Goal: Communication & Community: Answer question/provide support

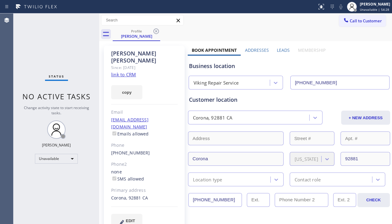
click at [53, 179] on div "Status No active tasks Change activity state to start receiving tasks. [PERSON_…" at bounding box center [56, 118] width 86 height 211
click at [158, 31] on icon at bounding box center [156, 31] width 7 height 7
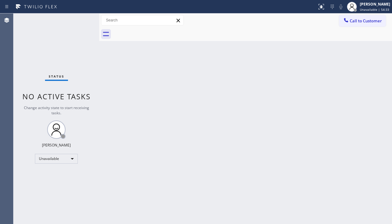
click at [224, 60] on div "Back to Dashboard Change Sender ID Customers Technicians Select a contact Outbo…" at bounding box center [245, 118] width 293 height 211
click at [212, 148] on div "Back to Dashboard Change Sender ID Customers Technicians Select a contact Outbo…" at bounding box center [245, 119] width 293 height 213
click at [197, 133] on div "Back to Dashboard Change Sender ID Customers Technicians Select a contact Outbo…" at bounding box center [245, 119] width 293 height 213
click at [360, 169] on div "Back to Dashboard Change Sender ID Customers Technicians Select a contact Outbo…" at bounding box center [245, 119] width 293 height 213
click at [274, 169] on div "Back to Dashboard Change Sender ID Customers Technicians Select a contact Outbo…" at bounding box center [246, 119] width 295 height 213
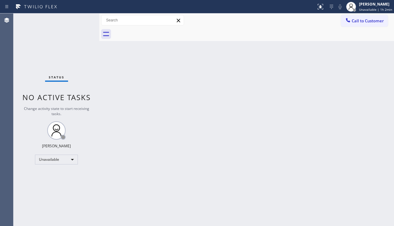
click at [170, 196] on div "Back to Dashboard Change Sender ID Customers Technicians Select a contact Outbo…" at bounding box center [246, 119] width 295 height 213
drag, startPoint x: 257, startPoint y: 168, endPoint x: 251, endPoint y: 170, distance: 6.3
click at [257, 168] on div "Back to Dashboard Change Sender ID Customers Technicians Select a contact Outbo…" at bounding box center [246, 119] width 295 height 213
click at [203, 147] on div "Back to Dashboard Change Sender ID Customers Technicians Select a contact Outbo…" at bounding box center [246, 119] width 295 height 213
click at [358, 137] on div "Back to Dashboard Change Sender ID Customers Technicians Select a contact Outbo…" at bounding box center [246, 119] width 295 height 213
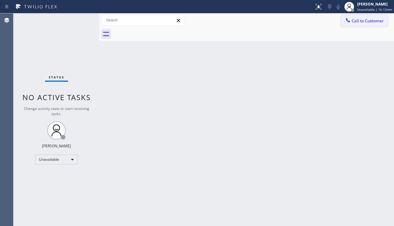
click at [373, 24] on button "Call to Customer" at bounding box center [364, 21] width 47 height 12
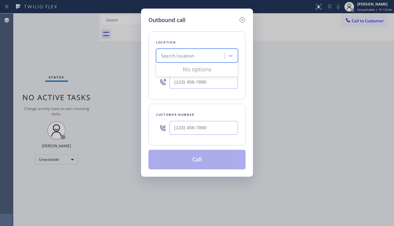
click at [189, 54] on div "Search location" at bounding box center [177, 55] width 33 height 7
type input "5 star appliance repair"
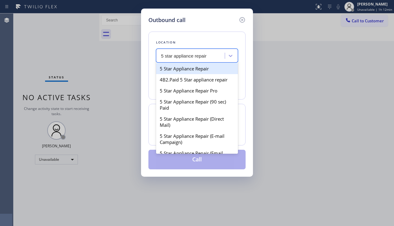
drag, startPoint x: 186, startPoint y: 66, endPoint x: 250, endPoint y: 11, distance: 83.9
click at [186, 66] on div "5 Star Appliance Repair" at bounding box center [197, 68] width 82 height 11
type input "[PHONE_NUMBER]"
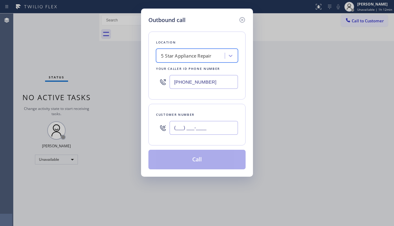
click at [201, 129] on input "(___) ___-____" at bounding box center [204, 128] width 68 height 14
paste input "347) 724-3533"
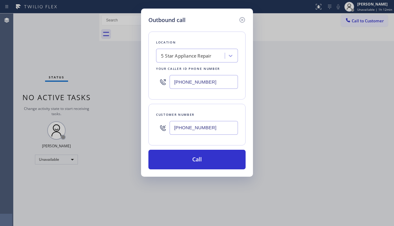
type input "[PHONE_NUMBER]"
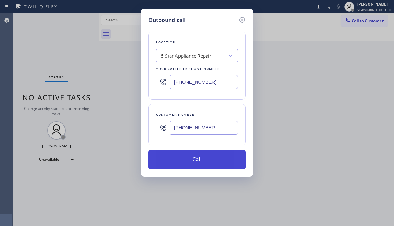
click at [196, 160] on button "Call" at bounding box center [196, 160] width 97 height 20
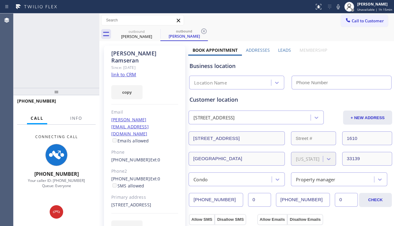
type input "[PHONE_NUMBER]"
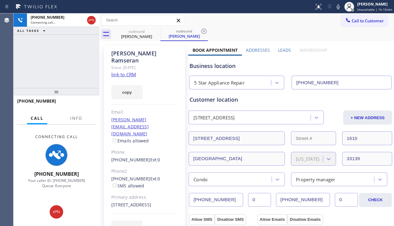
click at [278, 49] on label "Leads" at bounding box center [284, 50] width 13 height 6
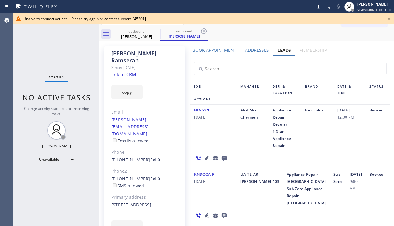
click at [390, 17] on icon at bounding box center [388, 18] width 7 height 7
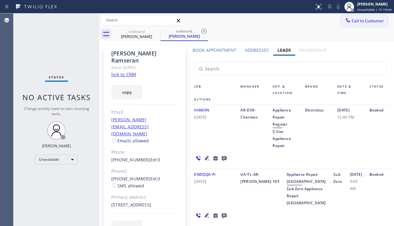
click at [372, 18] on span "Call to Customer" at bounding box center [368, 21] width 32 height 6
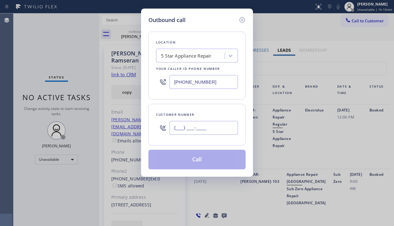
click at [197, 129] on input "(___) ___-____" at bounding box center [204, 128] width 68 height 14
paste input "914) 409-8556"
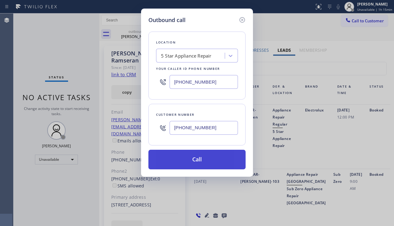
type input "[PHONE_NUMBER]"
click at [195, 165] on button "Call" at bounding box center [196, 160] width 97 height 20
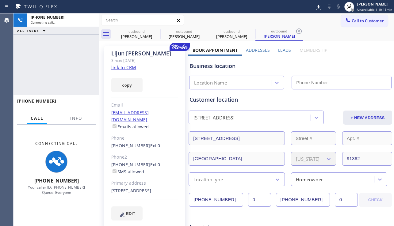
type input "[PHONE_NUMBER]"
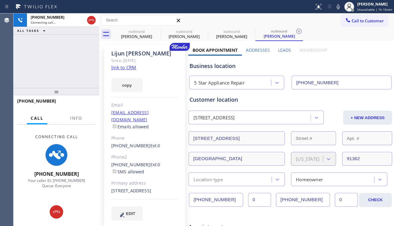
click at [364, 67] on div "Business location" at bounding box center [291, 66] width 202 height 8
click at [278, 47] on label "Leads" at bounding box center [284, 50] width 13 height 6
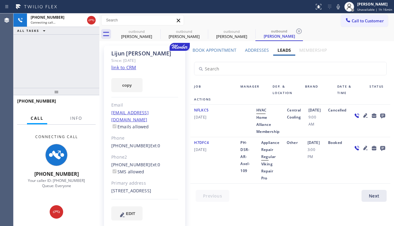
click at [258, 48] on label "Addresses" at bounding box center [257, 50] width 24 height 6
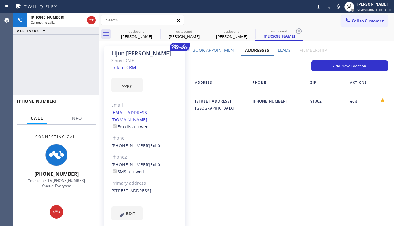
click at [279, 48] on label "Leads" at bounding box center [284, 50] width 13 height 6
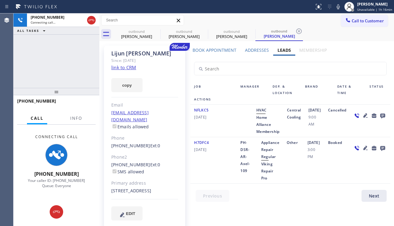
click at [260, 51] on label "Addresses" at bounding box center [257, 50] width 24 height 6
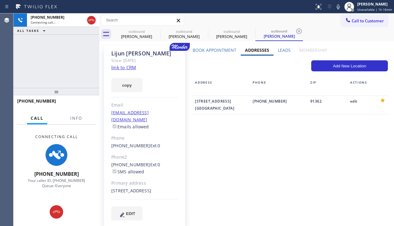
click at [280, 47] on label "Leads" at bounding box center [284, 50] width 13 height 6
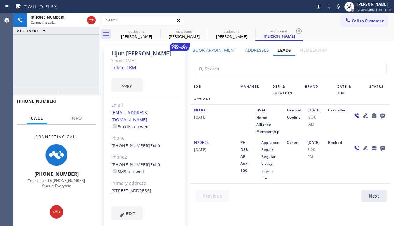
click at [214, 48] on label "Book Appointment" at bounding box center [215, 50] width 44 height 6
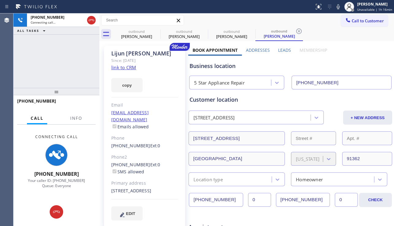
click at [278, 49] on label "Leads" at bounding box center [284, 50] width 13 height 6
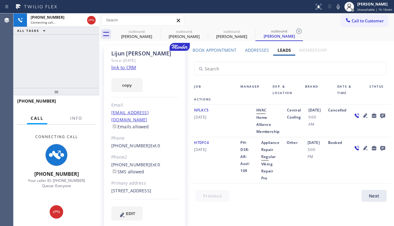
click at [251, 49] on label "Addresses" at bounding box center [257, 50] width 24 height 6
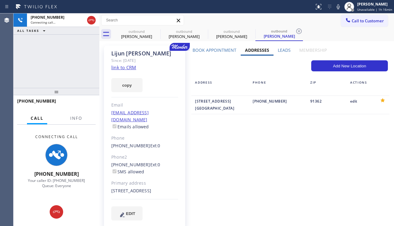
click at [212, 51] on label "Book Appointment" at bounding box center [215, 50] width 44 height 6
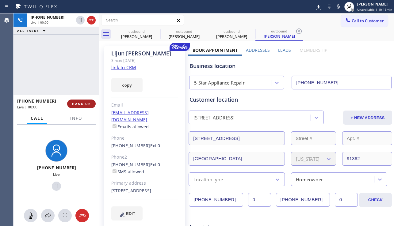
click at [76, 102] on span "HANG UP" at bounding box center [81, 104] width 19 height 4
click at [77, 99] on div "[PHONE_NUMBER] Live | 00:01 HANG UP" at bounding box center [56, 104] width 78 height 16
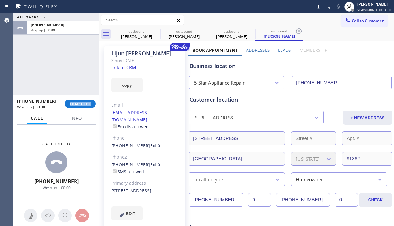
click at [77, 99] on div "[PHONE_NUMBER] Wrap up | 00:00 COMPLETE" at bounding box center [56, 104] width 78 height 16
click at [77, 101] on button "COMPLETE" at bounding box center [80, 104] width 31 height 9
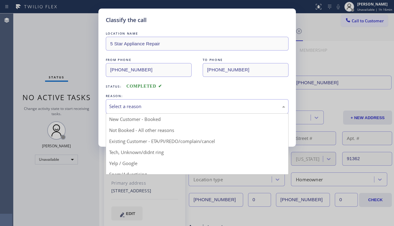
click at [149, 101] on div "Select a reason" at bounding box center [197, 106] width 183 height 14
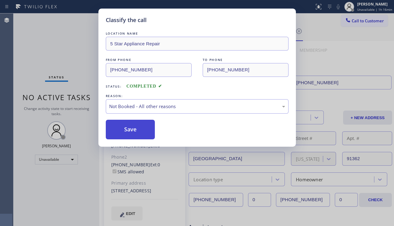
click at [134, 133] on button "Save" at bounding box center [130, 130] width 49 height 20
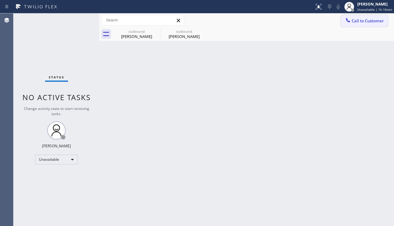
click at [353, 21] on span "Call to Customer" at bounding box center [368, 21] width 32 height 6
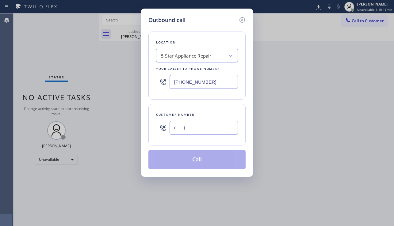
click at [181, 130] on input "(___) ___-____" at bounding box center [204, 128] width 68 height 14
paste input "805) 280-6081"
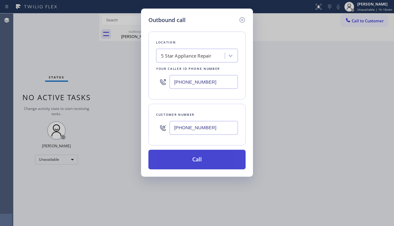
type input "[PHONE_NUMBER]"
click at [187, 156] on button "Call" at bounding box center [196, 160] width 97 height 20
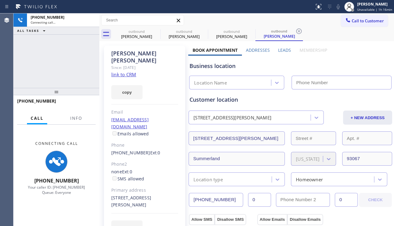
type input "[PHONE_NUMBER]"
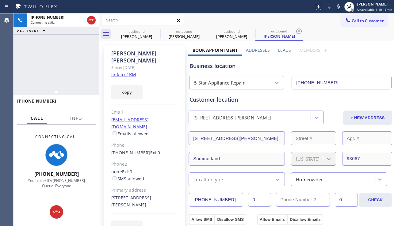
drag, startPoint x: 24, startPoint y: 70, endPoint x: 32, endPoint y: 72, distance: 8.0
click at [24, 70] on div "[PHONE_NUMBER] Connecting call… ALL TASKS ALL TASKS ACTIVE TASKS TASKS IN WRAP …" at bounding box center [56, 50] width 86 height 75
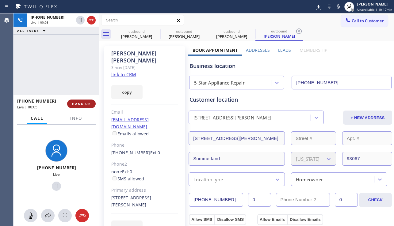
click at [83, 104] on span "HANG UP" at bounding box center [81, 104] width 19 height 4
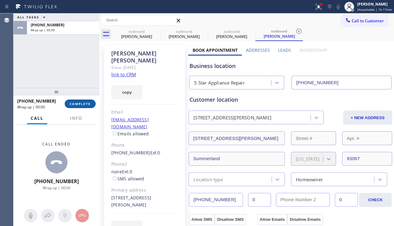
click at [90, 105] on span "COMPLETE" at bounding box center [80, 104] width 21 height 4
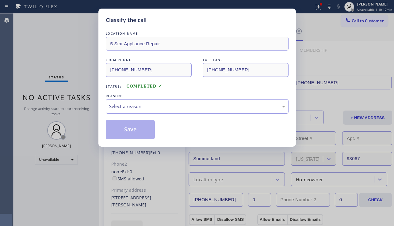
click at [217, 111] on div "Select a reason" at bounding box center [197, 106] width 183 height 14
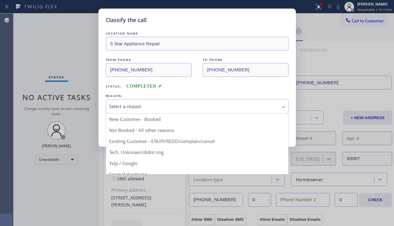
drag, startPoint x: 170, startPoint y: 130, endPoint x: 152, endPoint y: 130, distance: 18.7
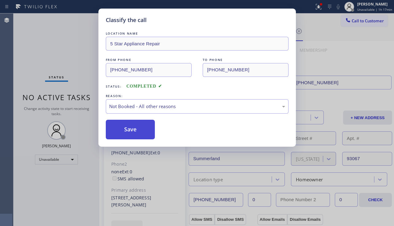
click at [149, 130] on button "Save" at bounding box center [130, 130] width 49 height 20
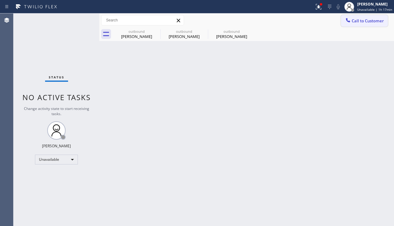
click at [353, 20] on span "Call to Customer" at bounding box center [368, 21] width 32 height 6
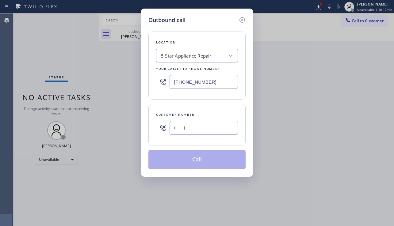
click at [198, 126] on input "(___) ___-____" at bounding box center [204, 128] width 68 height 14
paste input "949) 463-3148"
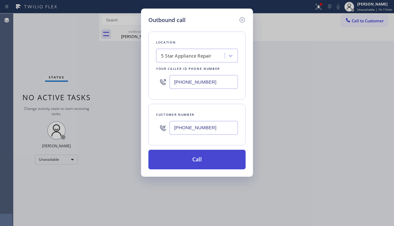
type input "[PHONE_NUMBER]"
click at [192, 163] on button "Call" at bounding box center [196, 160] width 97 height 20
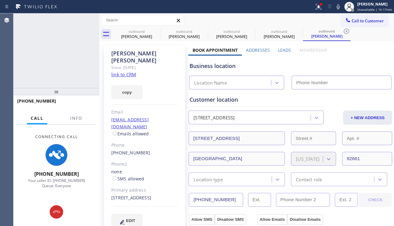
type input "[PHONE_NUMBER]"
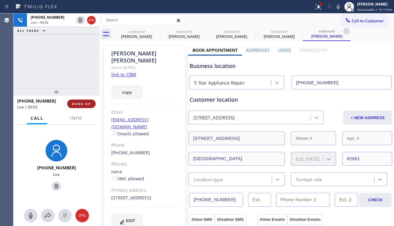
click at [81, 105] on span "HANG UP" at bounding box center [81, 104] width 19 height 4
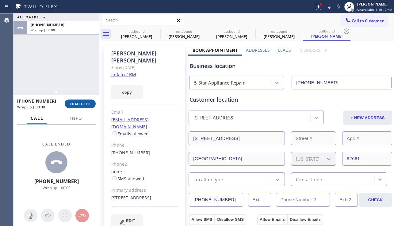
click at [81, 105] on span "COMPLETE" at bounding box center [80, 104] width 21 height 4
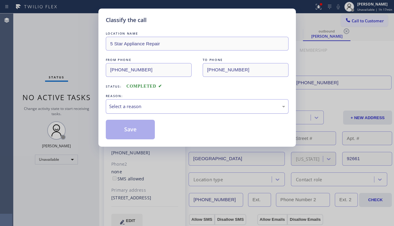
click at [140, 108] on div "Select a reason" at bounding box center [197, 106] width 176 height 7
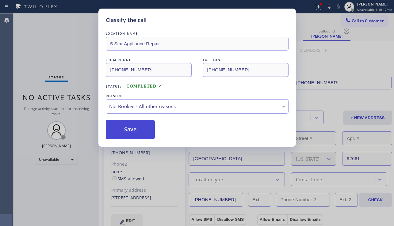
click at [131, 128] on button "Save" at bounding box center [130, 130] width 49 height 20
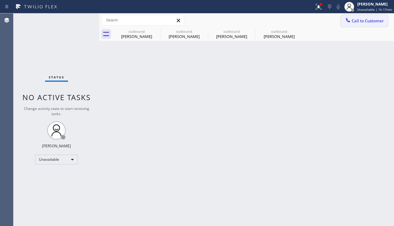
click at [354, 22] on span "Call to Customer" at bounding box center [368, 21] width 32 height 6
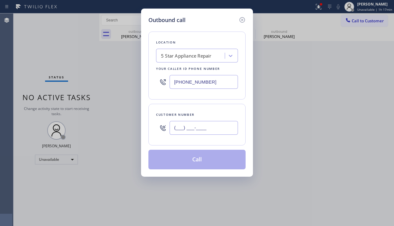
click at [199, 128] on input "(___) ___-____" at bounding box center [204, 128] width 68 height 14
paste input "310) 709-8270"
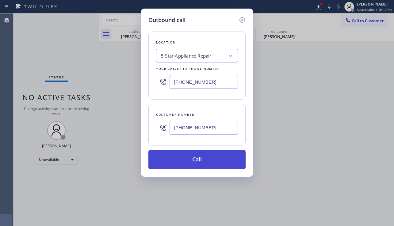
type input "[PHONE_NUMBER]"
click at [194, 161] on button "Call" at bounding box center [196, 160] width 97 height 20
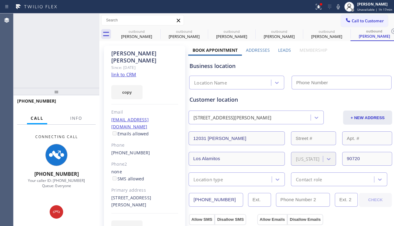
type input "[PHONE_NUMBER]"
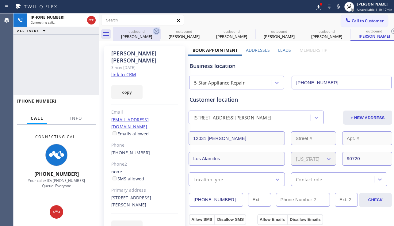
click at [155, 32] on icon at bounding box center [156, 31] width 7 height 7
click at [0, 0] on icon at bounding box center [0, 0] width 0 height 0
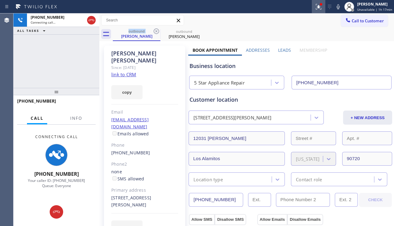
click at [313, 11] on button at bounding box center [318, 6] width 13 height 13
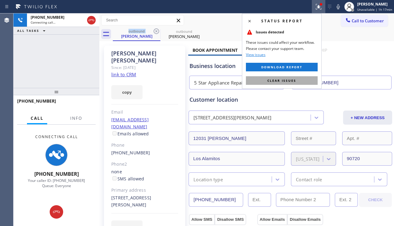
click at [280, 81] on span "Clear issues" at bounding box center [281, 80] width 29 height 4
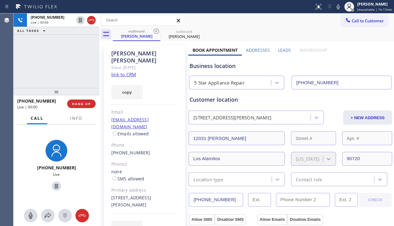
click at [368, 69] on div "Business location" at bounding box center [291, 66] width 202 height 8
click at [86, 106] on button "HANG UP" at bounding box center [81, 104] width 29 height 9
click at [86, 106] on span "HANG UP" at bounding box center [81, 104] width 19 height 4
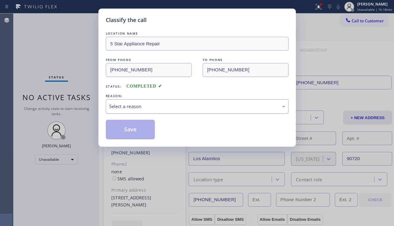
click at [167, 108] on div "Select a reason" at bounding box center [197, 106] width 176 height 7
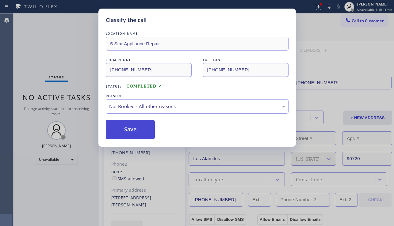
click at [132, 131] on button "Save" at bounding box center [130, 130] width 49 height 20
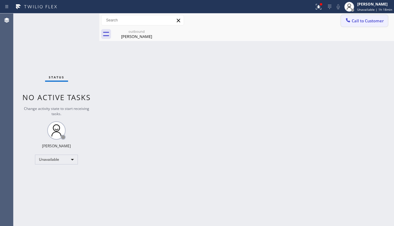
click at [358, 23] on span "Call to Customer" at bounding box center [368, 21] width 32 height 6
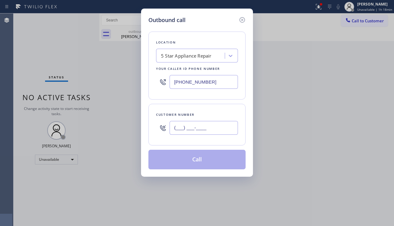
click at [208, 121] on input "(___) ___-____" at bounding box center [204, 128] width 68 height 14
paste input "310) 403-3690"
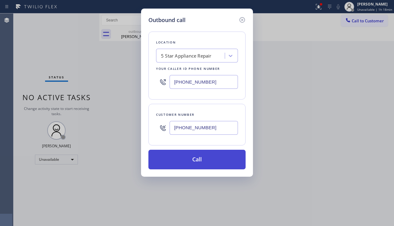
type input "[PHONE_NUMBER]"
click at [200, 160] on button "Call" at bounding box center [196, 160] width 97 height 20
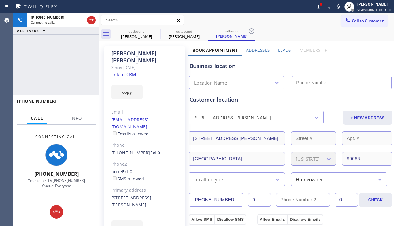
type input "[PHONE_NUMBER]"
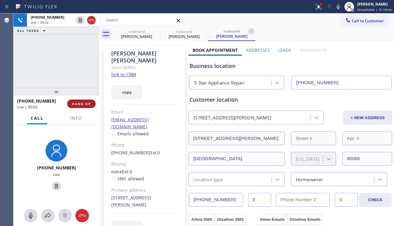
click at [80, 103] on span "HANG UP" at bounding box center [81, 104] width 19 height 4
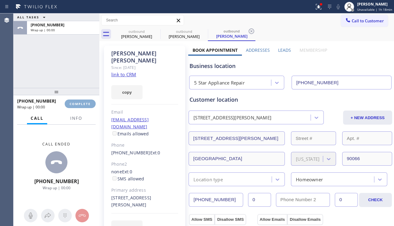
click at [80, 102] on span "COMPLETE" at bounding box center [80, 104] width 21 height 4
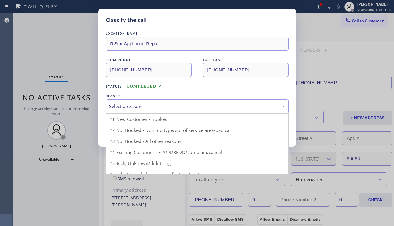
click at [169, 109] on div "Select a reason" at bounding box center [197, 106] width 176 height 7
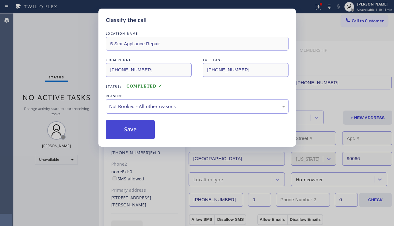
click at [125, 129] on button "Save" at bounding box center [130, 130] width 49 height 20
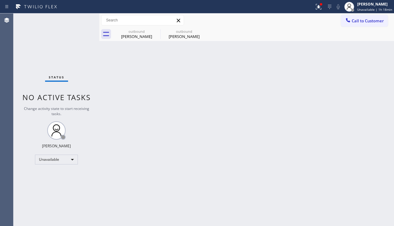
click at [166, 150] on div "Back to Dashboard Change Sender ID Customers Technicians Select a contact Outbo…" at bounding box center [246, 119] width 295 height 213
click at [360, 24] on button "Call to Customer" at bounding box center [364, 21] width 47 height 12
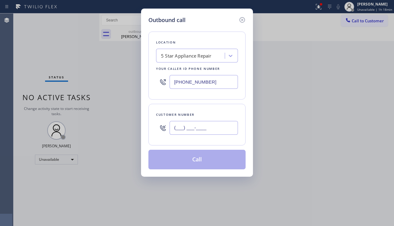
click at [186, 131] on input "(___) ___-____" at bounding box center [204, 128] width 68 height 14
paste input "310) 569-9496"
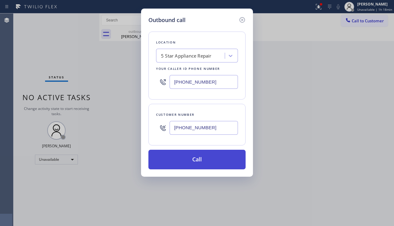
type input "[PHONE_NUMBER]"
click at [185, 163] on button "Call" at bounding box center [196, 160] width 97 height 20
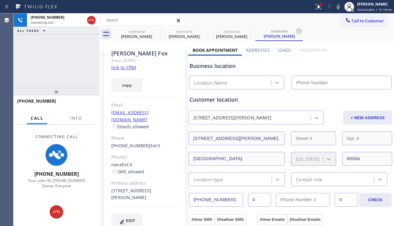
type input "[PHONE_NUMBER]"
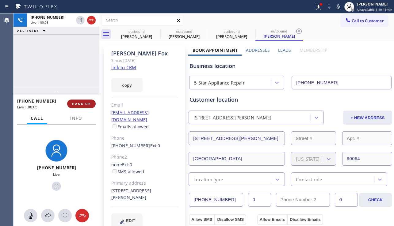
click at [80, 102] on span "HANG UP" at bounding box center [81, 104] width 19 height 4
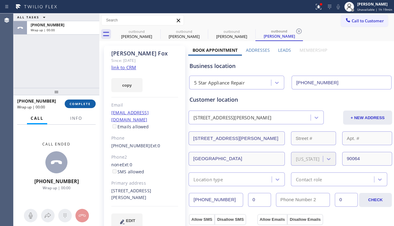
click at [77, 104] on span "COMPLETE" at bounding box center [80, 104] width 21 height 4
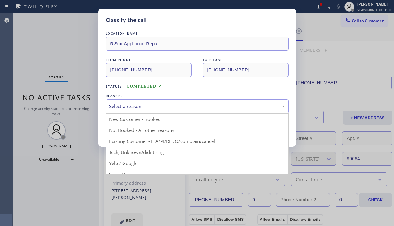
click at [156, 109] on div "Select a reason" at bounding box center [197, 106] width 176 height 7
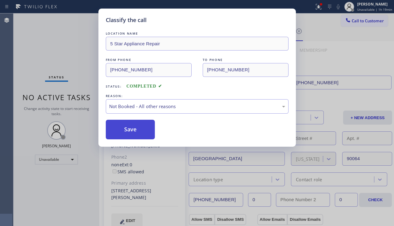
drag, startPoint x: 139, startPoint y: 131, endPoint x: 224, endPoint y: 100, distance: 90.7
click at [139, 130] on button "Save" at bounding box center [130, 130] width 49 height 20
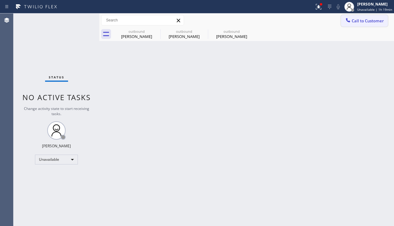
click at [356, 20] on span "Call to Customer" at bounding box center [368, 21] width 32 height 6
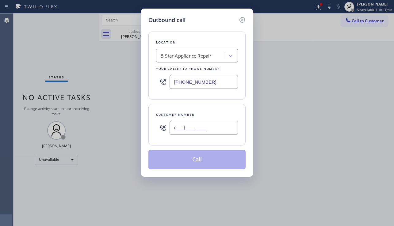
click at [198, 126] on input "(___) ___-____" at bounding box center [204, 128] width 68 height 14
paste input "310) 801-1527"
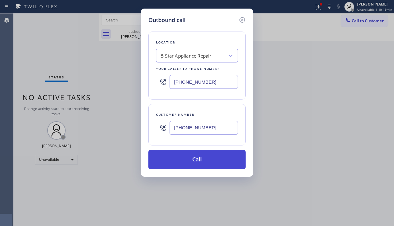
type input "[PHONE_NUMBER]"
click at [180, 163] on button "Call" at bounding box center [196, 160] width 97 height 20
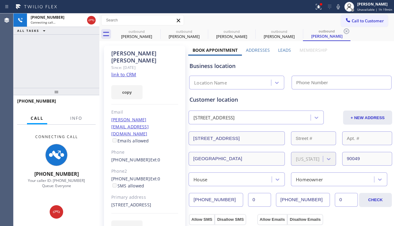
type input "[PHONE_NUMBER]"
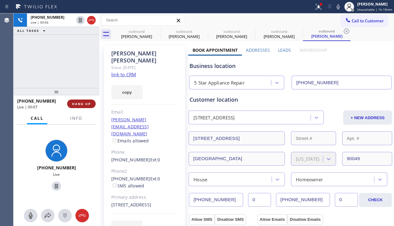
click at [78, 106] on button "HANG UP" at bounding box center [81, 104] width 29 height 9
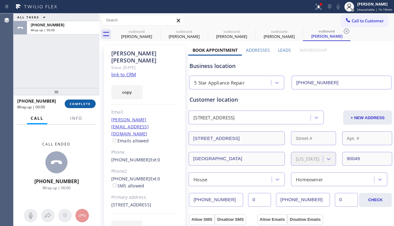
click at [78, 106] on button "COMPLETE" at bounding box center [80, 104] width 31 height 9
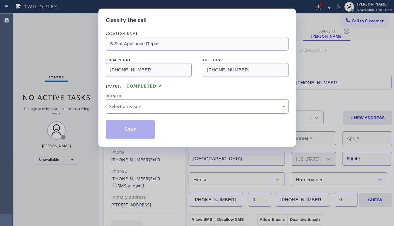
click at [174, 106] on div "Select a reason" at bounding box center [197, 106] width 176 height 7
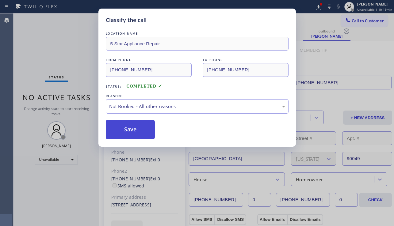
click at [132, 132] on button "Save" at bounding box center [130, 130] width 49 height 20
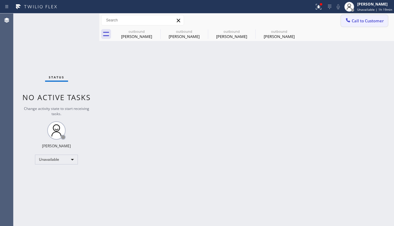
click at [356, 23] on span "Call to Customer" at bounding box center [368, 21] width 32 height 6
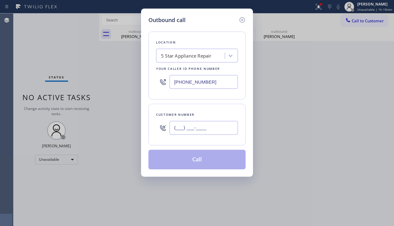
click at [196, 121] on input "(___) ___-____" at bounding box center [204, 128] width 68 height 14
paste input "917) 951-2712"
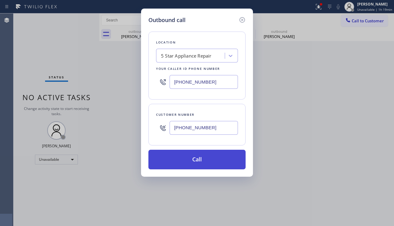
type input "[PHONE_NUMBER]"
click at [195, 156] on button "Call" at bounding box center [196, 160] width 97 height 20
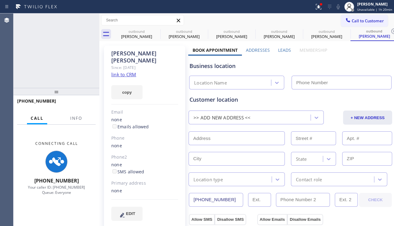
type input "[PHONE_NUMBER]"
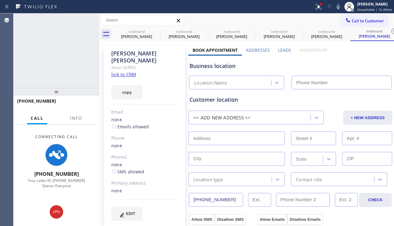
type input "[PHONE_NUMBER]"
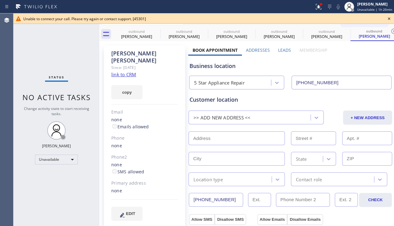
click at [388, 16] on icon at bounding box center [388, 18] width 7 height 7
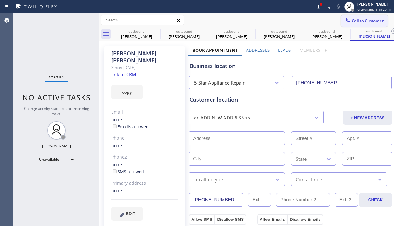
click at [369, 22] on span "Call to Customer" at bounding box center [368, 21] width 32 height 6
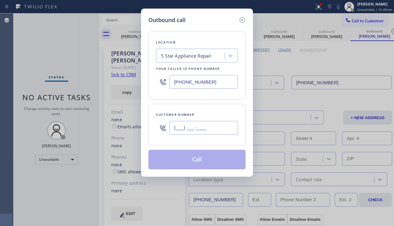
click at [188, 134] on input "(___) ___-____" at bounding box center [204, 128] width 68 height 14
paste input "602) 451-8597"
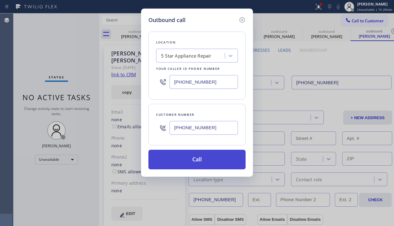
type input "[PHONE_NUMBER]"
click at [201, 158] on button "Call" at bounding box center [196, 160] width 97 height 20
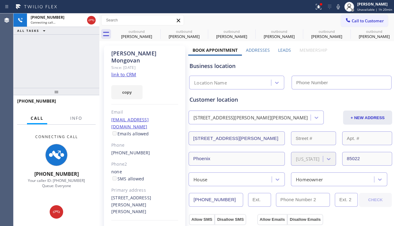
type input "[PHONE_NUMBER]"
click at [157, 32] on icon at bounding box center [157, 32] width 6 height 6
click at [0, 0] on icon at bounding box center [0, 0] width 0 height 0
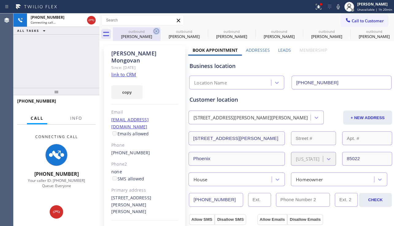
click at [0, 0] on icon at bounding box center [0, 0] width 0 height 0
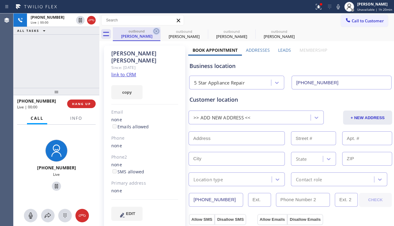
click at [156, 32] on icon at bounding box center [157, 32] width 6 height 6
click at [0, 0] on icon at bounding box center [0, 0] width 0 height 0
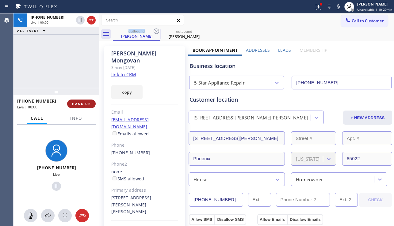
click at [84, 104] on span "HANG UP" at bounding box center [81, 104] width 19 height 4
click at [84, 103] on span "HANG UP" at bounding box center [81, 104] width 19 height 4
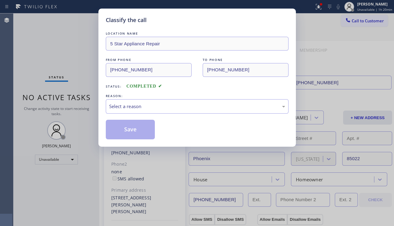
click at [178, 104] on div "Select a reason" at bounding box center [197, 106] width 176 height 7
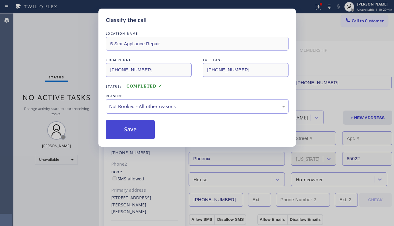
click at [129, 130] on button "Save" at bounding box center [130, 130] width 49 height 20
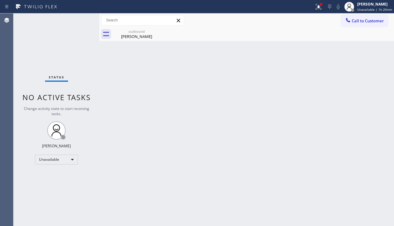
click at [356, 21] on span "Call to Customer" at bounding box center [368, 21] width 32 height 6
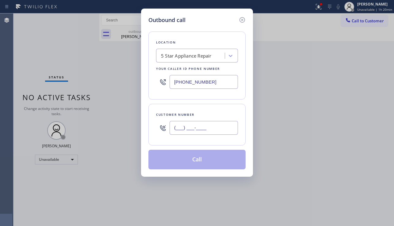
click at [190, 130] on input "(___) ___-____" at bounding box center [204, 128] width 68 height 14
paste input "310) 703-4537"
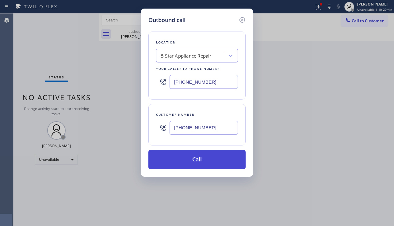
type input "[PHONE_NUMBER]"
click at [190, 159] on button "Call" at bounding box center [196, 160] width 97 height 20
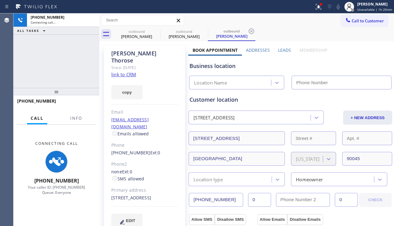
type input "[PHONE_NUMBER]"
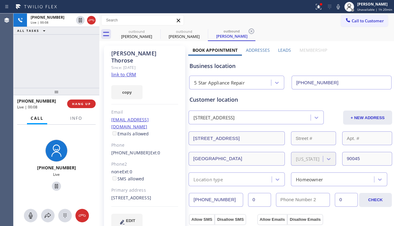
click at [368, 58] on div "Business location 5 Star Appliance Repair [PHONE_NUMBER]" at bounding box center [290, 73] width 204 height 34
click at [86, 102] on span "HANG UP" at bounding box center [81, 104] width 19 height 4
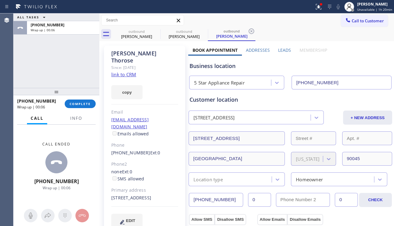
click at [87, 102] on span "COMPLETE" at bounding box center [80, 104] width 21 height 4
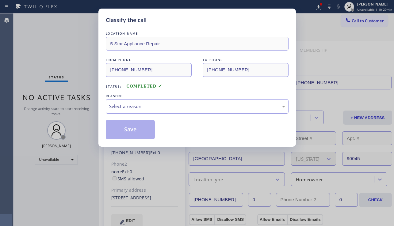
click at [197, 111] on div "Select a reason" at bounding box center [197, 106] width 183 height 14
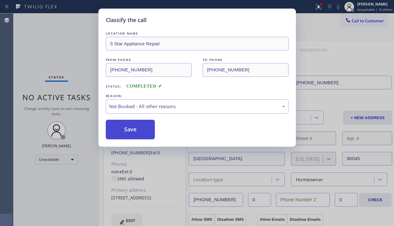
click at [134, 129] on button "Save" at bounding box center [130, 130] width 49 height 20
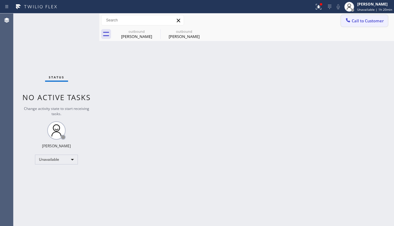
click at [363, 20] on span "Call to Customer" at bounding box center [368, 21] width 32 height 6
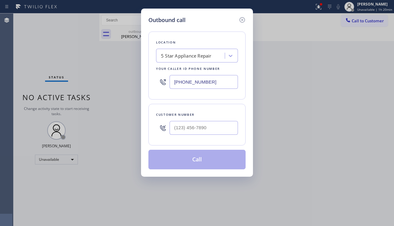
click at [202, 119] on div at bounding box center [204, 128] width 68 height 20
click at [200, 122] on input "(___) ___-____" at bounding box center [204, 128] width 68 height 14
paste input "862) 216-2309"
type input "[PHONE_NUMBER]"
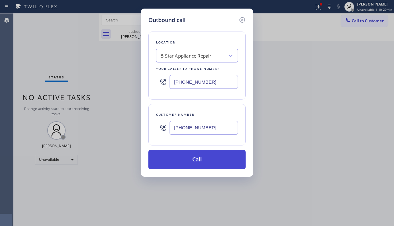
click at [200, 164] on button "Call" at bounding box center [196, 160] width 97 height 20
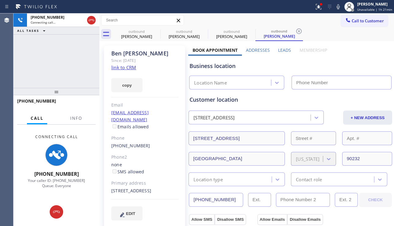
type input "[PHONE_NUMBER]"
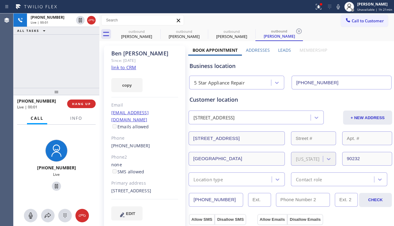
click at [346, 69] on div "Business location" at bounding box center [291, 66] width 202 height 8
click at [82, 105] on span "HANG UP" at bounding box center [81, 104] width 19 height 4
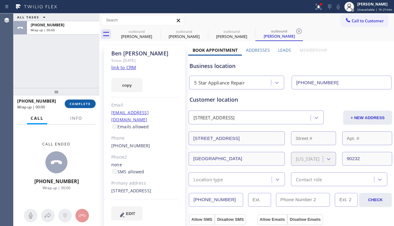
click at [82, 105] on span "COMPLETE" at bounding box center [80, 104] width 21 height 4
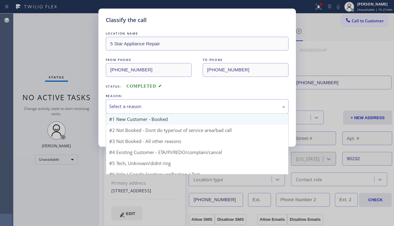
drag, startPoint x: 158, startPoint y: 107, endPoint x: 143, endPoint y: 116, distance: 18.1
click at [159, 106] on div "Select a reason" at bounding box center [197, 106] width 176 height 7
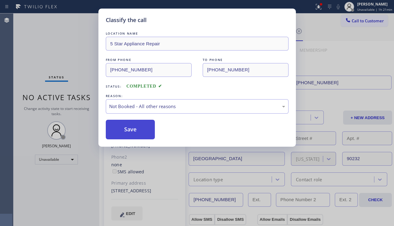
click at [128, 128] on button "Save" at bounding box center [130, 130] width 49 height 20
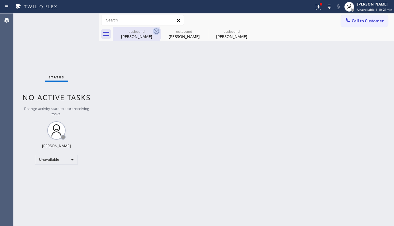
click at [155, 32] on icon at bounding box center [156, 31] width 7 height 7
click at [0, 0] on icon at bounding box center [0, 0] width 0 height 0
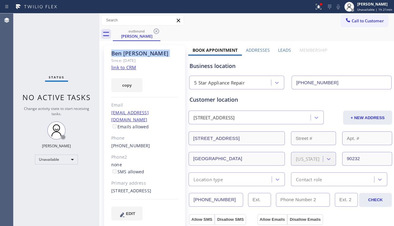
click at [155, 32] on icon at bounding box center [156, 31] width 7 height 7
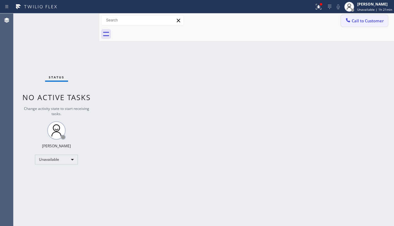
click at [374, 24] on button "Call to Customer" at bounding box center [364, 21] width 47 height 12
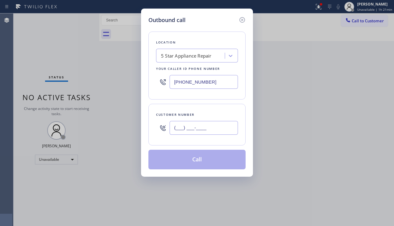
click at [205, 123] on input "(___) ___-____" at bounding box center [204, 128] width 68 height 14
paste input "323) 304-7184"
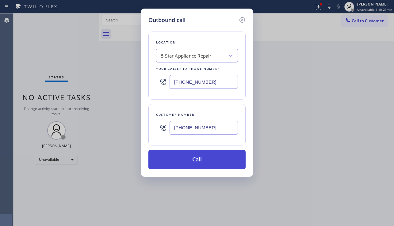
type input "[PHONE_NUMBER]"
click at [201, 157] on button "Call" at bounding box center [196, 160] width 97 height 20
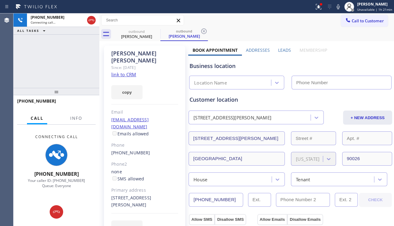
type input "[PHONE_NUMBER]"
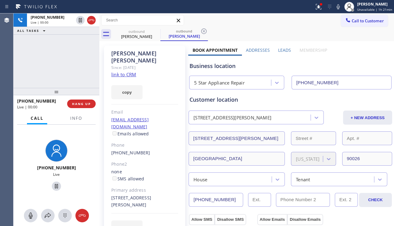
click at [40, 75] on div "[PHONE_NUMBER] Live | 00:00 ALL TASKS ALL TASKS ACTIVE TASKS TASKS IN WRAP UP" at bounding box center [56, 50] width 86 height 75
click at [83, 103] on span "HANG UP" at bounding box center [81, 104] width 19 height 4
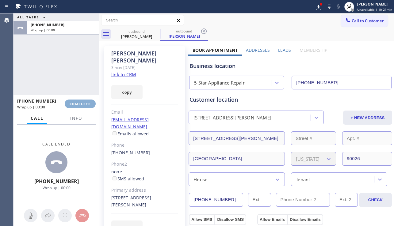
click at [83, 103] on span "COMPLETE" at bounding box center [80, 104] width 21 height 4
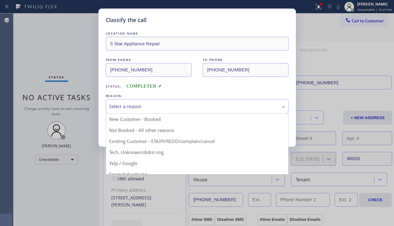
click at [154, 106] on div "Select a reason" at bounding box center [197, 106] width 176 height 7
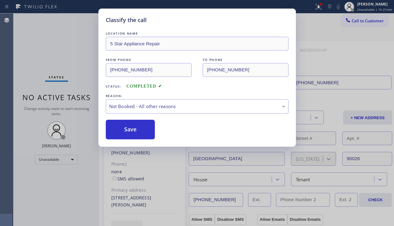
drag, startPoint x: 130, startPoint y: 128, endPoint x: 161, endPoint y: 116, distance: 33.3
click at [130, 128] on button "Save" at bounding box center [130, 130] width 49 height 20
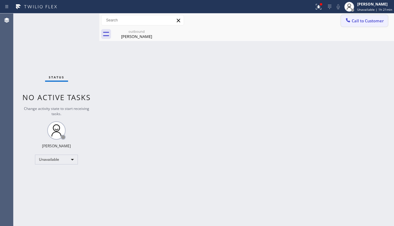
click at [357, 24] on button "Call to Customer" at bounding box center [364, 21] width 47 height 12
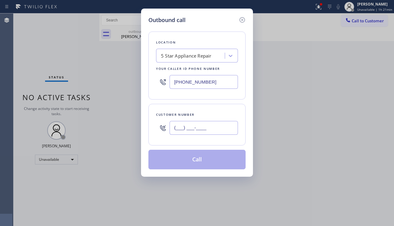
click at [189, 134] on input "(___) ___-____" at bounding box center [204, 128] width 68 height 14
paste input "562) 781-8402"
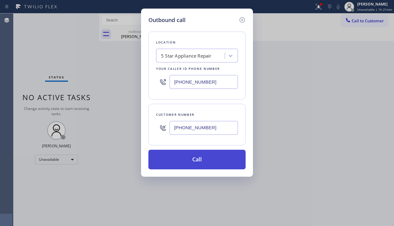
type input "[PHONE_NUMBER]"
click at [203, 161] on button "Call" at bounding box center [196, 160] width 97 height 20
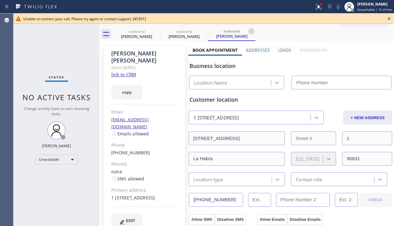
type input "[PHONE_NUMBER]"
click at [391, 18] on icon at bounding box center [388, 18] width 7 height 7
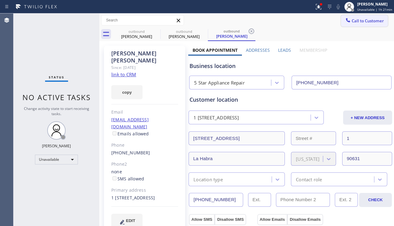
click at [373, 18] on span "Call to Customer" at bounding box center [368, 21] width 32 height 6
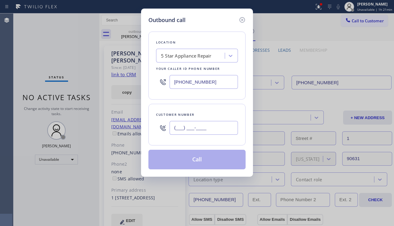
click at [216, 124] on input "(___) ___-____" at bounding box center [204, 128] width 68 height 14
paste input "954) 994-7989"
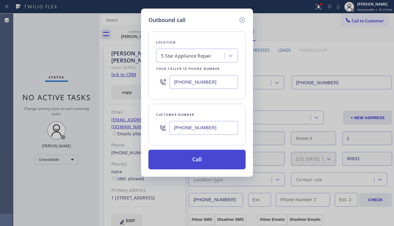
type input "[PHONE_NUMBER]"
click at [217, 164] on button "Call" at bounding box center [196, 160] width 97 height 20
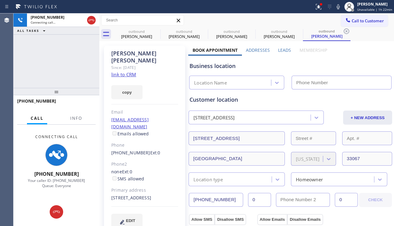
type input "[PHONE_NUMBER]"
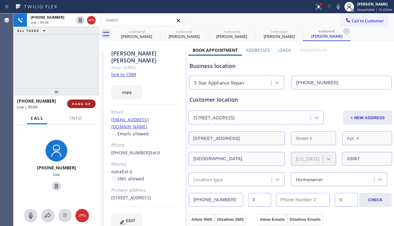
click at [78, 105] on span "HANG UP" at bounding box center [81, 104] width 19 height 4
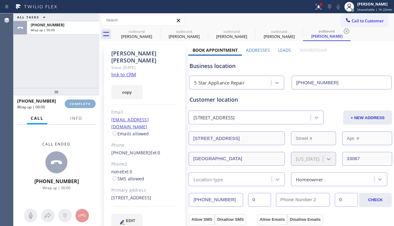
click at [78, 105] on span "COMPLETE" at bounding box center [80, 104] width 21 height 4
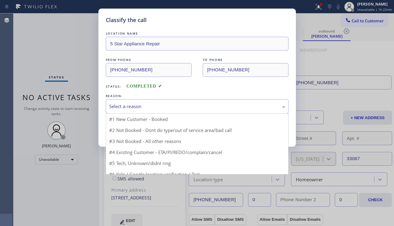
click at [180, 101] on div "Select a reason" at bounding box center [197, 106] width 183 height 14
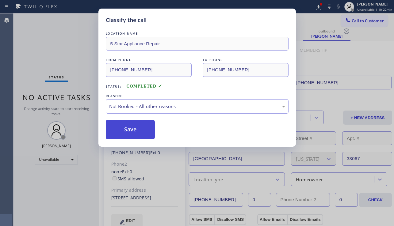
click at [130, 133] on button "Save" at bounding box center [130, 130] width 49 height 20
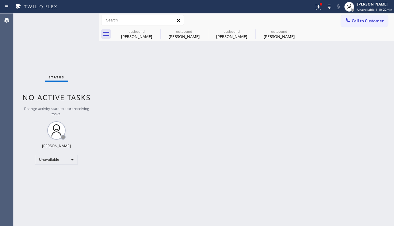
click at [361, 21] on span "Call to Customer" at bounding box center [368, 21] width 32 height 6
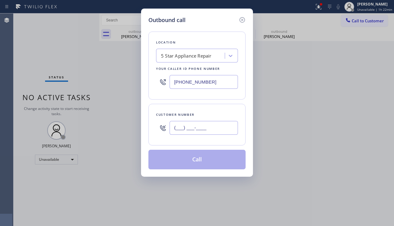
click at [208, 124] on input "(___) ___-____" at bounding box center [204, 128] width 68 height 14
paste input "310) 480-3225"
type input "[PHONE_NUMBER]"
click at [220, 162] on button "Call" at bounding box center [196, 160] width 97 height 20
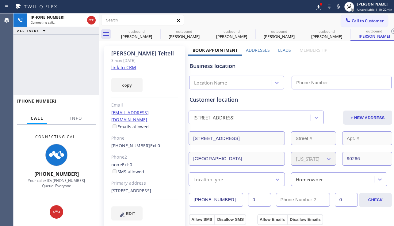
type input "[PHONE_NUMBER]"
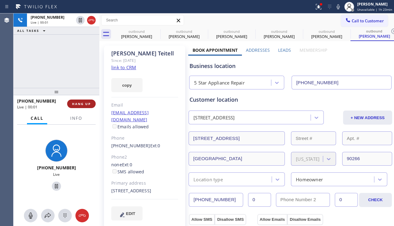
click at [84, 103] on span "HANG UP" at bounding box center [81, 104] width 19 height 4
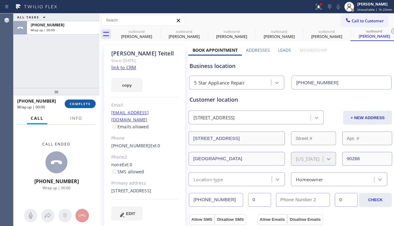
click at [84, 103] on span "COMPLETE" at bounding box center [80, 104] width 21 height 4
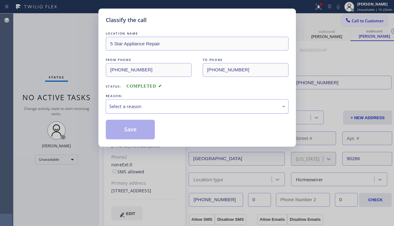
click at [175, 106] on div "Select a reason" at bounding box center [197, 106] width 176 height 7
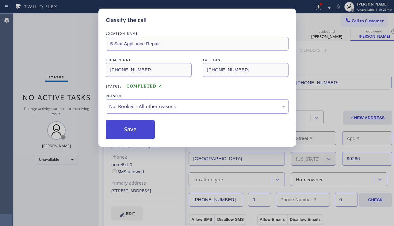
click at [134, 129] on button "Save" at bounding box center [130, 130] width 49 height 20
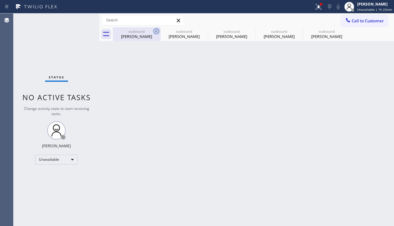
click at [156, 30] on icon at bounding box center [156, 31] width 7 height 7
click at [0, 0] on icon at bounding box center [0, 0] width 0 height 0
click at [248, 30] on icon at bounding box center [251, 31] width 7 height 7
click at [0, 0] on icon at bounding box center [0, 0] width 0 height 0
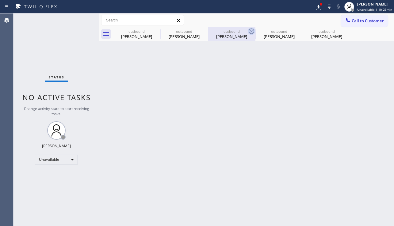
click at [156, 30] on div "outbound [PERSON_NAME] outbound [PERSON_NAME] outbound [PERSON_NAME] outbound […" at bounding box center [253, 34] width 281 height 14
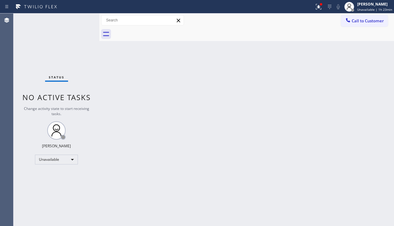
click at [353, 24] on button "Call to Customer" at bounding box center [364, 21] width 47 height 12
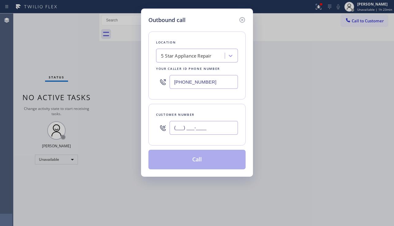
click at [177, 133] on input "(___) ___-____" at bounding box center [204, 128] width 68 height 14
paste input "818) 585-5663"
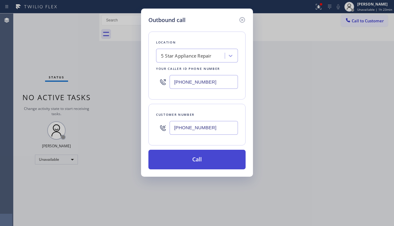
type input "[PHONE_NUMBER]"
click at [183, 161] on button "Call" at bounding box center [196, 160] width 97 height 20
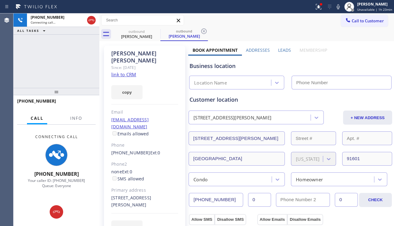
type input "[PHONE_NUMBER]"
click at [38, 63] on div "[PHONE_NUMBER] Connecting call… ALL TASKS ALL TASKS ACTIVE TASKS TASKS IN WRAP …" at bounding box center [56, 50] width 86 height 75
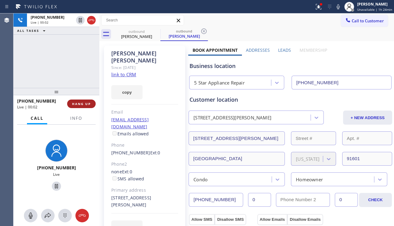
click at [82, 104] on span "HANG UP" at bounding box center [81, 104] width 19 height 4
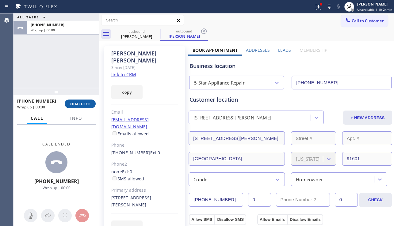
click at [82, 104] on span "COMPLETE" at bounding box center [80, 104] width 21 height 4
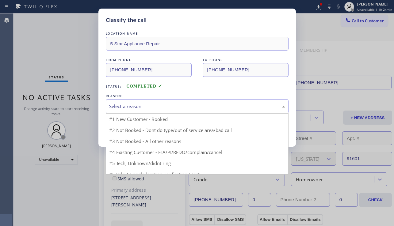
click at [164, 107] on div "Select a reason" at bounding box center [197, 106] width 176 height 7
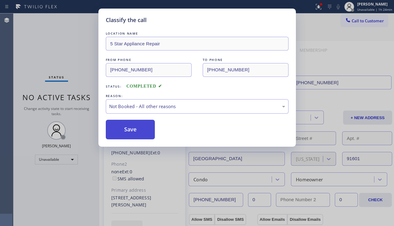
click at [133, 128] on button "Save" at bounding box center [130, 130] width 49 height 20
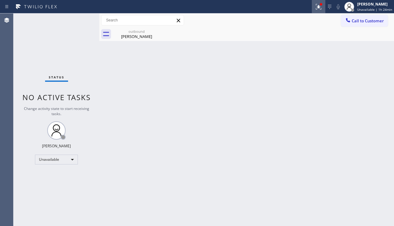
click at [315, 2] on button at bounding box center [318, 6] width 13 height 13
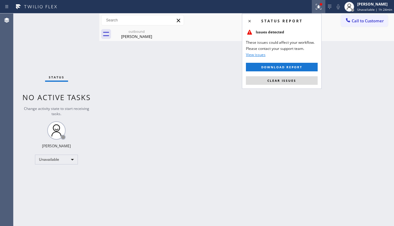
drag, startPoint x: 284, startPoint y: 78, endPoint x: 340, endPoint y: 48, distance: 63.4
click at [284, 78] on button "Clear issues" at bounding box center [282, 80] width 72 height 9
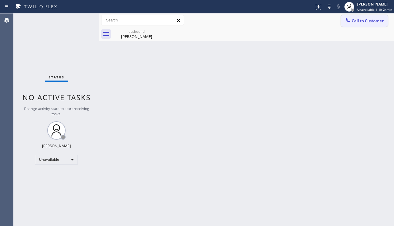
click at [360, 23] on span "Call to Customer" at bounding box center [368, 21] width 32 height 6
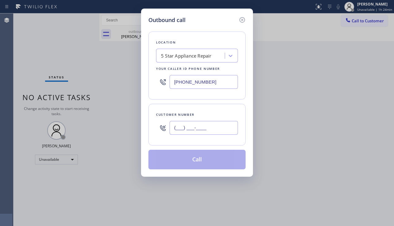
click at [195, 123] on input "(___) ___-____" at bounding box center [204, 128] width 68 height 14
paste input "818) 968-1785"
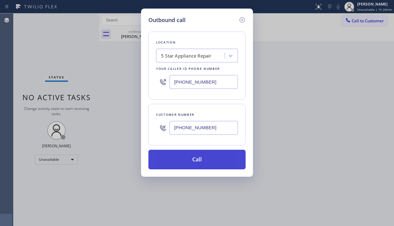
type input "[PHONE_NUMBER]"
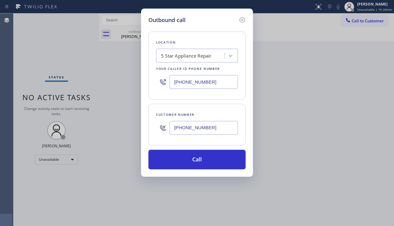
drag, startPoint x: 192, startPoint y: 159, endPoint x: 110, endPoint y: 105, distance: 97.6
click at [191, 158] on button "Call" at bounding box center [196, 160] width 97 height 20
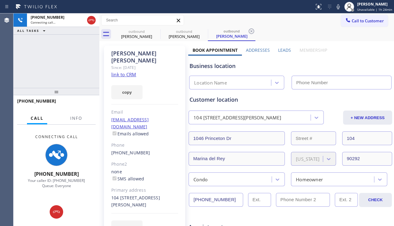
type input "[PHONE_NUMBER]"
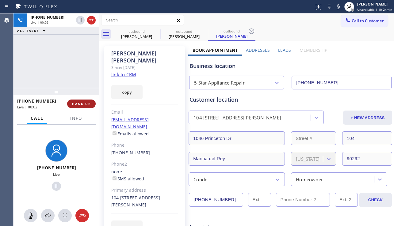
click at [83, 105] on span "HANG UP" at bounding box center [81, 104] width 19 height 4
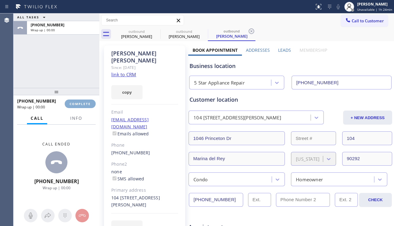
click at [83, 105] on span "COMPLETE" at bounding box center [80, 104] width 21 height 4
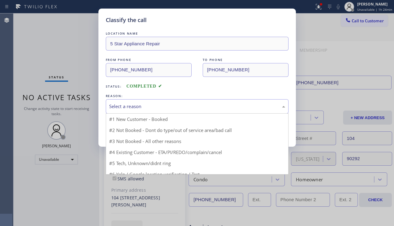
click at [183, 107] on div "Select a reason" at bounding box center [197, 106] width 176 height 7
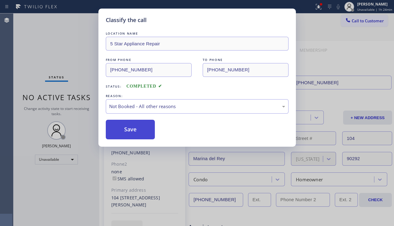
click at [129, 129] on button "Save" at bounding box center [130, 130] width 49 height 20
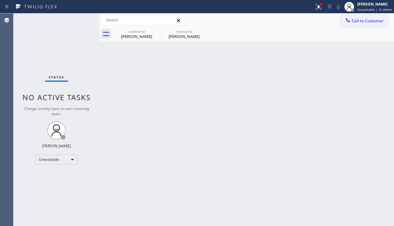
click at [353, 22] on span "Call to Customer" at bounding box center [368, 21] width 32 height 6
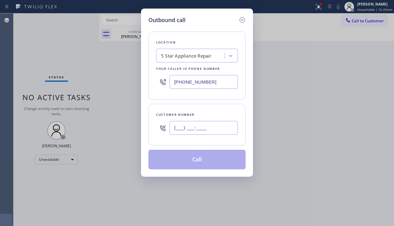
click at [206, 122] on input "(___) ___-____" at bounding box center [204, 128] width 68 height 14
paste input "908) 887-5368"
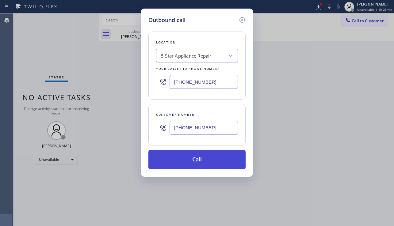
type input "[PHONE_NUMBER]"
click at [197, 164] on button "Call" at bounding box center [196, 160] width 97 height 20
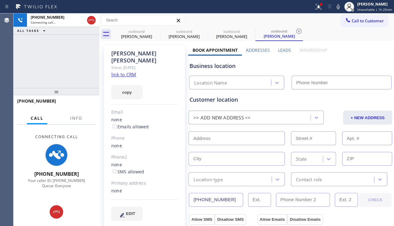
type input "[PHONE_NUMBER]"
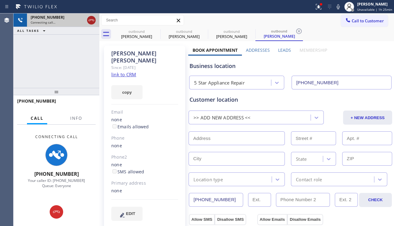
click at [91, 21] on icon at bounding box center [91, 20] width 7 height 7
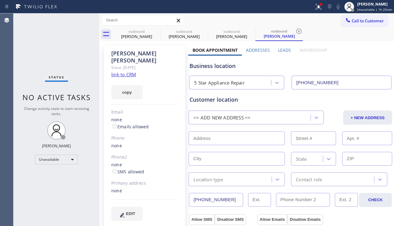
click at [366, 21] on span "Call to Customer" at bounding box center [368, 21] width 32 height 6
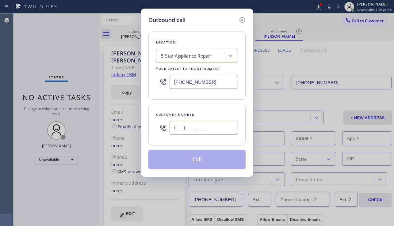
click at [191, 128] on input "(___) ___-____" at bounding box center [204, 128] width 68 height 14
paste input "323) 573-2125"
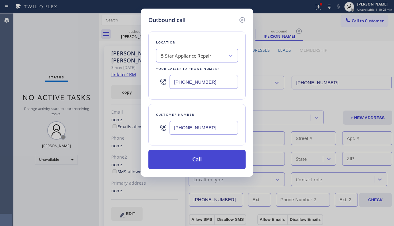
type input "[PHONE_NUMBER]"
click at [202, 160] on button "Call" at bounding box center [196, 160] width 97 height 20
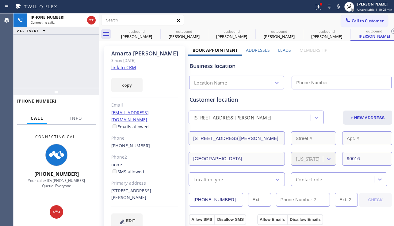
type input "[PHONE_NUMBER]"
click at [23, 75] on div "[PHONE_NUMBER] Connecting call… ALL TASKS ALL TASKS ACTIVE TASKS TASKS IN WRAP …" at bounding box center [56, 50] width 86 height 75
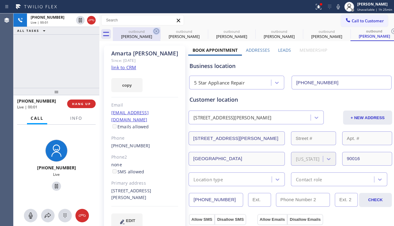
click at [155, 29] on icon at bounding box center [157, 32] width 6 height 6
click at [0, 0] on icon at bounding box center [0, 0] width 0 height 0
click at [344, 29] on icon at bounding box center [347, 32] width 6 height 6
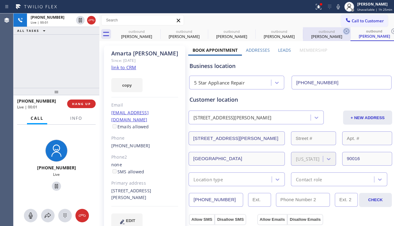
click at [391, 29] on icon at bounding box center [394, 32] width 6 height 6
click at [155, 29] on div "outbound [PERSON_NAME] outbound [PERSON_NAME] outbound [PERSON_NAME] outbound […" at bounding box center [253, 34] width 281 height 14
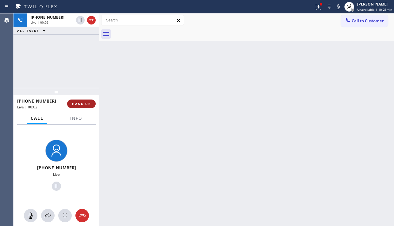
click at [95, 105] on button "HANG UP" at bounding box center [81, 104] width 29 height 9
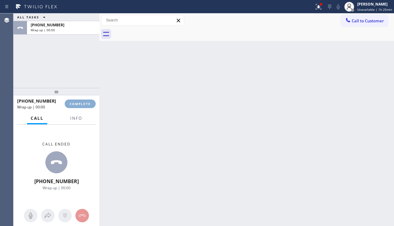
click at [94, 105] on button "COMPLETE" at bounding box center [80, 104] width 31 height 9
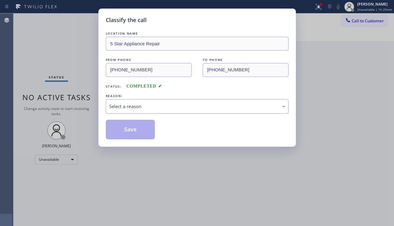
click at [167, 107] on div "Select a reason" at bounding box center [197, 106] width 176 height 7
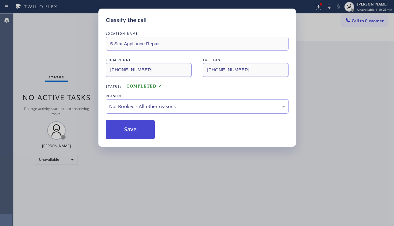
click at [137, 128] on button "Save" at bounding box center [130, 130] width 49 height 20
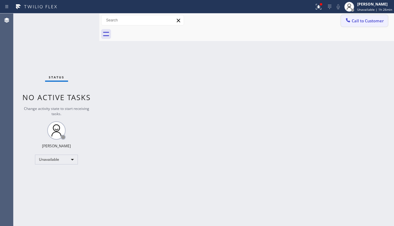
click at [362, 25] on button "Call to Customer" at bounding box center [364, 21] width 47 height 12
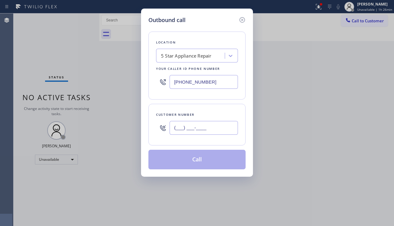
click at [186, 126] on input "(___) ___-____" at bounding box center [204, 128] width 68 height 14
paste input "310) 529-6194"
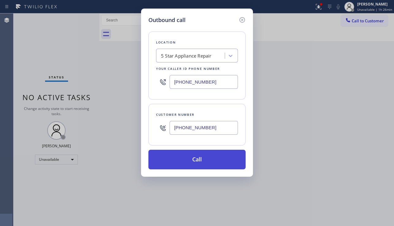
type input "[PHONE_NUMBER]"
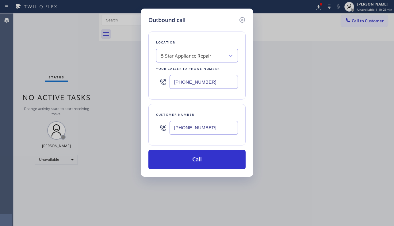
drag, startPoint x: 190, startPoint y: 159, endPoint x: 106, endPoint y: 64, distance: 125.8
click at [189, 159] on button "Call" at bounding box center [196, 160] width 97 height 20
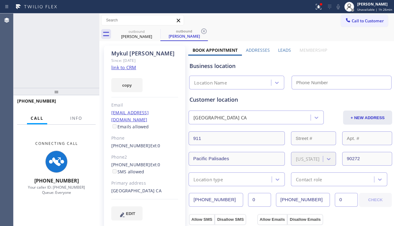
type input "[PHONE_NUMBER]"
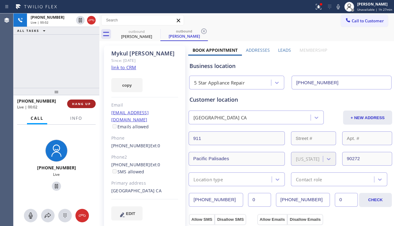
click at [81, 106] on button "HANG UP" at bounding box center [81, 104] width 29 height 9
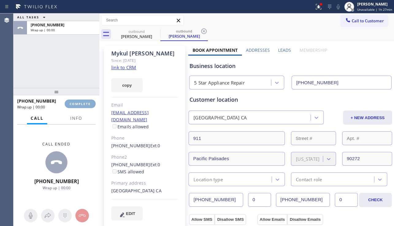
click at [81, 106] on button "COMPLETE" at bounding box center [80, 104] width 31 height 9
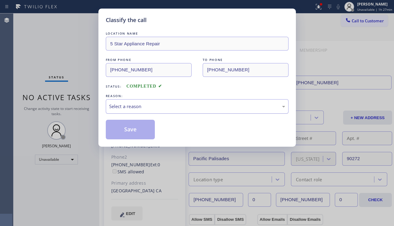
click at [175, 108] on div "Select a reason" at bounding box center [197, 106] width 176 height 7
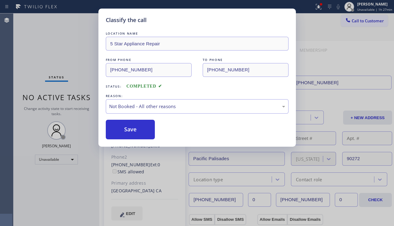
drag, startPoint x: 133, startPoint y: 128, endPoint x: 190, endPoint y: 128, distance: 56.7
click at [132, 128] on button "Save" at bounding box center [130, 130] width 49 height 20
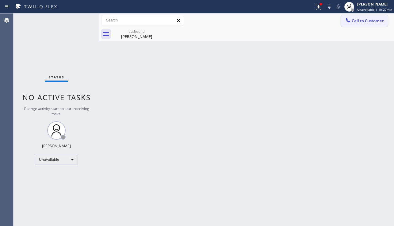
click at [359, 21] on span "Call to Customer" at bounding box center [368, 21] width 32 height 6
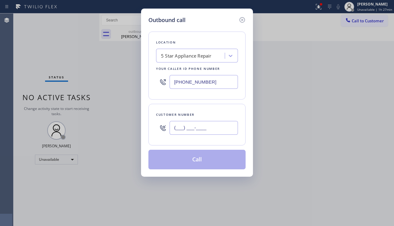
click at [192, 134] on input "(___) ___-____" at bounding box center [204, 128] width 68 height 14
paste input "310) 699-6146"
type input "[PHONE_NUMBER]"
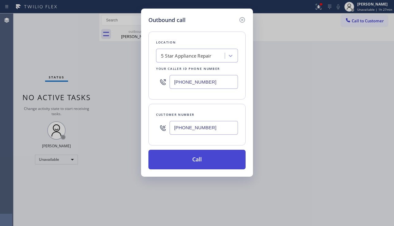
click at [190, 159] on button "Call" at bounding box center [196, 160] width 97 height 20
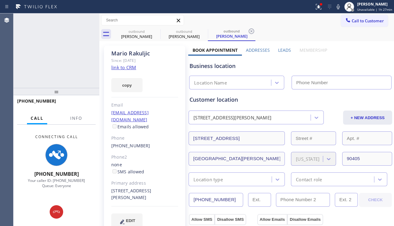
type input "[PHONE_NUMBER]"
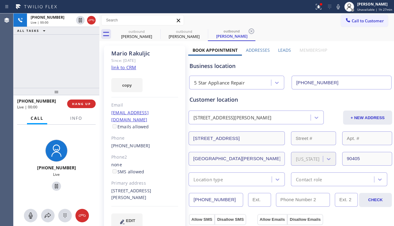
click at [363, 63] on div "Business location" at bounding box center [291, 66] width 202 height 8
click at [76, 103] on span "HANG UP" at bounding box center [81, 104] width 19 height 4
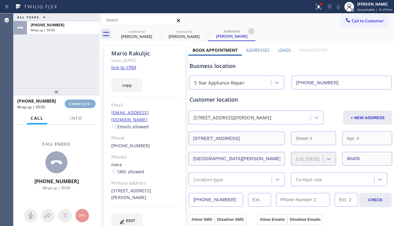
click at [76, 103] on span "COMPLETE" at bounding box center [80, 104] width 21 height 4
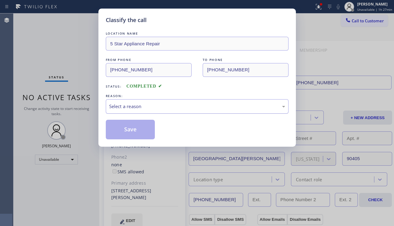
click at [154, 106] on div "Select a reason" at bounding box center [197, 106] width 176 height 7
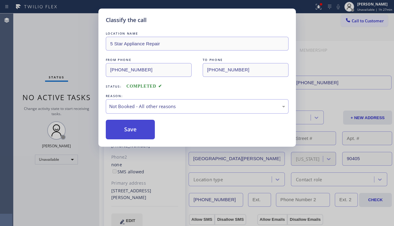
click at [135, 129] on button "Save" at bounding box center [130, 130] width 49 height 20
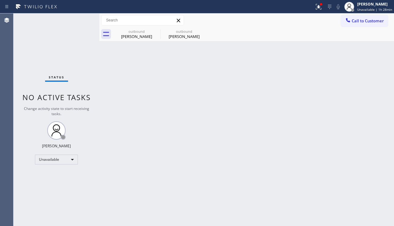
click at [385, 147] on div "Back to Dashboard Change Sender ID Customers Technicians Select a contact Outbo…" at bounding box center [246, 119] width 295 height 213
click at [352, 22] on span "Call to Customer" at bounding box center [368, 21] width 32 height 6
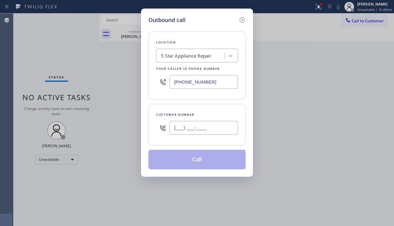
click at [182, 130] on input "(___) ___-____" at bounding box center [204, 128] width 68 height 14
paste input "510) 207-0012"
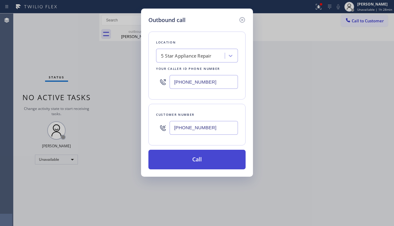
type input "[PHONE_NUMBER]"
click at [195, 156] on button "Call" at bounding box center [196, 160] width 97 height 20
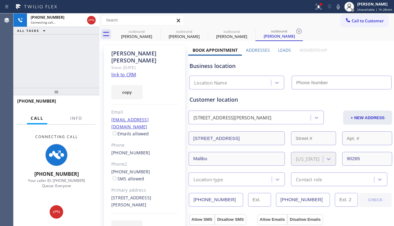
type input "[PHONE_NUMBER]"
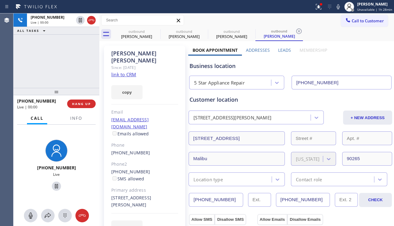
click at [47, 81] on div "[PHONE_NUMBER] Live | 00:00 ALL TASKS ALL TASKS ACTIVE TASKS TASKS IN WRAP UP" at bounding box center [56, 50] width 86 height 75
click at [79, 105] on span "HANG UP" at bounding box center [81, 104] width 19 height 4
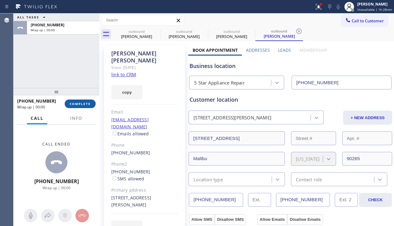
click at [79, 105] on span "COMPLETE" at bounding box center [80, 104] width 21 height 4
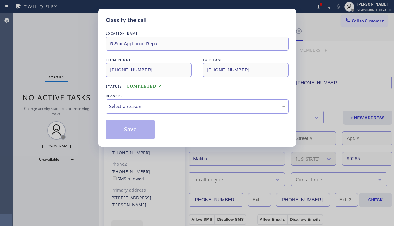
click at [151, 109] on div "Select a reason" at bounding box center [197, 106] width 176 height 7
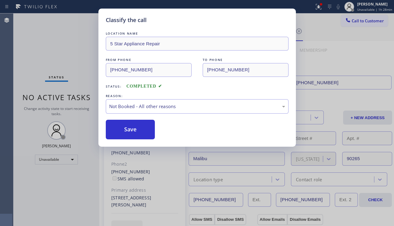
click at [131, 128] on button "Save" at bounding box center [130, 130] width 49 height 20
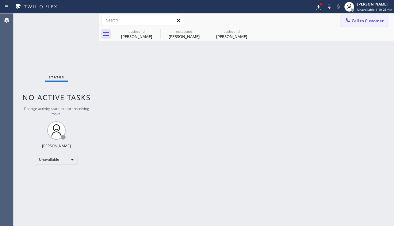
click at [356, 23] on span "Call to Customer" at bounding box center [368, 21] width 32 height 6
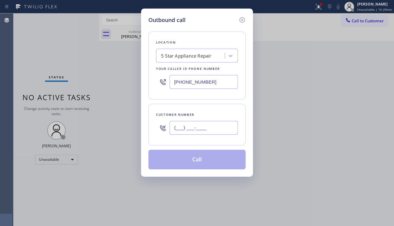
click at [203, 122] on input "(___) ___-____" at bounding box center [204, 128] width 68 height 14
paste input "808) 269-8236"
type input "[PHONE_NUMBER]"
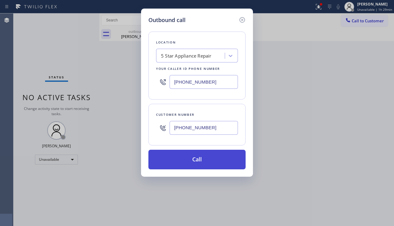
click at [196, 162] on button "Call" at bounding box center [196, 160] width 97 height 20
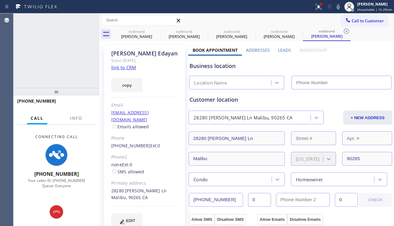
type input "[PHONE_NUMBER]"
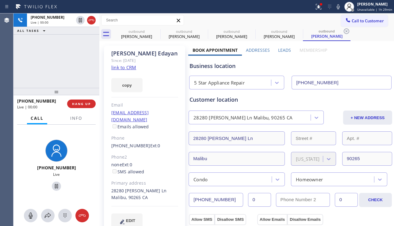
drag, startPoint x: 32, startPoint y: 69, endPoint x: 38, endPoint y: 73, distance: 6.6
click at [32, 69] on div "[PHONE_NUMBER] Live | 00:00 ALL TASKS ALL TASKS ACTIVE TASKS TASKS IN WRAP UP" at bounding box center [56, 50] width 86 height 75
click at [79, 102] on span "HANG UP" at bounding box center [81, 104] width 19 height 4
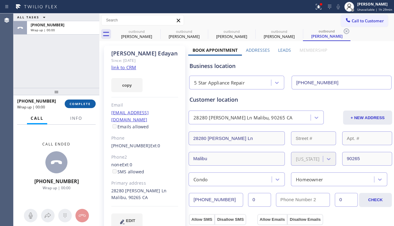
click at [79, 102] on span "COMPLETE" at bounding box center [80, 104] width 21 height 4
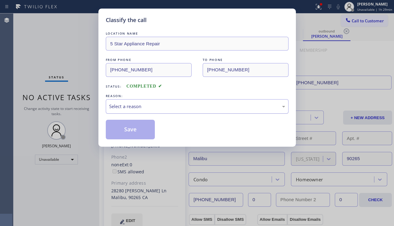
click at [158, 106] on div "Select a reason" at bounding box center [197, 106] width 176 height 7
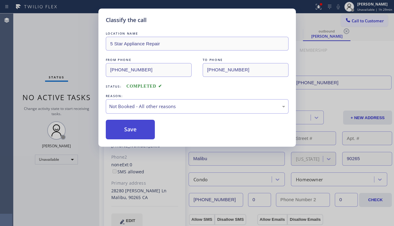
click at [127, 131] on button "Save" at bounding box center [130, 130] width 49 height 20
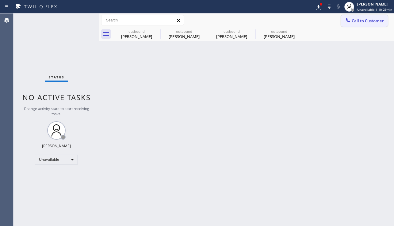
click at [356, 23] on span "Call to Customer" at bounding box center [368, 21] width 32 height 6
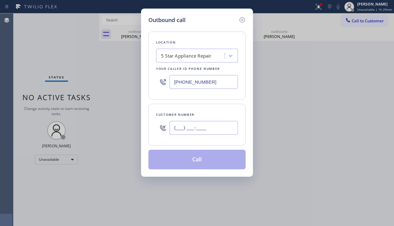
click at [187, 132] on input "(___) ___-____" at bounding box center [204, 128] width 68 height 14
paste input "310) 435-8171"
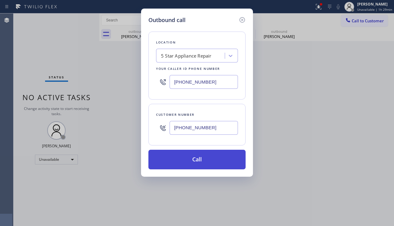
type input "[PHONE_NUMBER]"
click at [182, 157] on button "Call" at bounding box center [196, 160] width 97 height 20
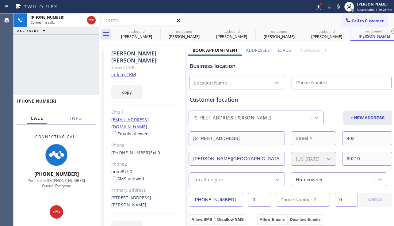
type input "[PHONE_NUMBER]"
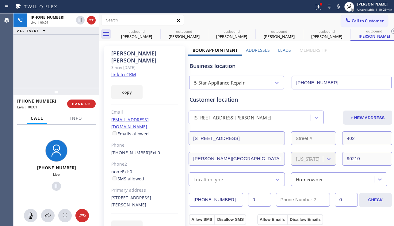
click at [51, 76] on div "[PHONE_NUMBER] Live | 00:01 ALL TASKS ALL TASKS ACTIVE TASKS TASKS IN WRAP UP" at bounding box center [56, 50] width 86 height 75
click at [78, 106] on button "HANG UP" at bounding box center [81, 104] width 29 height 9
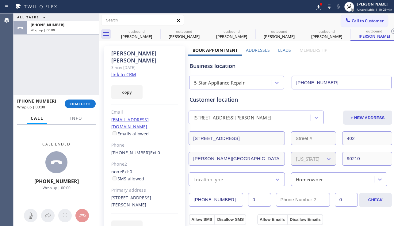
click at [144, 109] on div "Email" at bounding box center [144, 112] width 67 height 7
click at [89, 106] on button "COMPLETE" at bounding box center [80, 104] width 31 height 9
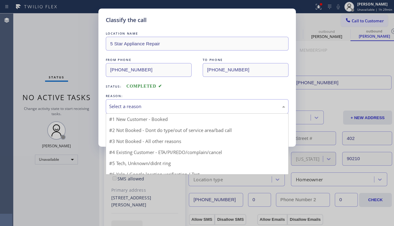
click at [177, 105] on div "Select a reason" at bounding box center [197, 106] width 176 height 7
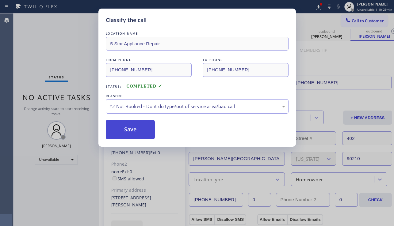
click at [119, 128] on button "Save" at bounding box center [130, 130] width 49 height 20
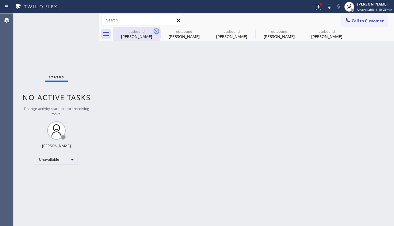
click at [155, 30] on icon at bounding box center [157, 32] width 6 height 6
click at [0, 0] on icon at bounding box center [0, 0] width 0 height 0
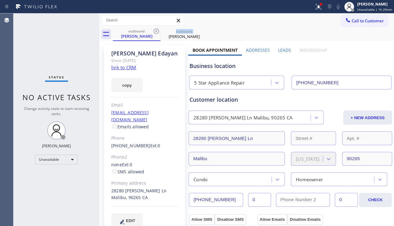
click at [155, 30] on icon at bounding box center [157, 32] width 6 height 6
click at [0, 0] on icon at bounding box center [0, 0] width 0 height 0
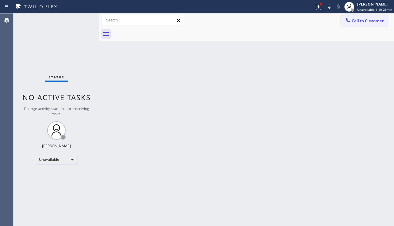
click at [375, 22] on span "Call to Customer" at bounding box center [368, 21] width 32 height 6
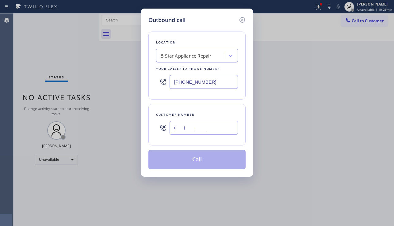
click at [195, 124] on input "(___) ___-____" at bounding box center [204, 128] width 68 height 14
paste input "505) 228-5223"
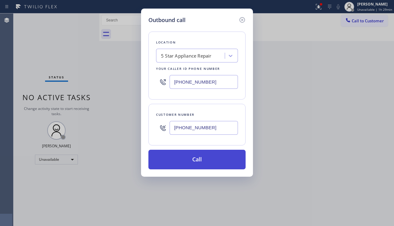
type input "[PHONE_NUMBER]"
click at [206, 165] on button "Call" at bounding box center [196, 160] width 97 height 20
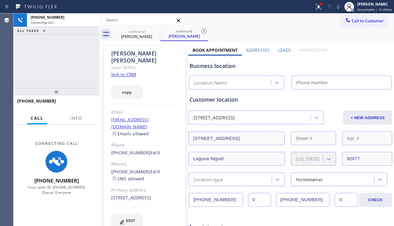
type input "[PHONE_NUMBER]"
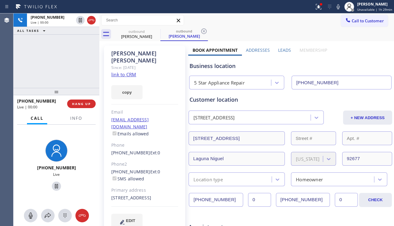
click at [36, 67] on div "[PHONE_NUMBER] Live | 00:00 ALL TASKS ALL TASKS ACTIVE TASKS TASKS IN WRAP UP" at bounding box center [56, 50] width 86 height 75
click at [83, 104] on span "HANG UP" at bounding box center [81, 104] width 19 height 4
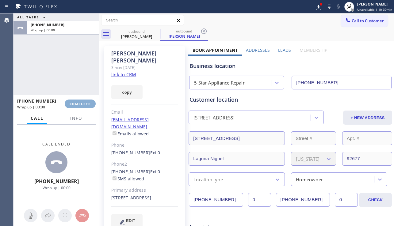
click at [83, 104] on span "COMPLETE" at bounding box center [80, 104] width 21 height 4
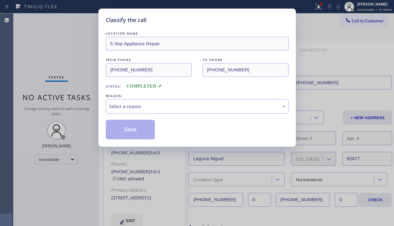
click at [167, 107] on div "Select a reason" at bounding box center [197, 106] width 176 height 7
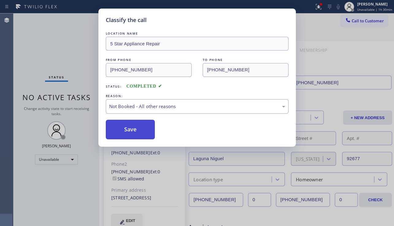
click at [132, 132] on button "Save" at bounding box center [130, 130] width 49 height 20
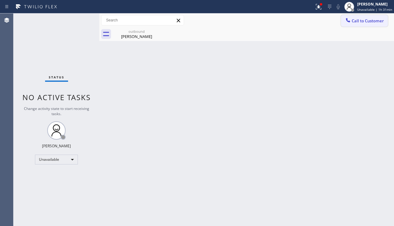
click at [354, 21] on span "Call to Customer" at bounding box center [368, 21] width 32 height 6
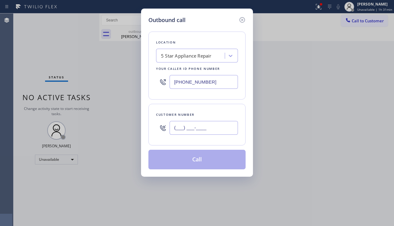
click at [190, 130] on input "(___) ___-____" at bounding box center [204, 128] width 68 height 14
paste input "323) 403-9628"
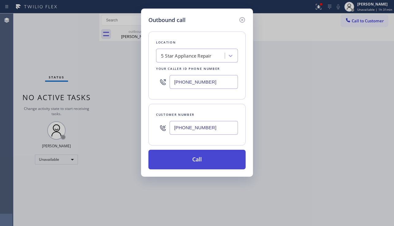
type input "[PHONE_NUMBER]"
click at [199, 158] on button "Call" at bounding box center [196, 160] width 97 height 20
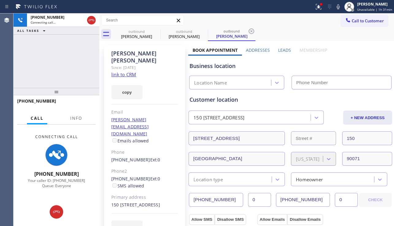
type input "[PHONE_NUMBER]"
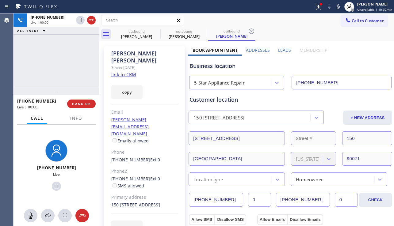
click at [363, 61] on div "Business location 5 Star Appliance Repair [PHONE_NUMBER]" at bounding box center [290, 73] width 204 height 34
click at [85, 104] on span "HANG UP" at bounding box center [81, 104] width 19 height 4
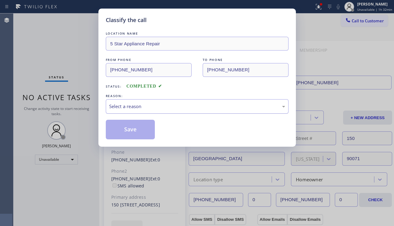
click at [166, 108] on div "Select a reason" at bounding box center [197, 106] width 176 height 7
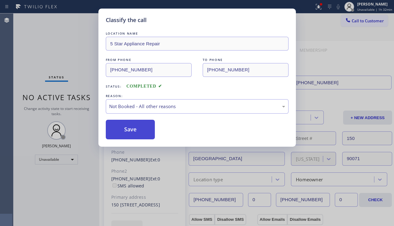
click at [117, 131] on button "Save" at bounding box center [130, 130] width 49 height 20
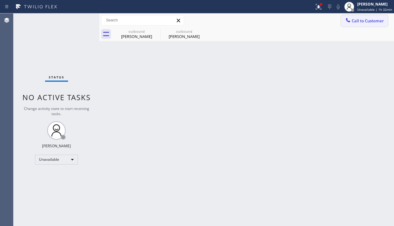
click at [360, 23] on span "Call to Customer" at bounding box center [368, 21] width 32 height 6
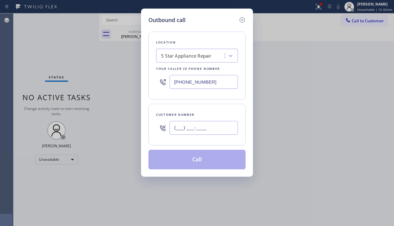
click at [182, 125] on input "(___) ___-____" at bounding box center [204, 128] width 68 height 14
paste input "424) 229-0056"
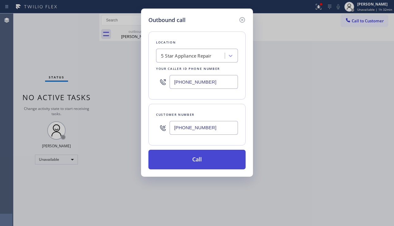
type input "[PHONE_NUMBER]"
click at [191, 159] on button "Call" at bounding box center [196, 160] width 97 height 20
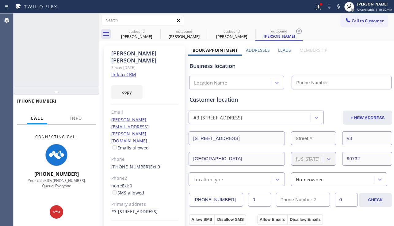
type input "[PHONE_NUMBER]"
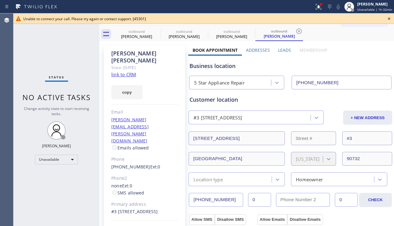
click at [389, 19] on icon at bounding box center [388, 18] width 7 height 7
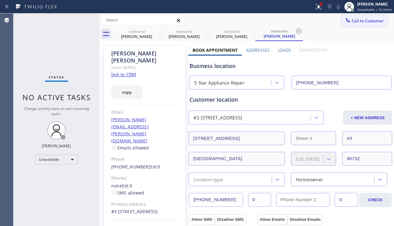
click at [359, 25] on button "Call to Customer" at bounding box center [364, 21] width 47 height 12
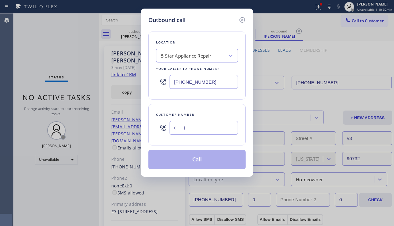
click at [189, 128] on input "(___) ___-____" at bounding box center [204, 128] width 68 height 14
paste input "562) 338-3568"
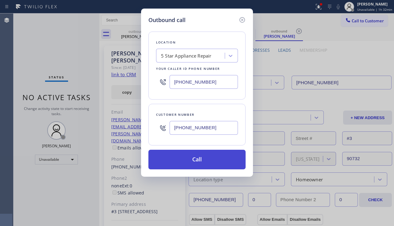
type input "[PHONE_NUMBER]"
drag, startPoint x: 190, startPoint y: 159, endPoint x: 132, endPoint y: 114, distance: 73.7
click at [190, 159] on button "Call" at bounding box center [196, 160] width 97 height 20
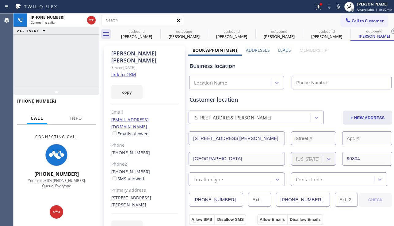
type input "[PHONE_NUMBER]"
click at [370, 57] on div "Business location 5 Star Appliance Repair [PHONE_NUMBER]" at bounding box center [290, 73] width 204 height 34
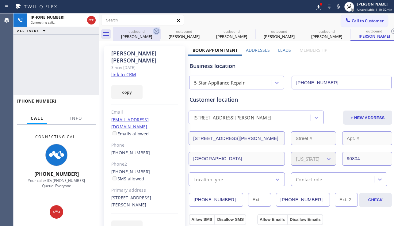
click at [157, 32] on icon at bounding box center [156, 31] width 7 height 7
click at [0, 0] on icon at bounding box center [0, 0] width 0 height 0
click at [248, 31] on icon at bounding box center [251, 31] width 7 height 7
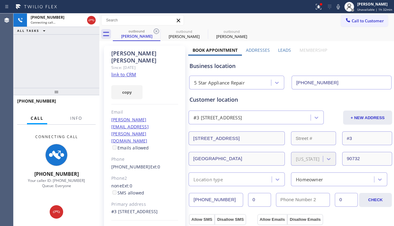
click at [157, 31] on icon at bounding box center [156, 31] width 7 height 7
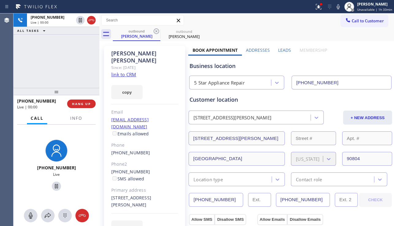
click at [370, 60] on div "Business location 5 Star Appliance Repair [PHONE_NUMBER]" at bounding box center [290, 73] width 204 height 34
click at [87, 102] on span "HANG UP" at bounding box center [81, 104] width 19 height 4
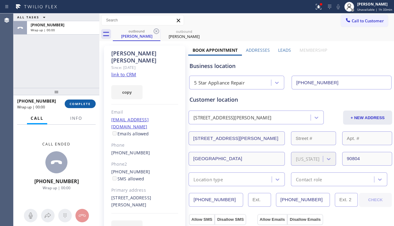
click at [87, 102] on span "COMPLETE" at bounding box center [80, 104] width 21 height 4
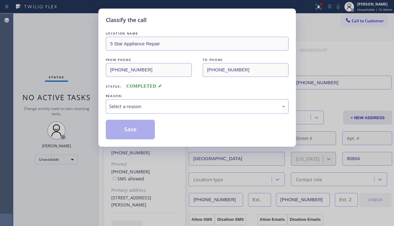
drag, startPoint x: 374, startPoint y: 67, endPoint x: 266, endPoint y: 88, distance: 110.2
click at [373, 67] on div "Classify the call LOCATION NAME 5 Star Appliance Repair FROM PHONE [PHONE_NUMBE…" at bounding box center [197, 113] width 394 height 226
click at [155, 109] on div "Select a reason" at bounding box center [197, 106] width 176 height 7
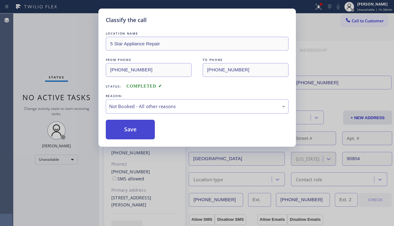
click at [123, 128] on button "Save" at bounding box center [130, 130] width 49 height 20
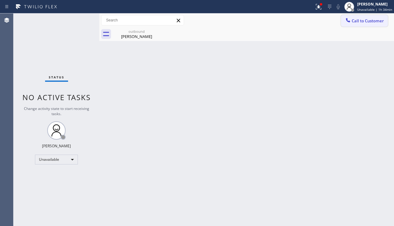
click at [361, 23] on span "Call to Customer" at bounding box center [368, 21] width 32 height 6
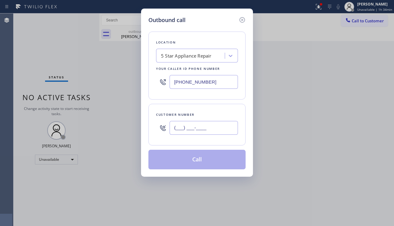
click at [190, 126] on input "(___) ___-____" at bounding box center [204, 128] width 68 height 14
paste input "818) 288-6564"
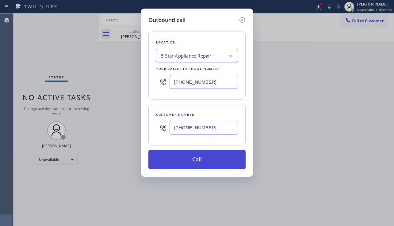
type input "[PHONE_NUMBER]"
click at [186, 161] on button "Call" at bounding box center [196, 160] width 97 height 20
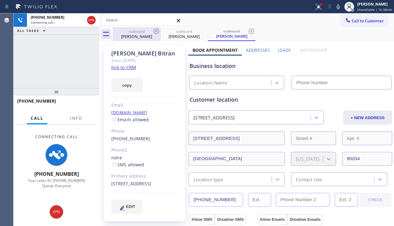
type input "[PHONE_NUMBER]"
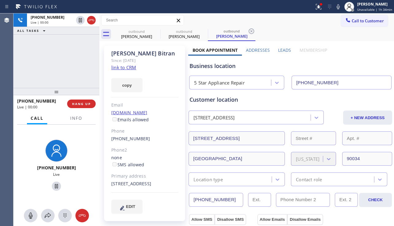
click at [40, 83] on div "[PHONE_NUMBER] Live | 00:00 ALL TASKS ALL TASKS ACTIVE TASKS TASKS IN WRAP UP" at bounding box center [56, 50] width 86 height 75
click at [73, 105] on span "HANG UP" at bounding box center [81, 104] width 19 height 4
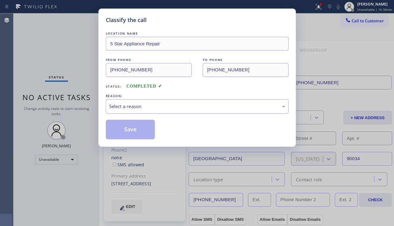
click at [174, 106] on div "Select a reason" at bounding box center [197, 106] width 176 height 7
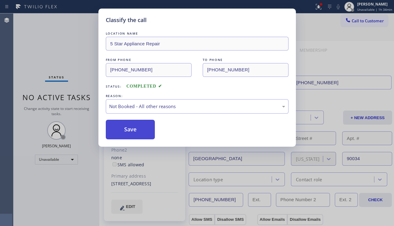
click at [134, 130] on button "Save" at bounding box center [130, 130] width 49 height 20
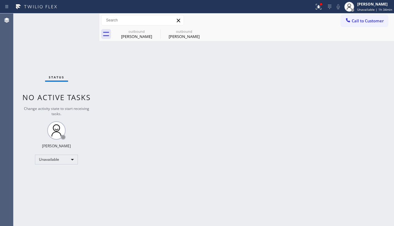
click at [356, 20] on span "Call to Customer" at bounding box center [368, 21] width 32 height 6
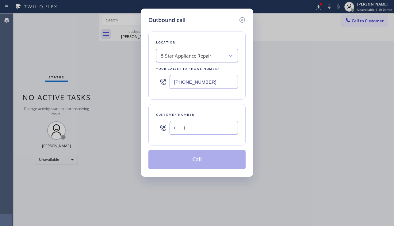
click at [208, 127] on input "(___) ___-____" at bounding box center [204, 128] width 68 height 14
paste input "323) 369-6434"
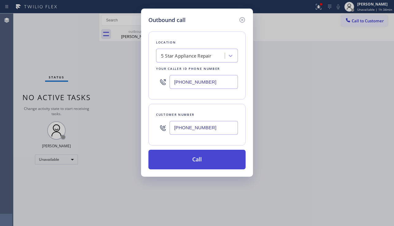
type input "[PHONE_NUMBER]"
click at [198, 155] on button "Call" at bounding box center [196, 160] width 97 height 20
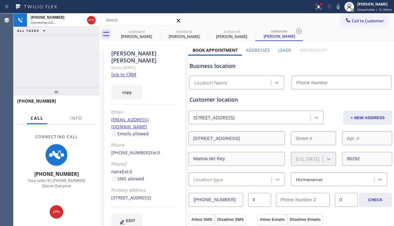
type input "[PHONE_NUMBER]"
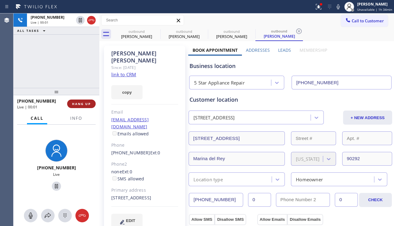
click at [78, 104] on span "HANG UP" at bounding box center [81, 104] width 19 height 4
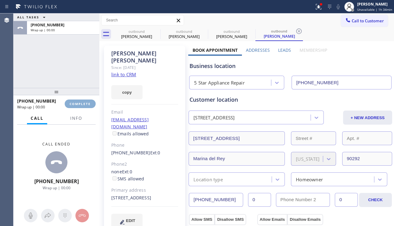
click at [78, 104] on span "COMPLETE" at bounding box center [80, 104] width 21 height 4
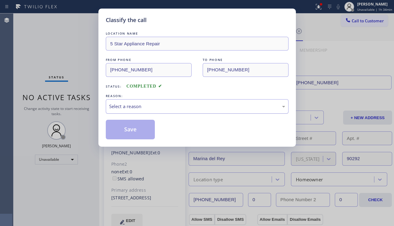
click at [134, 104] on div "Select a reason" at bounding box center [197, 106] width 176 height 7
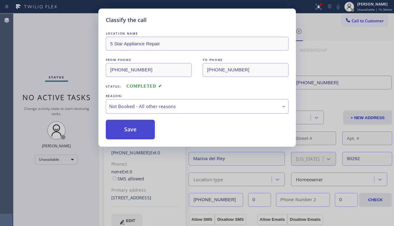
click at [130, 128] on button "Save" at bounding box center [130, 130] width 49 height 20
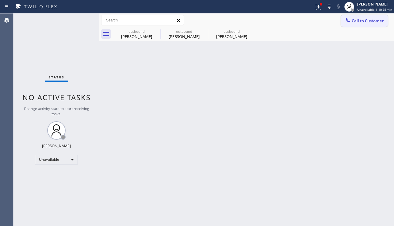
click at [359, 22] on span "Call to Customer" at bounding box center [368, 21] width 32 height 6
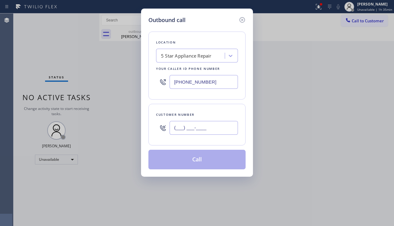
click at [201, 133] on input "(___) ___-____" at bounding box center [204, 128] width 68 height 14
paste input "646) 894-7254"
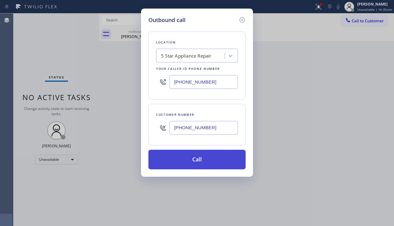
type input "[PHONE_NUMBER]"
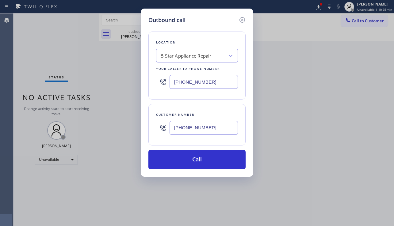
drag, startPoint x: 188, startPoint y: 163, endPoint x: 90, endPoint y: 70, distance: 134.9
click at [188, 162] on button "Call" at bounding box center [196, 160] width 97 height 20
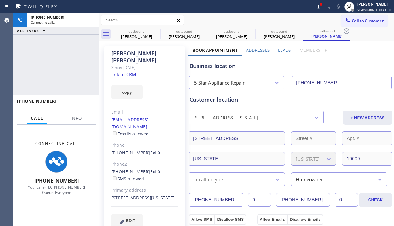
type input "[PHONE_NUMBER]"
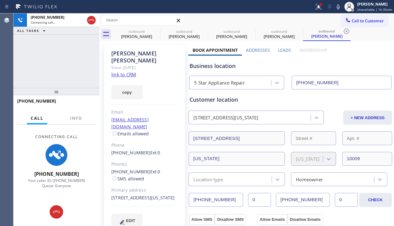
click at [364, 69] on div "Business location" at bounding box center [291, 66] width 202 height 8
click at [228, 67] on div "Business location" at bounding box center [291, 66] width 202 height 8
click at [223, 67] on div "Business location" at bounding box center [291, 66] width 202 height 8
click at [218, 67] on div "Business location" at bounding box center [291, 66] width 202 height 8
click at [213, 66] on div "Business location" at bounding box center [291, 66] width 202 height 8
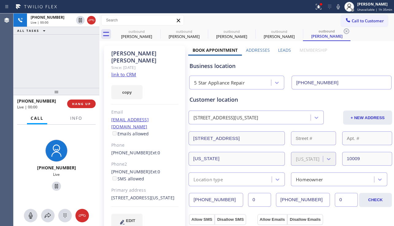
click at [207, 67] on div "Business location" at bounding box center [291, 66] width 202 height 8
click at [200, 67] on div "Business location" at bounding box center [291, 66] width 202 height 8
click at [196, 67] on div "Business location" at bounding box center [291, 66] width 202 height 8
click at [88, 103] on span "HANG UP" at bounding box center [81, 104] width 19 height 4
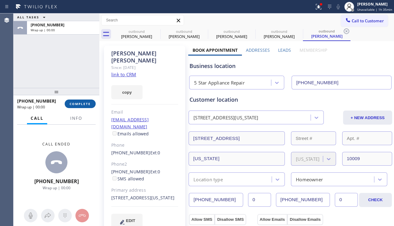
click at [88, 103] on span "COMPLETE" at bounding box center [80, 104] width 21 height 4
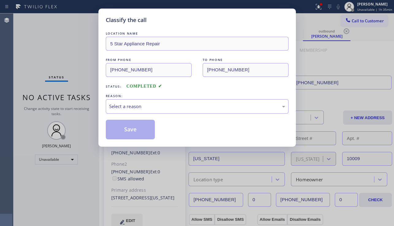
click at [196, 106] on div "Select a reason" at bounding box center [197, 106] width 176 height 7
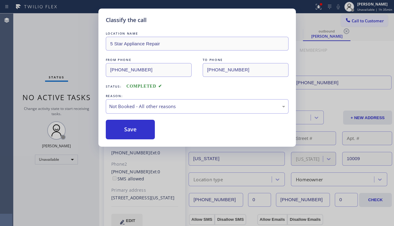
drag, startPoint x: 125, startPoint y: 129, endPoint x: 222, endPoint y: 128, distance: 96.9
click at [125, 129] on button "Save" at bounding box center [130, 130] width 49 height 20
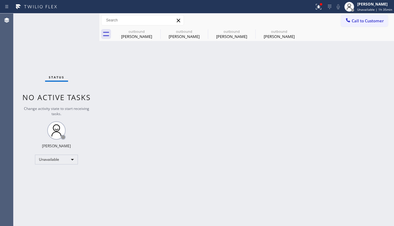
click at [356, 22] on span "Call to Customer" at bounding box center [368, 21] width 32 height 6
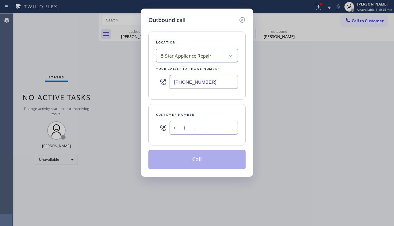
click at [191, 123] on input "(___) ___-____" at bounding box center [204, 128] width 68 height 14
paste input "213) 509-4911"
type input "[PHONE_NUMBER]"
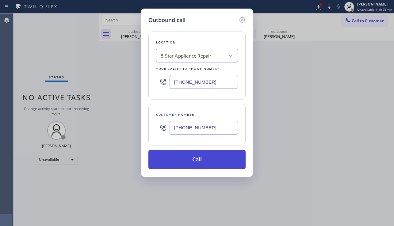
click at [195, 154] on button "Call" at bounding box center [196, 160] width 97 height 20
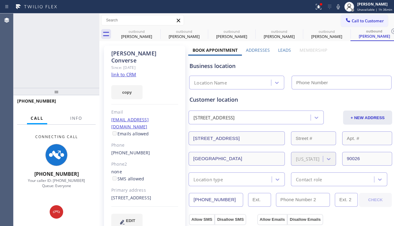
type input "[PHONE_NUMBER]"
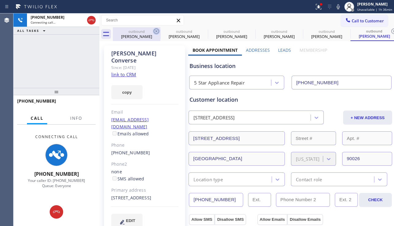
click at [156, 29] on icon at bounding box center [156, 31] width 7 height 7
click at [0, 0] on icon at bounding box center [0, 0] width 0 height 0
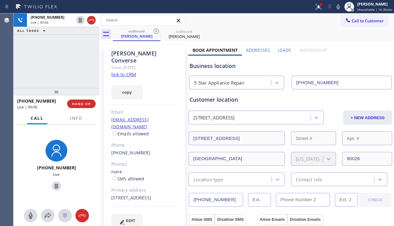
click at [357, 69] on div "Business location" at bounding box center [291, 66] width 202 height 8
click at [78, 103] on span "HANG UP" at bounding box center [81, 104] width 19 height 4
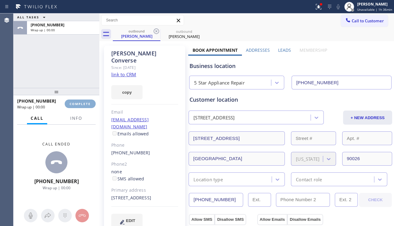
click at [78, 103] on span "COMPLETE" at bounding box center [80, 104] width 21 height 4
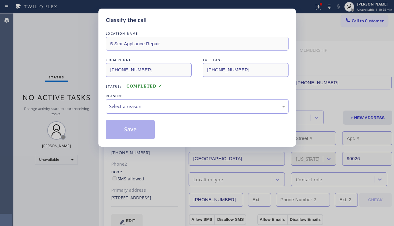
drag, startPoint x: 115, startPoint y: 99, endPoint x: 159, endPoint y: 109, distance: 45.2
click at [166, 103] on div "Select a reason" at bounding box center [197, 106] width 176 height 7
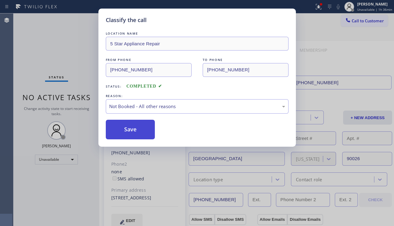
click at [136, 130] on button "Save" at bounding box center [130, 130] width 49 height 20
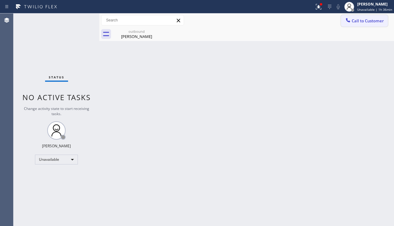
click at [358, 23] on span "Call to Customer" at bounding box center [368, 21] width 32 height 6
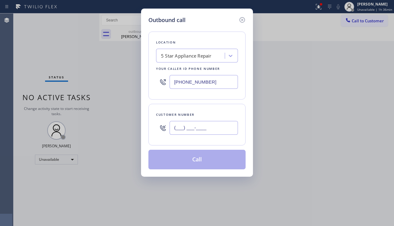
click at [197, 128] on input "(___) ___-____" at bounding box center [204, 128] width 68 height 14
paste input "323) 697-9733"
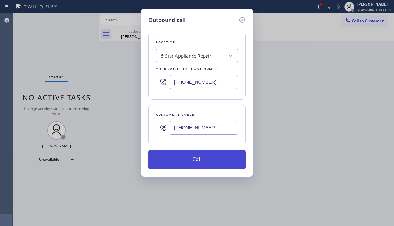
type input "[PHONE_NUMBER]"
click at [204, 162] on button "Call" at bounding box center [196, 160] width 97 height 20
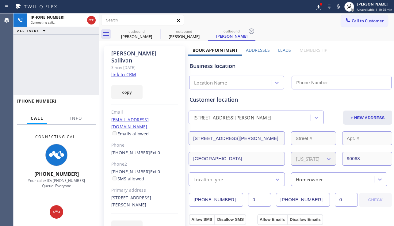
type input "[PHONE_NUMBER]"
click at [368, 56] on div "Business location 5 Star Appliance Repair [PHONE_NUMBER]" at bounding box center [290, 73] width 204 height 34
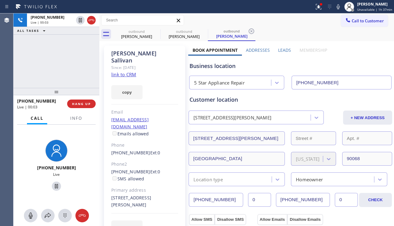
click at [281, 50] on label "Leads" at bounding box center [284, 50] width 13 height 6
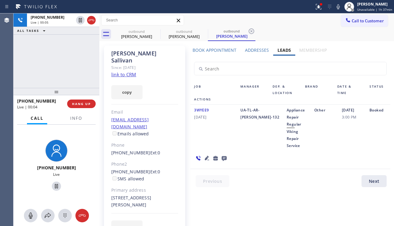
click at [205, 157] on icon at bounding box center [206, 158] width 7 height 7
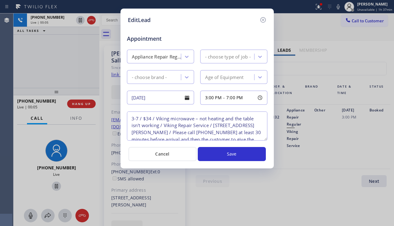
type textarea "3-7 / $34 / Viking microwave – not heating and the table isn't working / Viking…"
click at [262, 19] on icon at bounding box center [262, 19] width 7 height 7
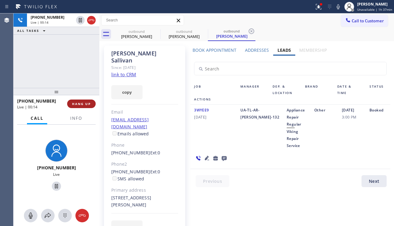
click at [85, 106] on span "HANG UP" at bounding box center [81, 104] width 19 height 4
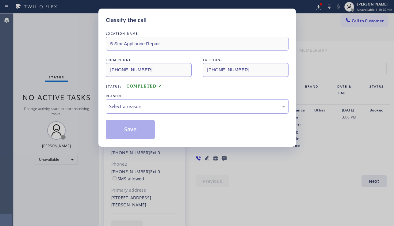
click at [158, 105] on div "Select a reason" at bounding box center [197, 106] width 176 height 7
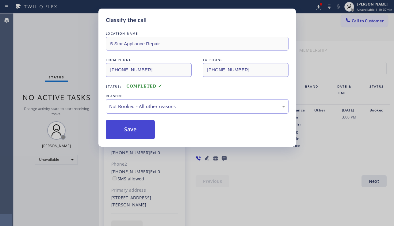
click at [135, 130] on button "Save" at bounding box center [130, 130] width 49 height 20
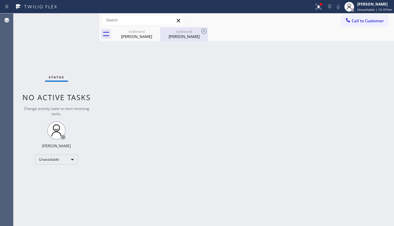
click at [187, 36] on div "[PERSON_NAME]" at bounding box center [184, 37] width 46 height 6
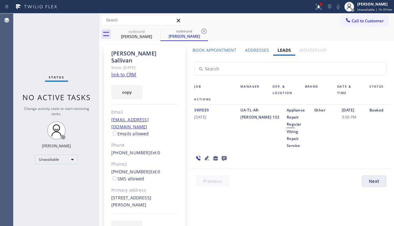
click at [223, 160] on icon at bounding box center [224, 158] width 5 height 5
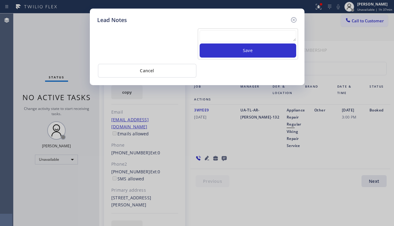
click at [211, 36] on textarea at bounding box center [248, 35] width 97 height 11
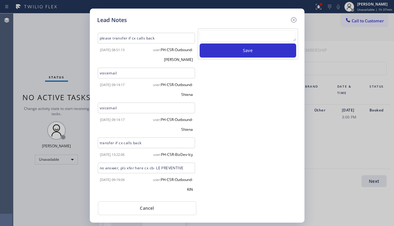
scroll to position [462, 0]
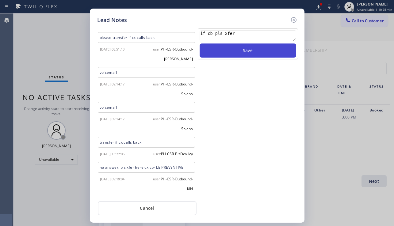
type textarea "if cb pls xfer"
click at [223, 47] on button "Save" at bounding box center [248, 51] width 97 height 14
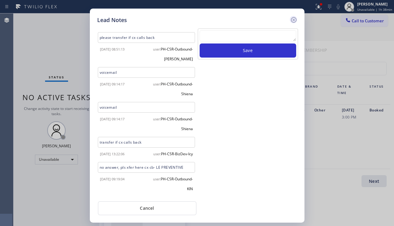
click at [291, 21] on icon at bounding box center [293, 19] width 7 height 7
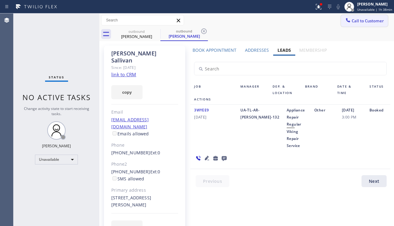
click at [345, 18] on icon at bounding box center [348, 20] width 6 height 6
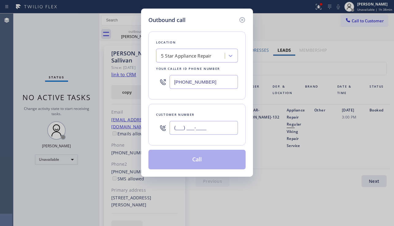
click at [183, 132] on input "(___) ___-____" at bounding box center [204, 128] width 68 height 14
paste input "323) 772-8812"
type input "[PHONE_NUMBER]"
click at [184, 157] on button "Call" at bounding box center [196, 160] width 97 height 20
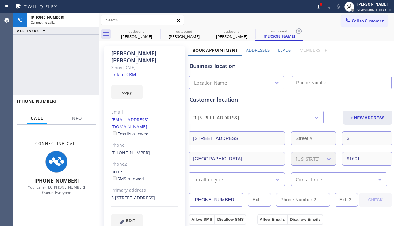
type input "[PHONE_NUMBER]"
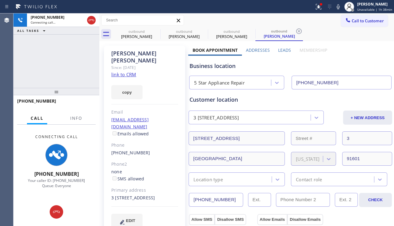
click at [36, 68] on div "[PHONE_NUMBER] Connecting call… ALL TASKS ALL TASKS ACTIVE TASKS TASKS IN WRAP …" at bounding box center [56, 50] width 86 height 75
click at [221, 128] on div "Customer location 3 [STREET_ADDRESS] + NEW ADDRESS [STREET_ADDRESS][US_STATE] L…" at bounding box center [291, 141] width 202 height 91
click at [171, 117] on div "[EMAIL_ADDRESS][DOMAIN_NAME] Emails allowed" at bounding box center [144, 127] width 67 height 21
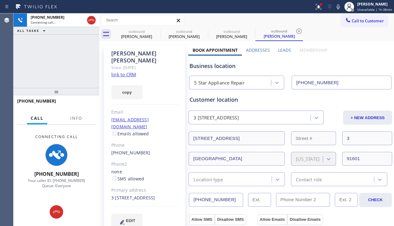
click at [147, 70] on div "[PERSON_NAME] Since: [DATE] link to CRM copy Email [EMAIL_ADDRESS][DOMAIN_NAME]…" at bounding box center [144, 141] width 81 height 190
click at [156, 64] on div "Since: [DATE]" at bounding box center [144, 67] width 67 height 7
click at [160, 64] on div "Since: [DATE]" at bounding box center [144, 67] width 67 height 7
click at [163, 56] on div "[PERSON_NAME]" at bounding box center [144, 57] width 67 height 14
click at [188, 88] on div "Customer location 3 [STREET_ADDRESS] + NEW ADDRESS [STREET_ADDRESS][US_STATE] L…" at bounding box center [290, 136] width 204 height 99
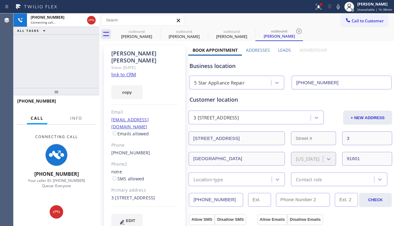
click at [188, 140] on div "[STREET_ADDRESS]" at bounding box center [239, 139] width 102 height 14
click at [166, 117] on div "[EMAIL_ADDRESS][DOMAIN_NAME] Emails allowed" at bounding box center [144, 127] width 67 height 21
click at [155, 70] on div "[PERSON_NAME] Since: [DATE] link to CRM copy Email [EMAIL_ADDRESS][DOMAIN_NAME]…" at bounding box center [144, 141] width 81 height 190
click at [160, 64] on div "Since: [DATE]" at bounding box center [144, 67] width 67 height 7
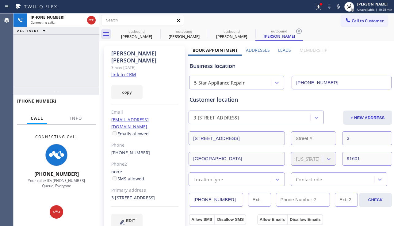
click at [162, 54] on div "[PERSON_NAME]" at bounding box center [144, 57] width 67 height 14
click at [190, 70] on div "Business location" at bounding box center [291, 66] width 202 height 8
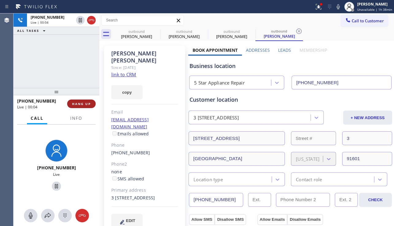
click at [88, 105] on span "HANG UP" at bounding box center [81, 104] width 19 height 4
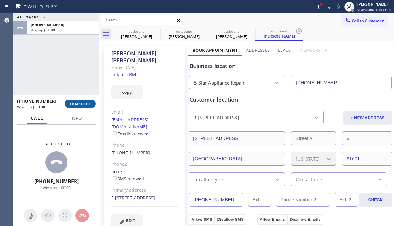
click at [88, 105] on span "COMPLETE" at bounding box center [80, 104] width 21 height 4
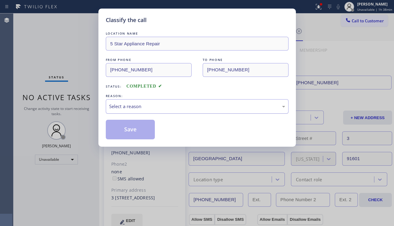
click at [165, 108] on div "Select a reason" at bounding box center [197, 106] width 176 height 7
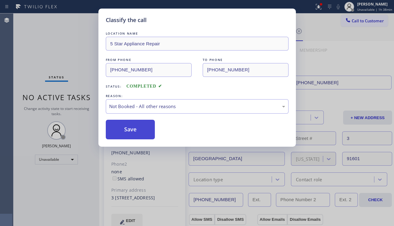
click at [138, 131] on button "Save" at bounding box center [130, 130] width 49 height 20
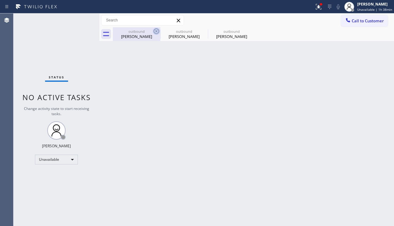
click at [158, 32] on icon at bounding box center [156, 31] width 7 height 7
click at [0, 0] on icon at bounding box center [0, 0] width 0 height 0
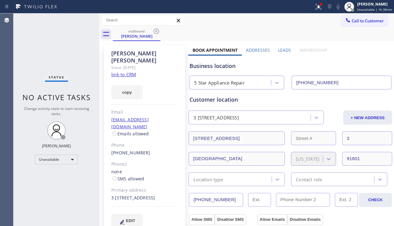
click at [158, 32] on icon at bounding box center [156, 31] width 7 height 7
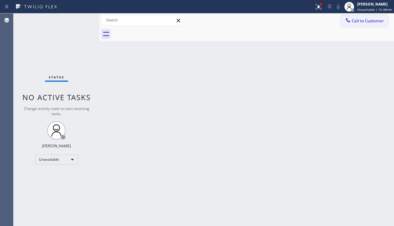
click at [364, 18] on span "Call to Customer" at bounding box center [368, 21] width 32 height 6
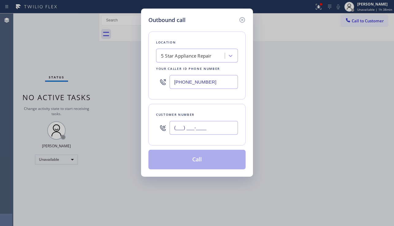
click at [201, 129] on input "(___) ___-____" at bounding box center [204, 128] width 68 height 14
paste input "562) 447-8139"
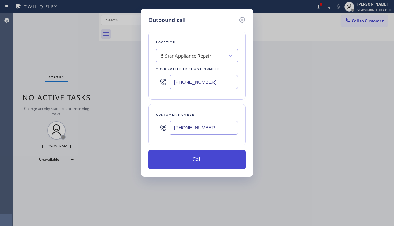
type input "[PHONE_NUMBER]"
click at [209, 158] on button "Call" at bounding box center [196, 160] width 97 height 20
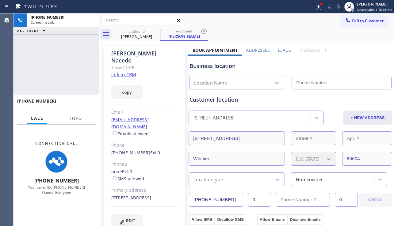
type input "[PHONE_NUMBER]"
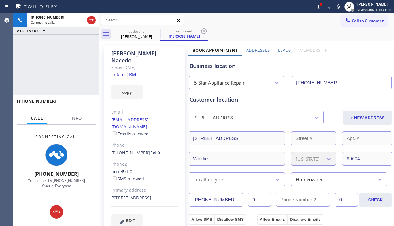
click at [50, 79] on div "[PHONE_NUMBER] Connecting call… ALL TASKS ALL TASKS ACTIVE TASKS TASKS IN WRAP …" at bounding box center [56, 50] width 86 height 75
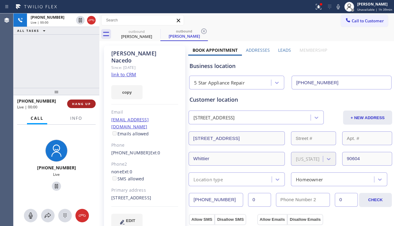
click at [85, 103] on span "HANG UP" at bounding box center [81, 104] width 19 height 4
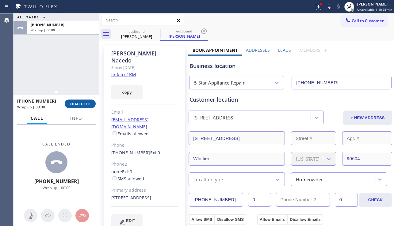
click at [85, 103] on span "COMPLETE" at bounding box center [80, 104] width 21 height 4
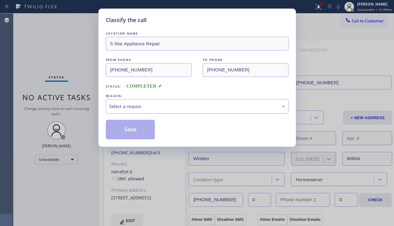
click at [155, 109] on div "Select a reason" at bounding box center [197, 106] width 176 height 7
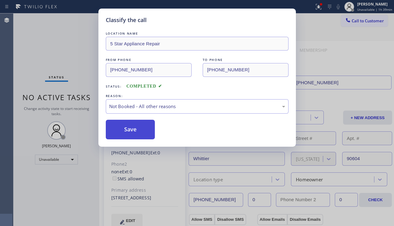
click at [134, 131] on button "Save" at bounding box center [130, 130] width 49 height 20
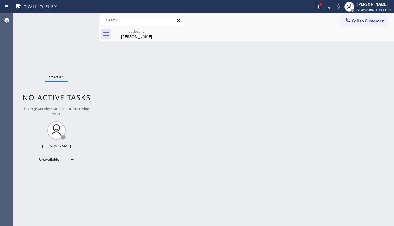
drag, startPoint x: 352, startPoint y: 22, endPoint x: 347, endPoint y: 27, distance: 7.0
click at [351, 23] on button "Call to Customer" at bounding box center [364, 21] width 47 height 12
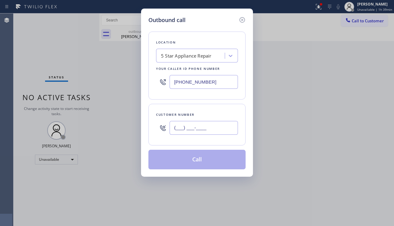
click at [186, 128] on input "(___) ___-____" at bounding box center [204, 128] width 68 height 14
paste input "310) 867-3973"
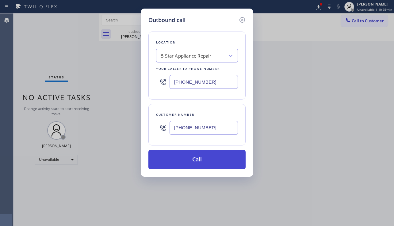
type input "[PHONE_NUMBER]"
click at [197, 162] on button "Call" at bounding box center [196, 160] width 97 height 20
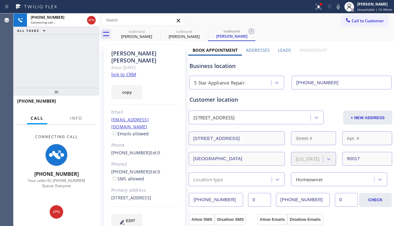
type input "[PHONE_NUMBER]"
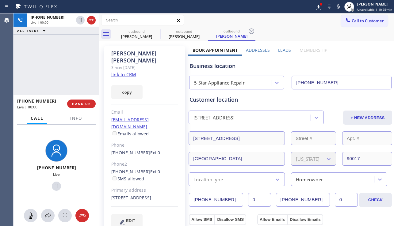
click at [50, 80] on div "[PHONE_NUMBER] Live | 00:00 ALL TASKS ALL TASKS ACTIVE TASKS TASKS IN WRAP UP" at bounding box center [56, 50] width 86 height 75
click at [80, 106] on button "HANG UP" at bounding box center [81, 104] width 29 height 9
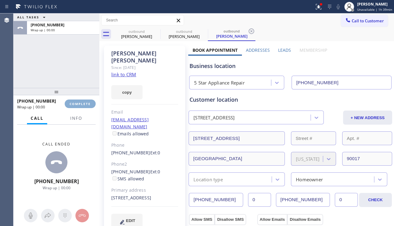
click at [80, 106] on button "COMPLETE" at bounding box center [80, 104] width 31 height 9
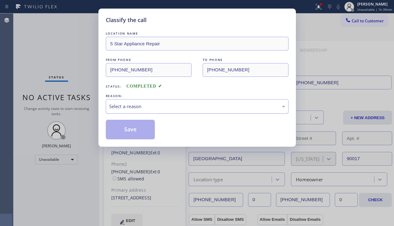
click at [159, 110] on div "Select a reason" at bounding box center [197, 106] width 176 height 7
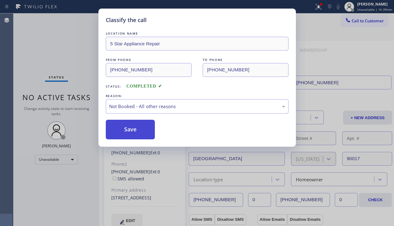
click at [125, 131] on button "Save" at bounding box center [130, 130] width 49 height 20
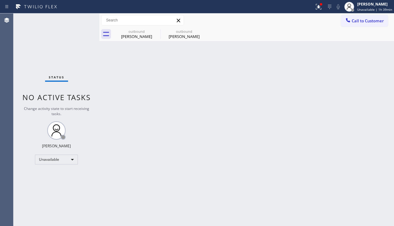
click at [353, 23] on span "Call to Customer" at bounding box center [368, 21] width 32 height 6
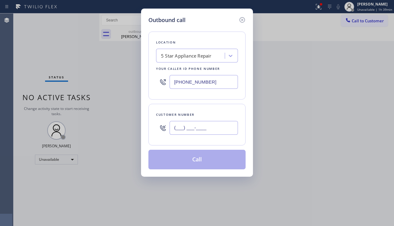
click at [208, 126] on input "(___) ___-____" at bounding box center [204, 128] width 68 height 14
paste input "818) 458-2400"
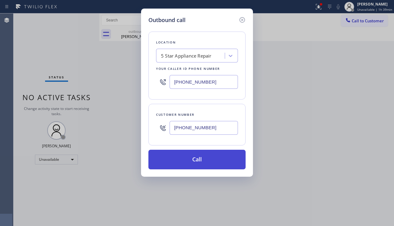
type input "[PHONE_NUMBER]"
click at [205, 156] on button "Call" at bounding box center [196, 160] width 97 height 20
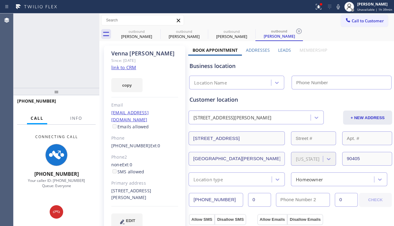
type input "[PHONE_NUMBER]"
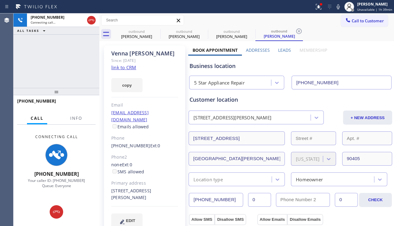
click at [157, 214] on div "EDIT" at bounding box center [144, 221] width 67 height 14
click at [155, 193] on div "[STREET_ADDRESS][PERSON_NAME]" at bounding box center [144, 195] width 67 height 14
click at [164, 188] on div "[STREET_ADDRESS][PERSON_NAME]" at bounding box center [144, 195] width 67 height 14
click at [147, 165] on div "none Ext: 0 SMS allowed" at bounding box center [144, 169] width 67 height 14
drag, startPoint x: 139, startPoint y: 157, endPoint x: 167, endPoint y: 145, distance: 30.8
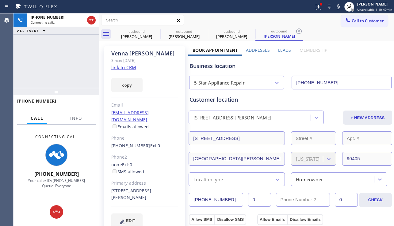
click at [139, 162] on div "none Ext: 0 SMS allowed" at bounding box center [144, 169] width 67 height 14
click at [163, 143] on div "[PHONE_NUMBER] Ext: 0" at bounding box center [144, 146] width 67 height 7
click at [149, 118] on div "[EMAIL_ADDRESS][DOMAIN_NAME] Emails allowed" at bounding box center [144, 119] width 67 height 21
click at [148, 68] on div "[PERSON_NAME] Since: [DATE] link to CRM copy Email [EMAIL_ADDRESS][DOMAIN_NAME]…" at bounding box center [144, 141] width 81 height 190
click at [153, 60] on div "Since: [DATE]" at bounding box center [144, 60] width 67 height 7
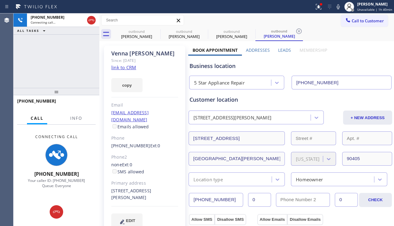
click at [63, 78] on div "[PHONE_NUMBER] Connecting call… ALL TASKS ALL TASKS ACTIVE TASKS TASKS IN WRAP …" at bounding box center [56, 50] width 86 height 75
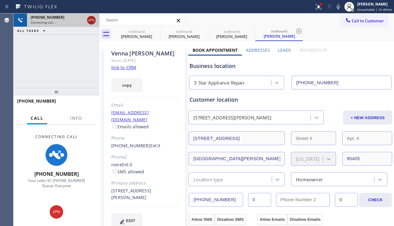
click at [94, 22] on icon at bounding box center [91, 20] width 7 height 7
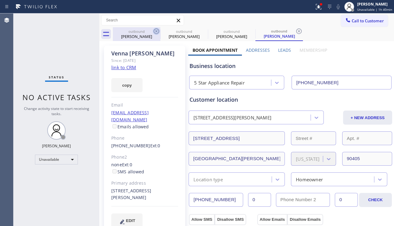
click at [157, 32] on icon at bounding box center [157, 32] width 6 height 6
click at [0, 0] on icon at bounding box center [0, 0] width 0 height 0
click at [296, 32] on icon at bounding box center [299, 32] width 6 height 6
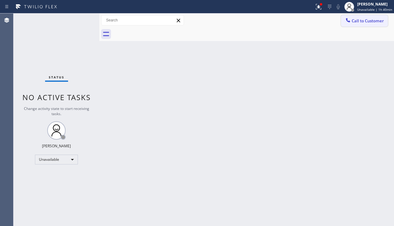
click at [355, 20] on span "Call to Customer" at bounding box center [368, 21] width 32 height 6
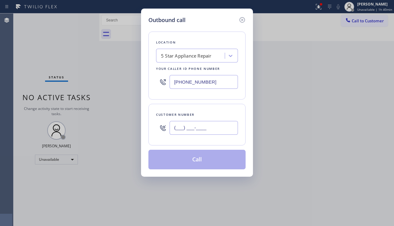
click at [187, 124] on input "(___) ___-____" at bounding box center [204, 128] width 68 height 14
paste input "714) 321-4322"
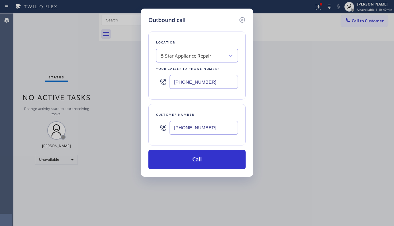
type input "[PHONE_NUMBER]"
click at [183, 156] on button "Call" at bounding box center [196, 160] width 97 height 20
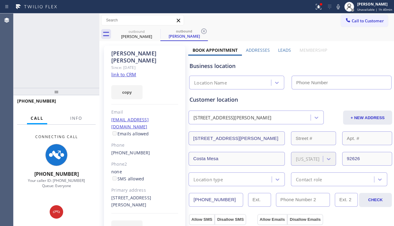
type input "[PHONE_NUMBER]"
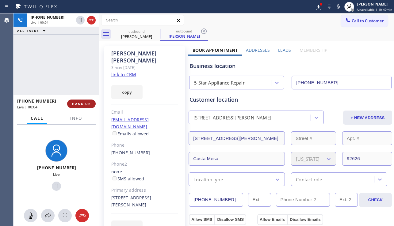
click at [81, 104] on span "HANG UP" at bounding box center [81, 104] width 19 height 4
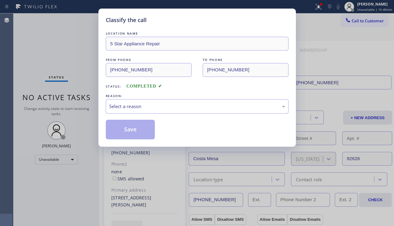
click at [179, 107] on div "Select a reason" at bounding box center [197, 106] width 176 height 7
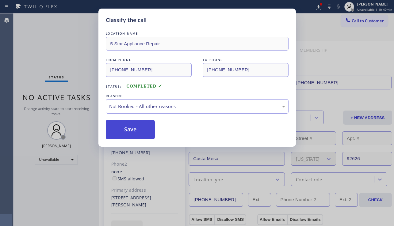
click at [137, 128] on button "Save" at bounding box center [130, 130] width 49 height 20
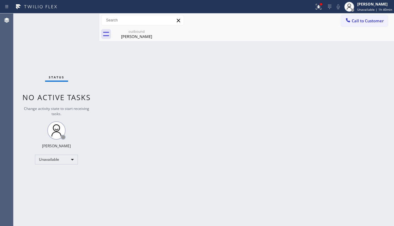
click at [354, 21] on span "Call to Customer" at bounding box center [368, 21] width 32 height 6
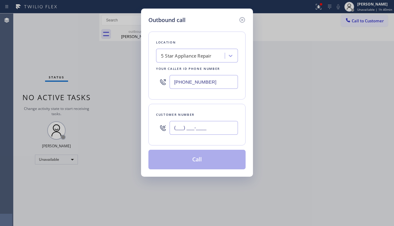
click at [193, 123] on input "(___) ___-____" at bounding box center [204, 128] width 68 height 14
paste input "714) 401-1896"
type input "[PHONE_NUMBER]"
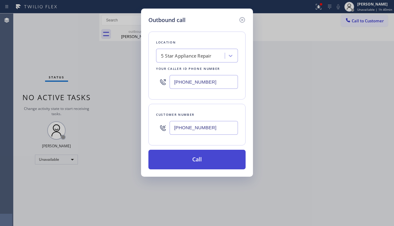
click at [187, 157] on button "Call" at bounding box center [196, 160] width 97 height 20
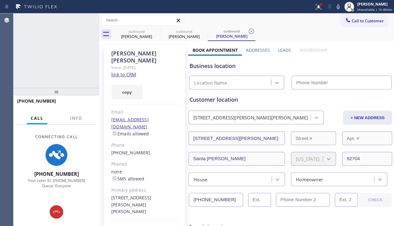
type input "[PHONE_NUMBER]"
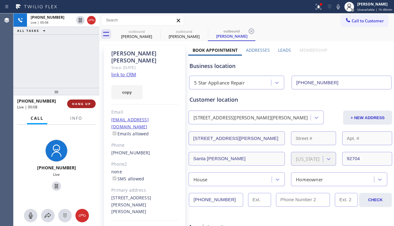
click at [75, 106] on button "HANG UP" at bounding box center [81, 104] width 29 height 9
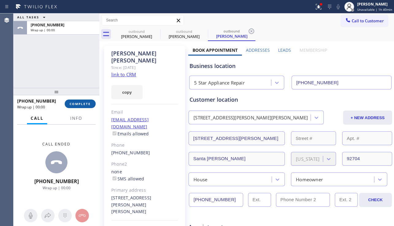
click at [75, 106] on button "COMPLETE" at bounding box center [80, 104] width 31 height 9
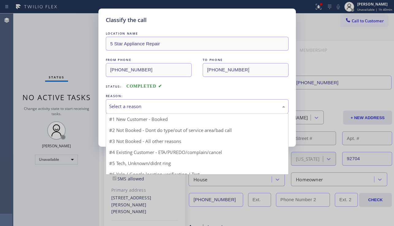
click at [124, 107] on div "Select a reason" at bounding box center [197, 106] width 176 height 7
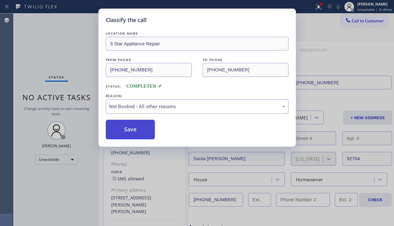
click at [128, 130] on button "Save" at bounding box center [130, 130] width 49 height 20
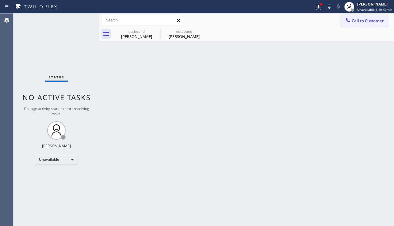
click at [368, 25] on button "Call to Customer" at bounding box center [364, 21] width 47 height 12
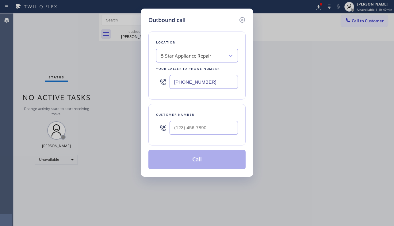
click at [195, 136] on div at bounding box center [204, 128] width 68 height 20
click at [195, 130] on input "(___) ___-____" at bounding box center [204, 128] width 68 height 14
paste input "562) 313-0445"
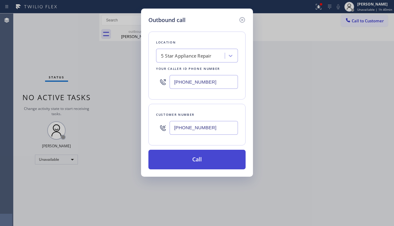
type input "[PHONE_NUMBER]"
drag, startPoint x: 216, startPoint y: 157, endPoint x: 214, endPoint y: 152, distance: 6.0
click at [216, 157] on button "Call" at bounding box center [196, 160] width 97 height 20
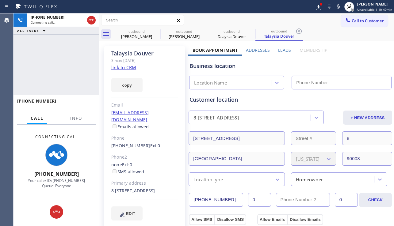
type input "[PHONE_NUMBER]"
click at [39, 79] on div "[PHONE_NUMBER] Connecting call… ALL TASKS ALL TASKS ACTIVE TASKS TASKS IN WRAP …" at bounding box center [56, 50] width 86 height 75
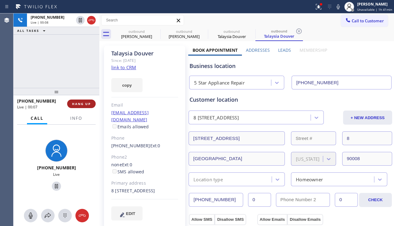
click at [82, 106] on span "HANG UP" at bounding box center [81, 104] width 19 height 4
click at [81, 106] on span "HANG UP" at bounding box center [81, 104] width 19 height 4
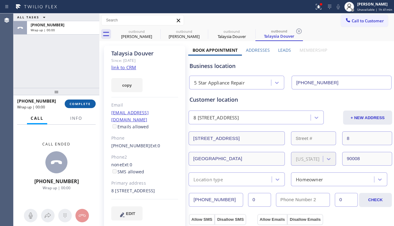
click at [81, 106] on span "COMPLETE" at bounding box center [80, 104] width 21 height 4
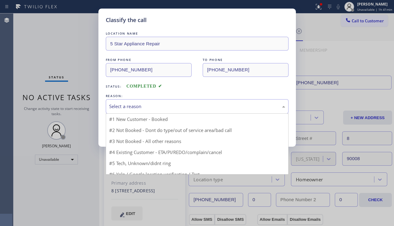
click at [142, 108] on div "Select a reason" at bounding box center [197, 106] width 176 height 7
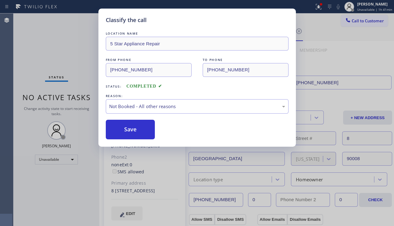
click at [126, 126] on button "Save" at bounding box center [130, 130] width 49 height 20
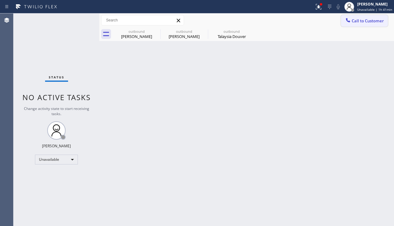
click at [349, 21] on icon at bounding box center [348, 20] width 4 height 4
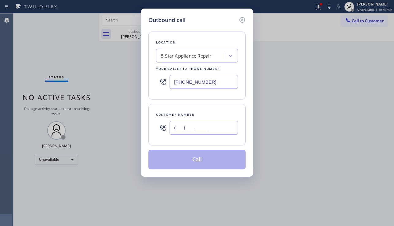
click at [202, 124] on input "(___) ___-____" at bounding box center [204, 128] width 68 height 14
paste input "805) 206-4185"
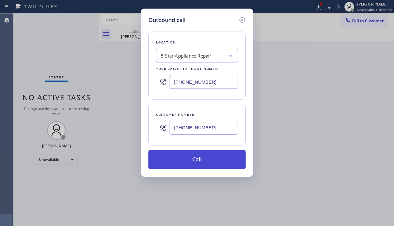
type input "[PHONE_NUMBER]"
click at [193, 157] on button "Call" at bounding box center [196, 160] width 97 height 20
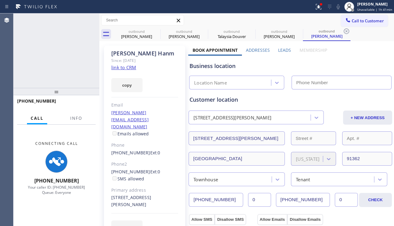
type input "[PHONE_NUMBER]"
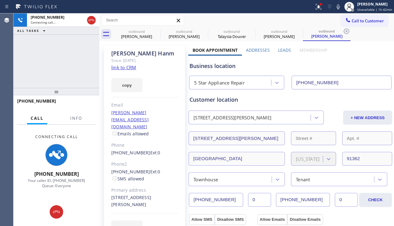
click at [366, 61] on div "Business location 5 Star Appliance Repair [PHONE_NUMBER]" at bounding box center [290, 73] width 204 height 34
click at [158, 29] on icon at bounding box center [157, 32] width 6 height 6
click at [0, 0] on icon at bounding box center [0, 0] width 0 height 0
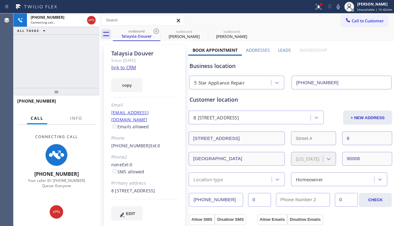
click at [158, 29] on icon at bounding box center [157, 32] width 6 height 6
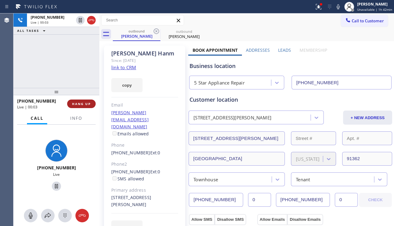
click at [82, 104] on span "HANG UP" at bounding box center [81, 104] width 19 height 4
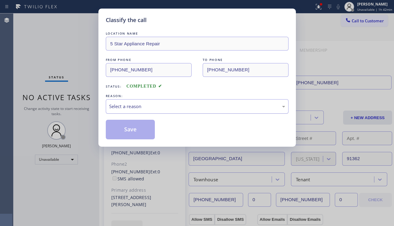
click at [189, 109] on div "Select a reason" at bounding box center [197, 106] width 176 height 7
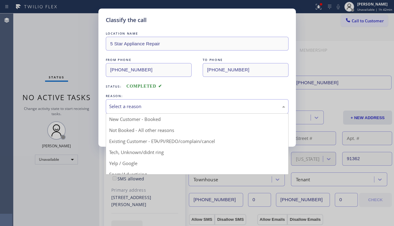
drag, startPoint x: 151, startPoint y: 129, endPoint x: 146, endPoint y: 131, distance: 4.5
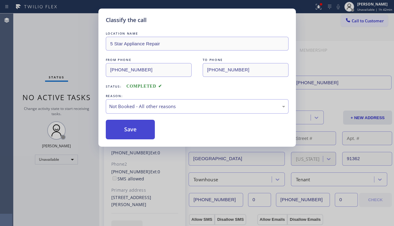
click at [140, 130] on button "Save" at bounding box center [130, 130] width 49 height 20
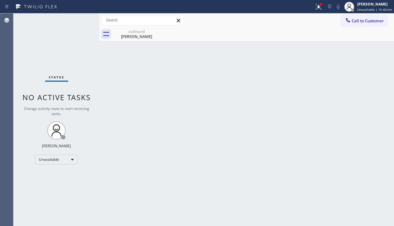
click at [350, 21] on icon at bounding box center [348, 20] width 6 height 6
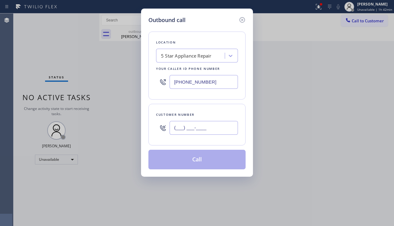
click at [214, 122] on input "(___) ___-____" at bounding box center [204, 128] width 68 height 14
paste input "858) 882-7355"
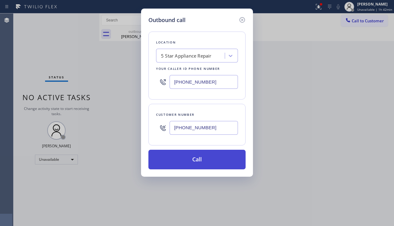
type input "[PHONE_NUMBER]"
click at [199, 159] on button "Call" at bounding box center [196, 160] width 97 height 20
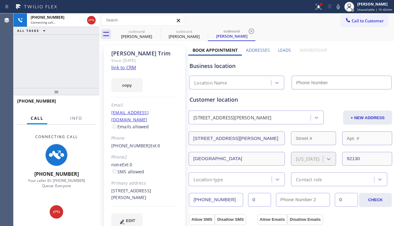
type input "[PHONE_NUMBER]"
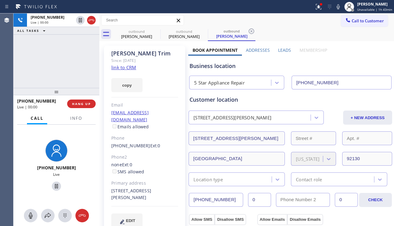
click at [45, 80] on div "[PHONE_NUMBER] Live | 00:00 ALL TASKS ALL TASKS ACTIVE TASKS TASKS IN WRAP UP" at bounding box center [56, 50] width 86 height 75
click at [79, 103] on span "HANG UP" at bounding box center [81, 104] width 19 height 4
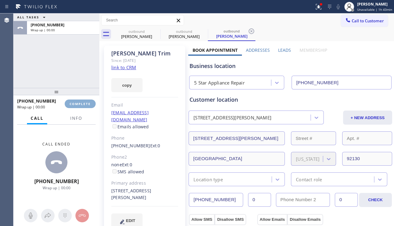
click at [79, 103] on span "COMPLETE" at bounding box center [80, 104] width 21 height 4
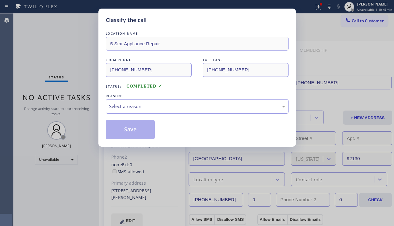
click at [154, 105] on div "Select a reason" at bounding box center [197, 106] width 176 height 7
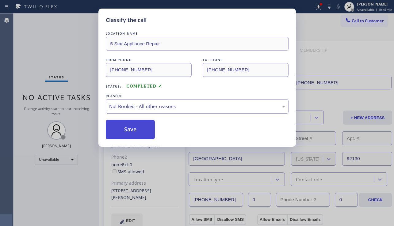
click at [130, 133] on button "Save" at bounding box center [130, 130] width 49 height 20
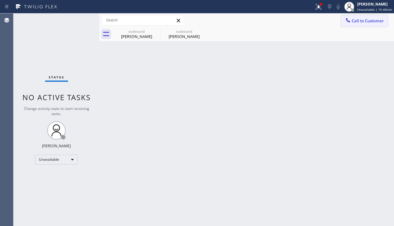
click at [362, 22] on span "Call to Customer" at bounding box center [368, 21] width 32 height 6
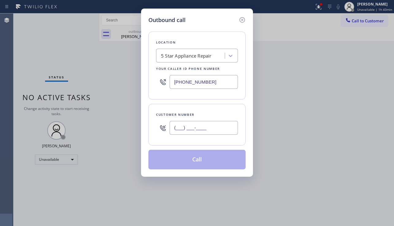
click at [198, 127] on input "(___) ___-____" at bounding box center [204, 128] width 68 height 14
paste input "424) 293-8771"
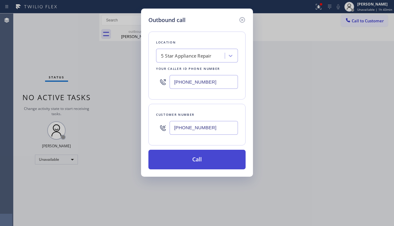
type input "[PHONE_NUMBER]"
click at [197, 164] on button "Call" at bounding box center [196, 160] width 97 height 20
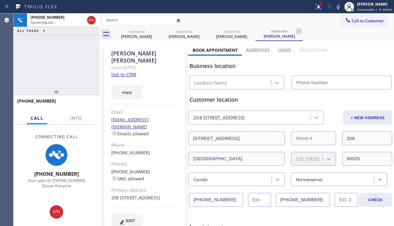
type input "[PHONE_NUMBER]"
drag, startPoint x: 161, startPoint y: 212, endPoint x: 166, endPoint y: 209, distance: 6.2
click at [161, 214] on div "EDIT" at bounding box center [144, 221] width 67 height 14
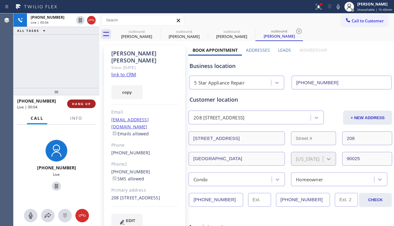
click at [89, 104] on span "HANG UP" at bounding box center [81, 104] width 19 height 4
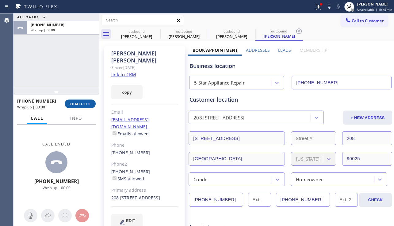
click at [89, 104] on span "COMPLETE" at bounding box center [80, 104] width 21 height 4
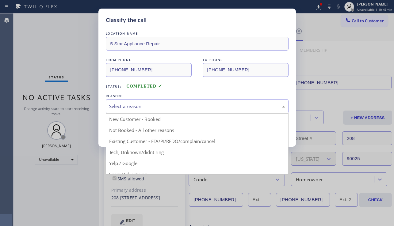
click at [140, 108] on div "Select a reason" at bounding box center [197, 106] width 176 height 7
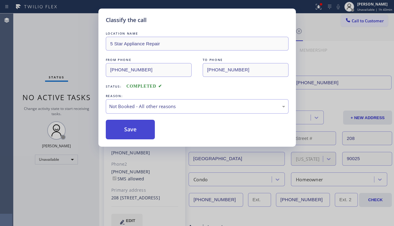
click at [128, 130] on button "Save" at bounding box center [130, 130] width 49 height 20
click at [355, 20] on span "Call to Customer" at bounding box center [368, 21] width 32 height 6
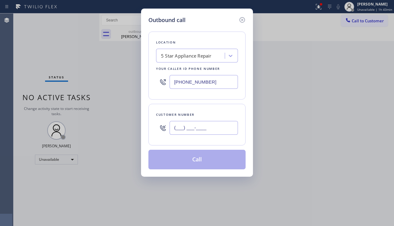
click at [193, 133] on input "(___) ___-____" at bounding box center [204, 128] width 68 height 14
paste input "949) 291-8757"
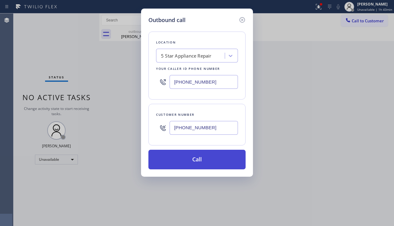
type input "[PHONE_NUMBER]"
click at [200, 159] on button "Call" at bounding box center [196, 160] width 97 height 20
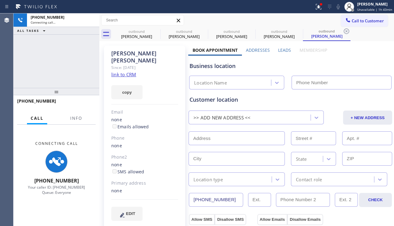
type input "[PHONE_NUMBER]"
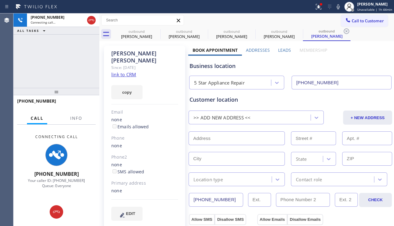
click at [364, 58] on div "Business location 5 Star Appliance Repair [PHONE_NUMBER]" at bounding box center [290, 73] width 204 height 34
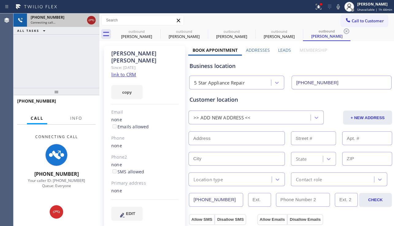
click at [89, 21] on icon at bounding box center [91, 20] width 7 height 7
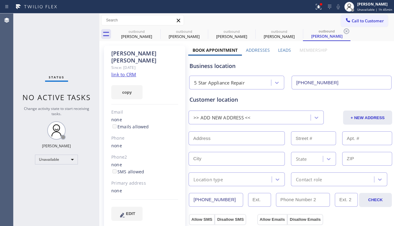
click at [362, 59] on div "Business location 5 Star Appliance Repair [PHONE_NUMBER]" at bounding box center [290, 73] width 204 height 34
click at [155, 31] on icon at bounding box center [156, 31] width 7 height 7
click at [0, 0] on icon at bounding box center [0, 0] width 0 height 0
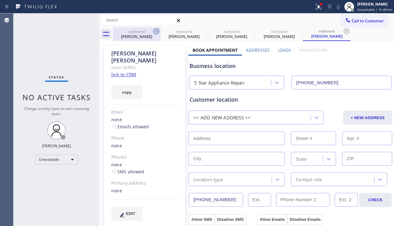
click at [343, 31] on icon at bounding box center [346, 31] width 7 height 7
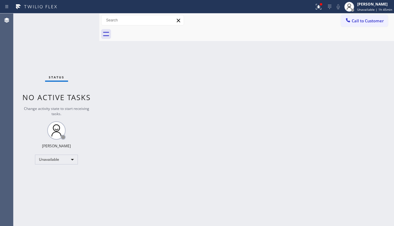
click at [353, 156] on div "Back to Dashboard Change Sender ID Customers Technicians Select a contact Outbo…" at bounding box center [246, 119] width 295 height 213
click at [347, 151] on div "Back to Dashboard Change Sender ID Customers Technicians Select a contact Outbo…" at bounding box center [246, 119] width 295 height 213
click at [357, 23] on span "Call to Customer" at bounding box center [368, 21] width 32 height 6
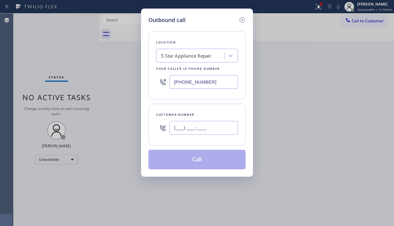
click at [181, 128] on input "(___) ___-____" at bounding box center [204, 128] width 68 height 14
paste input "312) 953-4777"
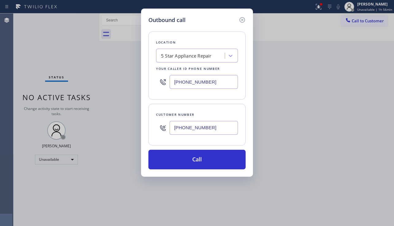
type input "[PHONE_NUMBER]"
drag, startPoint x: 383, startPoint y: 162, endPoint x: 369, endPoint y: 164, distance: 14.9
click at [383, 162] on div "Outbound call Location 5 Star Appliance Repair Your caller id phone number [PHO…" at bounding box center [197, 113] width 394 height 226
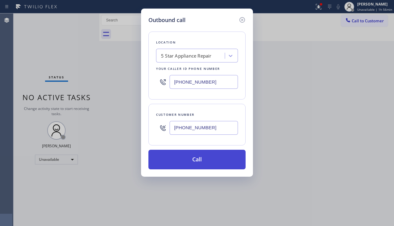
click at [188, 157] on button "Call" at bounding box center [196, 160] width 97 height 20
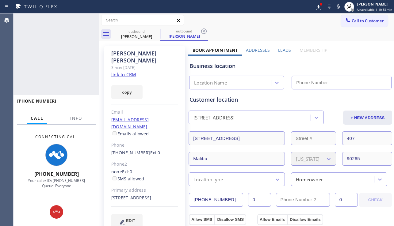
type input "[PHONE_NUMBER]"
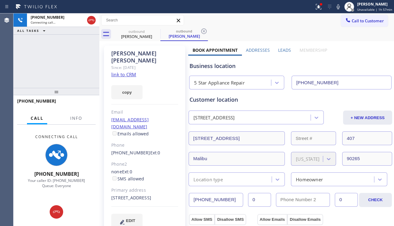
click at [36, 81] on div "[PHONE_NUMBER] Connecting call… ALL TASKS ALL TASKS ACTIVE TASKS TASKS IN WRAP …" at bounding box center [56, 50] width 86 height 75
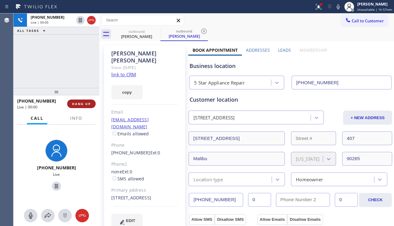
click at [80, 104] on span "HANG UP" at bounding box center [81, 104] width 19 height 4
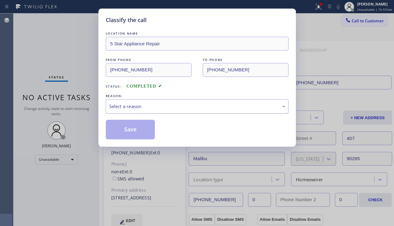
click at [180, 107] on div "Select a reason" at bounding box center [197, 106] width 176 height 7
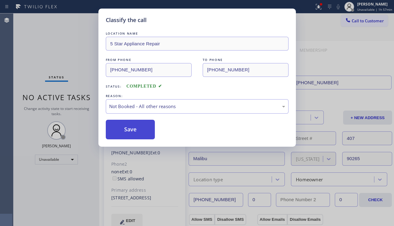
click at [142, 130] on button "Save" at bounding box center [130, 130] width 49 height 20
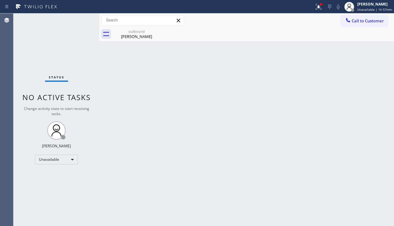
click at [350, 24] on div at bounding box center [347, 20] width 7 height 7
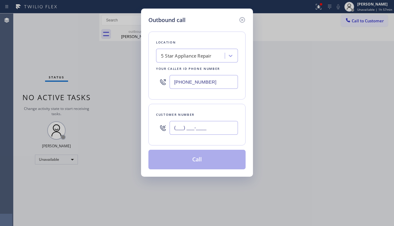
click at [203, 124] on input "(___) ___-____" at bounding box center [204, 128] width 68 height 14
paste input "562) 233-6067"
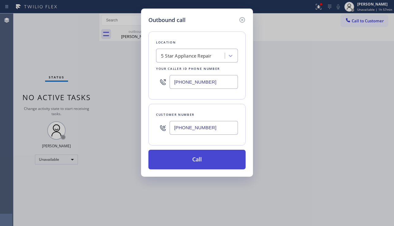
type input "[PHONE_NUMBER]"
click at [187, 160] on button "Call" at bounding box center [196, 160] width 97 height 20
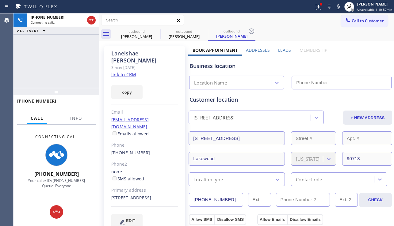
type input "[PHONE_NUMBER]"
click at [44, 72] on div "[PHONE_NUMBER] Connecting call… ALL TASKS ALL TASKS ACTIVE TASKS TASKS IN WRAP …" at bounding box center [56, 50] width 86 height 75
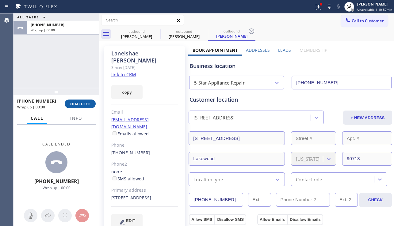
click at [85, 107] on button "COMPLETE" at bounding box center [80, 104] width 31 height 9
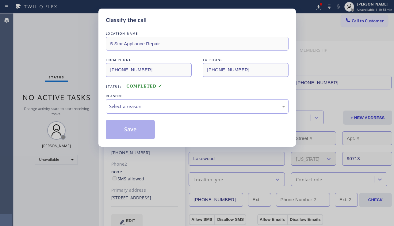
click at [162, 106] on div "Select a reason" at bounding box center [197, 106] width 176 height 7
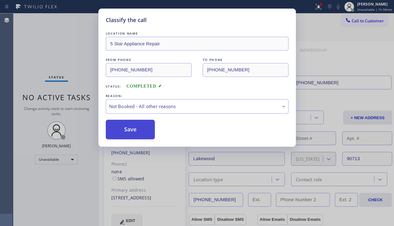
click at [126, 132] on button "Save" at bounding box center [130, 130] width 49 height 20
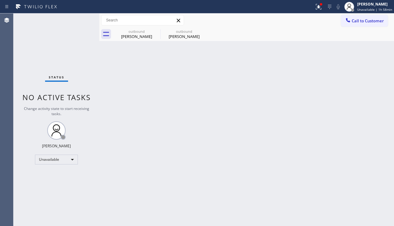
click at [359, 21] on span "Call to Customer" at bounding box center [368, 21] width 32 height 6
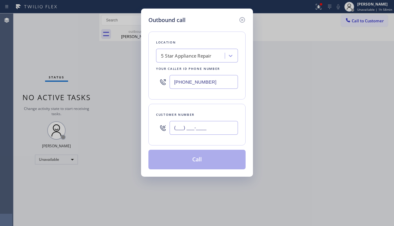
click at [186, 132] on input "(___) ___-____" at bounding box center [204, 128] width 68 height 14
paste input "714) 878-2541"
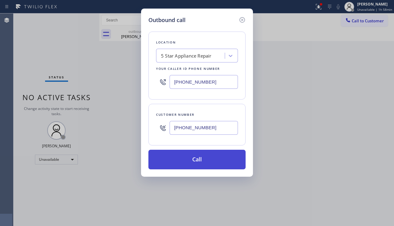
type input "[PHONE_NUMBER]"
click at [192, 154] on button "Call" at bounding box center [196, 160] width 97 height 20
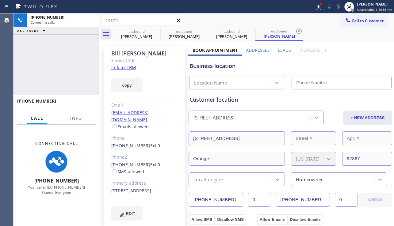
type input "[PHONE_NUMBER]"
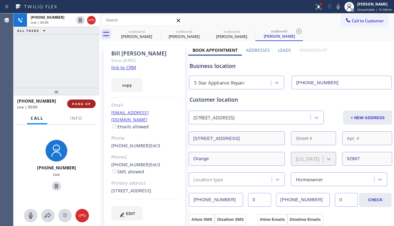
click at [85, 105] on span "HANG UP" at bounding box center [81, 104] width 19 height 4
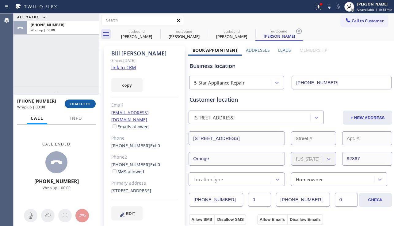
click at [85, 105] on span "COMPLETE" at bounding box center [80, 104] width 21 height 4
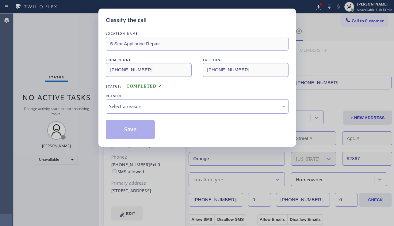
click at [160, 110] on div "Select a reason" at bounding box center [197, 106] width 176 height 7
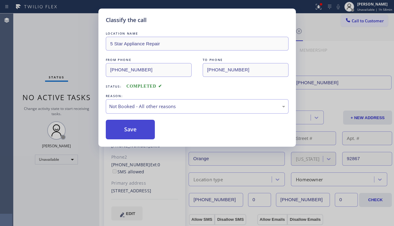
click at [135, 130] on button "Save" at bounding box center [130, 130] width 49 height 20
click at [357, 22] on span "Call to Customer" at bounding box center [368, 21] width 32 height 6
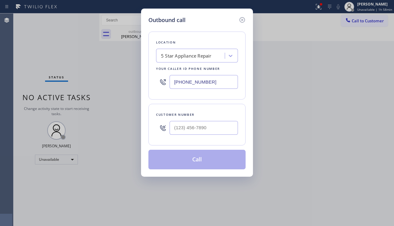
click at [189, 135] on div at bounding box center [204, 128] width 68 height 20
click at [188, 135] on input "(___) ___-____" at bounding box center [204, 128] width 68 height 14
paste input "917) 853-9325"
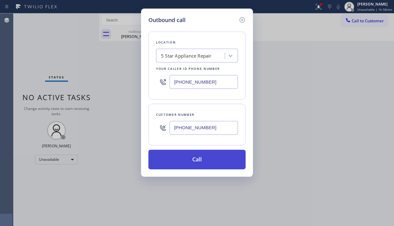
type input "[PHONE_NUMBER]"
click at [194, 158] on button "Call" at bounding box center [196, 160] width 97 height 20
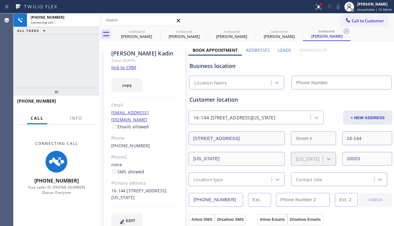
type input "[PHONE_NUMBER]"
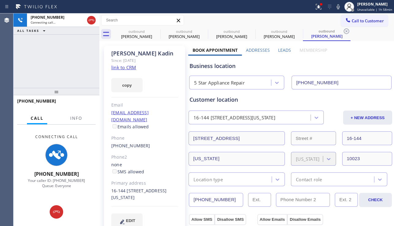
click at [32, 69] on div "[PHONE_NUMBER] Connecting call… ALL TASKS ALL TASKS ACTIVE TASKS TASKS IN WRAP …" at bounding box center [56, 50] width 86 height 75
click at [158, 30] on icon at bounding box center [156, 31] width 7 height 7
click at [0, 0] on icon at bounding box center [0, 0] width 0 height 0
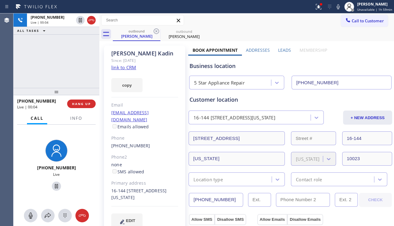
click at [87, 75] on div "[PHONE_NUMBER] Live | 00:04 ALL TASKS ALL TASKS ACTIVE TASKS TASKS IN WRAP UP" at bounding box center [56, 50] width 86 height 75
click at [79, 103] on span "HANG UP" at bounding box center [81, 104] width 19 height 4
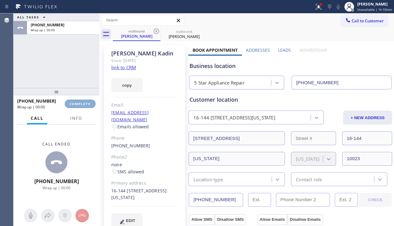
click at [79, 103] on span "COMPLETE" at bounding box center [80, 104] width 21 height 4
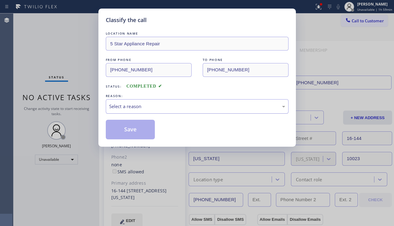
click at [139, 105] on div "Select a reason" at bounding box center [197, 106] width 176 height 7
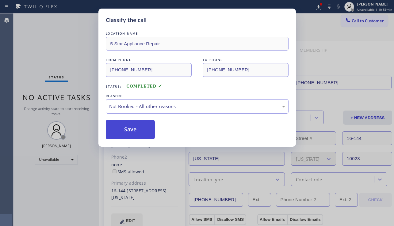
click at [132, 129] on button "Save" at bounding box center [130, 130] width 49 height 20
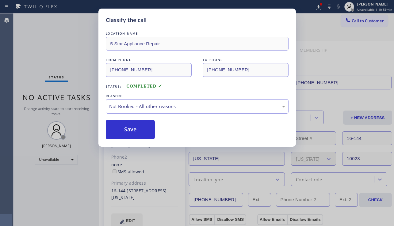
click at [354, 22] on div "Classify the call LOCATION NAME 5 Star Appliance Repair FROM PHONE [PHONE_NUMBE…" at bounding box center [203, 119] width 381 height 213
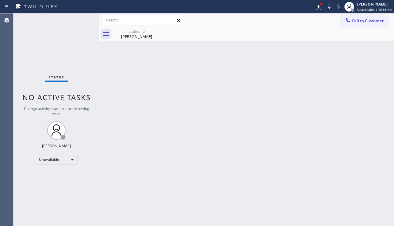
click at [372, 18] on span "Call to Customer" at bounding box center [368, 21] width 32 height 6
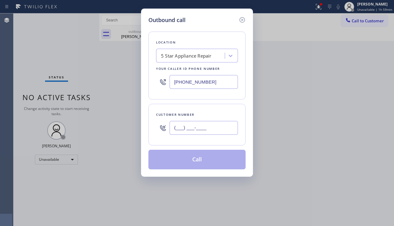
click at [188, 127] on input "(___) ___-____" at bounding box center [204, 128] width 68 height 14
paste input "626) 941-4336"
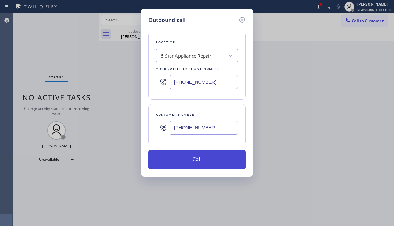
type input "[PHONE_NUMBER]"
click at [204, 161] on button "Call" at bounding box center [196, 160] width 97 height 20
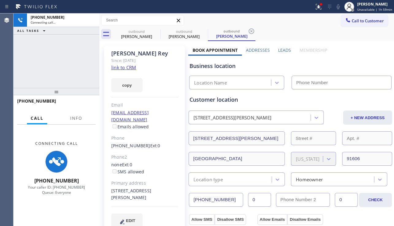
type input "[PHONE_NUMBER]"
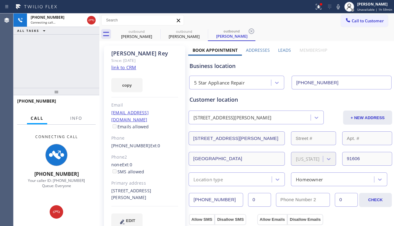
click at [37, 72] on div "[PHONE_NUMBER] Connecting call… ALL TASKS ALL TASKS ACTIVE TASKS TASKS IN WRAP …" at bounding box center [56, 50] width 86 height 75
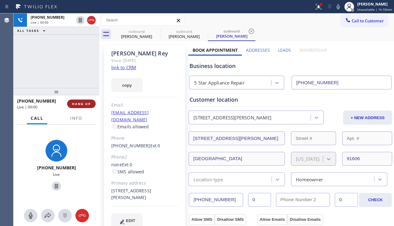
click at [87, 102] on span "HANG UP" at bounding box center [81, 104] width 19 height 4
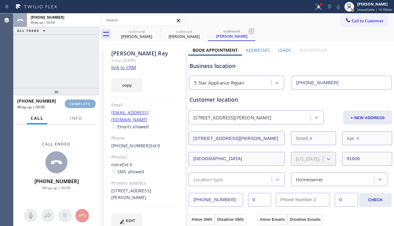
click at [87, 102] on span "COMPLETE" at bounding box center [80, 104] width 21 height 4
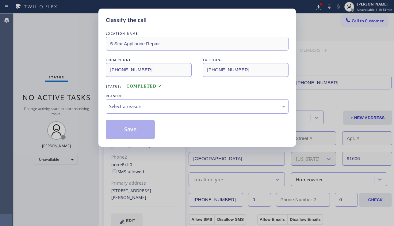
click at [163, 103] on div "Select a reason" at bounding box center [197, 106] width 176 height 7
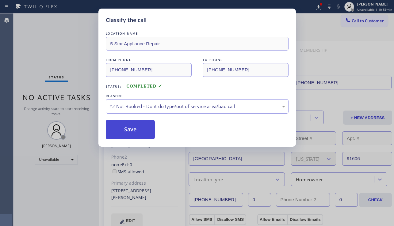
click at [139, 129] on button "Save" at bounding box center [130, 130] width 49 height 20
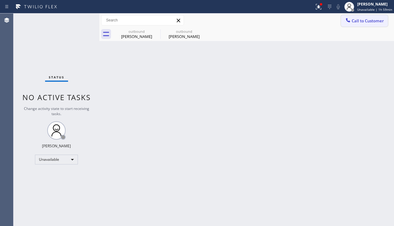
click at [350, 24] on div at bounding box center [347, 20] width 7 height 7
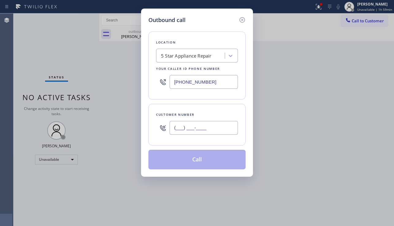
click at [198, 126] on input "(___) ___-____" at bounding box center [204, 128] width 68 height 14
paste input "310) 980-0660"
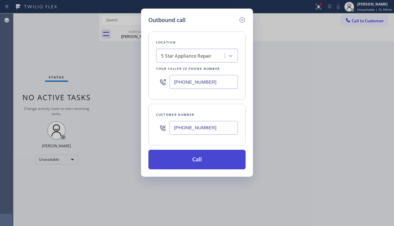
type input "[PHONE_NUMBER]"
click at [215, 158] on button "Call" at bounding box center [196, 160] width 97 height 20
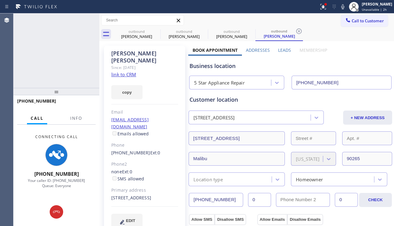
type input "[PHONE_NUMBER]"
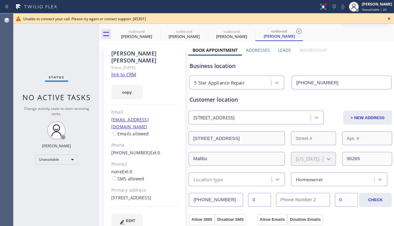
click at [389, 18] on icon at bounding box center [388, 18] width 7 height 7
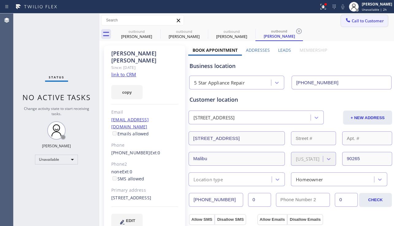
click at [369, 21] on span "Call to Customer" at bounding box center [368, 21] width 32 height 6
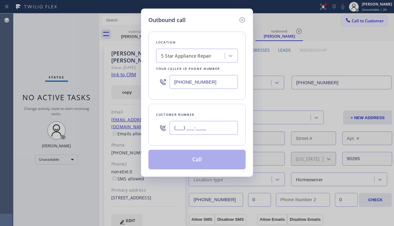
click at [190, 128] on input "(___) ___-____" at bounding box center [204, 128] width 68 height 14
paste input "408) 348-3412"
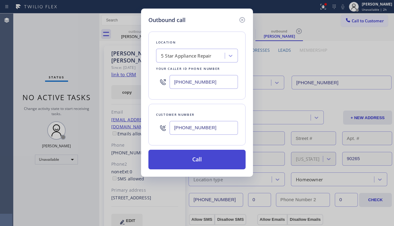
type input "[PHONE_NUMBER]"
click at [200, 163] on button "Call" at bounding box center [196, 160] width 97 height 20
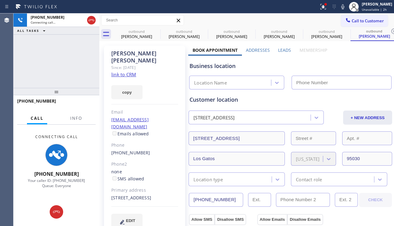
type input "[PHONE_NUMBER]"
drag, startPoint x: 148, startPoint y: 221, endPoint x: 132, endPoint y: 224, distance: 15.6
click at [147, 221] on div "[PERSON_NAME] Since: [DATE] link to CRM copy Email [EMAIL_ADDRESS][DOMAIN_NAME]…" at bounding box center [144, 141] width 81 height 190
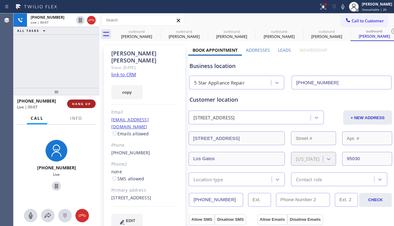
click at [80, 104] on span "HANG UP" at bounding box center [81, 104] width 19 height 4
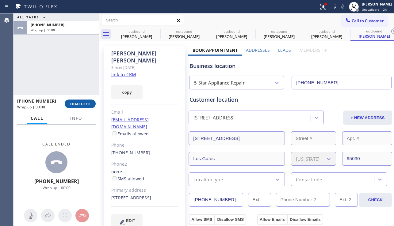
click at [80, 104] on span "COMPLETE" at bounding box center [80, 104] width 21 height 4
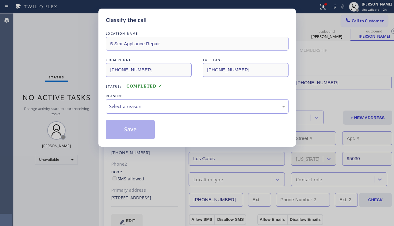
click at [171, 110] on div "Select a reason" at bounding box center [197, 106] width 176 height 7
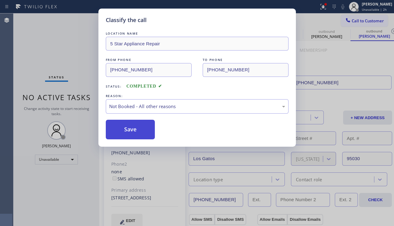
click at [135, 131] on button "Save" at bounding box center [130, 130] width 49 height 20
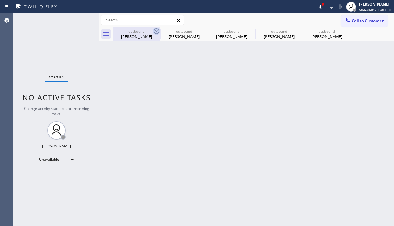
click at [155, 32] on icon at bounding box center [156, 31] width 7 height 7
click at [0, 0] on icon at bounding box center [0, 0] width 0 height 0
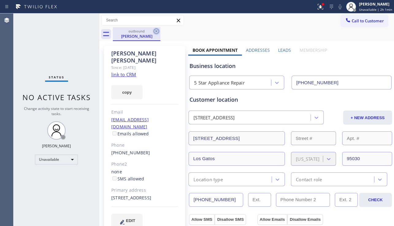
click at [155, 30] on icon at bounding box center [156, 31] width 7 height 7
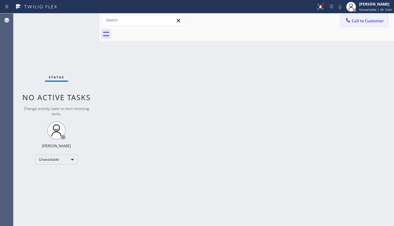
click at [366, 23] on span "Call to Customer" at bounding box center [368, 21] width 32 height 6
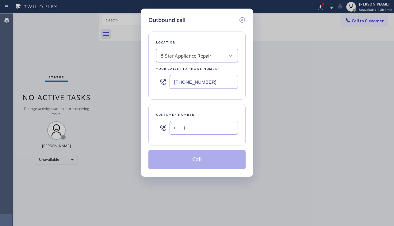
click at [203, 126] on input "(___) ___-____" at bounding box center [204, 128] width 68 height 14
paste input "310) 874-8426"
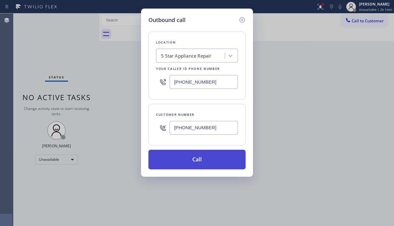
type input "[PHONE_NUMBER]"
click at [196, 156] on button "Call" at bounding box center [196, 160] width 97 height 20
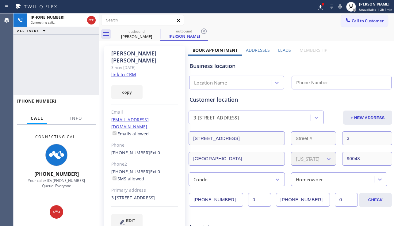
type input "[PHONE_NUMBER]"
click at [29, 73] on div "[PHONE_NUMBER] Connecting call… ALL TASKS ALL TASKS ACTIVE TASKS TASKS IN WRAP …" at bounding box center [56, 50] width 86 height 75
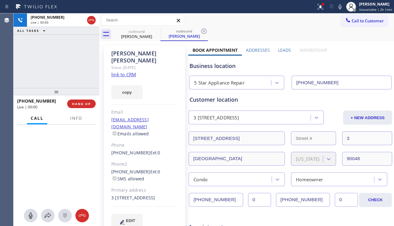
click at [278, 52] on label "Leads" at bounding box center [284, 50] width 13 height 6
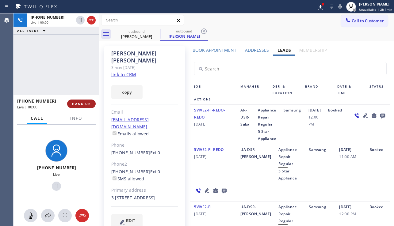
click at [74, 104] on span "HANG UP" at bounding box center [81, 104] width 19 height 4
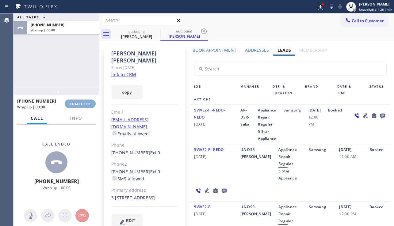
click at [74, 104] on span "COMPLETE" at bounding box center [80, 104] width 21 height 4
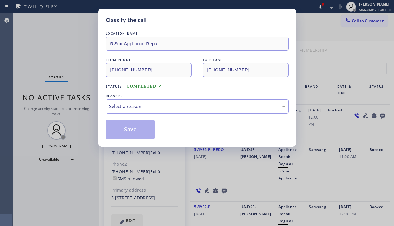
click at [171, 106] on div "Select a reason" at bounding box center [197, 106] width 176 height 7
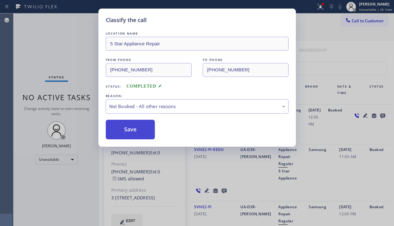
click at [135, 129] on button "Save" at bounding box center [130, 130] width 49 height 20
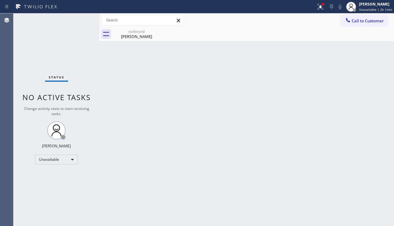
click at [352, 21] on span "Call to Customer" at bounding box center [368, 21] width 32 height 6
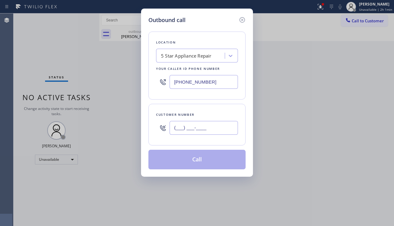
click at [217, 126] on input "(___) ___-____" at bounding box center [204, 128] width 68 height 14
paste input "714) 231-7907"
type input "[PHONE_NUMBER]"
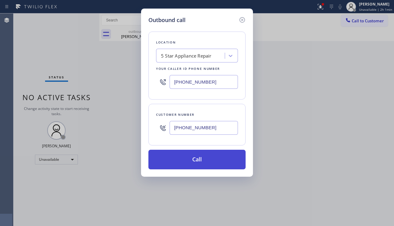
click at [208, 159] on button "Call" at bounding box center [196, 160] width 97 height 20
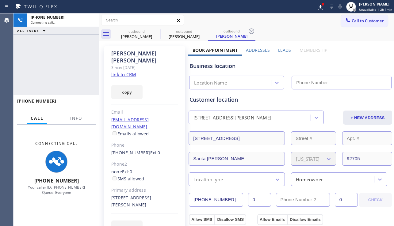
type input "[PHONE_NUMBER]"
click at [52, 77] on div "[PHONE_NUMBER] Connecting call… ALL TASKS ALL TASKS ACTIVE TASKS TASKS IN WRAP …" at bounding box center [56, 50] width 86 height 75
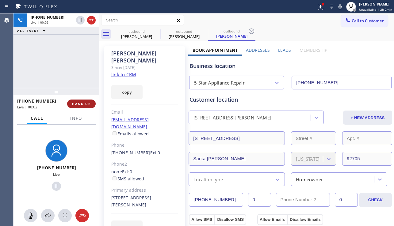
click at [86, 103] on span "HANG UP" at bounding box center [81, 104] width 19 height 4
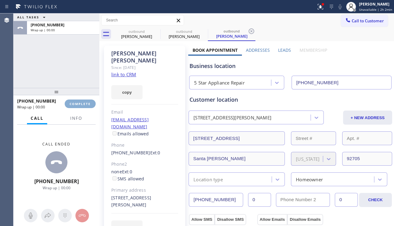
click at [86, 103] on span "COMPLETE" at bounding box center [80, 104] width 21 height 4
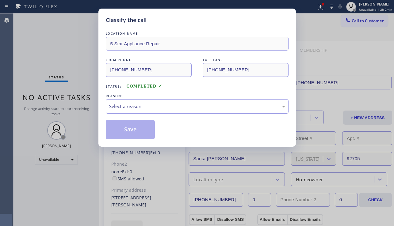
click at [155, 104] on div "Select a reason" at bounding box center [197, 106] width 176 height 7
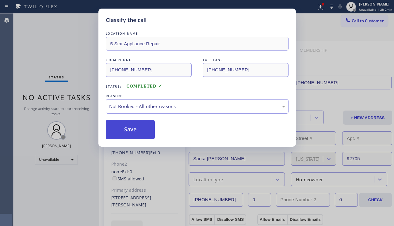
click at [136, 131] on button "Save" at bounding box center [130, 130] width 49 height 20
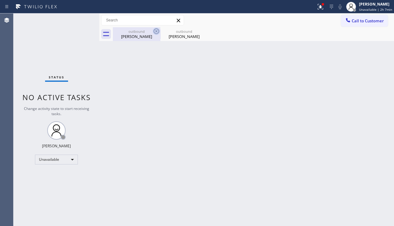
click at [155, 30] on icon at bounding box center [157, 32] width 6 height 6
click at [0, 0] on icon at bounding box center [0, 0] width 0 height 0
click at [155, 30] on div at bounding box center [253, 34] width 281 height 14
click at [363, 22] on span "Call to Customer" at bounding box center [368, 21] width 32 height 6
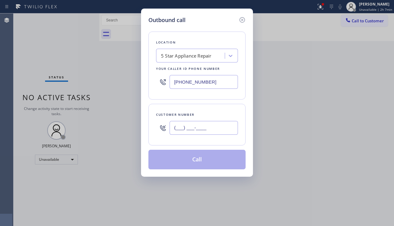
click at [195, 128] on input "(___) ___-____" at bounding box center [204, 128] width 68 height 14
paste input "714) 900-6570"
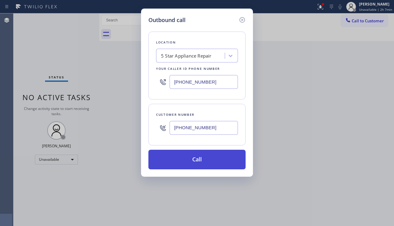
type input "[PHONE_NUMBER]"
click at [197, 162] on button "Call" at bounding box center [196, 160] width 97 height 20
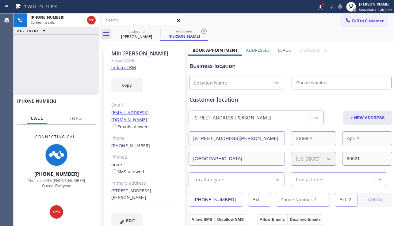
type input "[PHONE_NUMBER]"
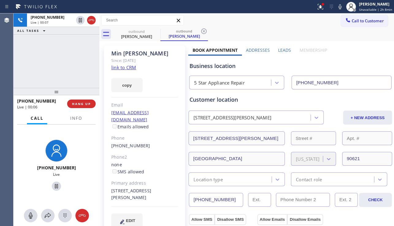
click at [364, 64] on div "Business location" at bounding box center [291, 66] width 202 height 8
click at [87, 103] on span "HANG UP" at bounding box center [81, 104] width 19 height 4
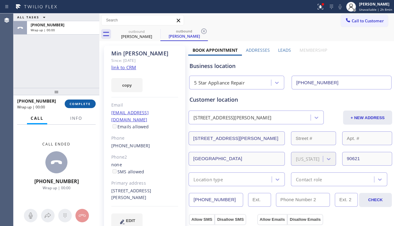
click at [86, 103] on span "COMPLETE" at bounding box center [80, 104] width 21 height 4
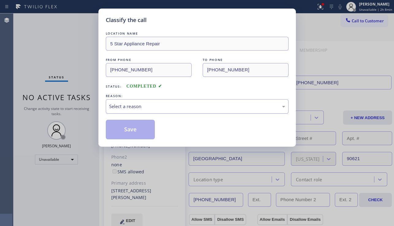
click at [191, 107] on div "Select a reason" at bounding box center [197, 106] width 176 height 7
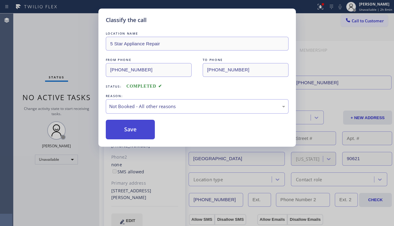
click at [145, 128] on button "Save" at bounding box center [130, 130] width 49 height 20
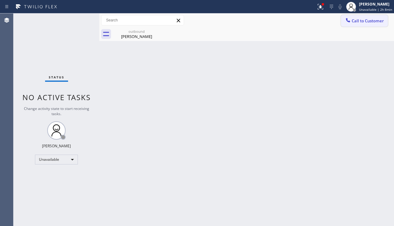
click at [354, 24] on button "Call to Customer" at bounding box center [364, 21] width 47 height 12
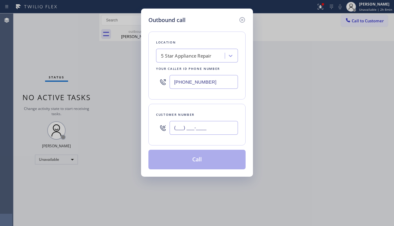
click at [175, 124] on input "(___) ___-____" at bounding box center [204, 128] width 68 height 14
paste input "310) 800-4865"
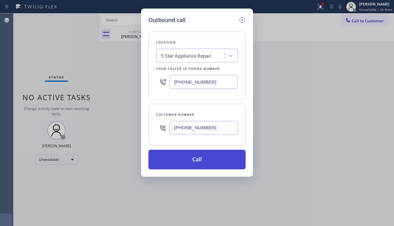
type input "[PHONE_NUMBER]"
click at [212, 156] on button "Call" at bounding box center [196, 160] width 97 height 20
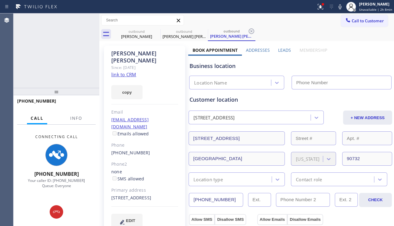
type input "[PHONE_NUMBER]"
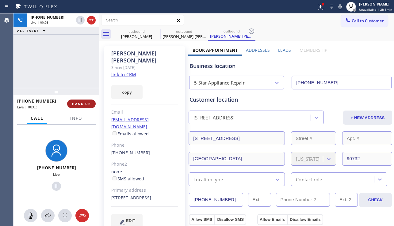
click at [82, 107] on button "HANG UP" at bounding box center [81, 104] width 29 height 9
click at [82, 106] on button "HANG UP" at bounding box center [81, 104] width 29 height 9
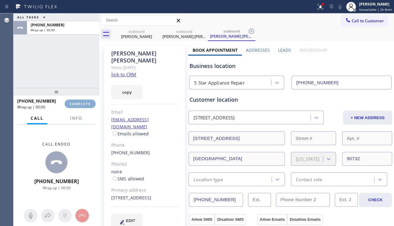
click at [82, 106] on button "COMPLETE" at bounding box center [80, 104] width 31 height 9
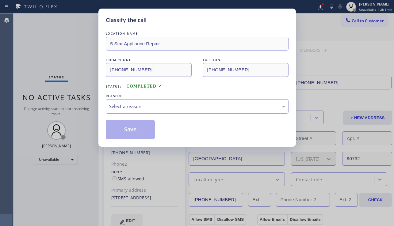
click at [159, 111] on div "Select a reason" at bounding box center [197, 106] width 183 height 14
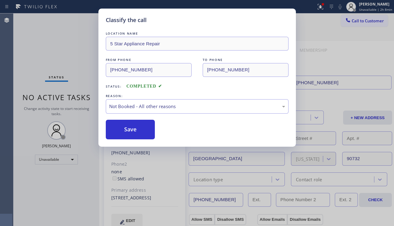
click at [141, 130] on button "Save" at bounding box center [130, 130] width 49 height 20
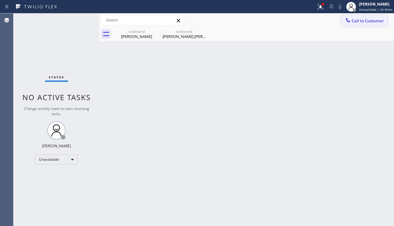
click at [358, 22] on span "Call to Customer" at bounding box center [368, 21] width 32 height 6
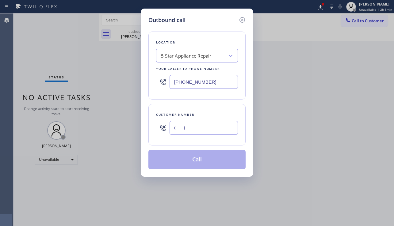
click at [181, 131] on input "(___) ___-____" at bounding box center [204, 128] width 68 height 14
paste input "818) 470-1483"
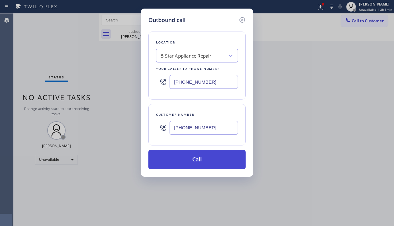
type input "[PHONE_NUMBER]"
drag, startPoint x: 186, startPoint y: 155, endPoint x: 100, endPoint y: 46, distance: 138.2
click at [186, 154] on button "Call" at bounding box center [196, 160] width 97 height 20
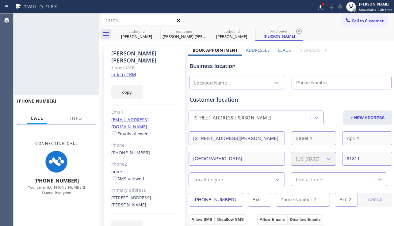
type input "[PHONE_NUMBER]"
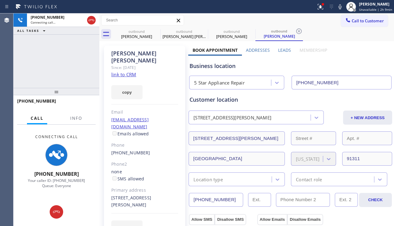
click at [366, 58] on div "Business location 5 Star Appliance Repair [PHONE_NUMBER]" at bounding box center [290, 73] width 204 height 34
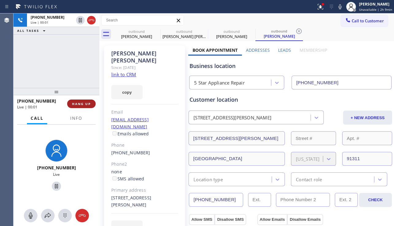
click at [80, 102] on span "HANG UP" at bounding box center [81, 104] width 19 height 4
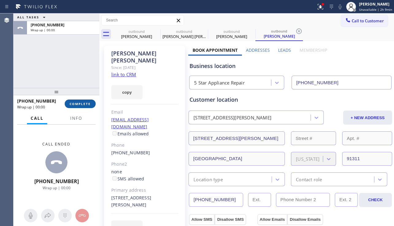
click at [79, 102] on span "COMPLETE" at bounding box center [80, 104] width 21 height 4
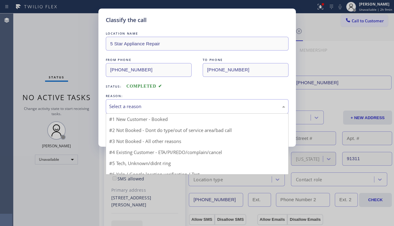
click at [169, 107] on div "Select a reason" at bounding box center [197, 106] width 176 height 7
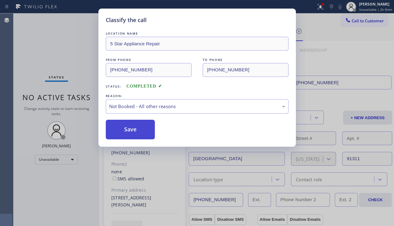
click at [144, 131] on button "Save" at bounding box center [130, 130] width 49 height 20
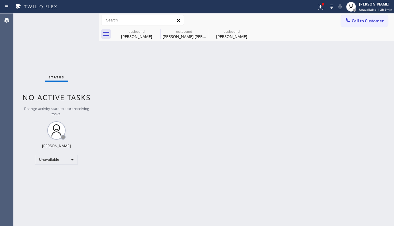
click at [360, 23] on span "Call to Customer" at bounding box center [368, 21] width 32 height 6
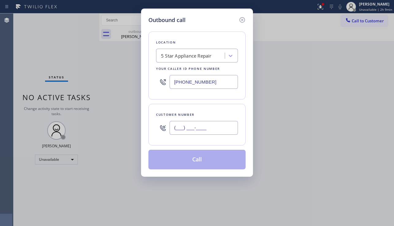
click at [183, 131] on input "(___) ___-____" at bounding box center [204, 128] width 68 height 14
paste input "714) 900-0246"
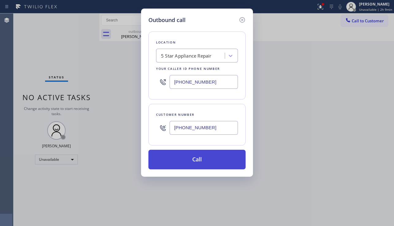
type input "[PHONE_NUMBER]"
click at [196, 159] on button "Call" at bounding box center [196, 160] width 97 height 20
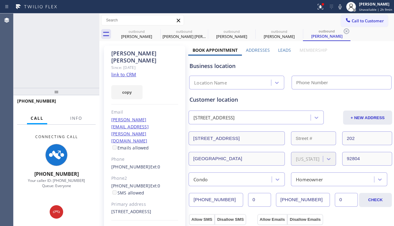
type input "[PHONE_NUMBER]"
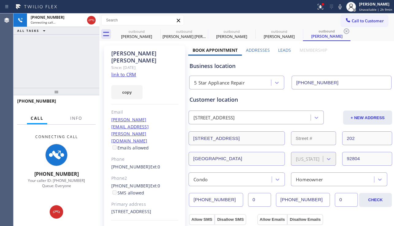
click at [29, 76] on div "[PHONE_NUMBER] Connecting call… ALL TASKS ALL TASKS ACTIVE TASKS TASKS IN WRAP …" at bounding box center [56, 50] width 86 height 75
click at [164, 183] on div "[PHONE_NUMBER] Ext: 0 SMS allowed" at bounding box center [144, 190] width 67 height 14
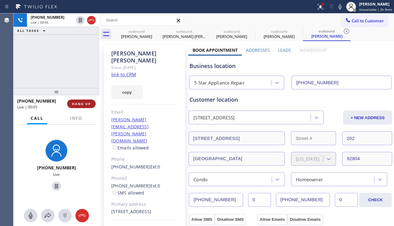
click at [88, 107] on button "HANG UP" at bounding box center [81, 104] width 29 height 9
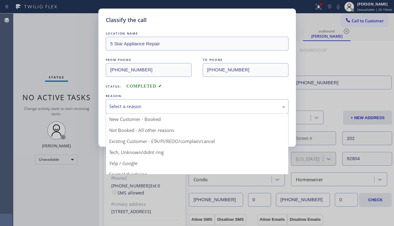
click at [156, 112] on div "Select a reason" at bounding box center [197, 106] width 183 height 14
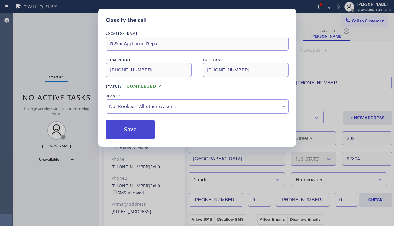
click at [133, 133] on button "Save" at bounding box center [130, 130] width 49 height 20
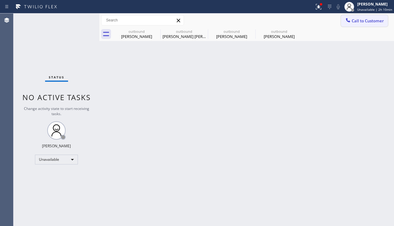
click at [355, 21] on span "Call to Customer" at bounding box center [368, 21] width 32 height 6
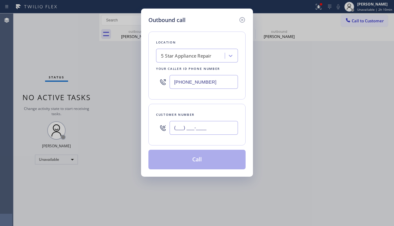
click at [194, 126] on input "(___) ___-____" at bounding box center [204, 128] width 68 height 14
paste input "530) 386-7191"
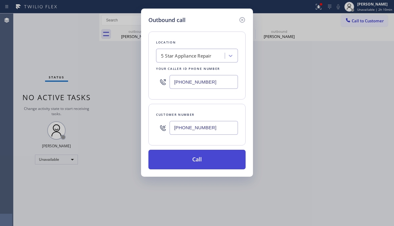
type input "[PHONE_NUMBER]"
click at [202, 155] on button "Call" at bounding box center [196, 160] width 97 height 20
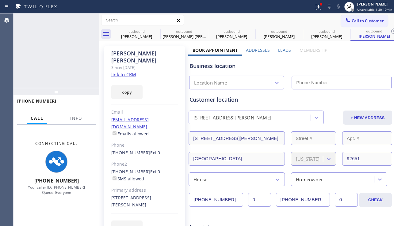
type input "[PHONE_NUMBER]"
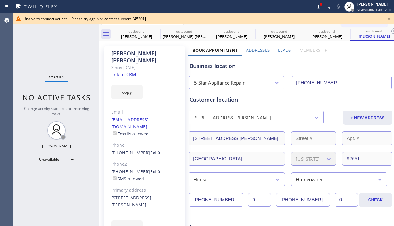
click at [389, 17] on icon at bounding box center [388, 18] width 7 height 7
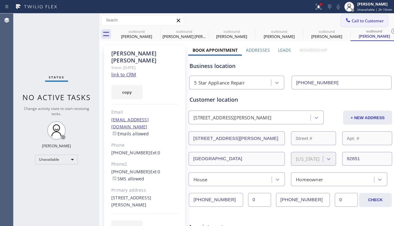
click at [366, 23] on span "Call to Customer" at bounding box center [368, 21] width 32 height 6
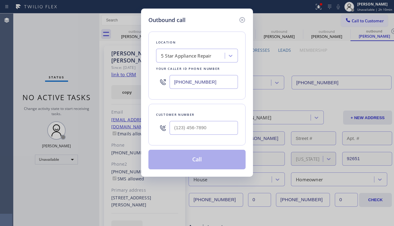
click at [191, 136] on div at bounding box center [204, 128] width 68 height 20
click at [194, 134] on input "(___) ___-____" at bounding box center [204, 128] width 68 height 14
paste input "949) 433-1045"
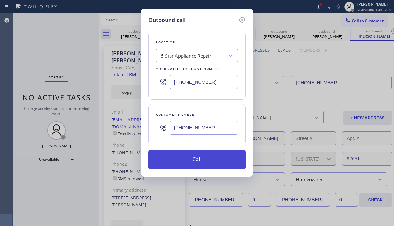
type input "[PHONE_NUMBER]"
click at [189, 157] on button "Call" at bounding box center [196, 160] width 97 height 20
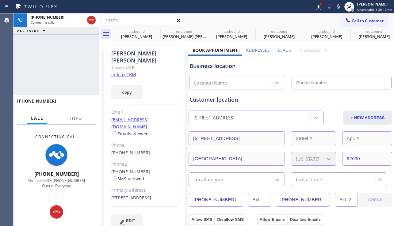
type input "[PHONE_NUMBER]"
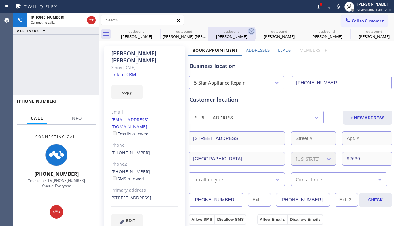
click at [0, 0] on icon at bounding box center [0, 0] width 0 height 0
click at [248, 29] on icon at bounding box center [251, 31] width 7 height 7
click at [0, 0] on icon at bounding box center [0, 0] width 0 height 0
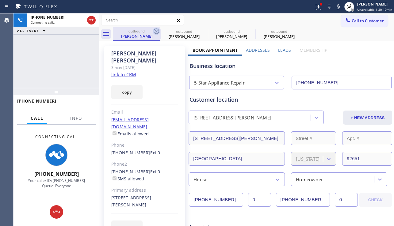
click at [156, 30] on icon at bounding box center [156, 31] width 7 height 7
click at [0, 0] on icon at bounding box center [0, 0] width 0 height 0
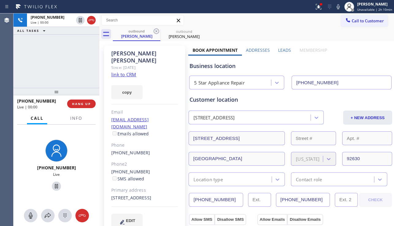
click at [159, 214] on div "EDIT" at bounding box center [144, 221] width 67 height 14
click at [80, 104] on span "HANG UP" at bounding box center [81, 104] width 19 height 4
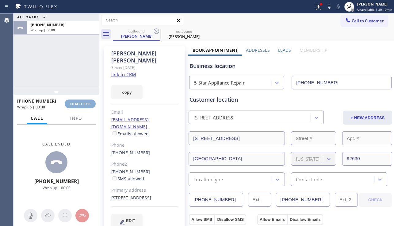
click at [80, 104] on span "COMPLETE" at bounding box center [80, 104] width 21 height 4
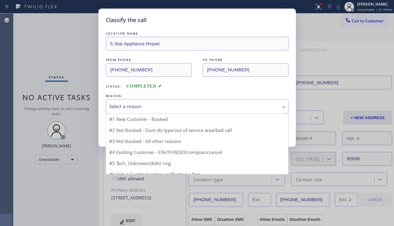
click at [148, 104] on div "Select a reason" at bounding box center [197, 106] width 176 height 7
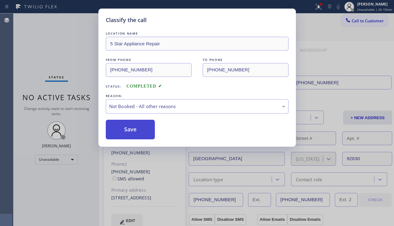
click at [126, 130] on button "Save" at bounding box center [130, 130] width 49 height 20
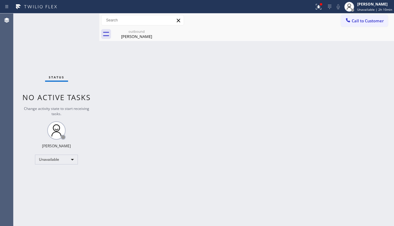
click at [351, 24] on div at bounding box center [347, 20] width 7 height 7
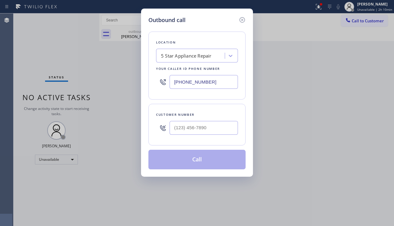
click at [207, 115] on div "Customer number" at bounding box center [197, 115] width 82 height 6
click at [197, 126] on input "(___) ___-____" at bounding box center [204, 128] width 68 height 14
paste input "714) 879-9868"
type input "[PHONE_NUMBER]"
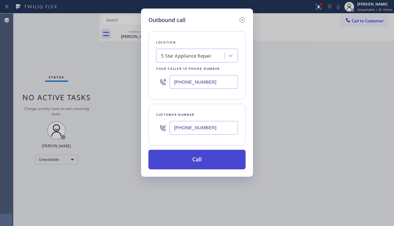
click at [199, 162] on button "Call" at bounding box center [196, 160] width 97 height 20
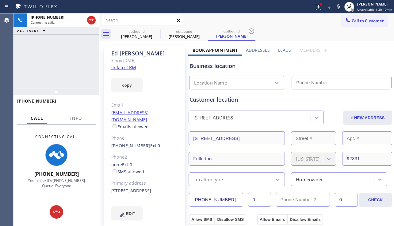
type input "[PHONE_NUMBER]"
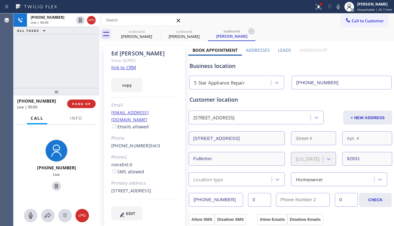
click at [357, 68] on div "Business location" at bounding box center [291, 66] width 202 height 8
click at [82, 104] on span "HANG UP" at bounding box center [81, 104] width 19 height 4
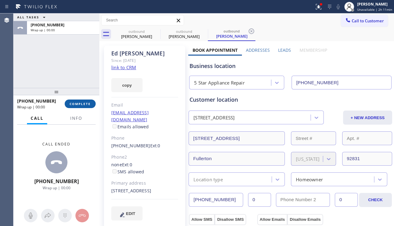
click at [82, 104] on span "COMPLETE" at bounding box center [80, 104] width 21 height 4
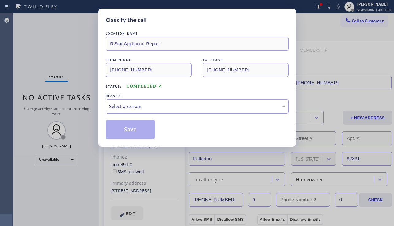
click at [169, 103] on div "Select a reason" at bounding box center [197, 106] width 176 height 7
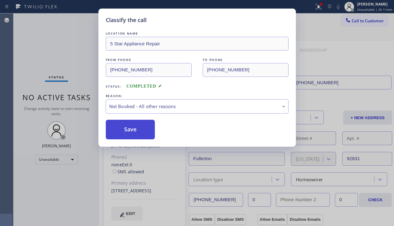
click at [128, 128] on button "Save" at bounding box center [130, 130] width 49 height 20
click at [353, 25] on button "Call to Customer" at bounding box center [364, 21] width 47 height 12
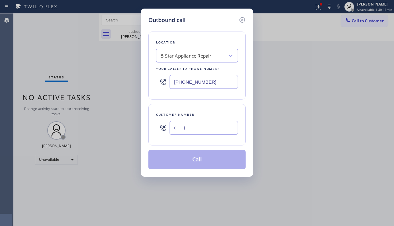
click at [196, 126] on input "(___) ___-____" at bounding box center [204, 128] width 68 height 14
paste input "714) 473-0386"
type input "[PHONE_NUMBER]"
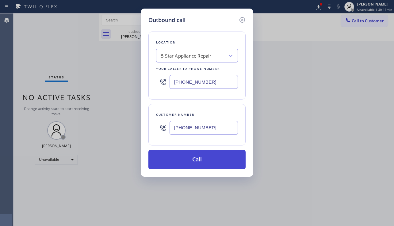
click at [198, 166] on button "Call" at bounding box center [196, 160] width 97 height 20
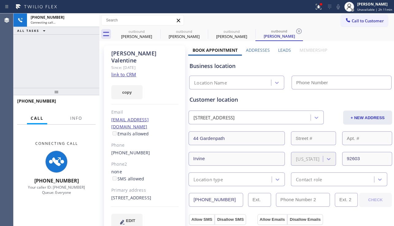
type input "[PHONE_NUMBER]"
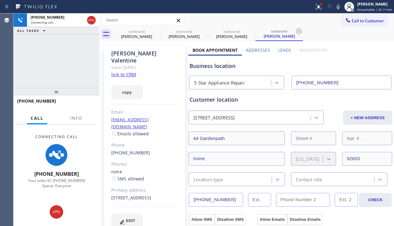
click at [315, 10] on icon at bounding box center [318, 6] width 7 height 7
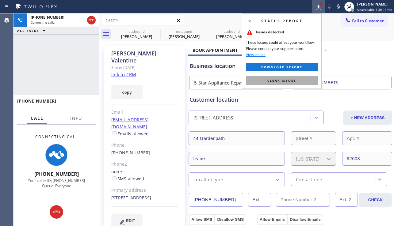
click at [287, 76] on button "Clear issues" at bounding box center [282, 80] width 72 height 9
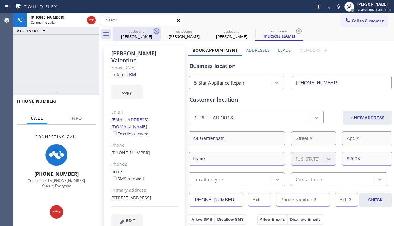
click at [155, 28] on icon at bounding box center [156, 31] width 7 height 7
click at [0, 0] on icon at bounding box center [0, 0] width 0 height 0
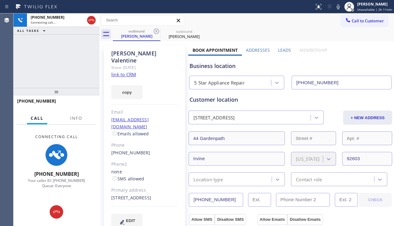
click at [167, 214] on div "EDIT" at bounding box center [144, 221] width 67 height 14
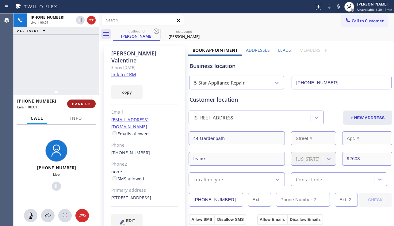
click at [78, 104] on span "HANG UP" at bounding box center [81, 104] width 19 height 4
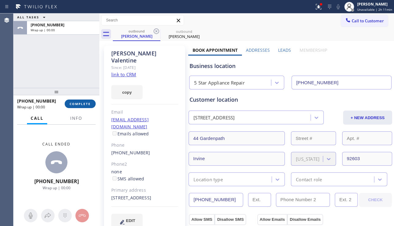
click at [78, 104] on span "COMPLETE" at bounding box center [80, 104] width 21 height 4
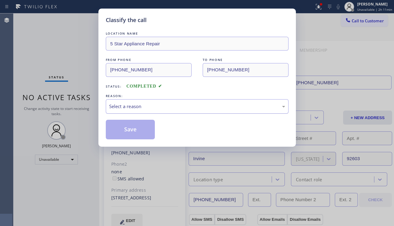
click at [170, 106] on div "Select a reason" at bounding box center [197, 106] width 176 height 7
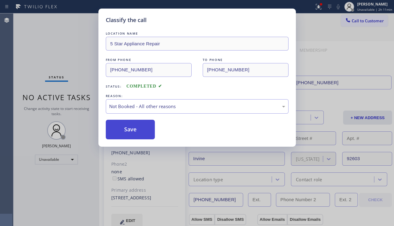
click at [128, 130] on button "Save" at bounding box center [130, 130] width 49 height 20
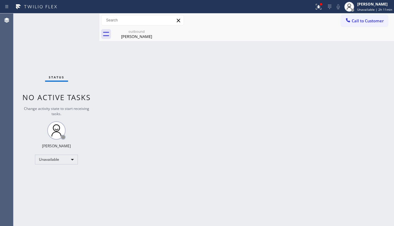
click at [353, 22] on span "Call to Customer" at bounding box center [368, 21] width 32 height 6
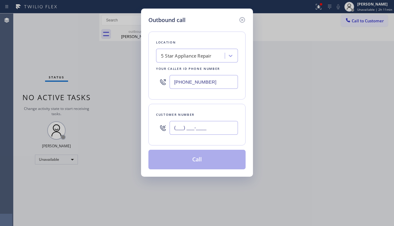
click at [196, 124] on input "(___) ___-____" at bounding box center [204, 128] width 68 height 14
paste input "714) 863-2507"
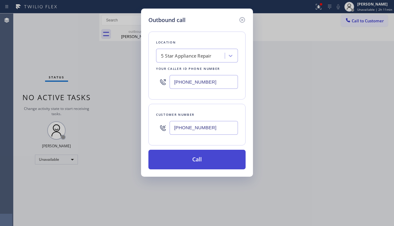
type input "[PHONE_NUMBER]"
click at [214, 158] on button "Call" at bounding box center [196, 160] width 97 height 20
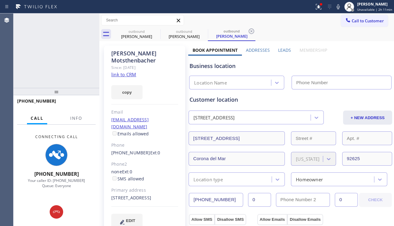
type input "[PHONE_NUMBER]"
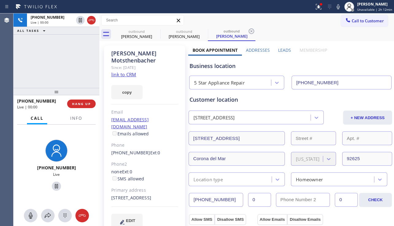
click at [47, 80] on div "[PHONE_NUMBER] Live | 00:00 ALL TASKS ALL TASKS ACTIVE TASKS TASKS IN WRAP UP" at bounding box center [56, 50] width 86 height 75
click at [82, 103] on span "HANG UP" at bounding box center [81, 104] width 19 height 4
click at [83, 103] on span "HANG UP" at bounding box center [81, 104] width 19 height 4
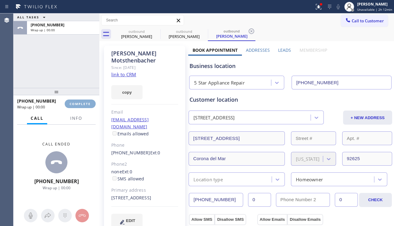
click at [83, 103] on span "COMPLETE" at bounding box center [80, 104] width 21 height 4
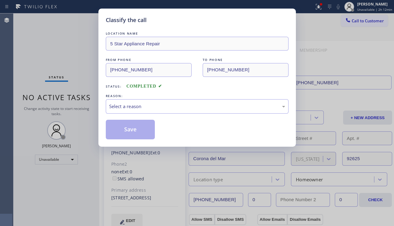
click at [162, 107] on div "Select a reason" at bounding box center [197, 106] width 176 height 7
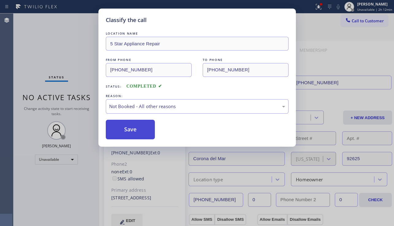
click at [131, 128] on button "Save" at bounding box center [130, 130] width 49 height 20
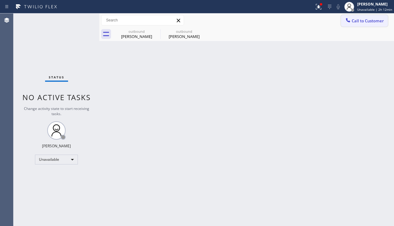
click at [360, 23] on span "Call to Customer" at bounding box center [368, 21] width 32 height 6
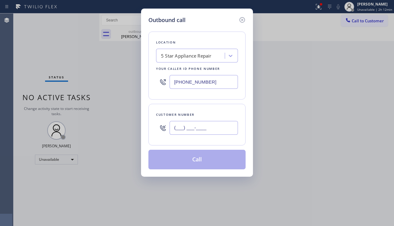
click at [189, 128] on input "(___) ___-____" at bounding box center [204, 128] width 68 height 14
paste input "562) 533-1939"
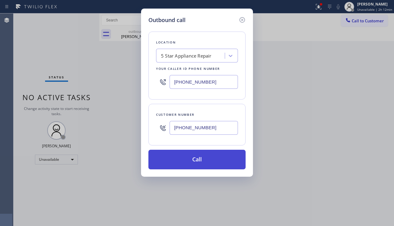
type input "[PHONE_NUMBER]"
click at [201, 160] on button "Call" at bounding box center [196, 160] width 97 height 20
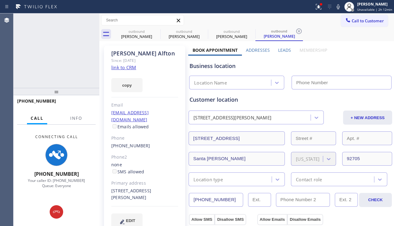
type input "[PHONE_NUMBER]"
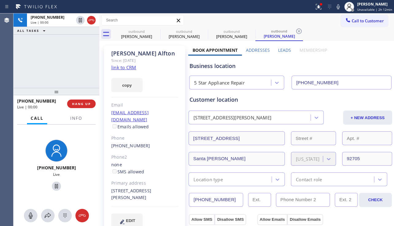
drag, startPoint x: 362, startPoint y: 73, endPoint x: 339, endPoint y: 75, distance: 23.1
click at [362, 73] on div "5 Star Appliance Repair [PHONE_NUMBER]" at bounding box center [290, 81] width 205 height 16
click at [78, 105] on span "HANG UP" at bounding box center [81, 104] width 19 height 4
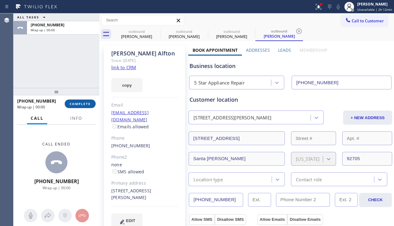
click at [78, 105] on span "COMPLETE" at bounding box center [80, 104] width 21 height 4
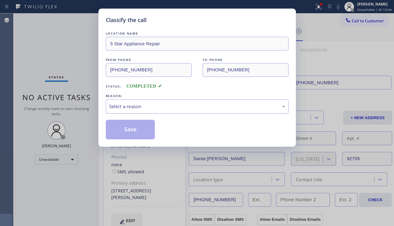
click at [201, 104] on div "Select a reason" at bounding box center [197, 106] width 176 height 7
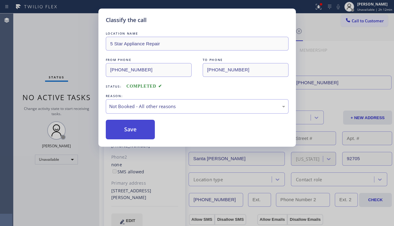
click at [135, 132] on button "Save" at bounding box center [130, 130] width 49 height 20
click at [368, 21] on span "Call to Customer" at bounding box center [368, 21] width 32 height 6
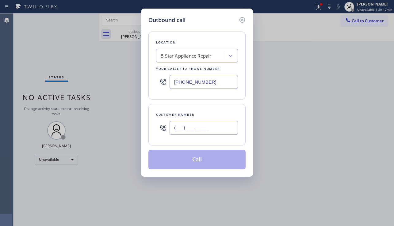
click at [192, 130] on input "(___) ___-____" at bounding box center [204, 128] width 68 height 14
paste input "949) 293-3934"
type input "[PHONE_NUMBER]"
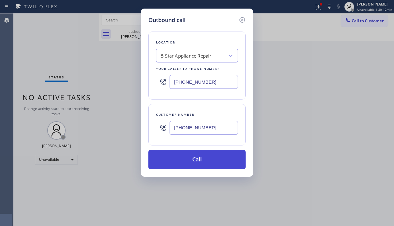
click at [210, 159] on button "Call" at bounding box center [196, 160] width 97 height 20
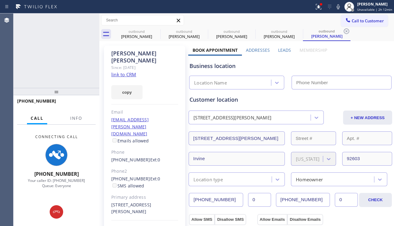
type input "[PHONE_NUMBER]"
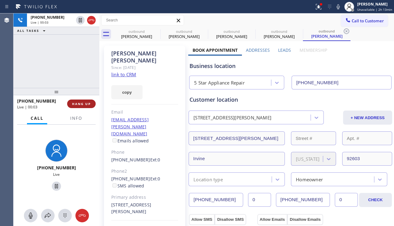
click at [83, 108] on button "HANG UP" at bounding box center [81, 104] width 29 height 9
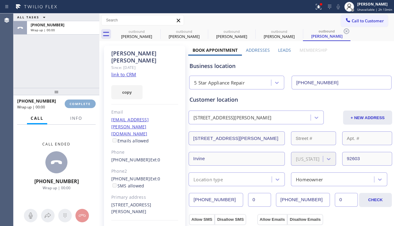
click at [83, 108] on button "COMPLETE" at bounding box center [80, 104] width 31 height 9
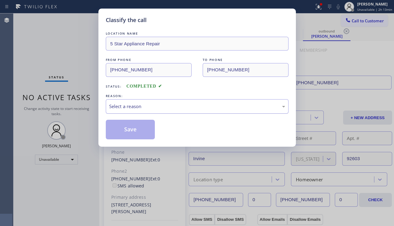
click at [167, 108] on div "Select a reason" at bounding box center [197, 106] width 176 height 7
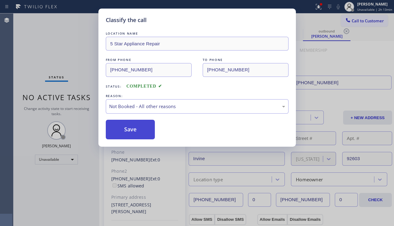
click at [128, 127] on button "Save" at bounding box center [130, 130] width 49 height 20
click at [365, 20] on span "Call to Customer" at bounding box center [368, 21] width 32 height 6
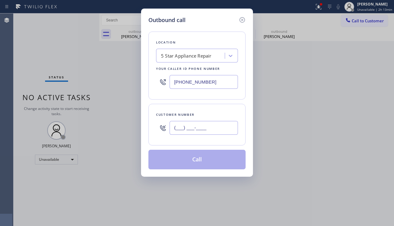
click at [194, 124] on input "(___) ___-____" at bounding box center [204, 128] width 68 height 14
paste input "310) 339-2483"
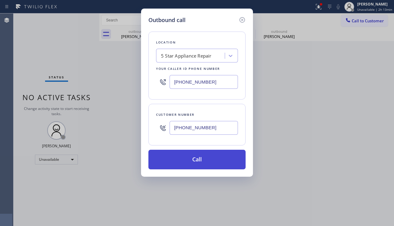
type input "[PHONE_NUMBER]"
click at [201, 162] on button "Call" at bounding box center [196, 160] width 97 height 20
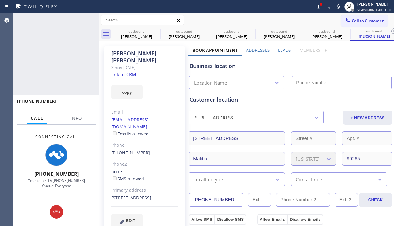
type input "[PHONE_NUMBER]"
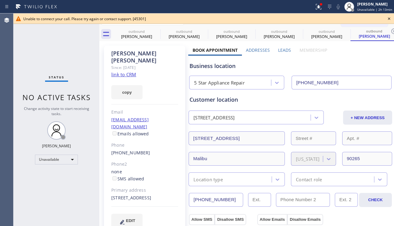
click at [388, 18] on icon at bounding box center [388, 18] width 7 height 7
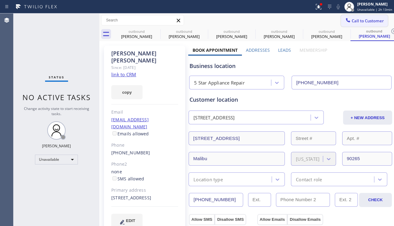
click at [378, 19] on span "Call to Customer" at bounding box center [368, 21] width 32 height 6
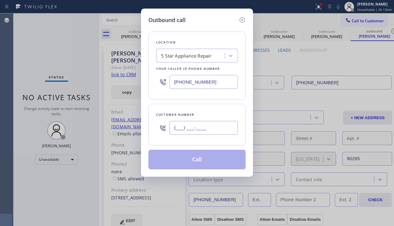
click at [191, 132] on input "(___) ___-____" at bounding box center [204, 128] width 68 height 14
paste input "949) 444-8730"
type input "[PHONE_NUMBER]"
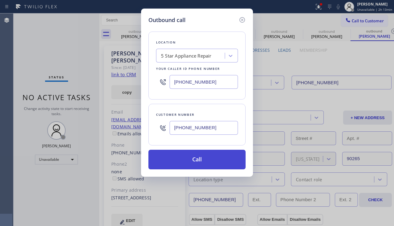
click at [206, 162] on button "Call" at bounding box center [196, 160] width 97 height 20
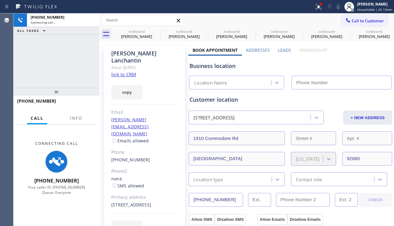
type input "[PHONE_NUMBER]"
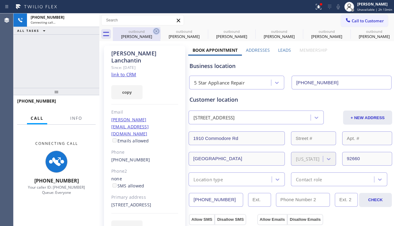
click at [157, 30] on icon at bounding box center [156, 31] width 7 height 7
click at [200, 30] on icon at bounding box center [203, 31] width 7 height 7
click at [0, 0] on icon at bounding box center [0, 0] width 0 height 0
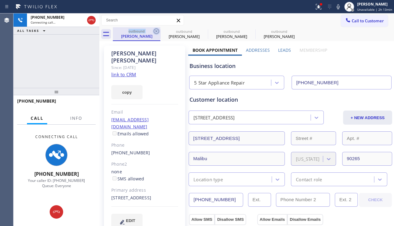
click at [157, 30] on icon at bounding box center [156, 31] width 7 height 7
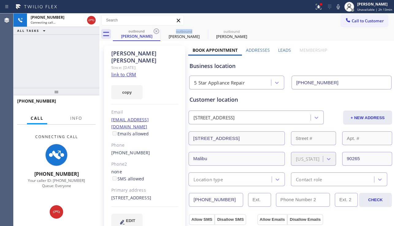
click at [157, 30] on icon at bounding box center [156, 31] width 7 height 7
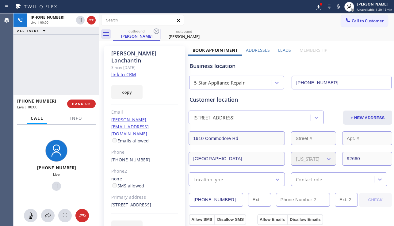
click at [377, 54] on div "Business location 5 Star Appliance Repair [PHONE_NUMBER]" at bounding box center [290, 71] width 204 height 36
click at [81, 103] on span "HANG UP" at bounding box center [81, 104] width 19 height 4
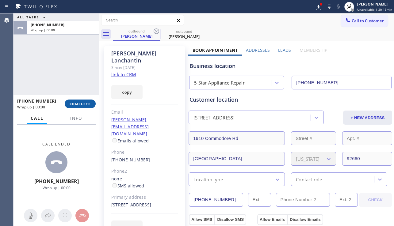
click at [82, 102] on span "COMPLETE" at bounding box center [80, 104] width 21 height 4
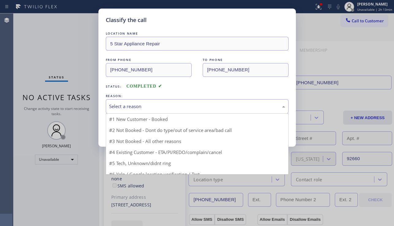
click at [163, 102] on div "Select a reason" at bounding box center [197, 106] width 183 height 14
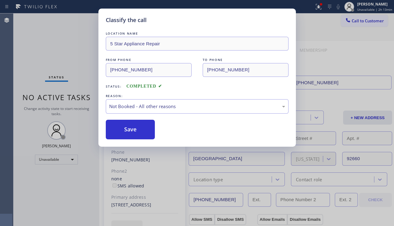
click at [136, 132] on button "Save" at bounding box center [130, 130] width 49 height 20
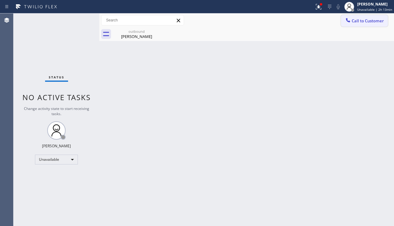
click at [358, 21] on span "Call to Customer" at bounding box center [368, 21] width 32 height 6
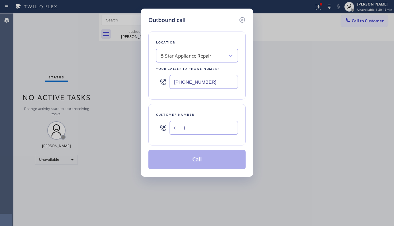
click at [197, 122] on input "(___) ___-____" at bounding box center [204, 128] width 68 height 14
paste input "818) 536-2649"
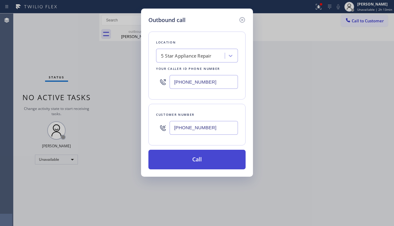
type input "[PHONE_NUMBER]"
click at [211, 166] on button "Call" at bounding box center [196, 160] width 97 height 20
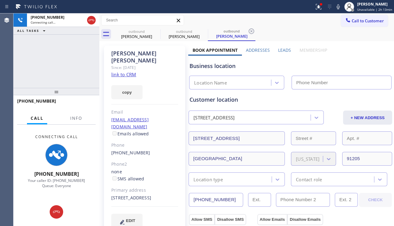
type input "[PHONE_NUMBER]"
click at [46, 65] on div "[PHONE_NUMBER] Connecting call… ALL TASKS ALL TASKS ACTIVE TASKS TASKS IN WRAP …" at bounding box center [56, 50] width 86 height 75
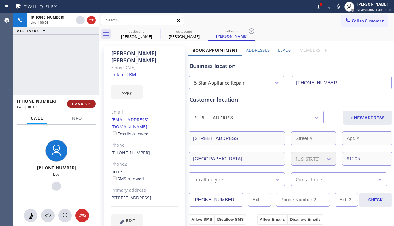
click at [88, 105] on span "HANG UP" at bounding box center [81, 104] width 19 height 4
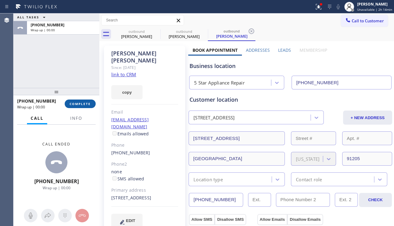
click at [88, 105] on span "COMPLETE" at bounding box center [80, 104] width 21 height 4
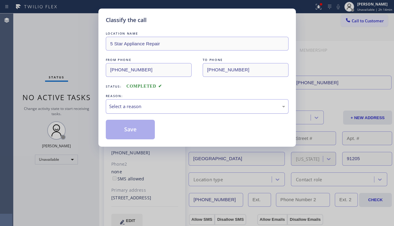
click at [165, 109] on div "Select a reason" at bounding box center [197, 106] width 176 height 7
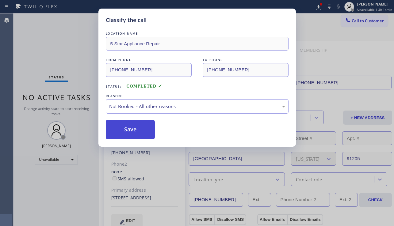
click at [140, 130] on button "Save" at bounding box center [130, 130] width 49 height 20
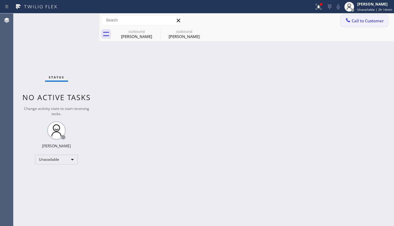
click at [356, 20] on span "Call to Customer" at bounding box center [368, 21] width 32 height 6
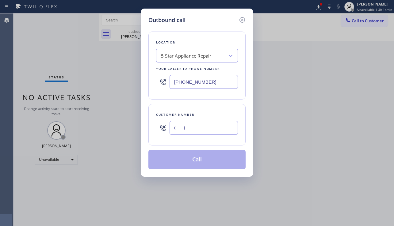
click at [215, 126] on input "(___) ___-____" at bounding box center [204, 128] width 68 height 14
paste input "818) 523-1965"
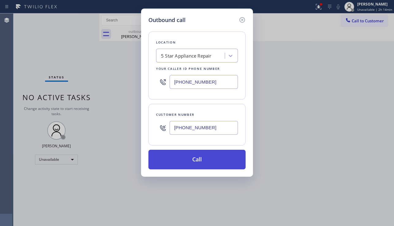
type input "[PHONE_NUMBER]"
click at [190, 161] on button "Call" at bounding box center [196, 160] width 97 height 20
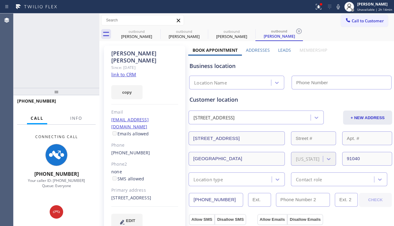
type input "[PHONE_NUMBER]"
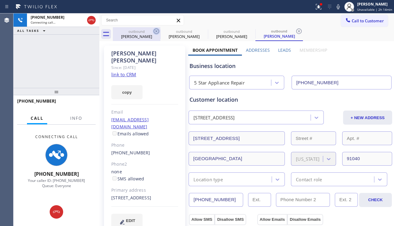
click at [157, 32] on icon at bounding box center [157, 32] width 6 height 6
click at [0, 0] on icon at bounding box center [0, 0] width 0 height 0
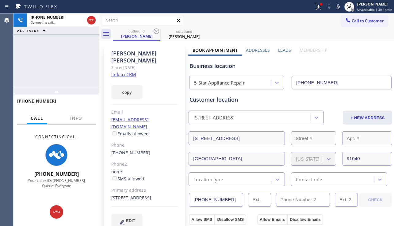
click at [45, 66] on div "[PHONE_NUMBER] Connecting call… ALL TASKS ALL TASKS ACTIVE TASKS TASKS IN WRAP …" at bounding box center [56, 50] width 86 height 75
click at [52, 102] on div "[PHONE_NUMBER]" at bounding box center [54, 101] width 74 height 6
click at [39, 102] on span "[PHONE_NUMBER]" at bounding box center [36, 101] width 39 height 6
click at [32, 102] on span "[PHONE_NUMBER]" at bounding box center [36, 101] width 39 height 6
click at [25, 102] on span "[PHONE_NUMBER]" at bounding box center [36, 101] width 39 height 6
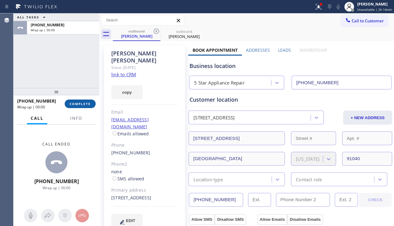
click at [86, 105] on span "COMPLETE" at bounding box center [80, 104] width 21 height 4
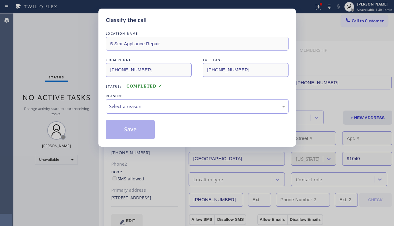
click at [178, 111] on div "Select a reason" at bounding box center [197, 106] width 183 height 14
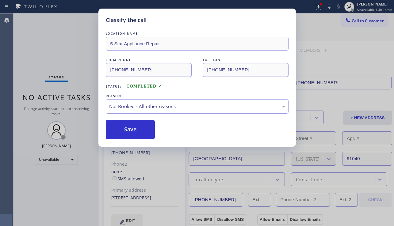
click at [124, 128] on button "Save" at bounding box center [130, 130] width 49 height 20
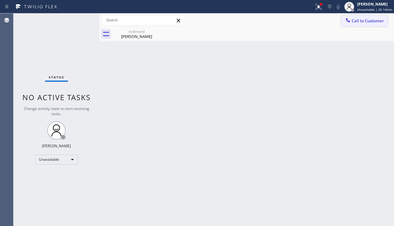
click at [358, 22] on span "Call to Customer" at bounding box center [368, 21] width 32 height 6
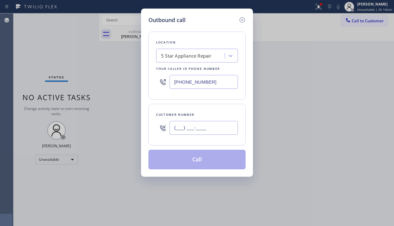
click at [201, 123] on input "(___) ___-____" at bounding box center [204, 128] width 68 height 14
paste input "805) 324-1044"
type input "[PHONE_NUMBER]"
click at [191, 157] on button "Call" at bounding box center [196, 160] width 97 height 20
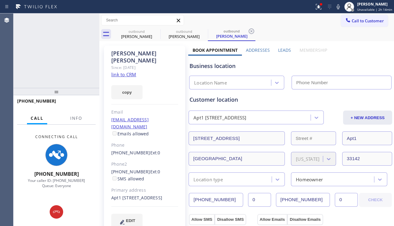
type input "[PHONE_NUMBER]"
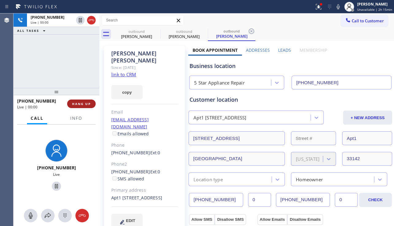
click at [85, 106] on button "HANG UP" at bounding box center [81, 104] width 29 height 9
click at [85, 106] on span "HANG UP" at bounding box center [81, 104] width 19 height 4
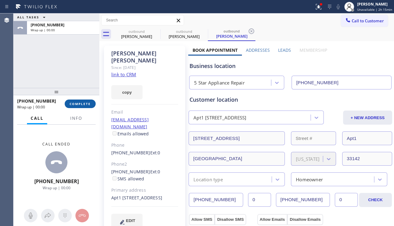
click at [85, 105] on span "COMPLETE" at bounding box center [80, 104] width 21 height 4
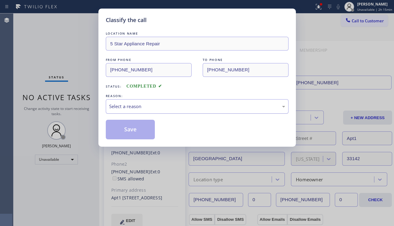
click at [164, 109] on div "Select a reason" at bounding box center [197, 106] width 176 height 7
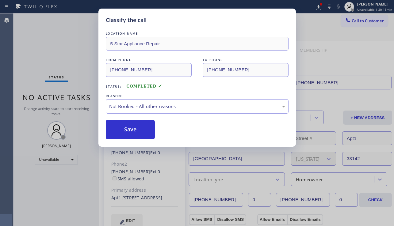
click at [123, 128] on button "Save" at bounding box center [130, 130] width 49 height 20
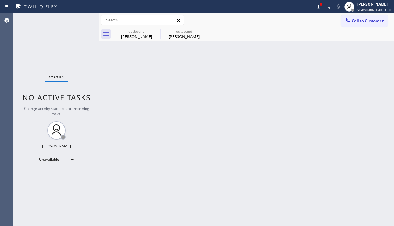
click at [361, 21] on span "Call to Customer" at bounding box center [368, 21] width 32 height 6
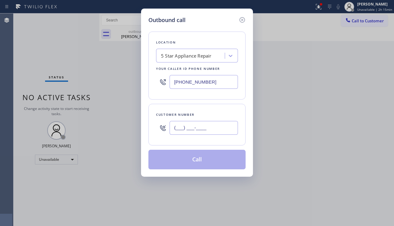
click at [186, 128] on input "(___) ___-____" at bounding box center [204, 128] width 68 height 14
paste input "813) 263-6711"
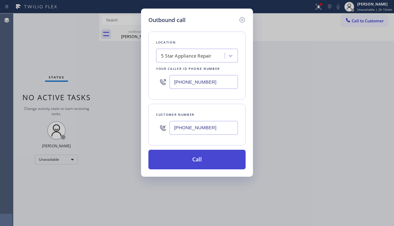
type input "[PHONE_NUMBER]"
drag, startPoint x: 186, startPoint y: 156, endPoint x: 85, endPoint y: 61, distance: 138.8
click at [186, 156] on button "Call" at bounding box center [196, 160] width 97 height 20
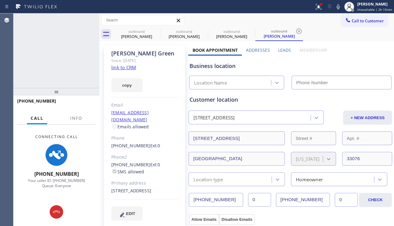
type input "[PHONE_NUMBER]"
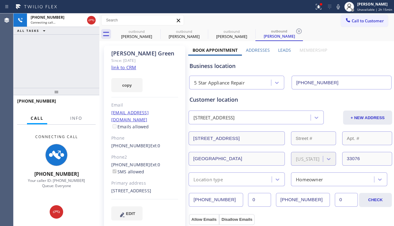
click at [39, 72] on div "[PHONE_NUMBER] Connecting call… ALL TASKS ALL TASKS ACTIVE TASKS TASKS IN WRAP …" at bounding box center [56, 50] width 86 height 75
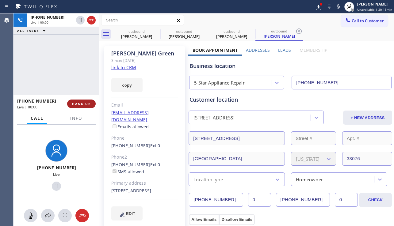
click at [81, 102] on span "HANG UP" at bounding box center [81, 104] width 19 height 4
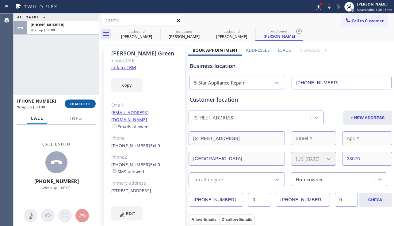
click at [81, 102] on span "COMPLETE" at bounding box center [80, 104] width 21 height 4
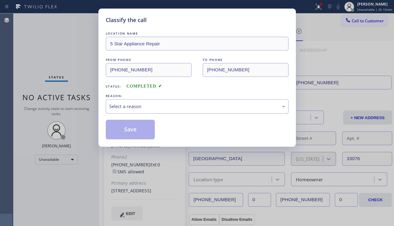
click at [159, 105] on div "Select a reason" at bounding box center [197, 106] width 176 height 7
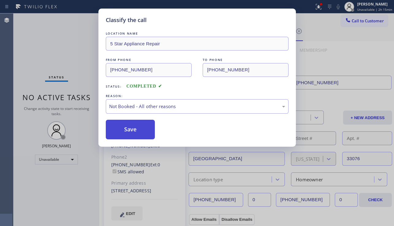
click at [141, 128] on button "Save" at bounding box center [130, 130] width 49 height 20
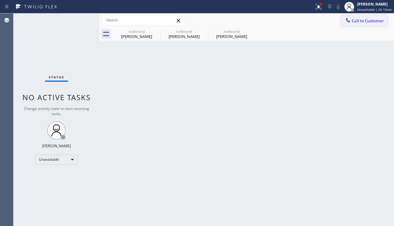
click at [360, 24] on button "Call to Customer" at bounding box center [364, 21] width 47 height 12
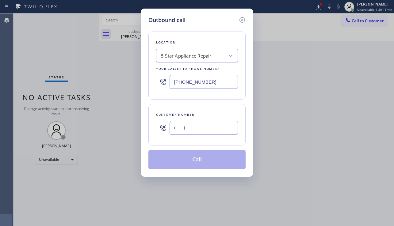
click at [174, 132] on input "(___) ___-____" at bounding box center [204, 128] width 68 height 14
paste input "407) 592-9267"
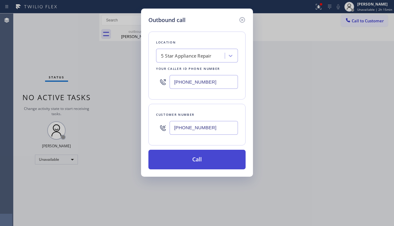
type input "[PHONE_NUMBER]"
click at [204, 164] on button "Call" at bounding box center [196, 160] width 97 height 20
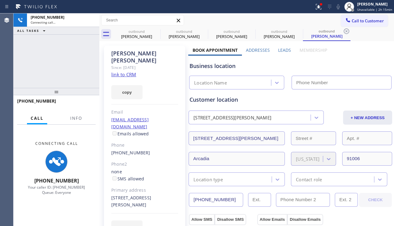
type input "[PHONE_NUMBER]"
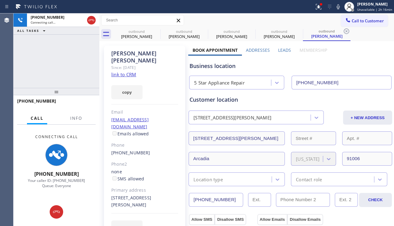
click at [363, 70] on div "Business location" at bounding box center [291, 66] width 202 height 8
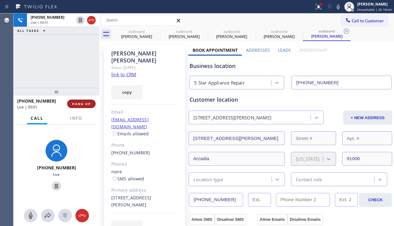
click at [83, 103] on span "HANG UP" at bounding box center [81, 104] width 19 height 4
click at [83, 102] on span "HANG UP" at bounding box center [81, 104] width 19 height 4
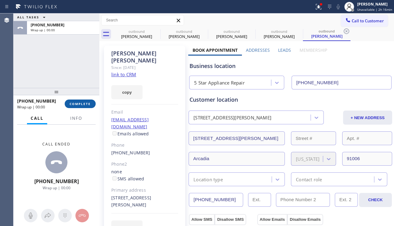
click at [83, 102] on span "COMPLETE" at bounding box center [80, 104] width 21 height 4
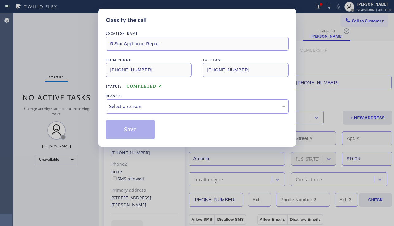
click at [162, 110] on div "Select a reason" at bounding box center [197, 106] width 176 height 7
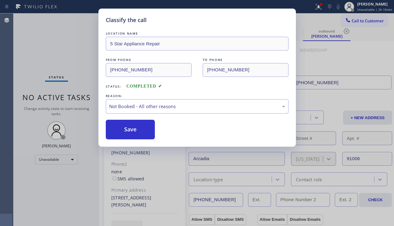
click at [140, 128] on button "Save" at bounding box center [130, 130] width 49 height 20
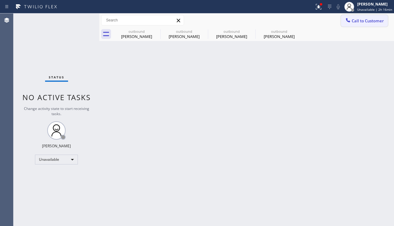
click at [357, 22] on span "Call to Customer" at bounding box center [368, 21] width 32 height 6
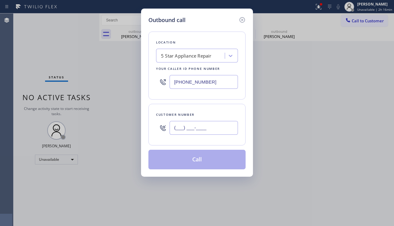
click at [208, 130] on input "(___) ___-____" at bounding box center [204, 128] width 68 height 14
paste input "818) 660-9289"
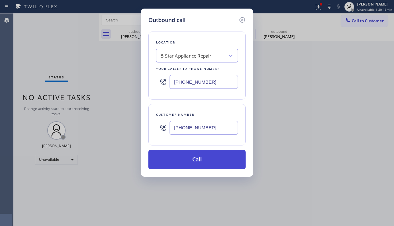
type input "[PHONE_NUMBER]"
click at [200, 162] on button "Call" at bounding box center [196, 160] width 97 height 20
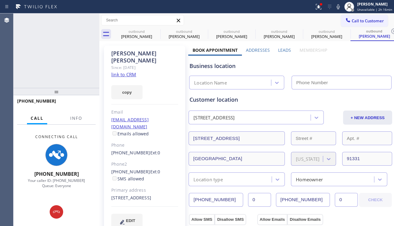
type input "[PHONE_NUMBER]"
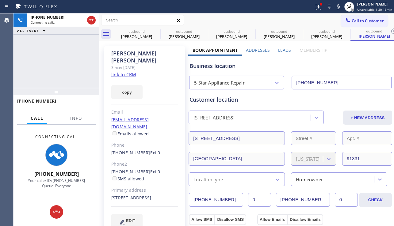
click at [44, 66] on div "[PHONE_NUMBER] Connecting call… ALL TASKS ALL TASKS ACTIVE TASKS TASKS IN WRAP …" at bounding box center [56, 50] width 86 height 75
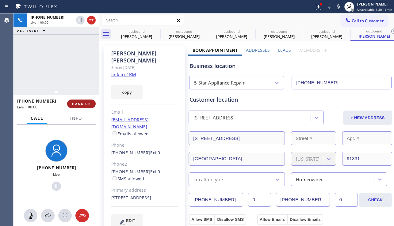
click at [81, 105] on span "HANG UP" at bounding box center [81, 104] width 19 height 4
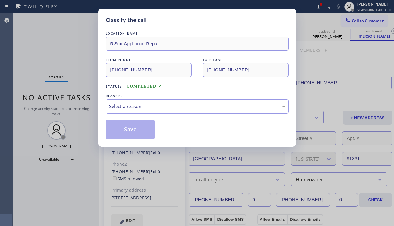
click at [164, 109] on div "Select a reason" at bounding box center [197, 106] width 176 height 7
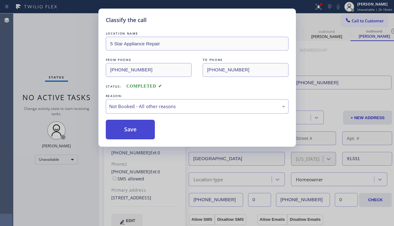
click at [123, 132] on button "Save" at bounding box center [130, 130] width 49 height 20
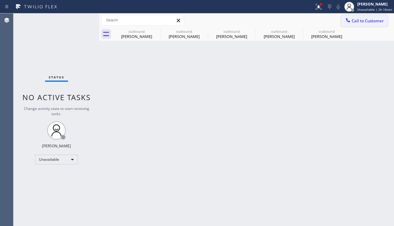
click at [358, 21] on span "Call to Customer" at bounding box center [368, 21] width 32 height 6
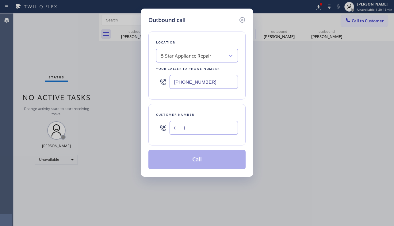
click at [200, 125] on input "(___) ___-____" at bounding box center [204, 128] width 68 height 14
paste input "714) 443-8242"
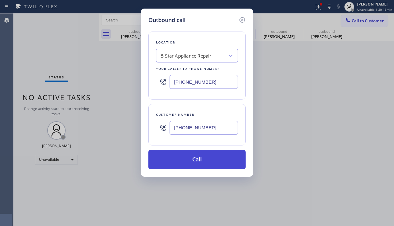
type input "[PHONE_NUMBER]"
click at [199, 164] on button "Call" at bounding box center [196, 160] width 97 height 20
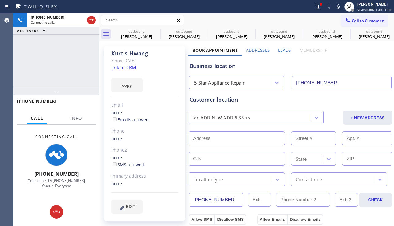
type input "[PHONE_NUMBER]"
click at [155, 30] on icon at bounding box center [156, 31] width 7 height 7
click at [0, 0] on icon at bounding box center [0, 0] width 0 height 0
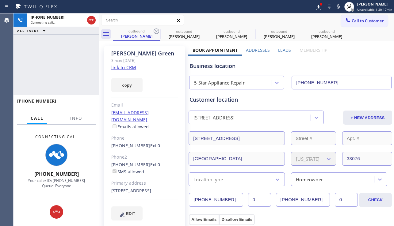
click at [155, 30] on icon at bounding box center [156, 31] width 7 height 7
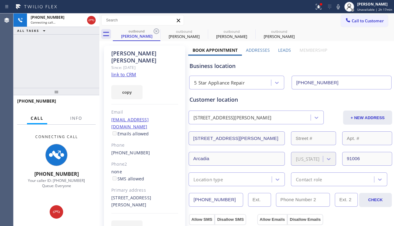
click at [155, 30] on icon at bounding box center [156, 31] width 7 height 7
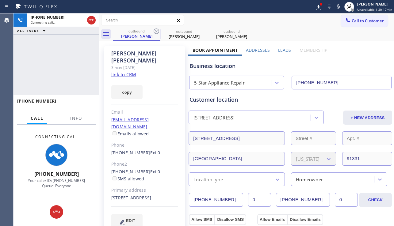
click at [155, 30] on icon at bounding box center [156, 31] width 7 height 7
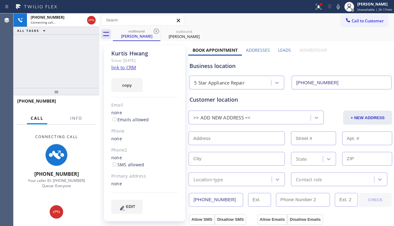
click at [47, 63] on div "[PHONE_NUMBER] Connecting call… ALL TASKS ALL TASKS ACTIVE TASKS TASKS IN WRAP …" at bounding box center [56, 50] width 86 height 75
click at [131, 137] on div "none" at bounding box center [144, 139] width 67 height 7
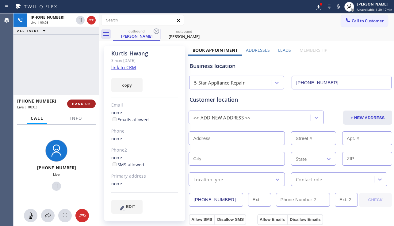
click at [80, 105] on span "HANG UP" at bounding box center [81, 104] width 19 height 4
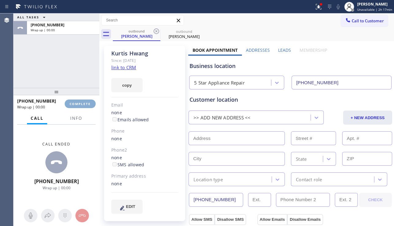
click at [80, 105] on span "COMPLETE" at bounding box center [80, 104] width 21 height 4
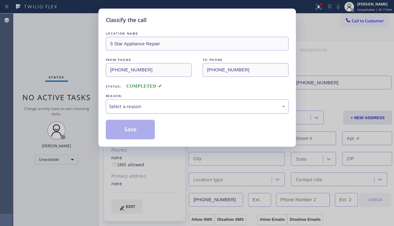
click at [167, 110] on div "Select a reason" at bounding box center [197, 106] width 176 height 7
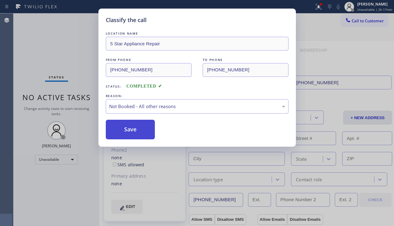
click at [130, 133] on button "Save" at bounding box center [130, 130] width 49 height 20
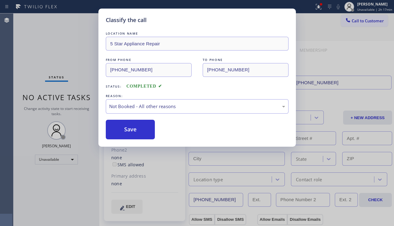
click at [360, 20] on span "Call to Customer" at bounding box center [368, 21] width 32 height 6
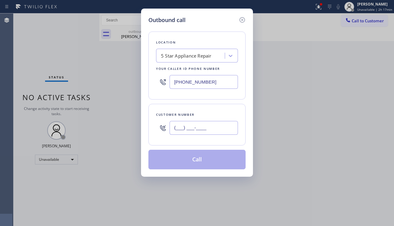
click at [206, 123] on input "(___) ___-____" at bounding box center [204, 128] width 68 height 14
paste input "951) 830-2046"
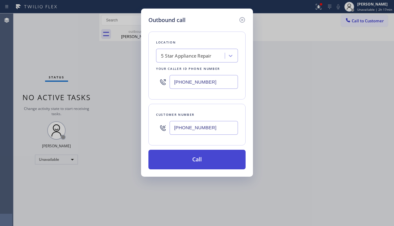
type input "[PHONE_NUMBER]"
click at [196, 162] on button "Call" at bounding box center [196, 160] width 97 height 20
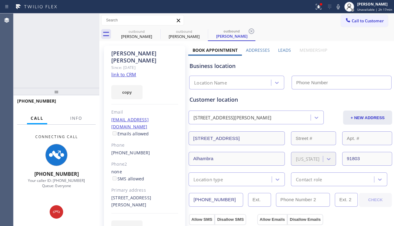
type input "[PHONE_NUMBER]"
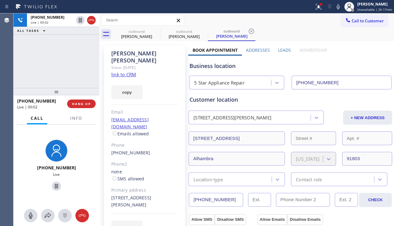
click at [295, 50] on div "Membership" at bounding box center [313, 51] width 36 height 9
click at [288, 50] on label "Leads" at bounding box center [284, 50] width 13 height 6
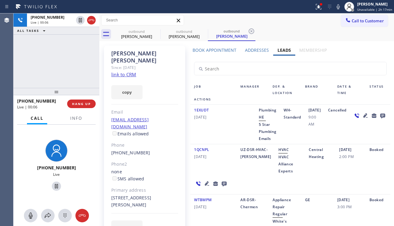
click at [363, 118] on icon at bounding box center [365, 115] width 4 height 4
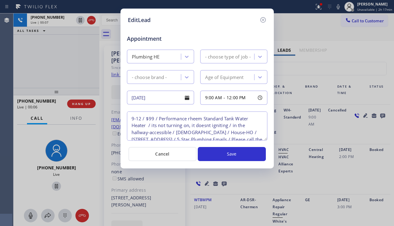
type textarea "9-12 / $99 / Performance rheem Standard Tank Water Heater / its not turning on,…"
click at [266, 20] on icon at bounding box center [262, 19] width 7 height 7
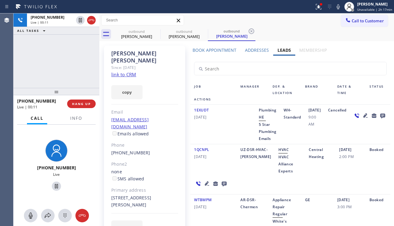
click at [205, 187] on icon at bounding box center [206, 183] width 7 height 7
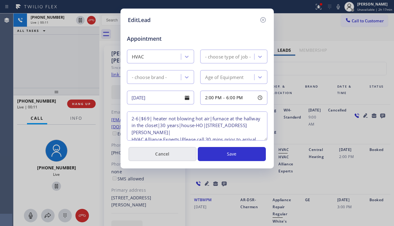
type textarea "2-6|$69| heater not blowing hot air|furnace at the hallway in the closet|30 yea…"
click at [262, 21] on icon at bounding box center [262, 19] width 7 height 7
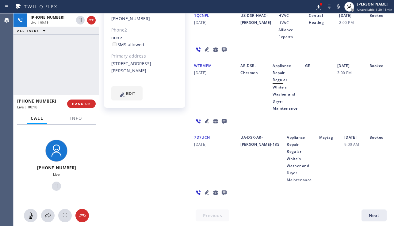
scroll to position [145, 0]
click at [205, 191] on icon at bounding box center [206, 192] width 7 height 7
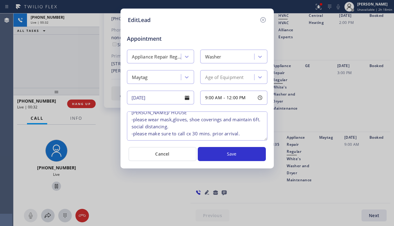
scroll to position [27, 0]
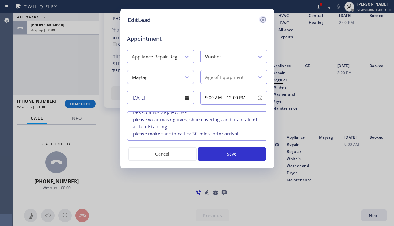
click at [263, 18] on icon at bounding box center [262, 19] width 7 height 7
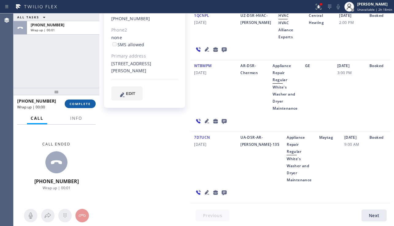
click at [78, 104] on span "COMPLETE" at bounding box center [80, 104] width 21 height 4
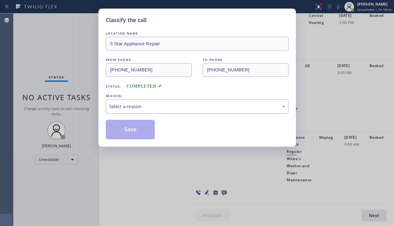
click at [155, 107] on div "Select a reason" at bounding box center [197, 106] width 176 height 7
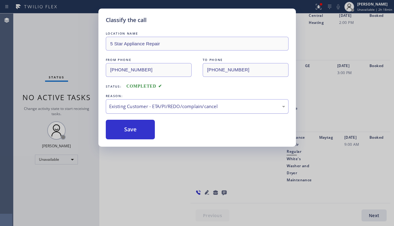
click at [169, 110] on div "Existing Customer - ETA/PI/REDO/complain/cancel" at bounding box center [197, 106] width 176 height 7
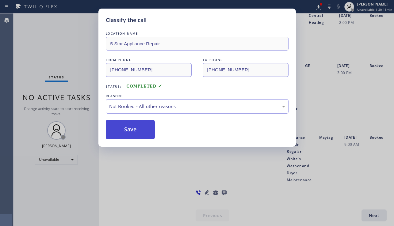
click at [138, 132] on button "Save" at bounding box center [130, 130] width 49 height 20
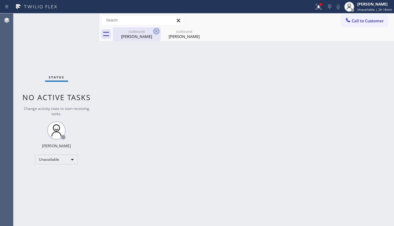
click at [155, 31] on icon at bounding box center [156, 31] width 7 height 7
click at [0, 0] on icon at bounding box center [0, 0] width 0 height 0
click at [155, 31] on div at bounding box center [253, 34] width 281 height 14
click at [362, 26] on button "Call to Customer" at bounding box center [364, 21] width 47 height 12
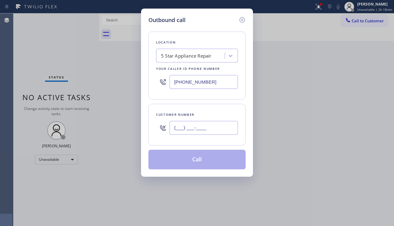
click at [191, 128] on input "(___) ___-____" at bounding box center [204, 128] width 68 height 14
paste input "323) 697-9910"
type input "[PHONE_NUMBER]"
click at [191, 167] on button "Call" at bounding box center [196, 160] width 97 height 20
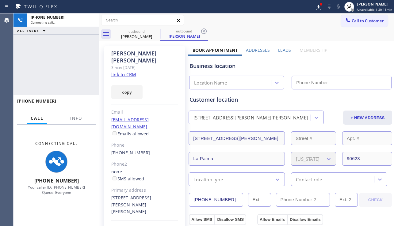
type input "[PHONE_NUMBER]"
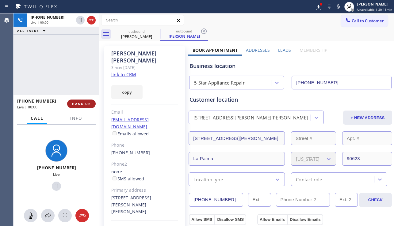
click at [82, 104] on span "HANG UP" at bounding box center [81, 104] width 19 height 4
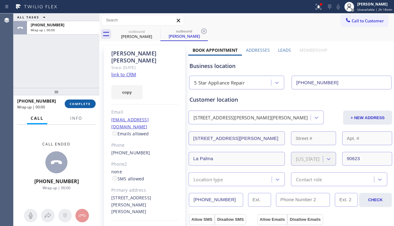
click at [82, 104] on span "COMPLETE" at bounding box center [80, 104] width 21 height 4
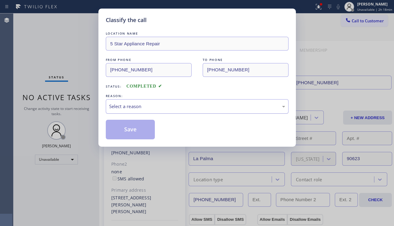
click at [183, 111] on div "Select a reason" at bounding box center [197, 106] width 183 height 14
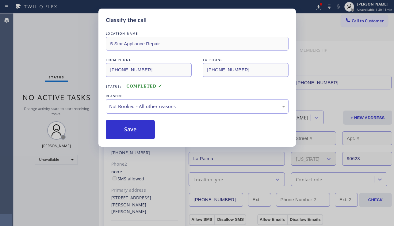
click at [140, 128] on button "Save" at bounding box center [130, 130] width 49 height 20
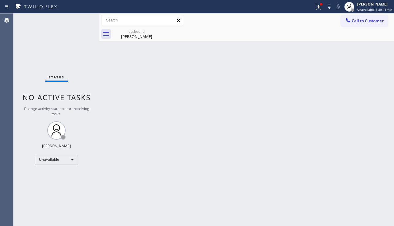
click at [352, 20] on span "Call to Customer" at bounding box center [368, 21] width 32 height 6
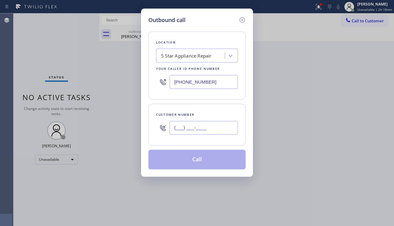
click at [186, 130] on input "(___) ___-____" at bounding box center [204, 128] width 68 height 14
paste input "949) 878-6090"
type input "[PHONE_NUMBER]"
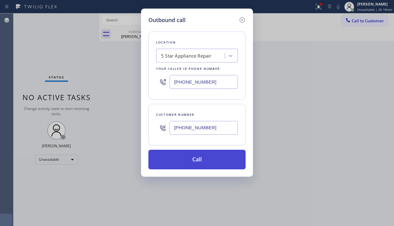
click at [186, 165] on button "Call" at bounding box center [196, 160] width 97 height 20
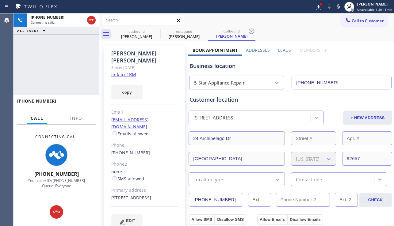
type input "[PHONE_NUMBER]"
click at [32, 70] on div "+19498786090 Connecting call… ALL TASKS ALL TASKS ACTIVE TASKS TASKS IN WRAP UP" at bounding box center [56, 50] width 86 height 75
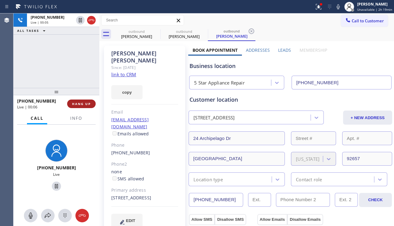
click at [80, 104] on span "HANG UP" at bounding box center [81, 104] width 19 height 4
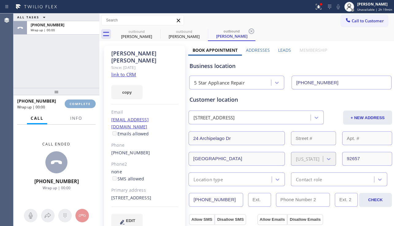
click at [80, 104] on span "COMPLETE" at bounding box center [80, 104] width 21 height 4
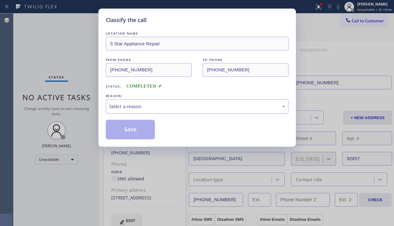
click at [173, 108] on div "Select a reason" at bounding box center [197, 106] width 176 height 7
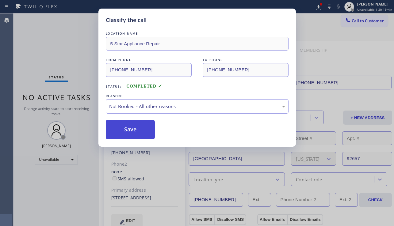
click at [132, 128] on button "Save" at bounding box center [130, 130] width 49 height 20
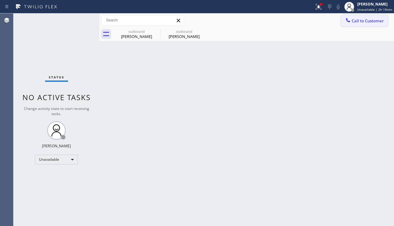
click at [352, 22] on span "Call to Customer" at bounding box center [368, 21] width 32 height 6
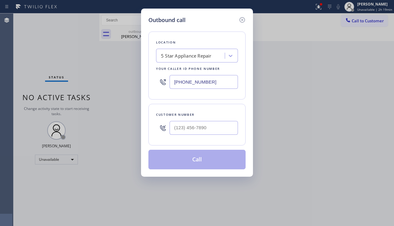
click at [211, 120] on div at bounding box center [204, 128] width 68 height 20
click at [205, 123] on input "(___) ___-____" at bounding box center [204, 128] width 68 height 14
paste input "321) 266-6201"
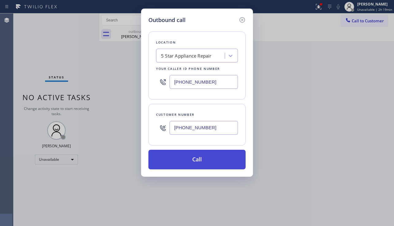
type input "(321) 266-6201"
click at [188, 158] on button "Call" at bounding box center [196, 160] width 97 height 20
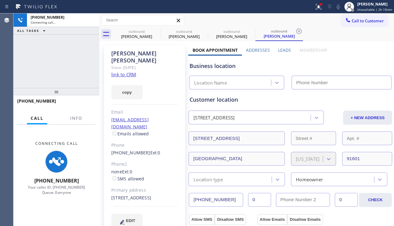
type input "[PHONE_NUMBER]"
click at [56, 77] on div "+13212666201 Connecting call… ALL TASKS ALL TASKS ACTIVE TASKS TASKS IN WRAP UP" at bounding box center [56, 50] width 86 height 75
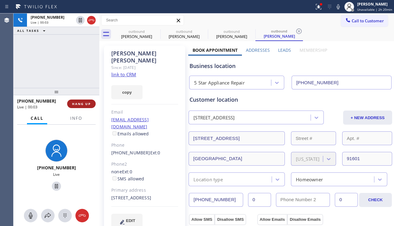
click at [84, 105] on span "HANG UP" at bounding box center [81, 104] width 19 height 4
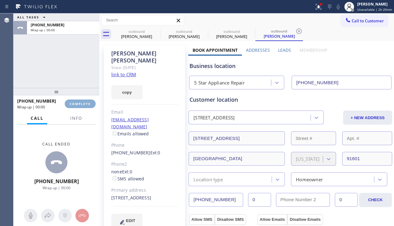
click at [84, 105] on span "COMPLETE" at bounding box center [80, 104] width 21 height 4
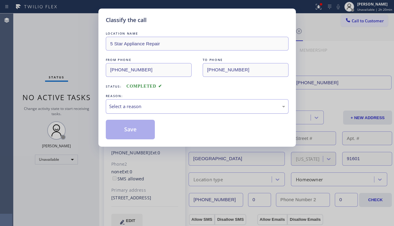
click at [176, 109] on div "Select a reason" at bounding box center [197, 106] width 176 height 7
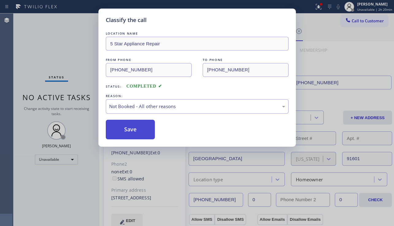
click at [137, 131] on button "Save" at bounding box center [130, 130] width 49 height 20
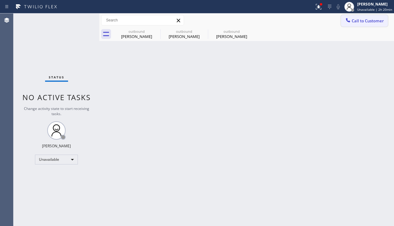
click at [360, 22] on span "Call to Customer" at bounding box center [368, 21] width 32 height 6
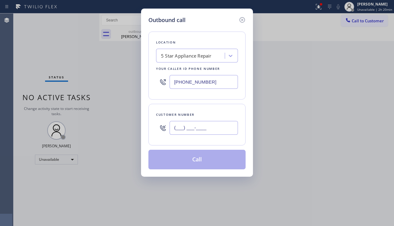
click at [201, 128] on input "(___) ___-____" at bounding box center [204, 128] width 68 height 14
paste input "805) 873-0572"
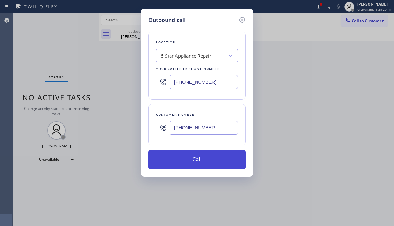
type input "(805) 873-0572"
click at [212, 161] on button "Call" at bounding box center [196, 160] width 97 height 20
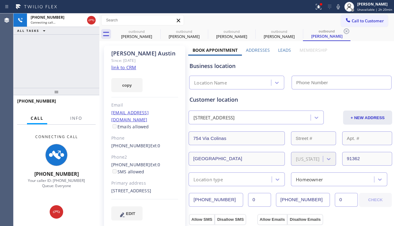
type input "[PHONE_NUMBER]"
click at [43, 83] on div "+18058730572 Connecting call… ALL TASKS ALL TASKS ACTIVE TASKS TASKS IN WRAP UP" at bounding box center [56, 50] width 86 height 75
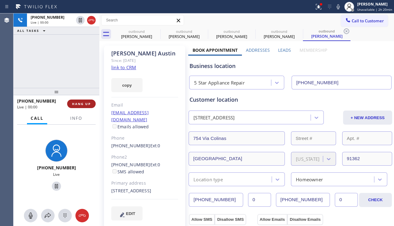
click at [89, 105] on span "HANG UP" at bounding box center [81, 104] width 19 height 4
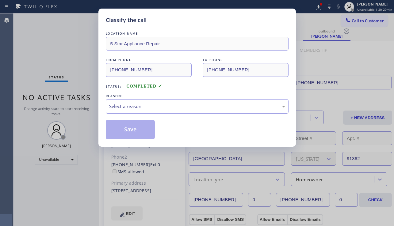
click at [153, 111] on div "Select a reason" at bounding box center [197, 106] width 183 height 14
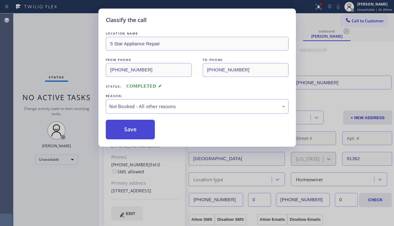
click at [133, 129] on button "Save" at bounding box center [130, 130] width 49 height 20
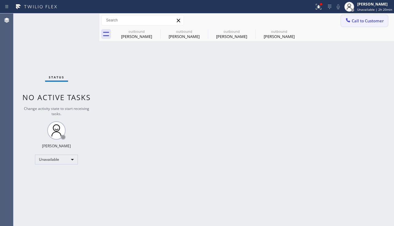
click at [352, 21] on span "Call to Customer" at bounding box center [368, 21] width 32 height 6
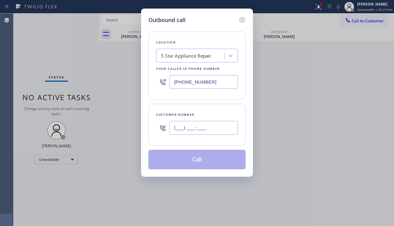
click at [199, 125] on input "(___) ___-____" at bounding box center [204, 128] width 68 height 14
paste input "310) 242-7787"
type input "(310) 242-7787"
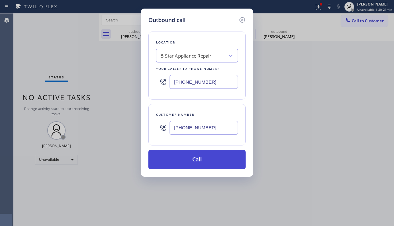
click at [203, 155] on button "Call" at bounding box center [196, 160] width 97 height 20
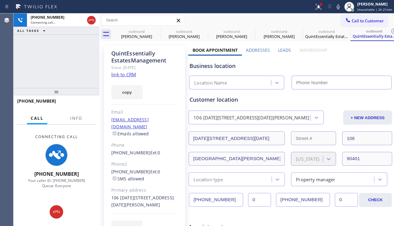
type input "[PHONE_NUMBER]"
click at [172, 221] on div "EDIT" at bounding box center [144, 228] width 67 height 14
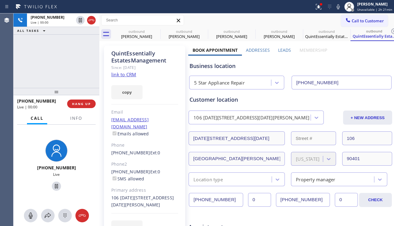
click at [77, 109] on div "+13102427787 Live | 00:00 HANG UP" at bounding box center [56, 104] width 78 height 16
click at [77, 108] on button "HANG UP" at bounding box center [81, 104] width 29 height 9
click at [78, 107] on button "HANG UP" at bounding box center [81, 104] width 29 height 9
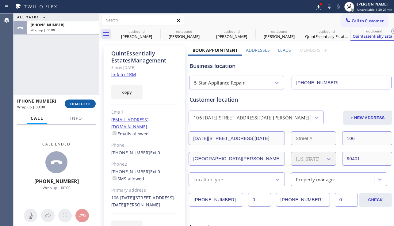
click at [80, 106] on span "COMPLETE" at bounding box center [80, 104] width 21 height 4
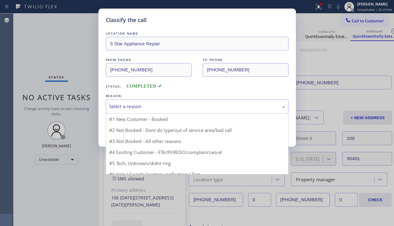
click at [173, 113] on div "Select a reason" at bounding box center [197, 106] width 183 height 14
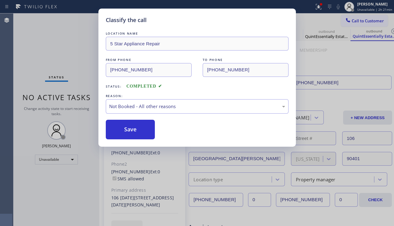
click at [121, 131] on button "Save" at bounding box center [130, 130] width 49 height 20
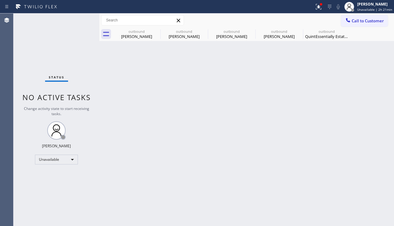
click at [357, 21] on span "Call to Customer" at bounding box center [368, 21] width 32 height 6
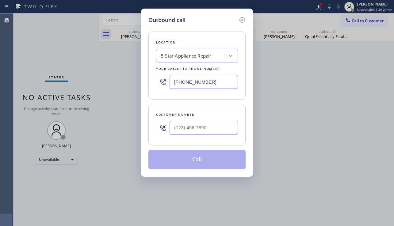
click at [206, 136] on div at bounding box center [204, 128] width 68 height 20
click at [205, 129] on input "(___) ___-____" at bounding box center [204, 128] width 68 height 14
paste input "949) 274-5824"
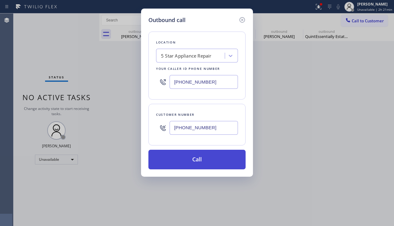
type input "(949) 274-5824"
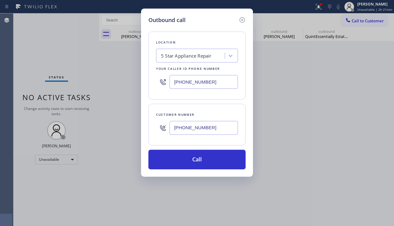
drag, startPoint x: 202, startPoint y: 157, endPoint x: 179, endPoint y: 129, distance: 36.6
click at [202, 156] on button "Call" at bounding box center [196, 160] width 97 height 20
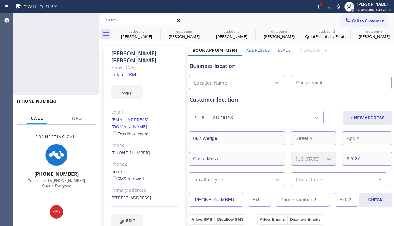
type input "[PHONE_NUMBER]"
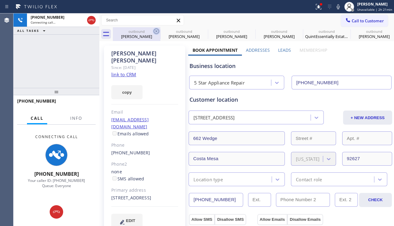
click at [155, 30] on icon at bounding box center [156, 31] width 7 height 7
click at [0, 0] on icon at bounding box center [0, 0] width 0 height 0
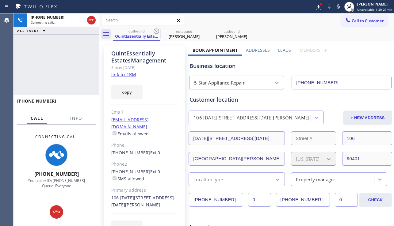
click at [155, 30] on icon at bounding box center [156, 31] width 7 height 7
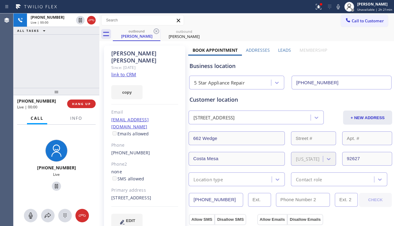
click at [373, 60] on div "Business location 5 Star Appliance Repair [PHONE_NUMBER]" at bounding box center [290, 73] width 204 height 34
click at [86, 103] on span "HANG UP" at bounding box center [81, 104] width 19 height 4
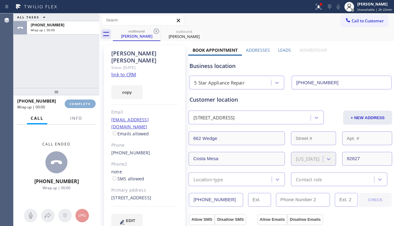
click at [86, 103] on span "COMPLETE" at bounding box center [80, 104] width 21 height 4
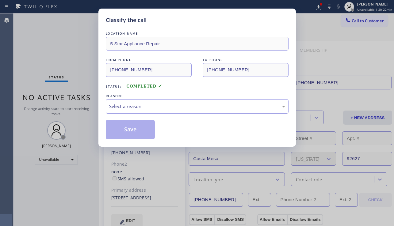
click at [165, 109] on div "Select a reason" at bounding box center [197, 106] width 176 height 7
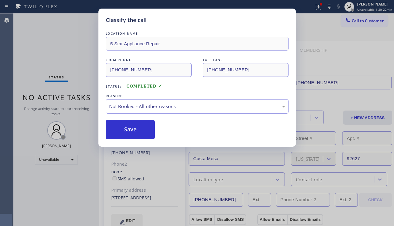
click at [136, 126] on button "Save" at bounding box center [130, 130] width 49 height 20
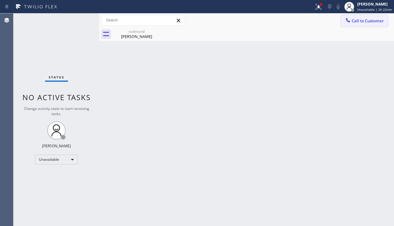
click at [350, 24] on div at bounding box center [347, 20] width 7 height 7
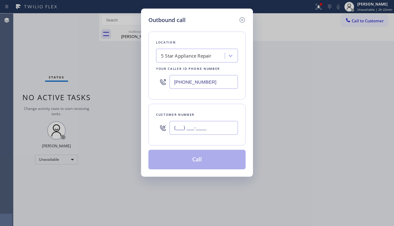
click at [183, 126] on input "(___) ___-____" at bounding box center [204, 128] width 68 height 14
paste input "714) 631-7407"
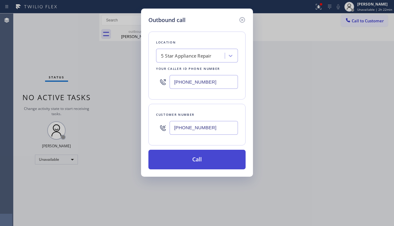
type input "(714) 631-7407"
click at [182, 155] on button "Call" at bounding box center [196, 160] width 97 height 20
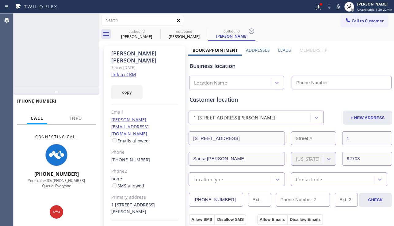
type input "[PHONE_NUMBER]"
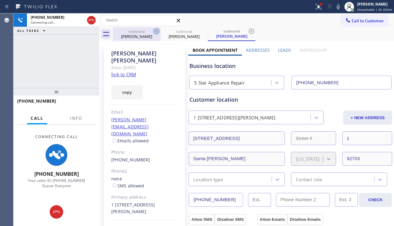
click at [155, 29] on icon at bounding box center [156, 31] width 7 height 7
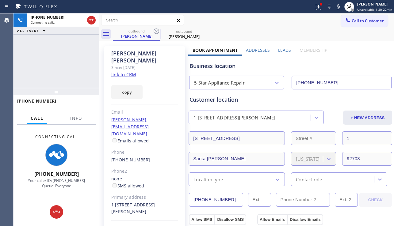
click at [366, 68] on div "Business location" at bounding box center [291, 66] width 202 height 8
click at [238, 149] on div "Customer location 1 1409 W Walnut St Santa Ana, 92703 CA + NEW ADDRESS 1409 W W…" at bounding box center [291, 141] width 202 height 91
click at [193, 120] on div "1 1409 W Walnut St Santa Ana, 92703 CA" at bounding box center [234, 117] width 82 height 7
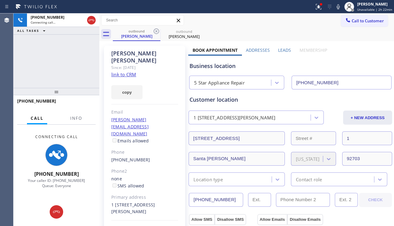
click at [235, 100] on div "Customer location" at bounding box center [291, 100] width 202 height 8
click at [232, 100] on div "Customer location" at bounding box center [291, 100] width 202 height 8
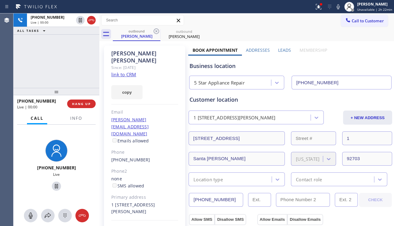
click at [227, 100] on div "Customer location" at bounding box center [291, 100] width 202 height 8
click at [221, 101] on div "Customer location" at bounding box center [291, 100] width 202 height 8
click at [216, 101] on div "Customer location" at bounding box center [291, 100] width 202 height 8
click at [87, 105] on span "HANG UP" at bounding box center [81, 104] width 19 height 4
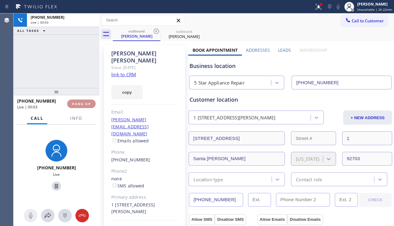
click at [87, 105] on span "HANG UP" at bounding box center [81, 104] width 19 height 4
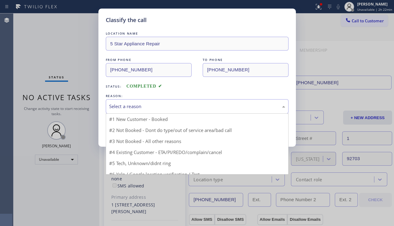
click at [149, 106] on div "Select a reason" at bounding box center [197, 106] width 176 height 7
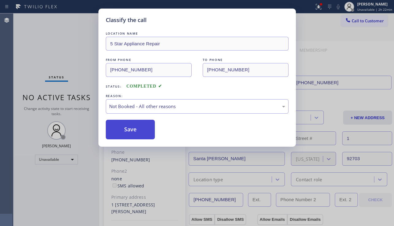
click at [134, 131] on button "Save" at bounding box center [130, 130] width 49 height 20
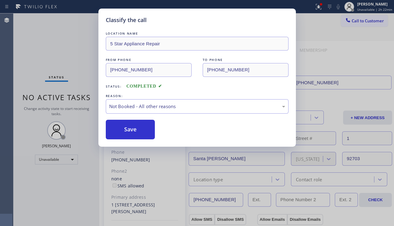
click at [360, 22] on span "Call to Customer" at bounding box center [368, 21] width 32 height 6
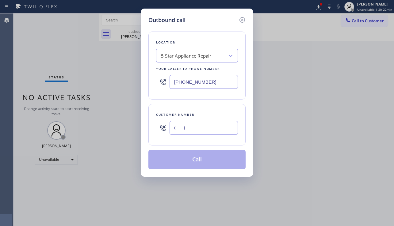
click at [189, 132] on input "(___) ___-____" at bounding box center [204, 128] width 68 height 14
paste input "714) 808-3417"
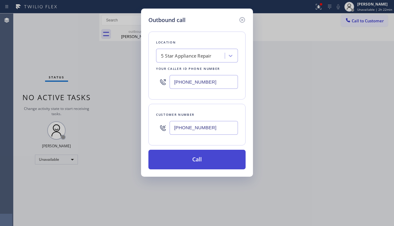
type input "(714) 808-3417"
click at [203, 155] on button "Call" at bounding box center [196, 160] width 97 height 20
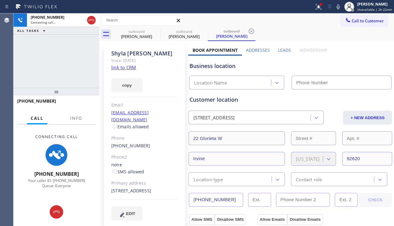
type input "[PHONE_NUMBER]"
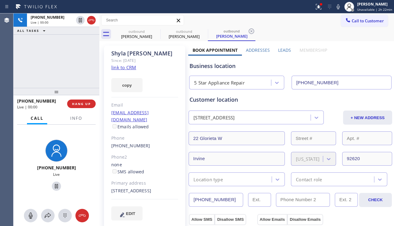
click at [168, 216] on div "Shyla Ravi Since: 20 may 2020 link to CRM copy Email shylaravi@yahoo.com Emails…" at bounding box center [144, 137] width 81 height 182
click at [85, 103] on span "HANG UP" at bounding box center [81, 104] width 19 height 4
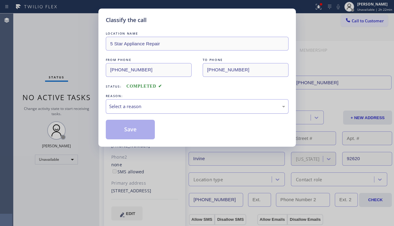
click at [175, 106] on div "Select a reason" at bounding box center [197, 106] width 176 height 7
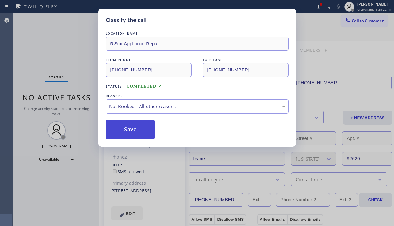
click at [132, 130] on button "Save" at bounding box center [130, 130] width 49 height 20
click at [358, 20] on span "Call to Customer" at bounding box center [368, 21] width 32 height 6
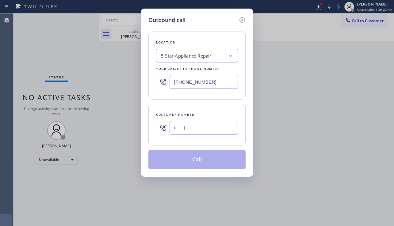
click at [192, 133] on input "(___) ___-____" at bounding box center [204, 128] width 68 height 14
paste input "213) 425-4688"
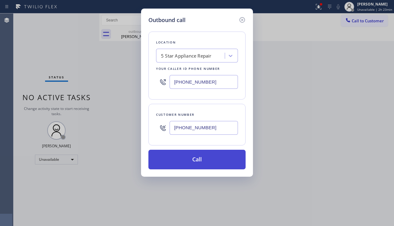
type input "(213) 425-4688"
click at [192, 156] on button "Call" at bounding box center [196, 160] width 97 height 20
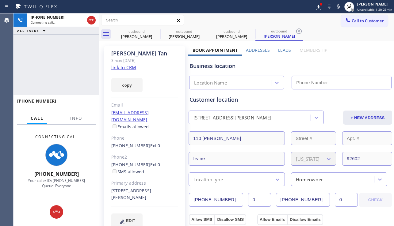
type input "[PHONE_NUMBER]"
click at [173, 101] on div "Mike Tan Since: 20 may 2020 link to CRM copy Email smisstech@gmail.com Emails a…" at bounding box center [144, 141] width 81 height 190
click at [89, 66] on div "+12134254688 Connecting call… ALL TASKS ALL TASKS ACTIVE TASKS TASKS IN WRAP UP" at bounding box center [56, 50] width 86 height 75
click at [190, 98] on div "Customer location" at bounding box center [291, 100] width 202 height 8
click at [196, 101] on div "Customer location" at bounding box center [291, 100] width 202 height 8
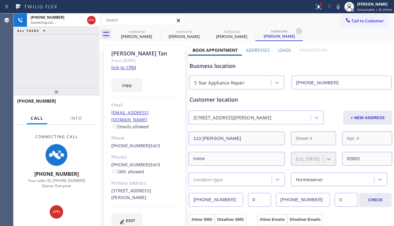
click at [200, 100] on div "Customer location" at bounding box center [291, 100] width 202 height 8
click at [209, 100] on div "Customer location" at bounding box center [291, 100] width 202 height 8
click at [215, 99] on div "Customer location" at bounding box center [291, 100] width 202 height 8
click at [216, 100] on div "Customer location" at bounding box center [291, 100] width 202 height 8
click at [220, 100] on div "Customer location" at bounding box center [291, 100] width 202 height 8
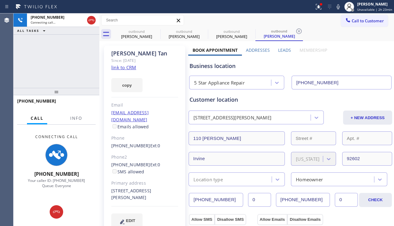
click at [224, 100] on div "Customer location" at bounding box center [291, 100] width 202 height 8
click at [226, 99] on div "Customer location" at bounding box center [291, 100] width 202 height 8
click at [231, 100] on div "Customer location" at bounding box center [291, 100] width 202 height 8
click at [236, 100] on div "Customer location" at bounding box center [291, 100] width 202 height 8
click at [231, 100] on div "Customer location" at bounding box center [291, 100] width 202 height 8
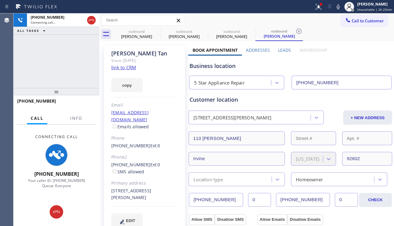
click at [226, 101] on div "Customer location" at bounding box center [291, 100] width 202 height 8
click at [220, 103] on div "Customer location" at bounding box center [291, 100] width 202 height 8
click at [216, 102] on div "Customer location" at bounding box center [291, 100] width 202 height 8
click at [213, 101] on div "Customer location" at bounding box center [291, 100] width 202 height 8
click at [208, 101] on div "Customer location" at bounding box center [291, 100] width 202 height 8
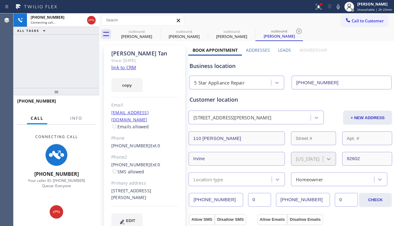
click at [200, 101] on div "Customer location" at bounding box center [291, 100] width 202 height 8
click at [195, 100] on div "Customer location" at bounding box center [291, 100] width 202 height 8
click at [190, 99] on div "Customer location" at bounding box center [291, 100] width 202 height 8
click at [195, 100] on div "Customer location" at bounding box center [291, 100] width 202 height 8
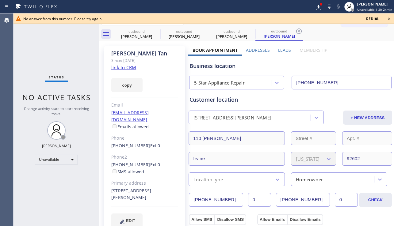
click at [387, 17] on icon at bounding box center [388, 18] width 7 height 7
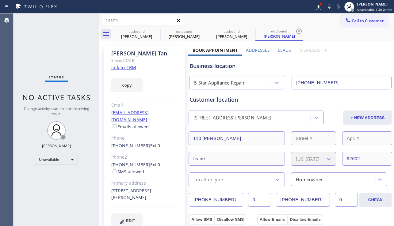
click at [370, 21] on span "Call to Customer" at bounding box center [368, 21] width 32 height 6
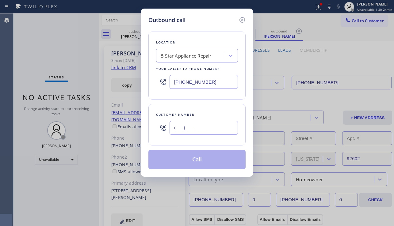
click at [212, 131] on input "(___) ___-____" at bounding box center [204, 128] width 68 height 14
paste input "310) 962-1500"
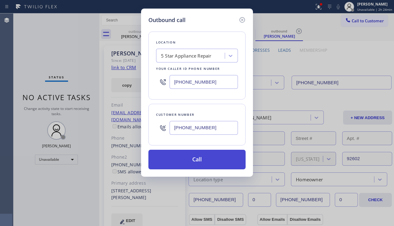
type input "(310) 962-1500"
click at [206, 155] on button "Call" at bounding box center [196, 160] width 97 height 20
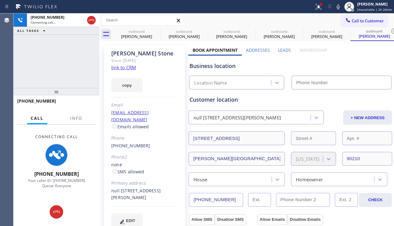
type input "[PHONE_NUMBER]"
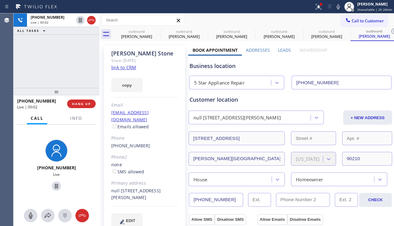
click at [284, 51] on label "Leads" at bounding box center [284, 50] width 13 height 6
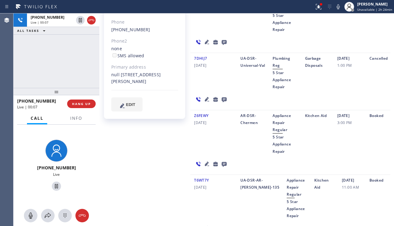
scroll to position [123, 0]
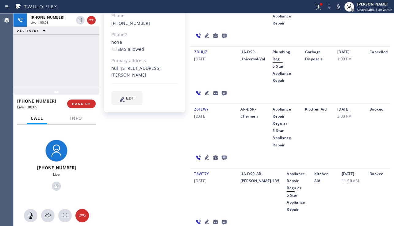
click at [206, 153] on div at bounding box center [210, 158] width 41 height 18
click at [207, 156] on icon at bounding box center [207, 157] width 4 height 4
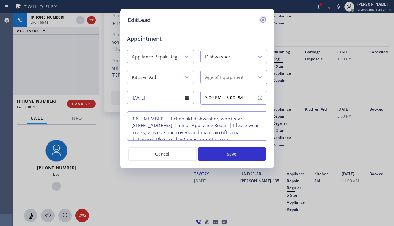
click at [264, 23] on icon at bounding box center [262, 19] width 7 height 7
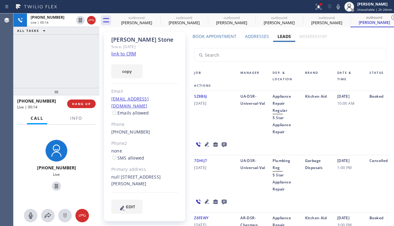
scroll to position [0, 0]
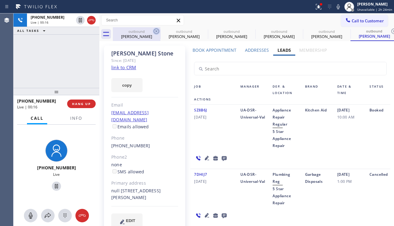
click at [157, 30] on icon at bounding box center [156, 31] width 7 height 7
click at [0, 0] on icon at bounding box center [0, 0] width 0 height 0
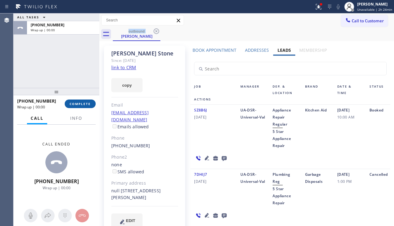
click at [81, 105] on span "COMPLETE" at bounding box center [80, 104] width 21 height 4
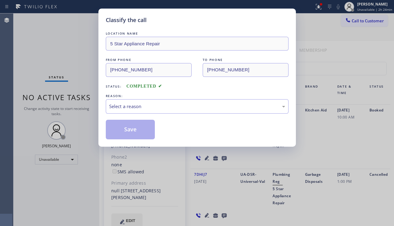
click at [156, 105] on div "Select a reason" at bounding box center [197, 106] width 176 height 7
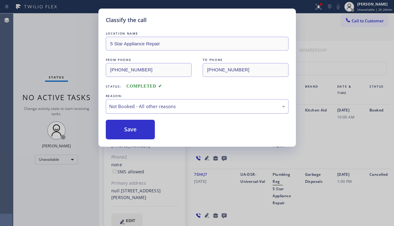
drag, startPoint x: 136, startPoint y: 131, endPoint x: 190, endPoint y: 110, distance: 58.3
click at [136, 131] on button "Save" at bounding box center [130, 130] width 49 height 20
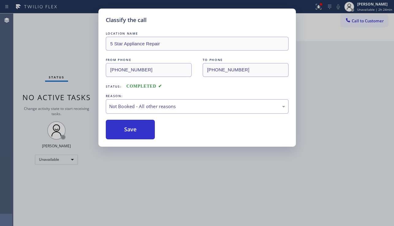
click at [366, 22] on div "Classify the call LOCATION NAME 5 Star Appliance Repair FROM PHONE [PHONE_NUMBE…" at bounding box center [203, 119] width 381 height 213
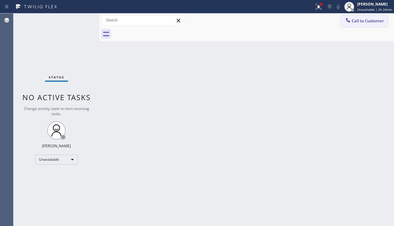
click at [359, 20] on span "Call to Customer" at bounding box center [368, 21] width 32 height 6
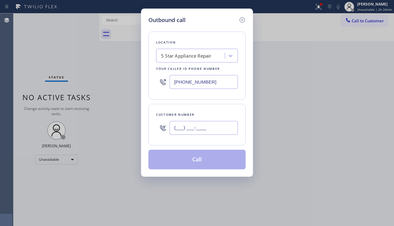
click at [182, 127] on input "(___) ___-____" at bounding box center [204, 128] width 68 height 14
paste input "323) 309-8996"
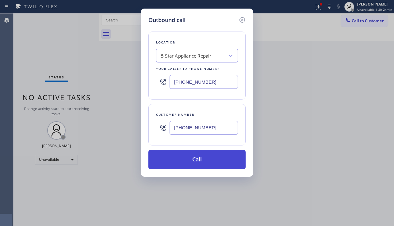
type input "(323) 309-8996"
click at [182, 164] on button "Call" at bounding box center [196, 160] width 97 height 20
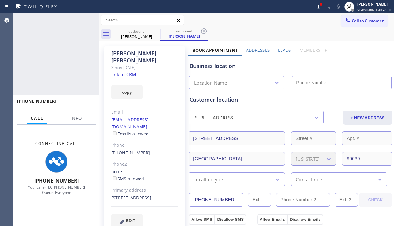
type input "[PHONE_NUMBER]"
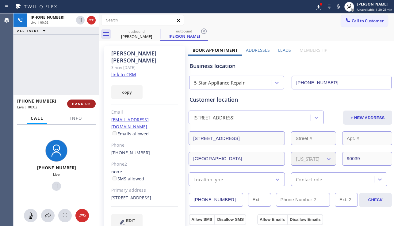
click at [82, 104] on span "HANG UP" at bounding box center [81, 104] width 19 height 4
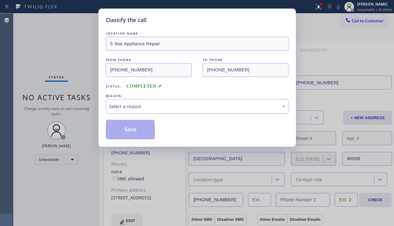
click at [152, 107] on div "Select a reason" at bounding box center [197, 106] width 176 height 7
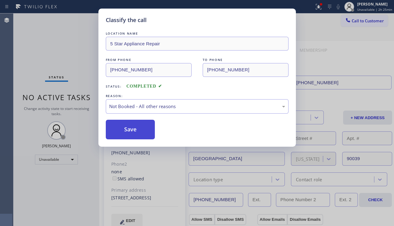
click at [136, 129] on button "Save" at bounding box center [130, 130] width 49 height 20
click at [354, 23] on div "Classify the call LOCATION NAME 5 Star Appliance Repair FROM PHONE (855) 731-49…" at bounding box center [197, 113] width 394 height 226
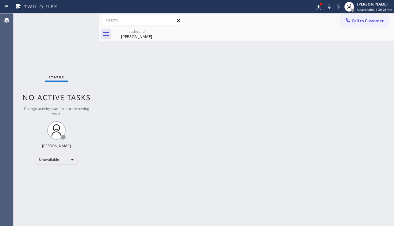
click at [346, 22] on icon at bounding box center [348, 20] width 6 height 6
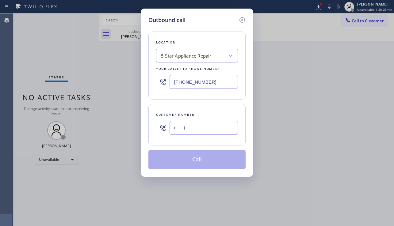
click at [194, 126] on input "(___) ___-____" at bounding box center [204, 128] width 68 height 14
paste input "714) 348-9297"
type input "(714) 348-9297"
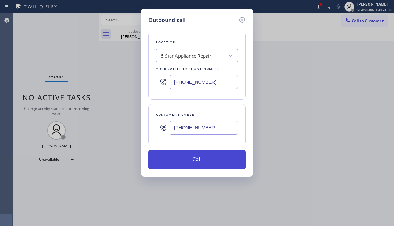
click at [193, 161] on button "Call" at bounding box center [196, 160] width 97 height 20
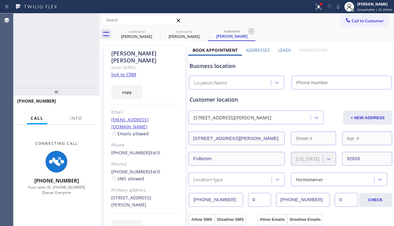
type input "[PHONE_NUMBER]"
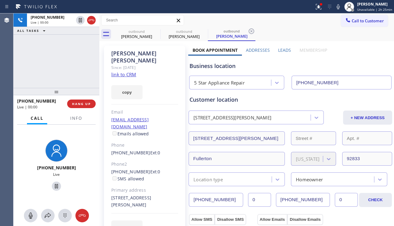
click at [353, 64] on div "Business location" at bounding box center [291, 66] width 202 height 8
click at [83, 103] on span "HANG UP" at bounding box center [81, 104] width 19 height 4
click at [84, 102] on span "HANG UP" at bounding box center [81, 104] width 19 height 4
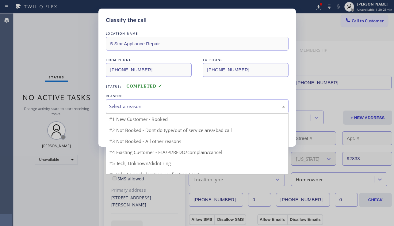
click at [205, 111] on div "Select a reason" at bounding box center [197, 106] width 183 height 14
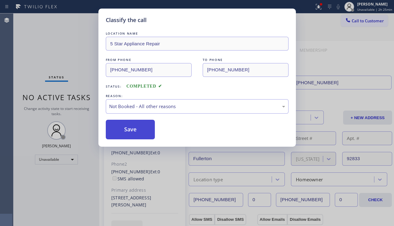
drag, startPoint x: 127, startPoint y: 130, endPoint x: 217, endPoint y: 101, distance: 94.2
click at [128, 129] on button "Save" at bounding box center [130, 130] width 49 height 20
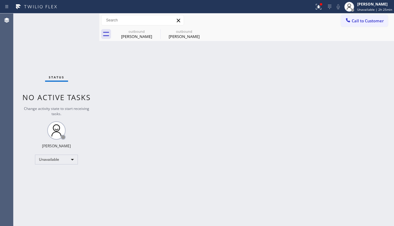
click at [355, 20] on span "Call to Customer" at bounding box center [368, 21] width 32 height 6
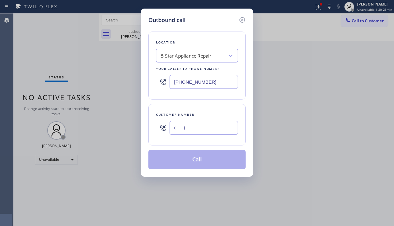
click at [197, 129] on input "(___) ___-____" at bounding box center [204, 128] width 68 height 14
paste input "818) 917-0234"
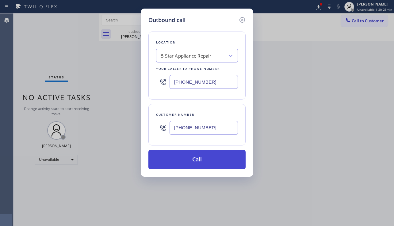
type input "(818) 917-0234"
click at [189, 159] on button "Call" at bounding box center [196, 160] width 97 height 20
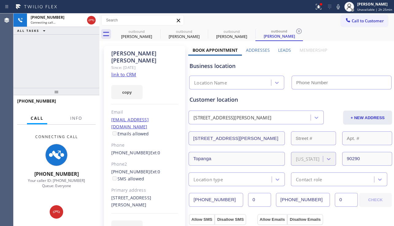
type input "[PHONE_NUMBER]"
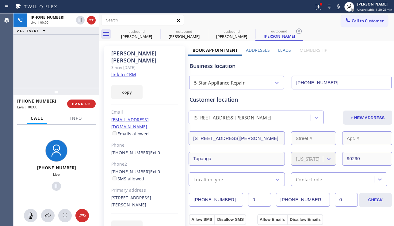
drag, startPoint x: 348, startPoint y: 69, endPoint x: 349, endPoint y: 77, distance: 7.7
click at [348, 69] on div "Business location" at bounding box center [291, 66] width 202 height 8
click at [91, 103] on button "HANG UP" at bounding box center [81, 104] width 29 height 9
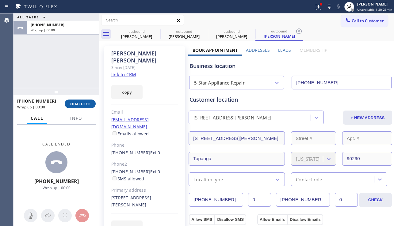
click at [91, 103] on button "COMPLETE" at bounding box center [80, 104] width 31 height 9
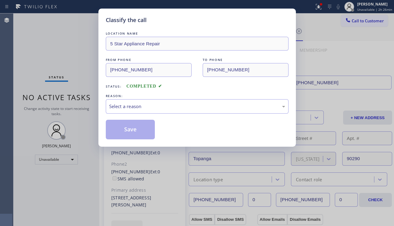
click at [170, 107] on div "Select a reason" at bounding box center [197, 106] width 176 height 7
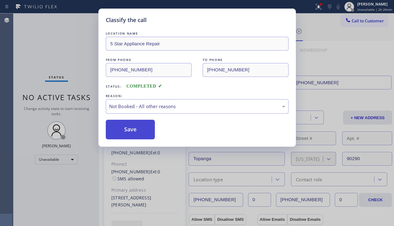
click at [131, 128] on button "Save" at bounding box center [130, 130] width 49 height 20
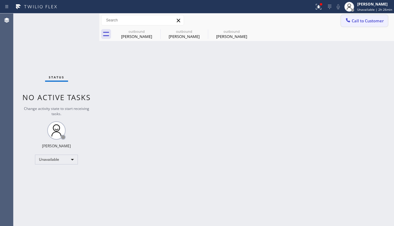
click at [355, 24] on button "Call to Customer" at bounding box center [364, 21] width 47 height 12
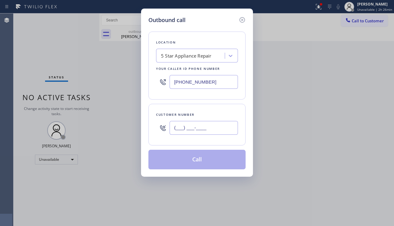
click at [195, 124] on input "(___) ___-____" at bounding box center [204, 128] width 68 height 14
paste input "310) 779-7944"
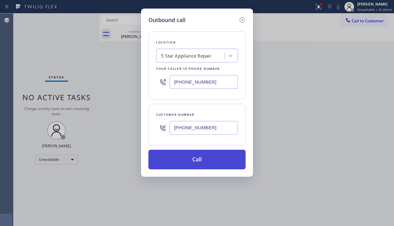
type input "(310) 779-7944"
click at [192, 157] on button "Call" at bounding box center [196, 160] width 97 height 20
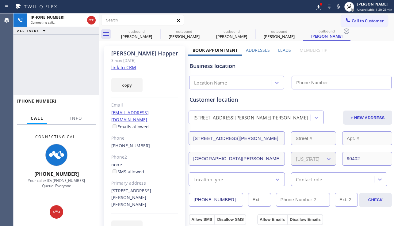
type input "[PHONE_NUMBER]"
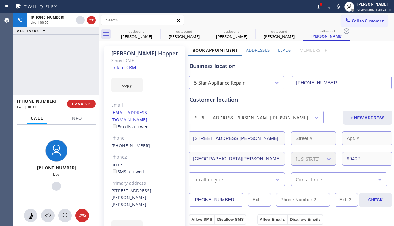
click at [365, 66] on div "Business location" at bounding box center [291, 66] width 202 height 8
click at [279, 50] on label "Leads" at bounding box center [284, 50] width 13 height 6
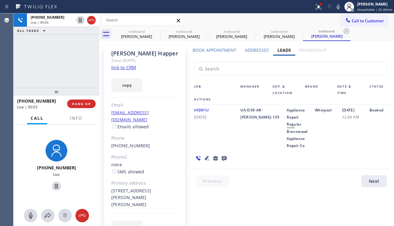
click at [207, 159] on icon at bounding box center [206, 158] width 7 height 7
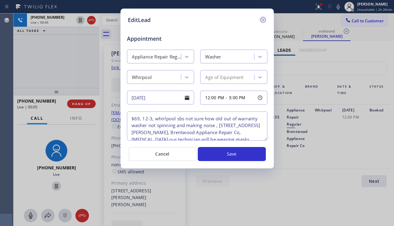
click at [266, 21] on icon at bounding box center [262, 19] width 7 height 7
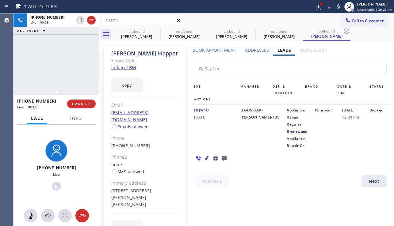
click at [207, 157] on icon at bounding box center [207, 158] width 4 height 4
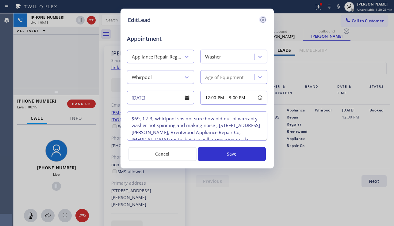
click at [265, 17] on icon at bounding box center [262, 19] width 7 height 7
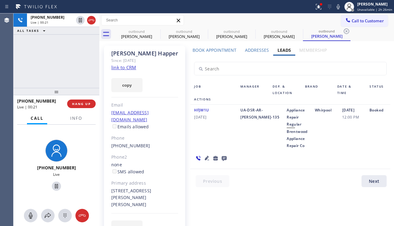
click at [206, 158] on icon at bounding box center [206, 158] width 7 height 7
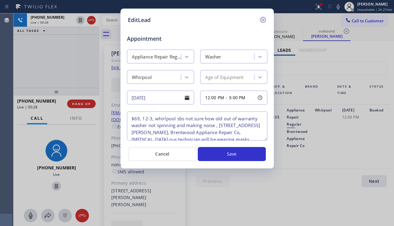
click at [262, 19] on icon at bounding box center [262, 19] width 7 height 7
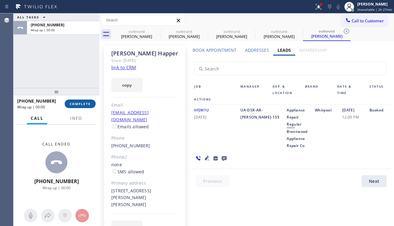
drag, startPoint x: 74, startPoint y: 102, endPoint x: 87, endPoint y: 100, distance: 13.3
click at [74, 102] on span "COMPLETE" at bounding box center [80, 104] width 21 height 4
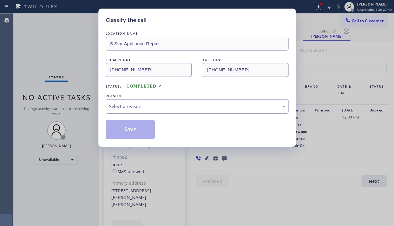
click at [147, 106] on div "Select a reason" at bounding box center [197, 106] width 176 height 7
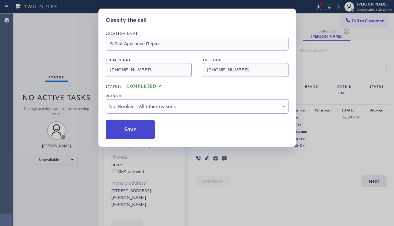
click at [136, 132] on button "Save" at bounding box center [130, 130] width 49 height 20
click at [358, 21] on span "Call to Customer" at bounding box center [368, 21] width 32 height 6
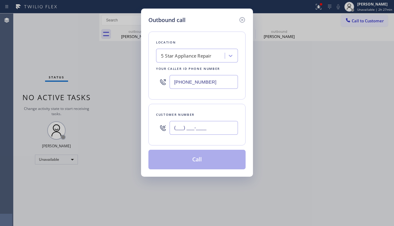
click at [191, 123] on input "(___) ___-____" at bounding box center [204, 128] width 68 height 14
paste input "305) 798-9837"
type input "(305) 798-9837"
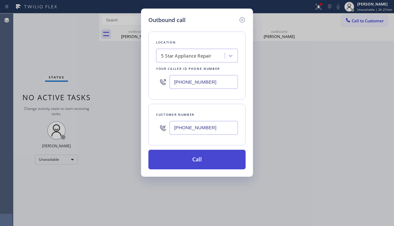
click at [196, 156] on button "Call" at bounding box center [196, 160] width 97 height 20
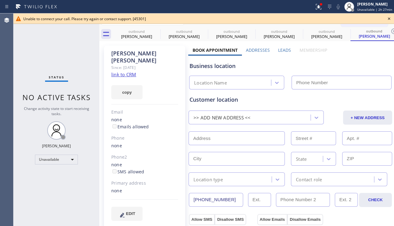
type input "[PHONE_NUMBER]"
click at [389, 20] on icon at bounding box center [388, 18] width 7 height 7
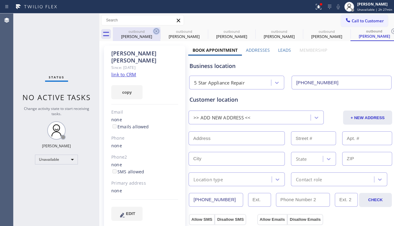
click at [156, 32] on icon at bounding box center [156, 31] width 7 height 7
click at [0, 0] on icon at bounding box center [0, 0] width 0 height 0
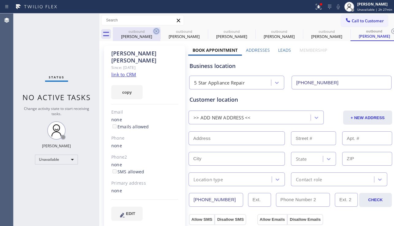
click at [390, 32] on icon at bounding box center [393, 31] width 7 height 7
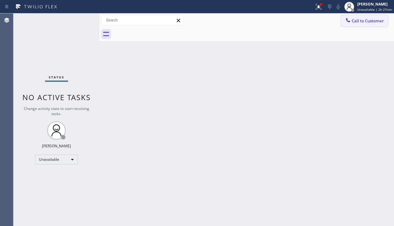
click at [361, 22] on span "Call to Customer" at bounding box center [368, 21] width 32 height 6
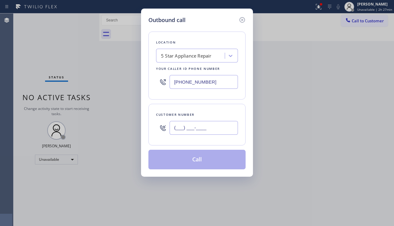
click at [202, 127] on input "(___) ___-____" at bounding box center [204, 128] width 68 height 14
paste input "818) 213-5603"
type input "(818) 213-5603"
click at [198, 158] on button "Call" at bounding box center [196, 160] width 97 height 20
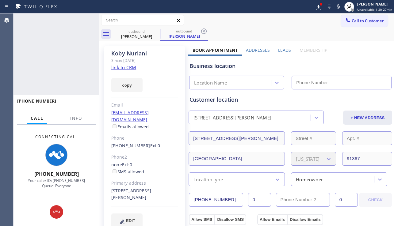
type input "[PHONE_NUMBER]"
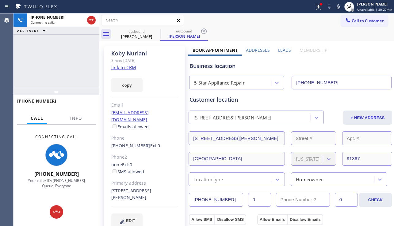
click at [37, 74] on div "+18182135603 Connecting call… ALL TASKS ALL TASKS ACTIVE TASKS TASKS IN WRAP UP" at bounding box center [56, 50] width 86 height 75
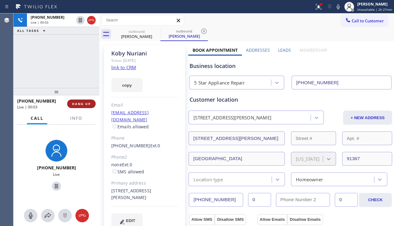
click at [84, 103] on span "HANG UP" at bounding box center [81, 104] width 19 height 4
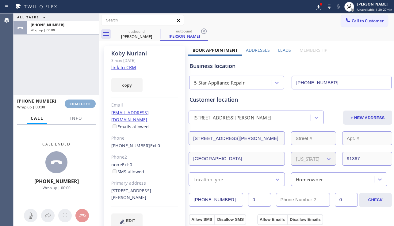
click at [84, 103] on span "COMPLETE" at bounding box center [80, 104] width 21 height 4
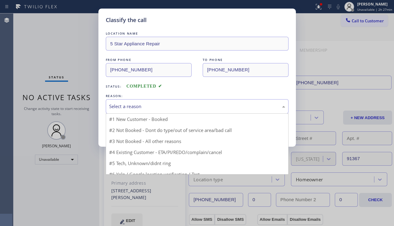
click at [167, 101] on div "Select a reason" at bounding box center [197, 106] width 183 height 14
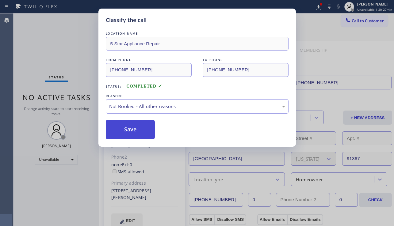
click at [131, 129] on button "Save" at bounding box center [130, 130] width 49 height 20
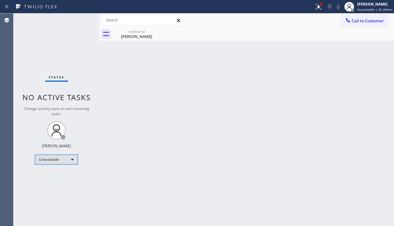
click at [65, 162] on div "Unavailable" at bounding box center [56, 160] width 43 height 10
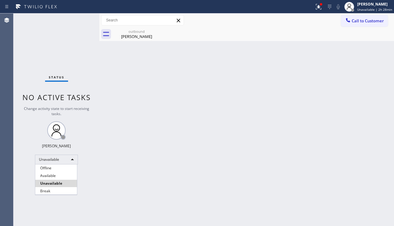
drag, startPoint x: 56, startPoint y: 191, endPoint x: 95, endPoint y: 205, distance: 41.3
click at [56, 191] on li "Break" at bounding box center [56, 191] width 42 height 7
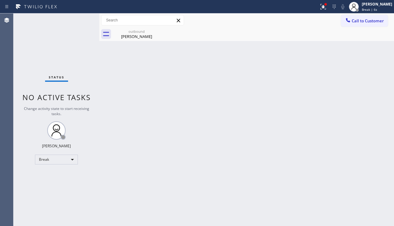
click at [352, 157] on div "Back to Dashboard Change Sender ID Customers Technicians Select a contact Outbo…" at bounding box center [246, 119] width 295 height 213
click at [366, 21] on span "Call to Customer" at bounding box center [368, 21] width 32 height 6
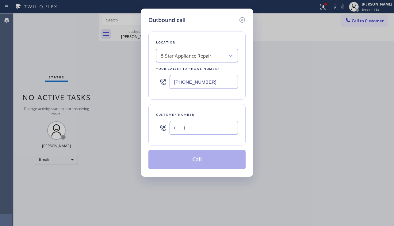
click at [180, 132] on input "(___) ___-____" at bounding box center [204, 128] width 68 height 14
paste input "626) 376-6020"
type input "(626) 376-6020"
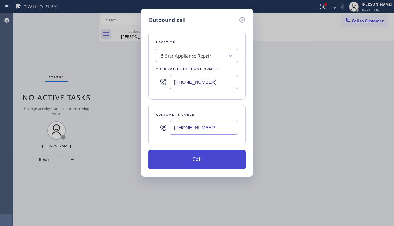
click at [191, 163] on button "Call" at bounding box center [196, 160] width 97 height 20
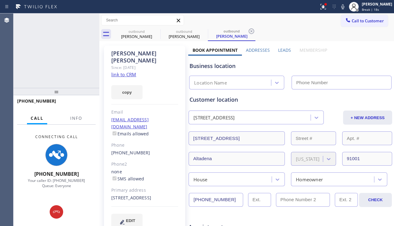
type input "[PHONE_NUMBER]"
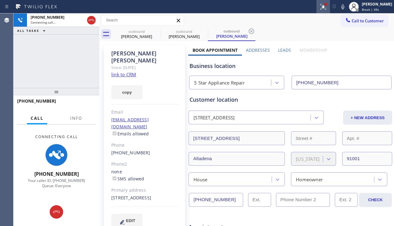
click at [320, 10] on icon at bounding box center [323, 6] width 7 height 7
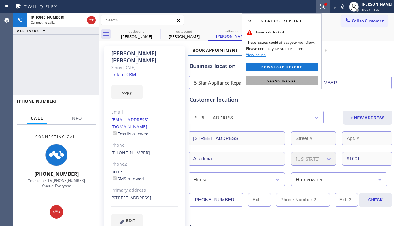
click at [274, 79] on span "Clear issues" at bounding box center [281, 80] width 29 height 4
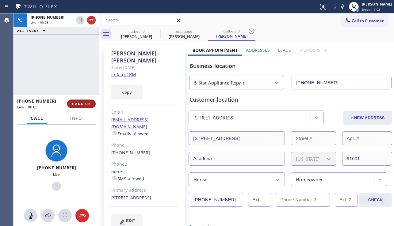
click at [79, 104] on span "HANG UP" at bounding box center [81, 104] width 19 height 4
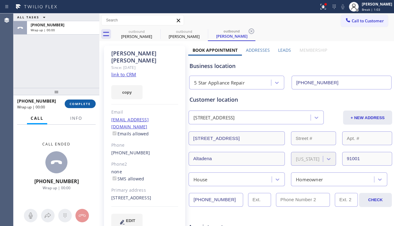
click at [79, 104] on span "COMPLETE" at bounding box center [80, 104] width 21 height 4
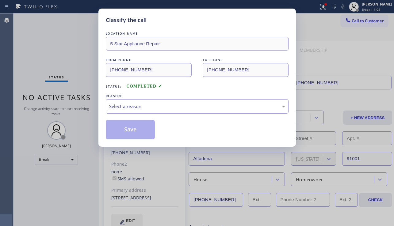
click at [175, 109] on div "Select a reason" at bounding box center [197, 106] width 176 height 7
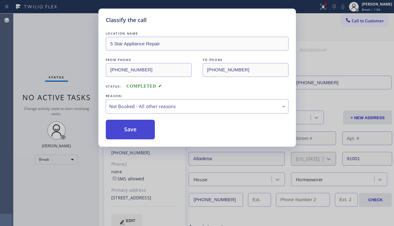
click at [127, 130] on button "Save" at bounding box center [130, 130] width 49 height 20
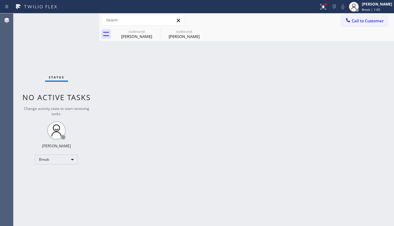
click at [355, 21] on span "Call to Customer" at bounding box center [368, 21] width 32 height 6
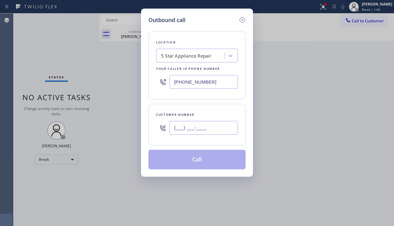
click at [205, 130] on input "(___) ___-____" at bounding box center [204, 128] width 68 height 14
paste input "562) 413-4649"
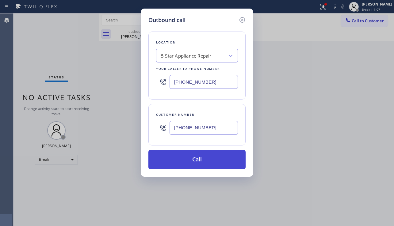
type input "(562) 413-4649"
click at [204, 156] on button "Call" at bounding box center [196, 160] width 97 height 20
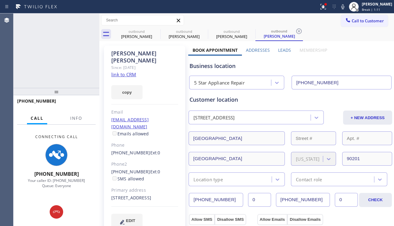
type input "[PHONE_NUMBER]"
click at [369, 66] on div "Business location" at bounding box center [291, 66] width 202 height 8
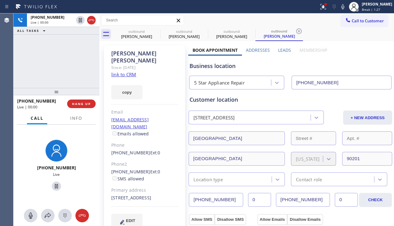
click at [363, 61] on div "Business location 5 Star Appliance Repair [PHONE_NUMBER]" at bounding box center [290, 73] width 204 height 34
click at [75, 104] on span "HANG UP" at bounding box center [81, 104] width 19 height 4
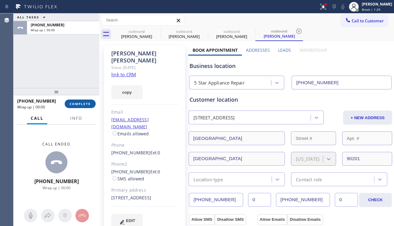
click at [75, 104] on span "COMPLETE" at bounding box center [80, 104] width 21 height 4
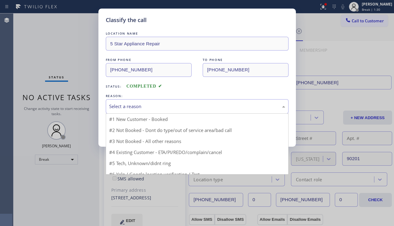
click at [159, 104] on div "Select a reason" at bounding box center [197, 106] width 176 height 7
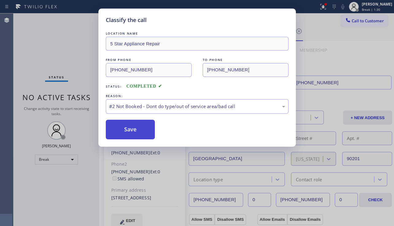
click at [131, 130] on button "Save" at bounding box center [130, 130] width 49 height 20
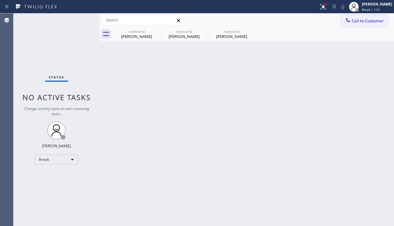
click at [357, 21] on span "Call to Customer" at bounding box center [368, 21] width 32 height 6
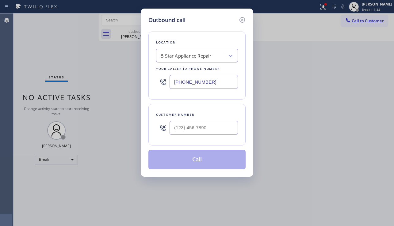
click at [197, 138] on div "Customer number" at bounding box center [196, 125] width 97 height 42
click at [199, 132] on input "(___) ___-____" at bounding box center [204, 128] width 68 height 14
paste input "949) 735-8083"
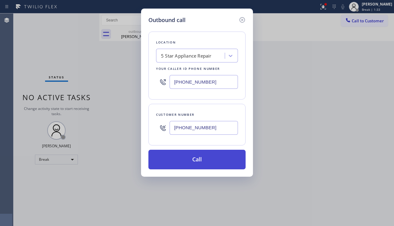
type input "(949) 735-8083"
click at [201, 157] on button "Call" at bounding box center [196, 160] width 97 height 20
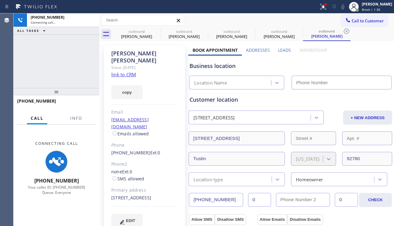
type input "[PHONE_NUMBER]"
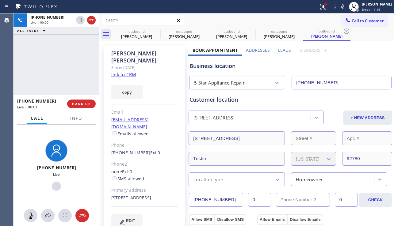
click at [29, 57] on div "+19497358083 Live | 00:00 ALL TASKS ALL TASKS ACTIVE TASKS TASKS IN WRAP UP" at bounding box center [56, 50] width 86 height 75
click at [83, 102] on span "HANG UP" at bounding box center [81, 104] width 19 height 4
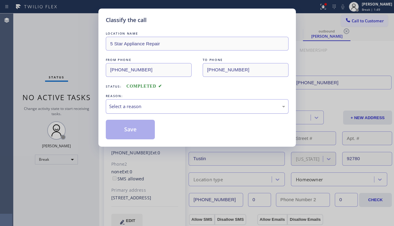
click at [174, 112] on div "Select a reason" at bounding box center [197, 106] width 183 height 14
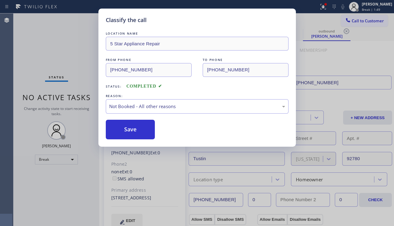
drag, startPoint x: 136, startPoint y: 126, endPoint x: 220, endPoint y: 88, distance: 92.6
click at [136, 126] on button "Save" at bounding box center [130, 130] width 49 height 20
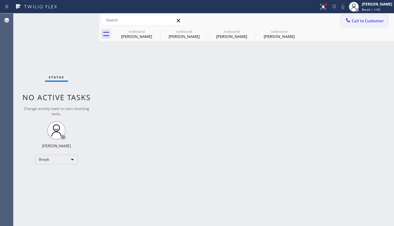
click at [358, 22] on span "Call to Customer" at bounding box center [368, 21] width 32 height 6
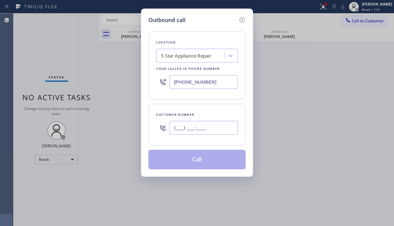
click at [202, 133] on input "(___) ___-____" at bounding box center [204, 128] width 68 height 14
paste input "310) 704-8838"
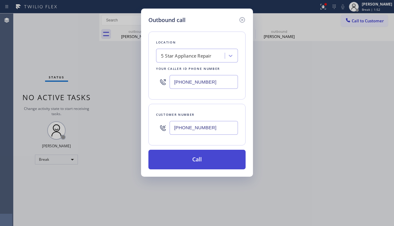
type input "(310) 704-8838"
drag, startPoint x: 191, startPoint y: 162, endPoint x: 188, endPoint y: 156, distance: 6.6
click at [191, 161] on button "Call" at bounding box center [196, 160] width 97 height 20
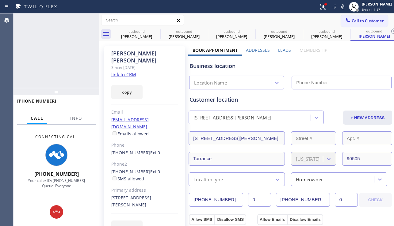
type input "[PHONE_NUMBER]"
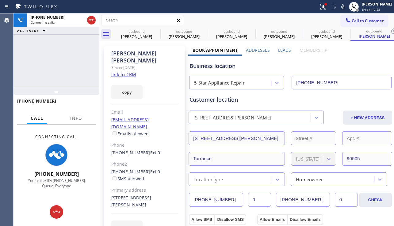
click at [46, 72] on div "+13107048838 Connecting call… ALL TASKS ALL TASKS ACTIVE TASKS TASKS IN WRAP UP" at bounding box center [56, 50] width 86 height 75
click at [154, 31] on icon at bounding box center [156, 31] width 7 height 7
click at [0, 0] on icon at bounding box center [0, 0] width 0 height 0
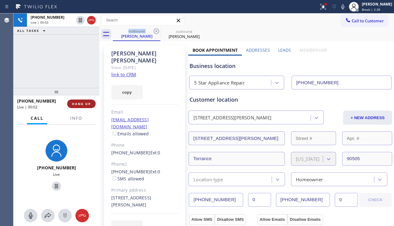
click at [83, 106] on button "HANG UP" at bounding box center [81, 104] width 29 height 9
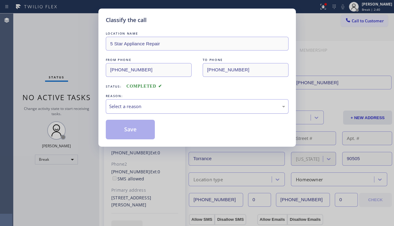
click at [154, 102] on div "Select a reason" at bounding box center [197, 106] width 183 height 14
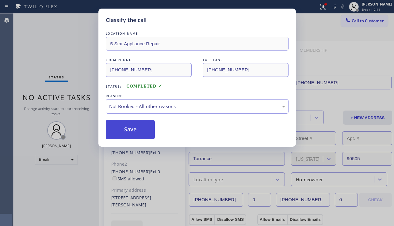
click at [123, 128] on button "Save" at bounding box center [130, 130] width 49 height 20
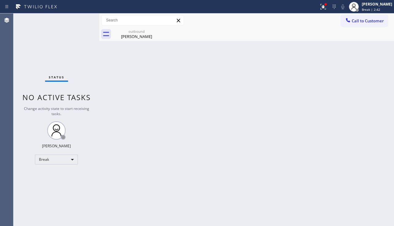
click at [348, 21] on icon at bounding box center [348, 20] width 4 height 4
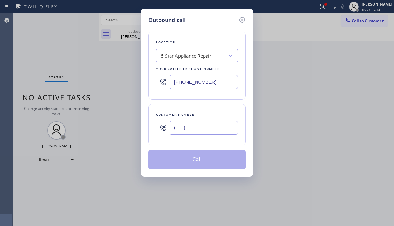
click at [206, 125] on input "(___) ___-____" at bounding box center [204, 128] width 68 height 14
paste input "310) 944-8960"
type input "(310) 944-8960"
click at [205, 157] on button "Call" at bounding box center [196, 160] width 97 height 20
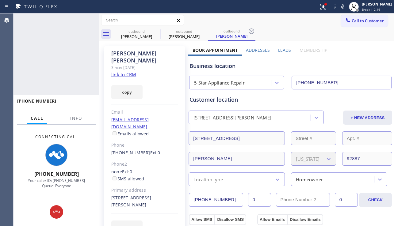
type input "[PHONE_NUMBER]"
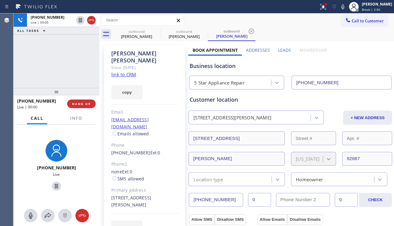
click at [374, 63] on div "Business location" at bounding box center [291, 66] width 202 height 8
click at [82, 100] on button "HANG UP" at bounding box center [81, 104] width 29 height 9
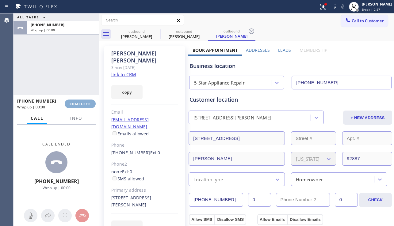
click at [82, 100] on button "COMPLETE" at bounding box center [80, 104] width 31 height 9
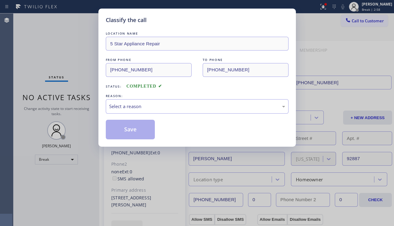
click at [170, 106] on div "Select a reason" at bounding box center [197, 106] width 176 height 7
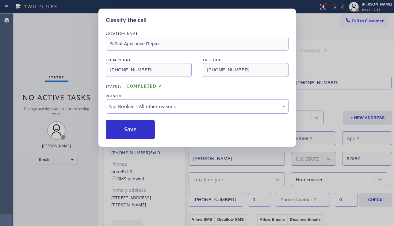
click at [133, 129] on button "Save" at bounding box center [130, 130] width 49 height 20
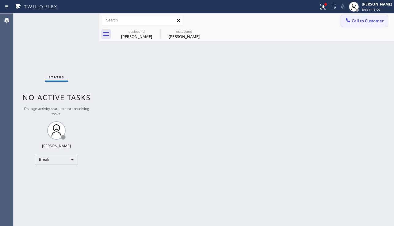
click at [354, 19] on span "Call to Customer" at bounding box center [368, 21] width 32 height 6
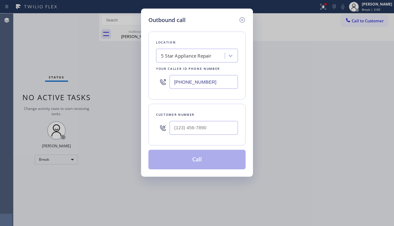
drag, startPoint x: 185, startPoint y: 136, endPoint x: 187, endPoint y: 132, distance: 4.5
click at [185, 136] on div at bounding box center [204, 128] width 68 height 20
click at [187, 132] on input "(___) ___-____" at bounding box center [204, 128] width 68 height 14
paste input "323) 252-2512"
type input "(323) 252-2512"
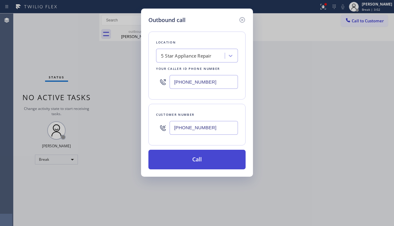
click at [208, 162] on button "Call" at bounding box center [196, 160] width 97 height 20
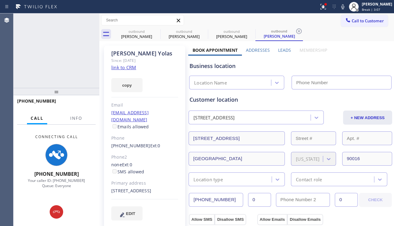
type input "[PHONE_NUMBER]"
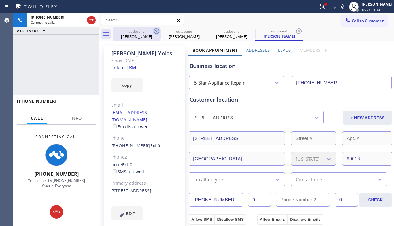
click at [157, 31] on icon at bounding box center [157, 32] width 6 height 6
click at [0, 0] on icon at bounding box center [0, 0] width 0 height 0
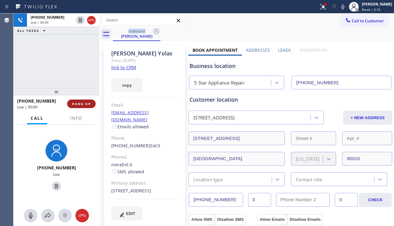
click at [82, 101] on button "HANG UP" at bounding box center [81, 104] width 29 height 9
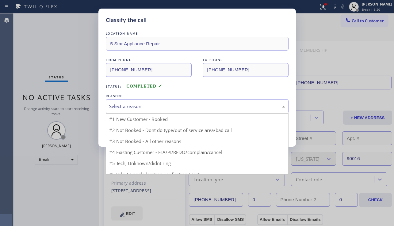
click at [141, 101] on div "Select a reason" at bounding box center [197, 106] width 183 height 14
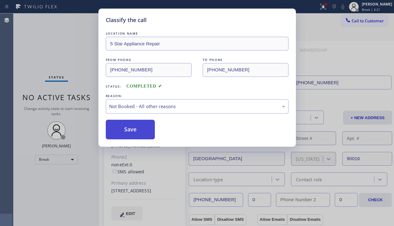
click at [128, 130] on button "Save" at bounding box center [130, 130] width 49 height 20
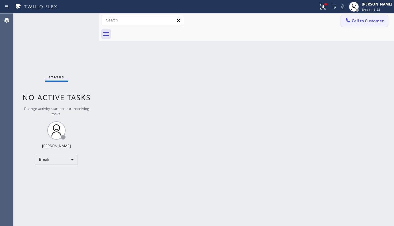
click at [361, 21] on span "Call to Customer" at bounding box center [368, 21] width 32 height 6
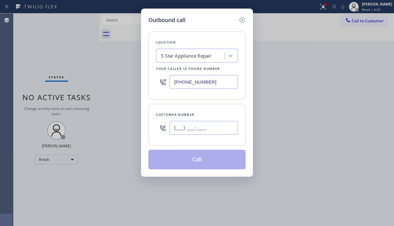
click at [204, 132] on input "(___) ___-____" at bounding box center [204, 128] width 68 height 14
paste input "305) 431-3142"
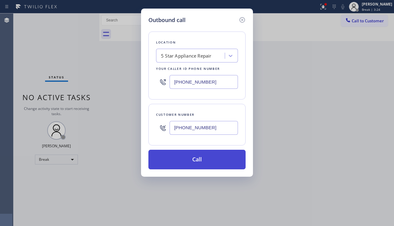
type input "(305) 431-3142"
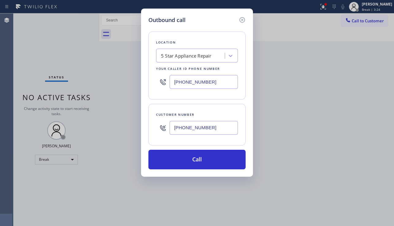
drag, startPoint x: 193, startPoint y: 160, endPoint x: 77, endPoint y: 60, distance: 153.5
click at [193, 160] on button "Call" at bounding box center [196, 160] width 97 height 20
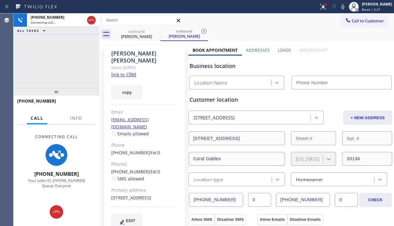
type input "[PHONE_NUMBER]"
click at [54, 71] on div "+13054313142 Connecting call… ALL TASKS ALL TASKS ACTIVE TASKS TASKS IN WRAP UP" at bounding box center [56, 50] width 86 height 75
click at [158, 169] on div "(305) 431-3141 Ext: 0 SMS allowed" at bounding box center [144, 176] width 67 height 14
click at [158, 150] on div "(305) 431-3142 Ext: 0" at bounding box center [144, 153] width 67 height 7
click at [174, 117] on div "wjacobs2020@gmail.com Emails allowed" at bounding box center [144, 127] width 67 height 21
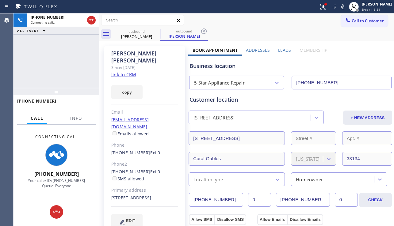
click at [147, 64] on div "Since: [DATE]" at bounding box center [144, 67] width 67 height 7
click at [151, 56] on div "Althea Jacobs" at bounding box center [144, 57] width 67 height 14
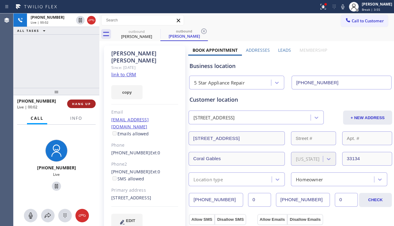
click at [82, 105] on span "HANG UP" at bounding box center [81, 104] width 19 height 4
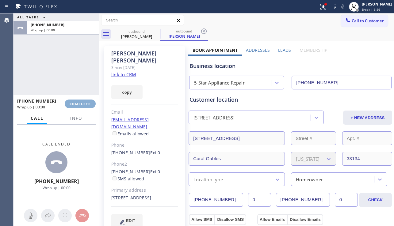
click at [82, 105] on span "COMPLETE" at bounding box center [80, 104] width 21 height 4
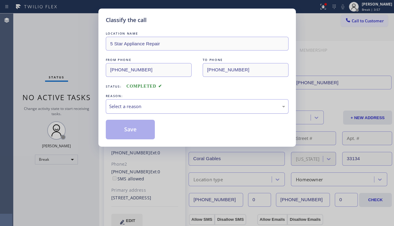
click at [197, 105] on div "Select a reason" at bounding box center [197, 106] width 176 height 7
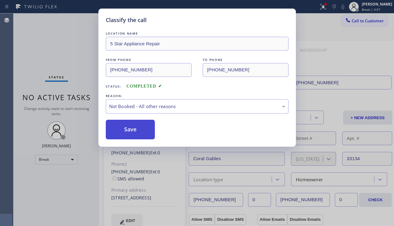
drag, startPoint x: 166, startPoint y: 131, endPoint x: 142, endPoint y: 129, distance: 24.0
click at [142, 129] on button "Save" at bounding box center [130, 130] width 49 height 20
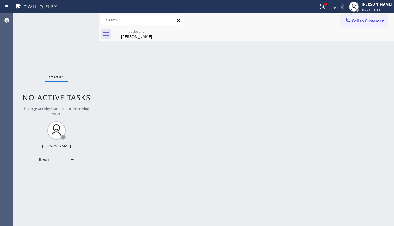
click at [353, 23] on span "Call to Customer" at bounding box center [368, 21] width 32 height 6
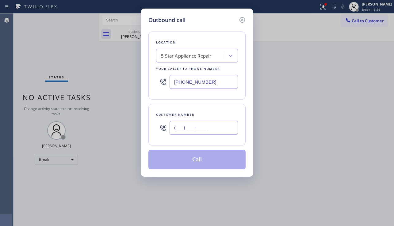
click at [186, 132] on input "(___) ___-____" at bounding box center [204, 128] width 68 height 14
paste input "760) 978-7744"
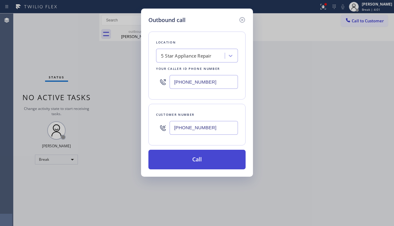
type input "(760) 978-7744"
drag, startPoint x: 199, startPoint y: 159, endPoint x: 77, endPoint y: 63, distance: 154.8
click at [198, 159] on button "Call" at bounding box center [196, 160] width 97 height 20
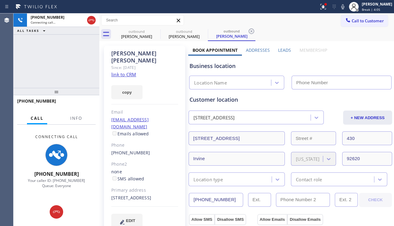
type input "[PHONE_NUMBER]"
click at [260, 52] on label "Addresses" at bounding box center [258, 50] width 24 height 6
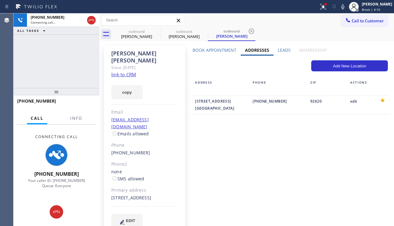
click at [278, 48] on label "Leads" at bounding box center [284, 50] width 13 height 6
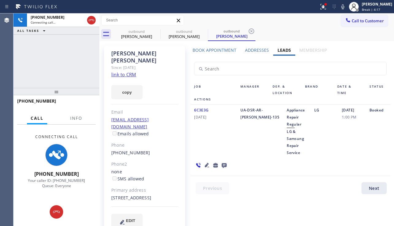
click at [258, 52] on label "Addresses" at bounding box center [257, 50] width 24 height 6
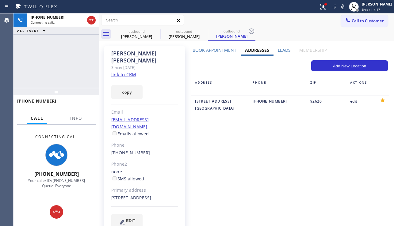
click at [218, 52] on label "Book Appointment" at bounding box center [215, 50] width 44 height 6
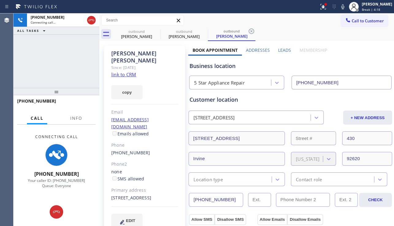
click at [278, 50] on label "Leads" at bounding box center [284, 50] width 13 height 6
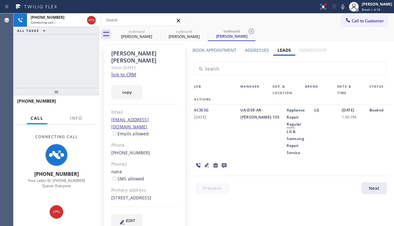
click at [232, 51] on label "Book Appointment" at bounding box center [215, 50] width 44 height 6
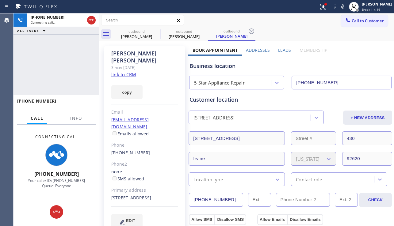
click at [153, 161] on div "Phone2" at bounding box center [144, 164] width 67 height 7
click at [145, 150] on div "(760) 978-7744" at bounding box center [144, 153] width 67 height 7
click at [157, 121] on div "no@gmail.com Emails allowed" at bounding box center [144, 127] width 67 height 21
click at [153, 64] on div "Since: [DATE]" at bounding box center [144, 67] width 67 height 7
click at [147, 55] on div "Mike Porter" at bounding box center [144, 57] width 67 height 14
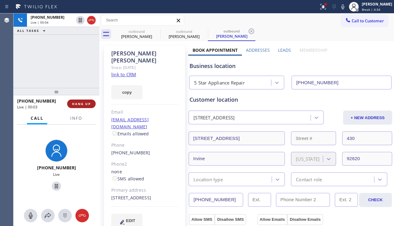
click at [85, 101] on button "HANG UP" at bounding box center [81, 104] width 29 height 9
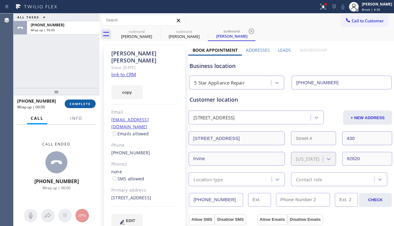
click at [85, 101] on button "COMPLETE" at bounding box center [80, 104] width 31 height 9
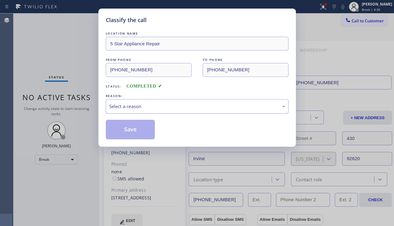
click at [164, 107] on div "Select a reason" at bounding box center [197, 106] width 176 height 7
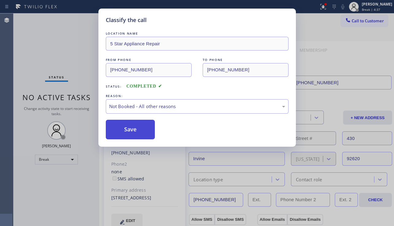
click at [132, 132] on button "Save" at bounding box center [130, 130] width 49 height 20
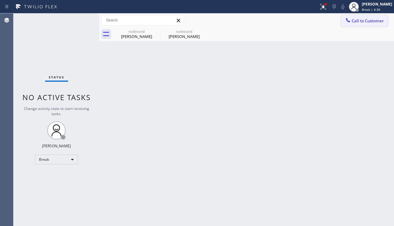
click at [364, 20] on span "Call to Customer" at bounding box center [368, 21] width 32 height 6
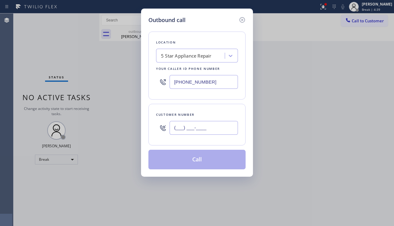
click at [214, 127] on input "(___) ___-____" at bounding box center [204, 128] width 68 height 14
paste input "949) 307-9159"
type input "(949) 307-9159"
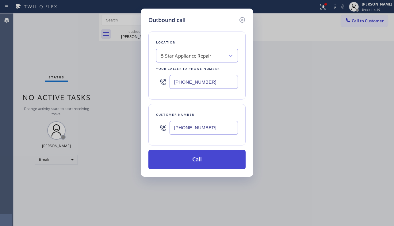
click at [192, 160] on button "Call" at bounding box center [196, 160] width 97 height 20
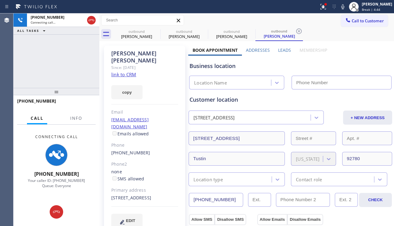
type input "[PHONE_NUMBER]"
click at [172, 214] on div "EDIT" at bounding box center [144, 221] width 67 height 14
click at [156, 32] on icon at bounding box center [157, 32] width 6 height 6
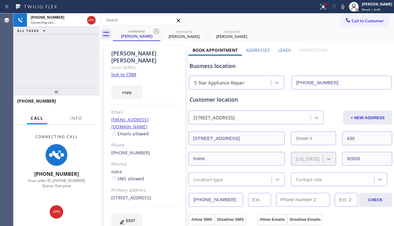
click at [156, 32] on icon at bounding box center [157, 32] width 6 height 6
click at [45, 60] on div "+19493079159 Connecting call… ALL TASKS ALL TASKS ACTIVE TASKS TASKS IN WRAP UP" at bounding box center [56, 50] width 86 height 75
click at [173, 200] on div "Kirsten Reid Since: 20 may 2020 link to CRM copy Email netsirkr@gmail.com Email…" at bounding box center [144, 141] width 81 height 190
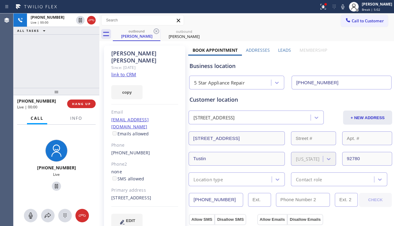
click at [154, 150] on div "(949) 307-9159" at bounding box center [144, 153] width 67 height 7
click at [80, 103] on span "HANG UP" at bounding box center [81, 104] width 19 height 4
click at [80, 101] on button "HANG UP" at bounding box center [81, 104] width 29 height 9
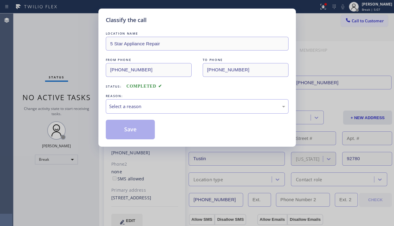
click at [176, 116] on div "LOCATION NAME 5 Star Appliance Repair FROM PHONE (855) 731-4952 TO PHONE (949) …" at bounding box center [197, 84] width 183 height 109
click at [161, 112] on div "Select a reason" at bounding box center [197, 106] width 183 height 14
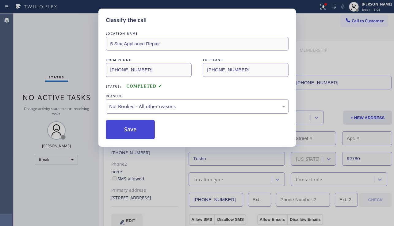
click at [147, 130] on button "Save" at bounding box center [130, 130] width 49 height 20
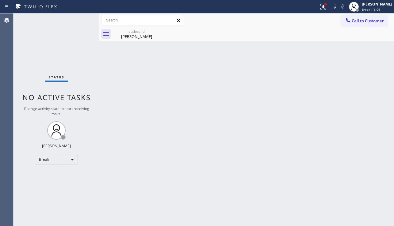
click at [366, 21] on span "Call to Customer" at bounding box center [368, 21] width 32 height 6
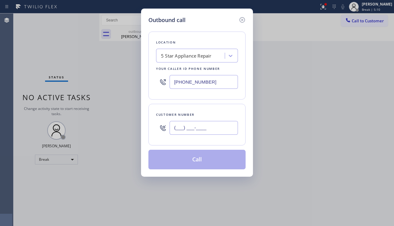
click at [178, 128] on input "(___) ___-____" at bounding box center [204, 128] width 68 height 14
paste input "213) 315-8007"
type input "(213) 315-8007"
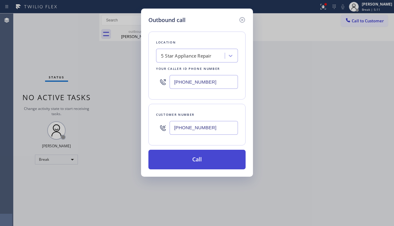
click at [201, 162] on button "Call" at bounding box center [196, 160] width 97 height 20
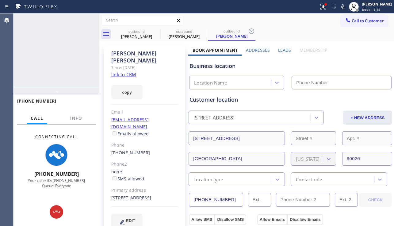
type input "[PHONE_NUMBER]"
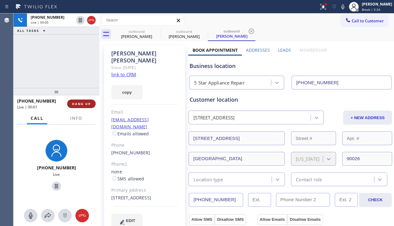
click at [77, 102] on span "HANG UP" at bounding box center [81, 104] width 19 height 4
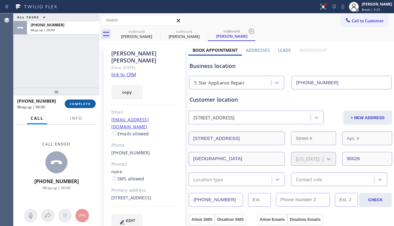
click at [78, 102] on span "COMPLETE" at bounding box center [80, 104] width 21 height 4
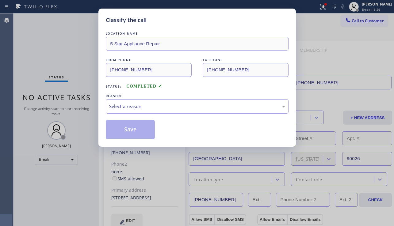
click at [188, 103] on div "Select a reason" at bounding box center [197, 106] width 176 height 7
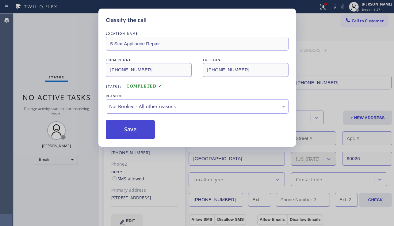
click at [133, 130] on button "Save" at bounding box center [130, 130] width 49 height 20
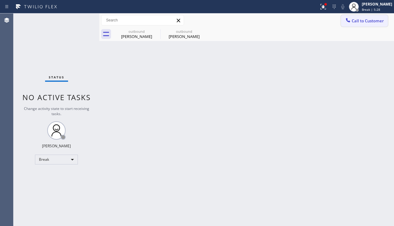
click at [355, 22] on span "Call to Customer" at bounding box center [368, 21] width 32 height 6
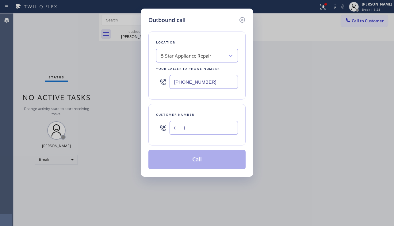
click at [200, 126] on input "(___) ___-____" at bounding box center [204, 128] width 68 height 14
paste input "310) 663-9592"
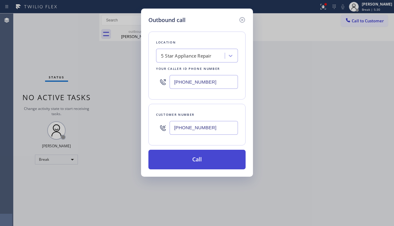
type input "(310) 663-9592"
click at [199, 158] on button "Call" at bounding box center [196, 160] width 97 height 20
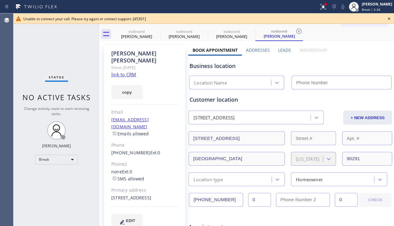
type input "[PHONE_NUMBER]"
click at [387, 17] on icon at bounding box center [388, 18] width 7 height 7
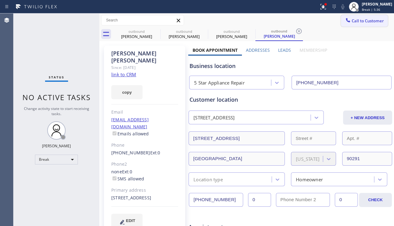
click at [369, 25] on button "Call to Customer" at bounding box center [364, 21] width 47 height 12
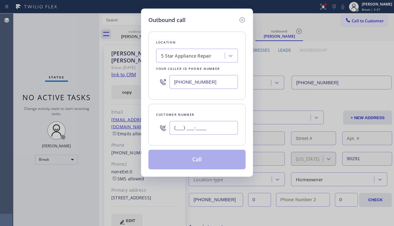
click at [205, 132] on input "(___) ___-____" at bounding box center [204, 128] width 68 height 14
paste input "213) 220-2390"
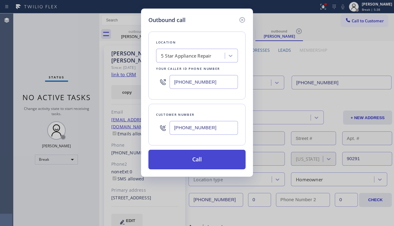
type input "(213) 220-2390"
click at [197, 157] on button "Call" at bounding box center [196, 160] width 97 height 20
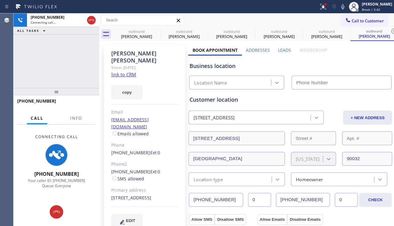
type input "[PHONE_NUMBER]"
click at [30, 73] on div "+12132202390 Connecting call… ALL TASKS ALL TASKS ACTIVE TASKS TASKS IN WRAP UP" at bounding box center [56, 50] width 86 height 75
click at [156, 29] on icon at bounding box center [156, 31] width 7 height 7
click at [0, 0] on icon at bounding box center [0, 0] width 0 height 0
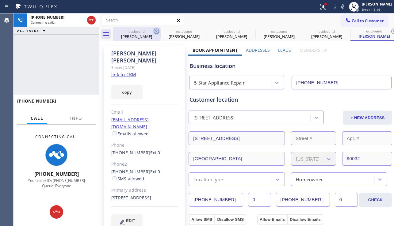
click at [0, 0] on icon at bounding box center [0, 0] width 0 height 0
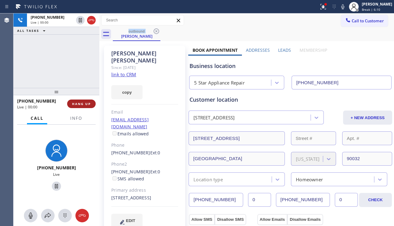
click at [84, 103] on span "HANG UP" at bounding box center [81, 104] width 19 height 4
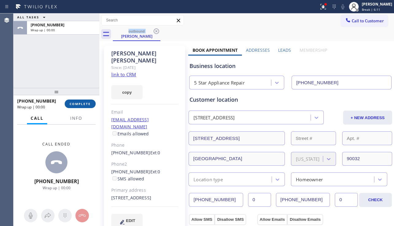
click at [84, 103] on span "COMPLETE" at bounding box center [80, 104] width 21 height 4
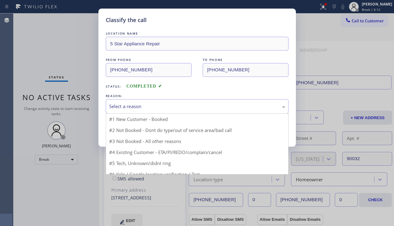
click at [173, 105] on div "Select a reason" at bounding box center [197, 106] width 176 height 7
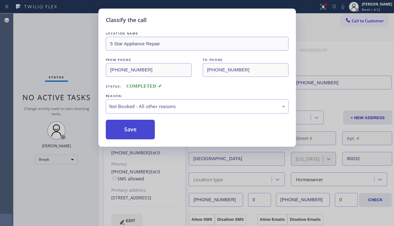
click at [139, 132] on button "Save" at bounding box center [130, 130] width 49 height 20
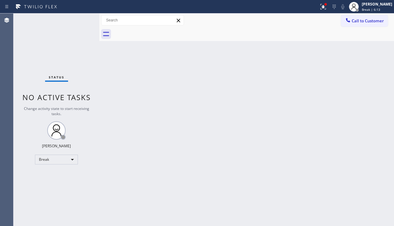
click at [365, 22] on span "Call to Customer" at bounding box center [368, 21] width 32 height 6
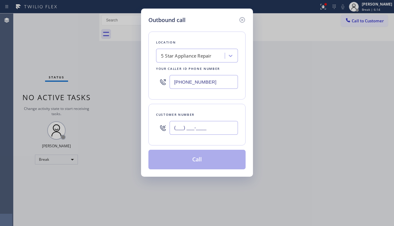
click at [190, 129] on input "(___) ___-____" at bounding box center [204, 128] width 68 height 14
paste input "310) 498-6327"
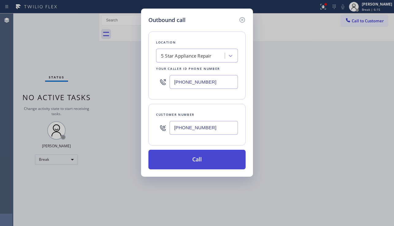
type input "(310) 498-6327"
click at [199, 158] on button "Call" at bounding box center [196, 160] width 97 height 20
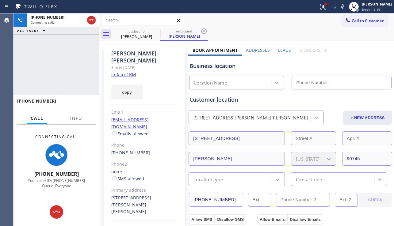
type input "[PHONE_NUMBER]"
click at [32, 84] on div "+13104986327 Connecting call… ALL TASKS ALL TASKS ACTIVE TASKS TASKS IN WRAP UP" at bounding box center [56, 50] width 86 height 75
click at [166, 109] on div "Email" at bounding box center [144, 112] width 67 height 7
click at [159, 64] on div "Since: [DATE]" at bounding box center [144, 67] width 67 height 7
click at [167, 52] on div "Armando Mendoza" at bounding box center [144, 57] width 67 height 14
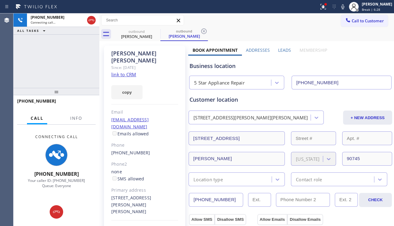
click at [159, 64] on div "Since: [DATE]" at bounding box center [144, 67] width 67 height 7
click at [155, 69] on div "Armando Mendoza Since: 20 may 2020 link to CRM copy Email no@gmail.com Emails a…" at bounding box center [144, 148] width 81 height 204
drag, startPoint x: 157, startPoint y: 61, endPoint x: 175, endPoint y: 53, distance: 19.8
click at [157, 64] on div "Since: [DATE]" at bounding box center [144, 67] width 67 height 7
click at [175, 53] on div "Armando Mendoza" at bounding box center [144, 57] width 67 height 14
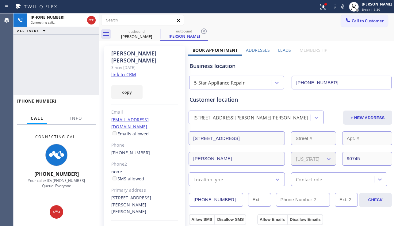
click at [154, 169] on div "none SMS allowed" at bounding box center [144, 176] width 67 height 14
click at [157, 150] on div "(310) 498-6327" at bounding box center [144, 153] width 67 height 7
click at [160, 118] on div "no@gmail.com Emails allowed" at bounding box center [144, 127] width 67 height 21
click at [161, 64] on div "Since: [DATE]" at bounding box center [144, 67] width 67 height 7
click at [167, 51] on div "Armando Mendoza" at bounding box center [144, 57] width 67 height 14
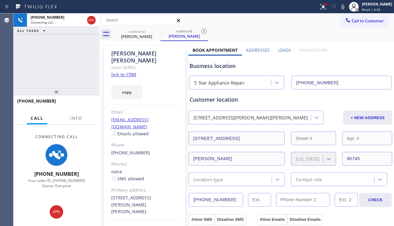
click at [156, 150] on div "(310) 498-6327" at bounding box center [144, 153] width 67 height 7
click at [164, 121] on div "no@gmail.com Emails allowed" at bounding box center [144, 127] width 67 height 21
click at [159, 169] on div "none SMS allowed" at bounding box center [144, 176] width 67 height 14
click at [152, 187] on div "Primary address" at bounding box center [144, 190] width 67 height 7
click at [140, 195] on div "22719 Grace Ave Carson, 90745 CA" at bounding box center [144, 205] width 67 height 21
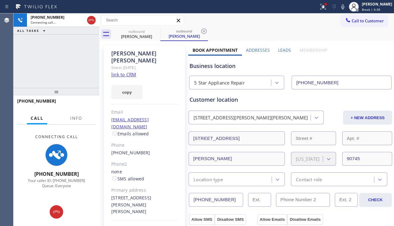
click at [147, 187] on div "Primary address" at bounding box center [144, 190] width 67 height 7
click at [151, 169] on div "none SMS allowed" at bounding box center [144, 176] width 67 height 14
click at [147, 161] on div "Phone2" at bounding box center [144, 164] width 67 height 7
click at [155, 150] on div "(310) 498-6327" at bounding box center [144, 153] width 67 height 7
click at [151, 142] on div "Phone" at bounding box center [144, 145] width 67 height 7
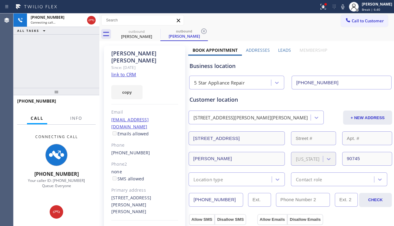
click at [165, 123] on div "no@gmail.com Emails allowed" at bounding box center [144, 127] width 67 height 21
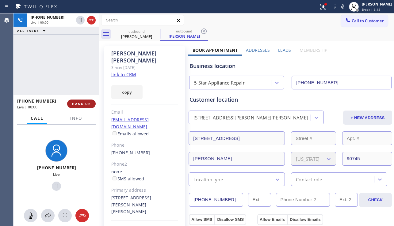
click at [86, 107] on button "HANG UP" at bounding box center [81, 104] width 29 height 9
click at [87, 105] on span "HANG UP" at bounding box center [81, 104] width 19 height 4
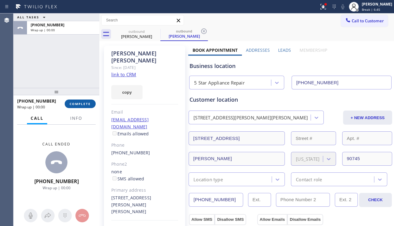
click at [87, 105] on span "COMPLETE" at bounding box center [80, 104] width 21 height 4
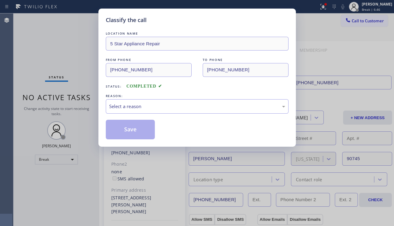
click at [179, 107] on div "Select a reason" at bounding box center [197, 106] width 176 height 7
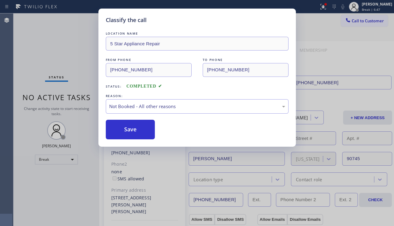
drag, startPoint x: 136, startPoint y: 128, endPoint x: 197, endPoint y: 129, distance: 61.0
click at [135, 128] on button "Save" at bounding box center [130, 130] width 49 height 20
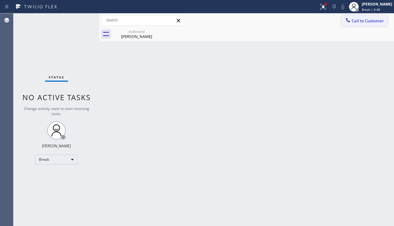
click at [365, 22] on span "Call to Customer" at bounding box center [368, 21] width 32 height 6
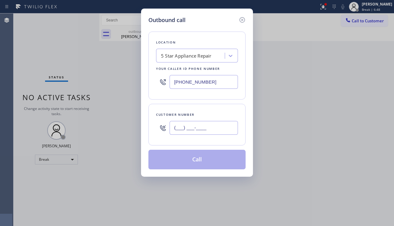
click at [199, 134] on input "(___) ___-____" at bounding box center [204, 128] width 68 height 14
paste input "714) 585-5074"
type input "(714) 585-5074"
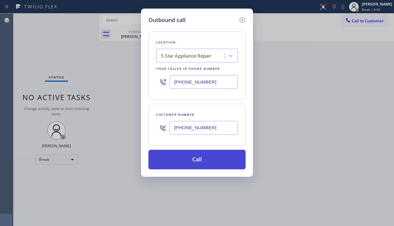
click at [196, 162] on button "Call" at bounding box center [196, 160] width 97 height 20
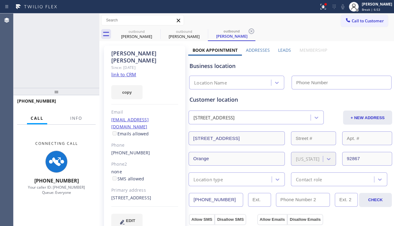
type input "[PHONE_NUMBER]"
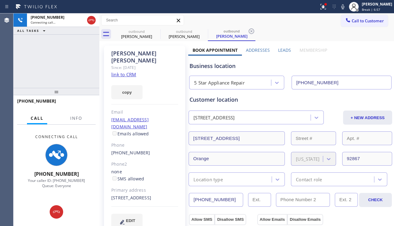
drag, startPoint x: 174, startPoint y: 211, endPoint x: 186, endPoint y: 213, distance: 12.1
click at [174, 214] on div "EDIT" at bounding box center [144, 221] width 67 height 14
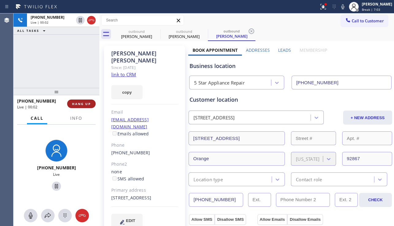
click at [84, 106] on span "HANG UP" at bounding box center [81, 104] width 19 height 4
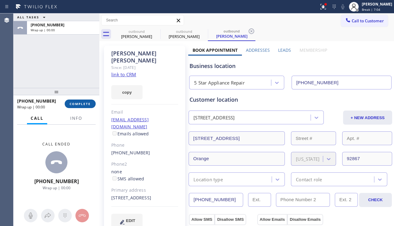
click at [84, 104] on span "COMPLETE" at bounding box center [80, 104] width 21 height 4
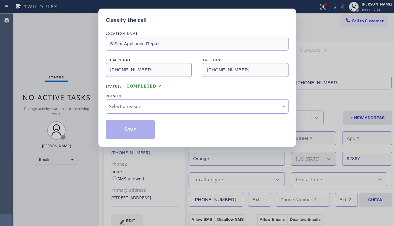
click at [149, 107] on div "Select a reason" at bounding box center [197, 106] width 176 height 7
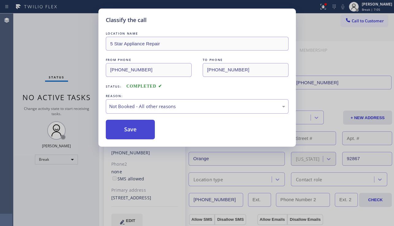
click at [130, 129] on button "Save" at bounding box center [130, 130] width 49 height 20
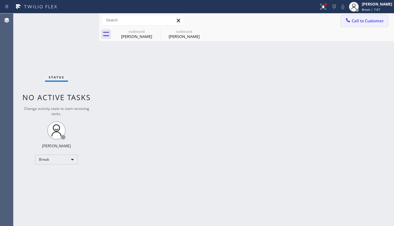
click at [371, 21] on span "Call to Customer" at bounding box center [368, 21] width 32 height 6
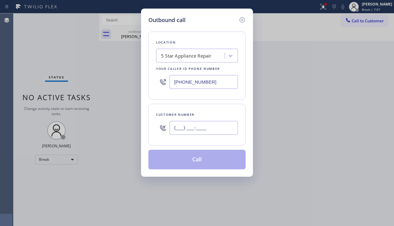
click at [193, 122] on input "(___) ___-____" at bounding box center [204, 128] width 68 height 14
paste input "732) 547-0478"
type input "(732) 547-0478"
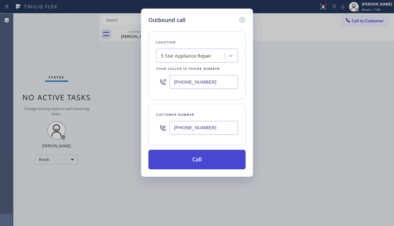
click at [197, 159] on button "Call" at bounding box center [196, 160] width 97 height 20
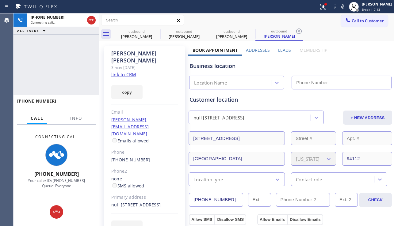
type input "[PHONE_NUMBER]"
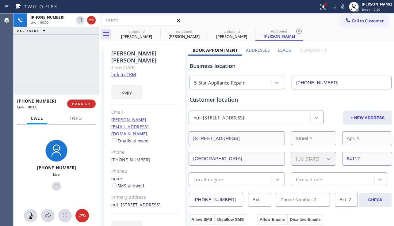
click at [47, 66] on div "+17325470478 Live | 00:00 ALL TASKS ALL TASKS ACTIVE TASKS TASKS IN WRAP UP" at bounding box center [56, 50] width 86 height 75
click at [86, 105] on span "HANG UP" at bounding box center [81, 104] width 19 height 4
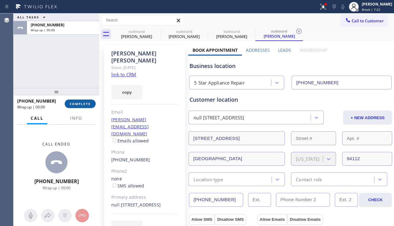
click at [86, 105] on span "COMPLETE" at bounding box center [80, 104] width 21 height 4
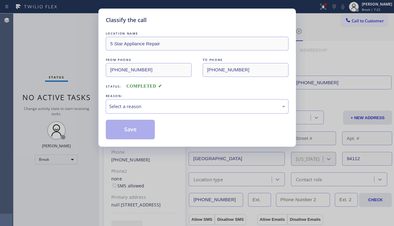
click at [155, 108] on div "Select a reason" at bounding box center [197, 106] width 176 height 7
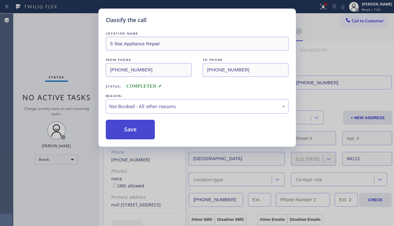
drag, startPoint x: 127, startPoint y: 130, endPoint x: 197, endPoint y: 121, distance: 70.6
click at [127, 130] on button "Save" at bounding box center [130, 130] width 49 height 20
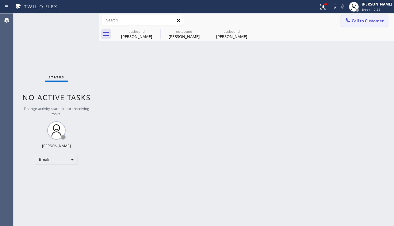
click at [362, 23] on span "Call to Customer" at bounding box center [368, 21] width 32 height 6
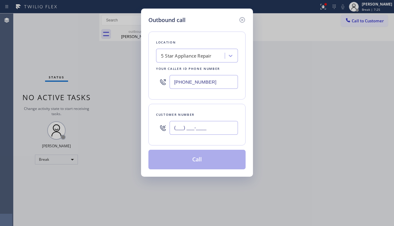
click at [206, 125] on input "(___) ___-____" at bounding box center [204, 128] width 68 height 14
paste input "714) 457-1608"
type input "(714) 457-1608"
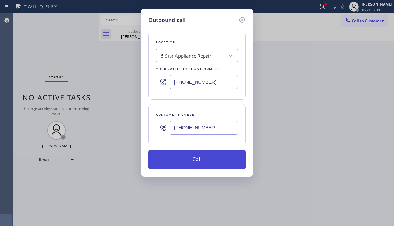
click at [196, 163] on button "Call" at bounding box center [196, 160] width 97 height 20
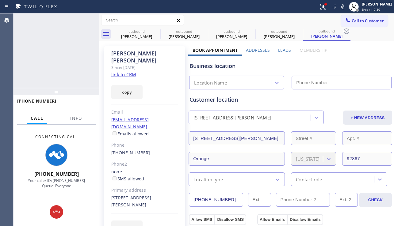
type input "[PHONE_NUMBER]"
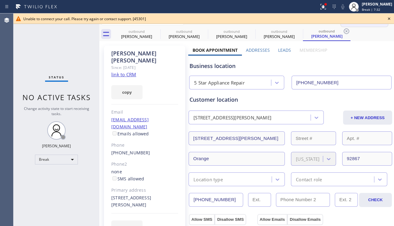
drag, startPoint x: 390, startPoint y: 19, endPoint x: 358, endPoint y: 21, distance: 31.3
click at [389, 19] on icon at bounding box center [389, 18] width 2 height 2
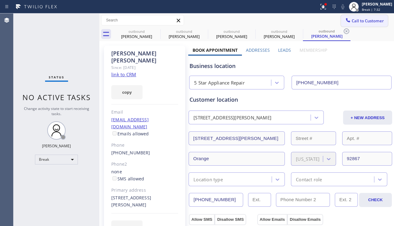
click at [358, 21] on span "Call to Customer" at bounding box center [368, 21] width 32 height 6
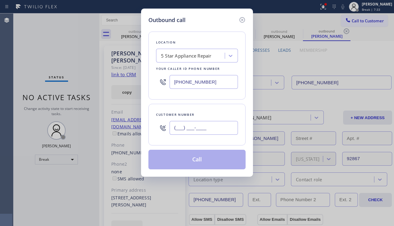
click at [187, 131] on input "(___) ___-____" at bounding box center [204, 128] width 68 height 14
paste input "818) 731-5504"
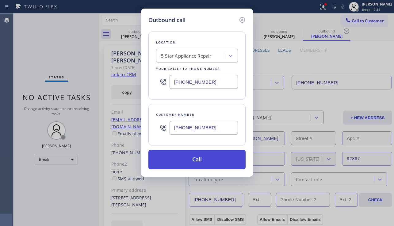
type input "(818) 731-5504"
click at [194, 154] on button "Call" at bounding box center [196, 160] width 97 height 20
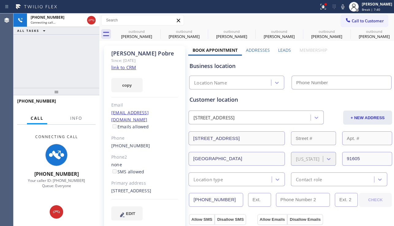
type input "[PHONE_NUMBER]"
drag, startPoint x: 150, startPoint y: 217, endPoint x: 161, endPoint y: 211, distance: 12.8
click at [150, 217] on div "EDIT" at bounding box center [144, 214] width 67 height 14
click at [157, 122] on div "njpobre@gmail.com Emails allowed" at bounding box center [144, 119] width 67 height 21
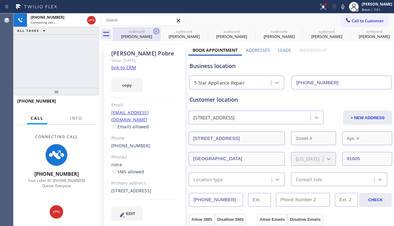
click at [157, 30] on icon at bounding box center [156, 31] width 7 height 7
click at [0, 0] on icon at bounding box center [0, 0] width 0 height 0
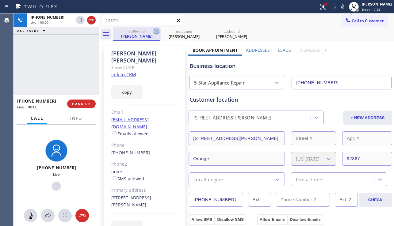
click at [156, 33] on icon at bounding box center [156, 31] width 7 height 7
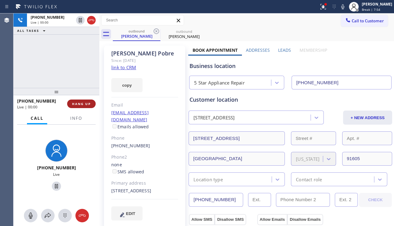
click at [84, 105] on span "HANG UP" at bounding box center [81, 104] width 19 height 4
click at [85, 104] on span "HANG UP" at bounding box center [81, 104] width 19 height 4
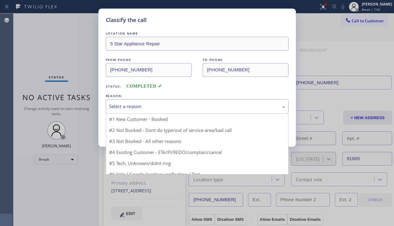
click at [168, 101] on div "Select a reason" at bounding box center [197, 106] width 183 height 14
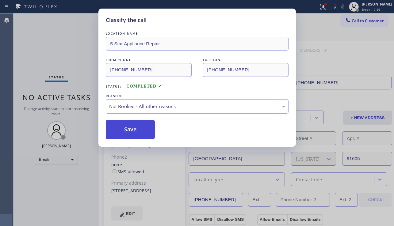
click at [134, 128] on button "Save" at bounding box center [130, 130] width 49 height 20
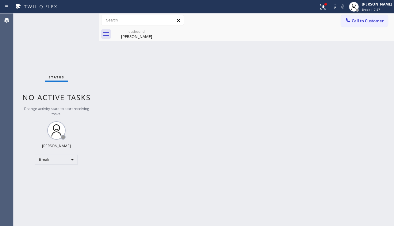
click at [354, 21] on span "Call to Customer" at bounding box center [368, 21] width 32 height 6
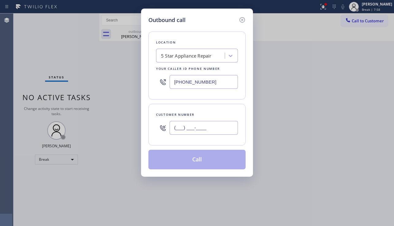
click at [181, 131] on input "(___) ___-____" at bounding box center [204, 128] width 68 height 14
paste input "424) 448-5188"
type input "(424) 448-5188"
click at [178, 160] on button "Call" at bounding box center [196, 160] width 97 height 20
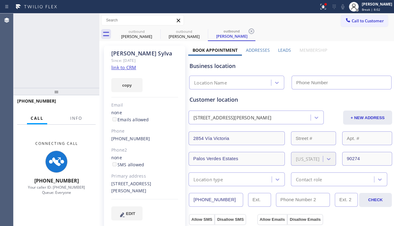
type input "[PHONE_NUMBER]"
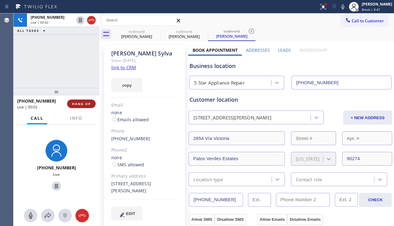
click at [84, 105] on span "HANG UP" at bounding box center [81, 104] width 19 height 4
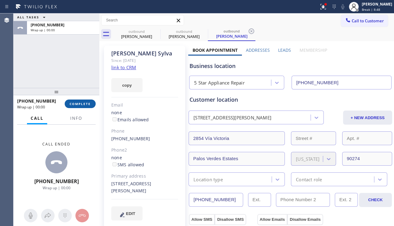
click at [84, 105] on span "COMPLETE" at bounding box center [80, 104] width 21 height 4
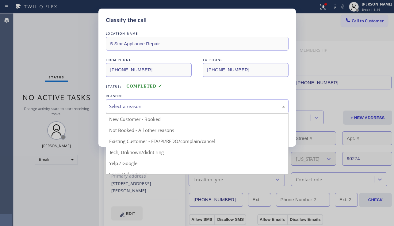
click at [170, 105] on div "Select a reason" at bounding box center [197, 106] width 176 height 7
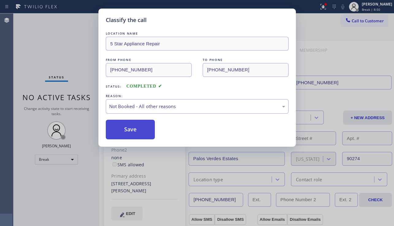
click at [139, 128] on button "Save" at bounding box center [130, 130] width 49 height 20
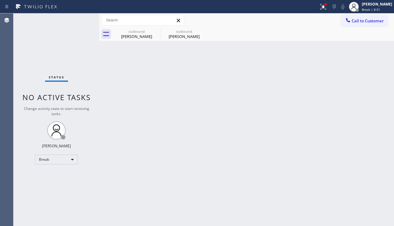
drag, startPoint x: 359, startPoint y: 21, endPoint x: 349, endPoint y: 29, distance: 12.5
click at [359, 21] on span "Call to Customer" at bounding box center [368, 21] width 32 height 6
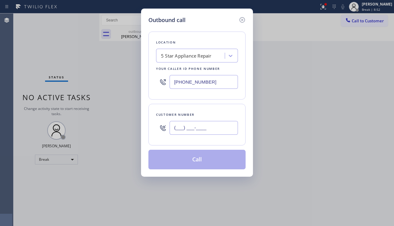
click at [180, 123] on input "(___) ___-____" at bounding box center [204, 128] width 68 height 14
paste input "562) 380-8661"
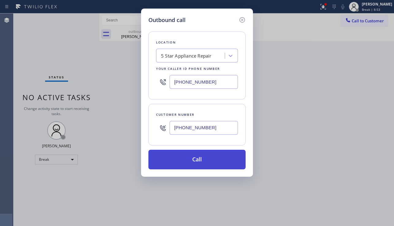
type input "(562) 380-8661"
click at [190, 154] on button "Call" at bounding box center [196, 160] width 97 height 20
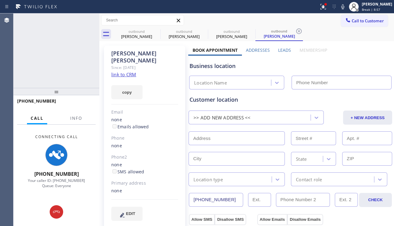
type input "[PHONE_NUMBER]"
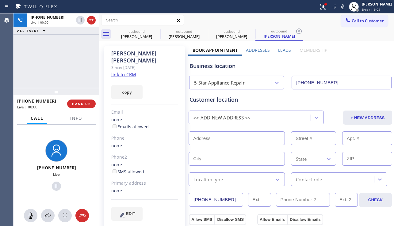
click at [42, 80] on div "+15623808661 Live | 00:00 ALL TASKS ALL TASKS ACTIVE TASKS TASKS IN WRAP UP" at bounding box center [56, 50] width 86 height 75
click at [86, 103] on span "HANG UP" at bounding box center [81, 104] width 19 height 4
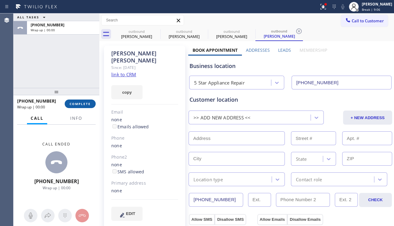
click at [86, 103] on span "COMPLETE" at bounding box center [80, 104] width 21 height 4
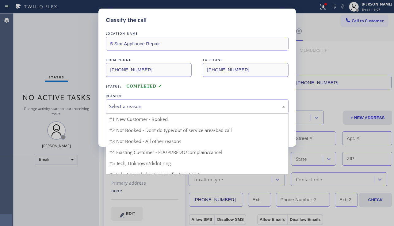
click at [178, 105] on div "Select a reason" at bounding box center [197, 106] width 176 height 7
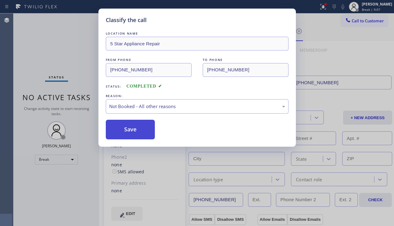
click at [136, 132] on button "Save" at bounding box center [130, 130] width 49 height 20
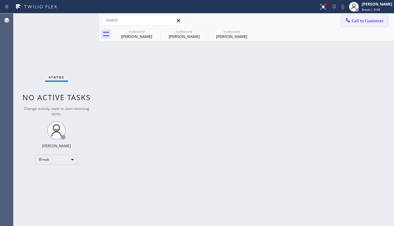
click at [353, 20] on span "Call to Customer" at bounding box center [368, 21] width 32 height 6
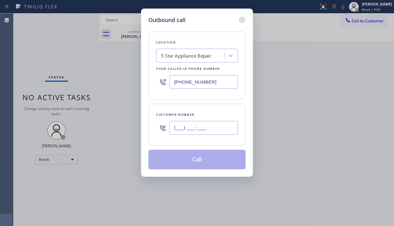
click at [192, 127] on input "(___) ___-____" at bounding box center [204, 128] width 68 height 14
paste input "949) 285-5323"
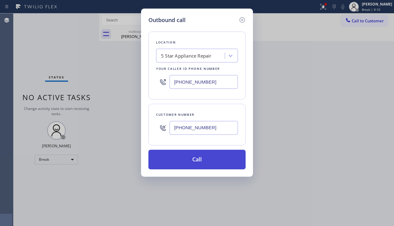
type input "(949) 285-5323"
click at [190, 162] on button "Call" at bounding box center [196, 160] width 97 height 20
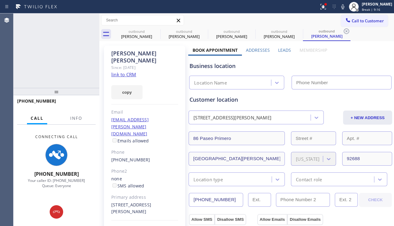
type input "[PHONE_NUMBER]"
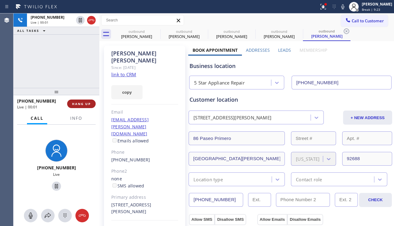
click at [86, 102] on span "HANG UP" at bounding box center [81, 104] width 19 height 4
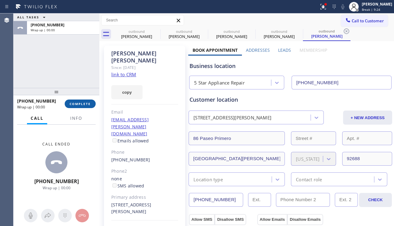
click at [86, 102] on span "COMPLETE" at bounding box center [80, 104] width 21 height 4
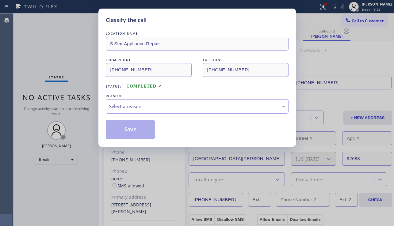
click at [154, 104] on div "Select a reason" at bounding box center [197, 106] width 176 height 7
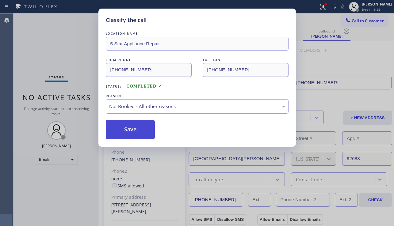
click at [127, 128] on button "Save" at bounding box center [130, 130] width 49 height 20
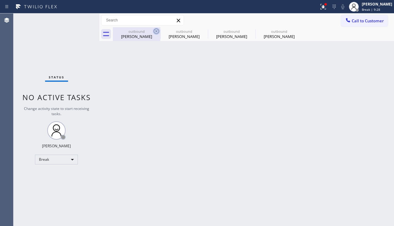
click at [156, 31] on icon at bounding box center [157, 32] width 6 height 6
click at [0, 0] on icon at bounding box center [0, 0] width 0 height 0
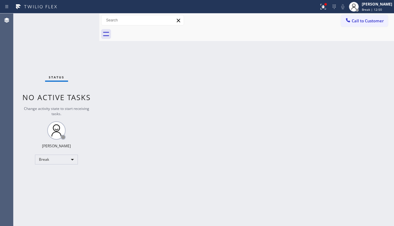
click at [192, 115] on div "Back to Dashboard Change Sender ID Customers Technicians Select a contact Outbo…" at bounding box center [246, 119] width 295 height 213
click at [60, 160] on div "Break" at bounding box center [56, 160] width 43 height 10
click at [59, 184] on li "Unavailable" at bounding box center [56, 183] width 42 height 7
click at [121, 190] on div "Back to Dashboard Change Sender ID Customers Technicians Select a contact Outbo…" at bounding box center [246, 119] width 295 height 213
click at [370, 144] on div "Back to Dashboard Change Sender ID Customers Technicians Select a contact Outbo…" at bounding box center [246, 119] width 295 height 213
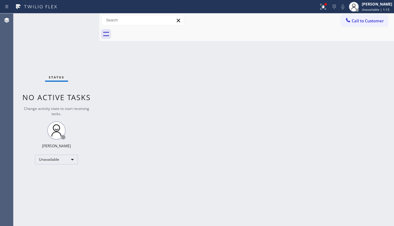
click at [144, 205] on div "Back to Dashboard Change Sender ID Customers Technicians Select a contact Outbo…" at bounding box center [246, 119] width 295 height 213
